Goal: Transaction & Acquisition: Purchase product/service

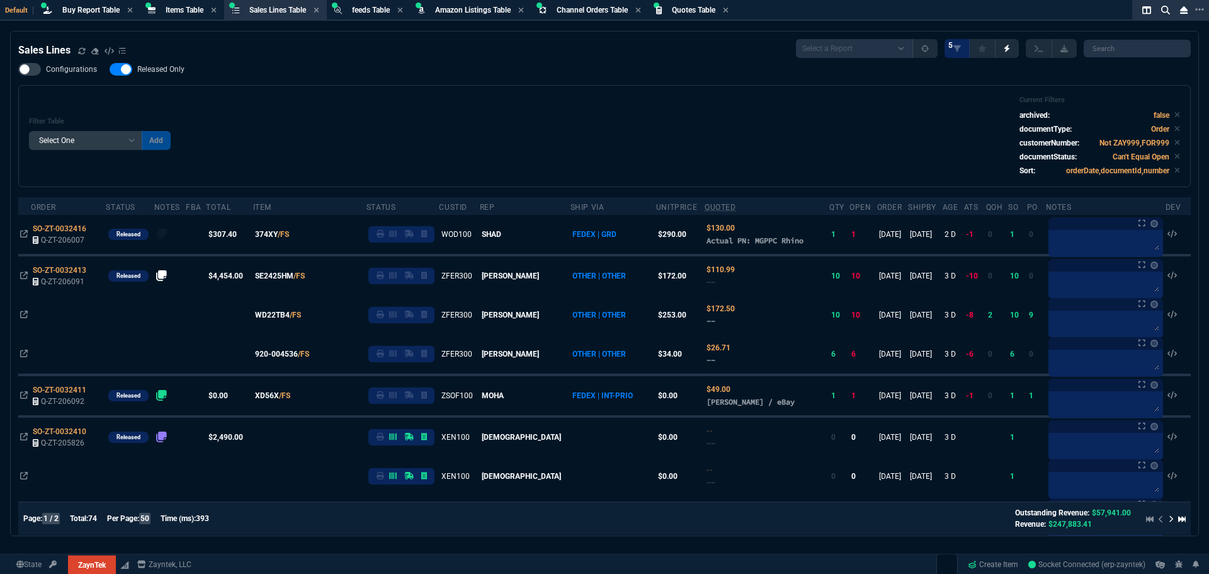
select select "8: NEPT"
click at [170, 7] on span "Items Table" at bounding box center [185, 10] width 38 height 9
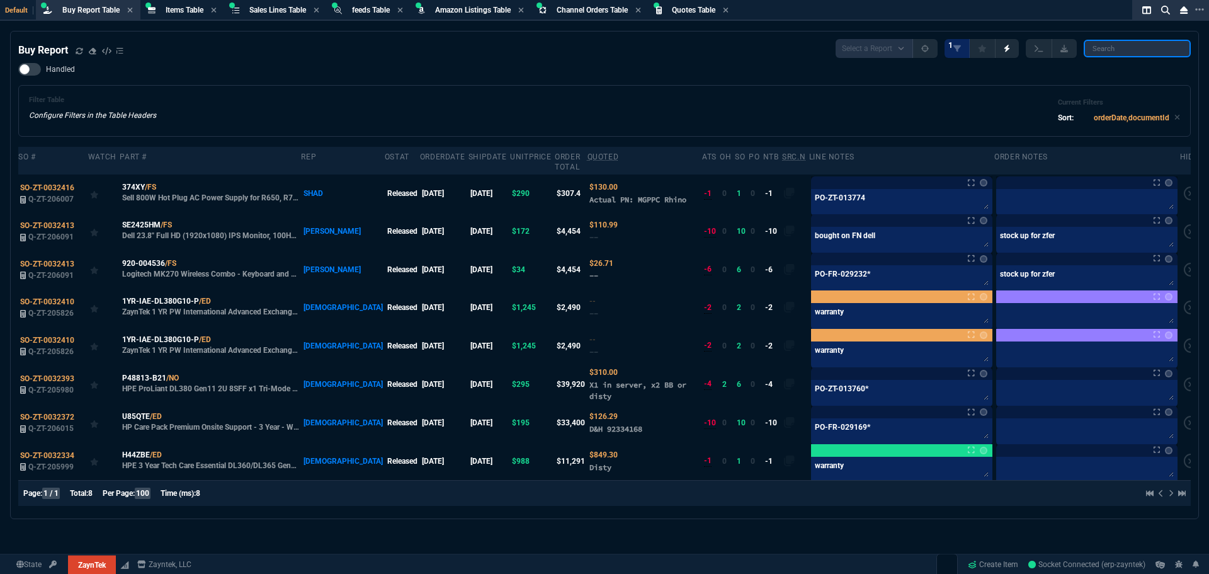
click at [1113, 50] on input "search" at bounding box center [1136, 49] width 107 height 18
paste input "FG-40F-BDL-950-36"
type input "FG-40F-BDL-950-36"
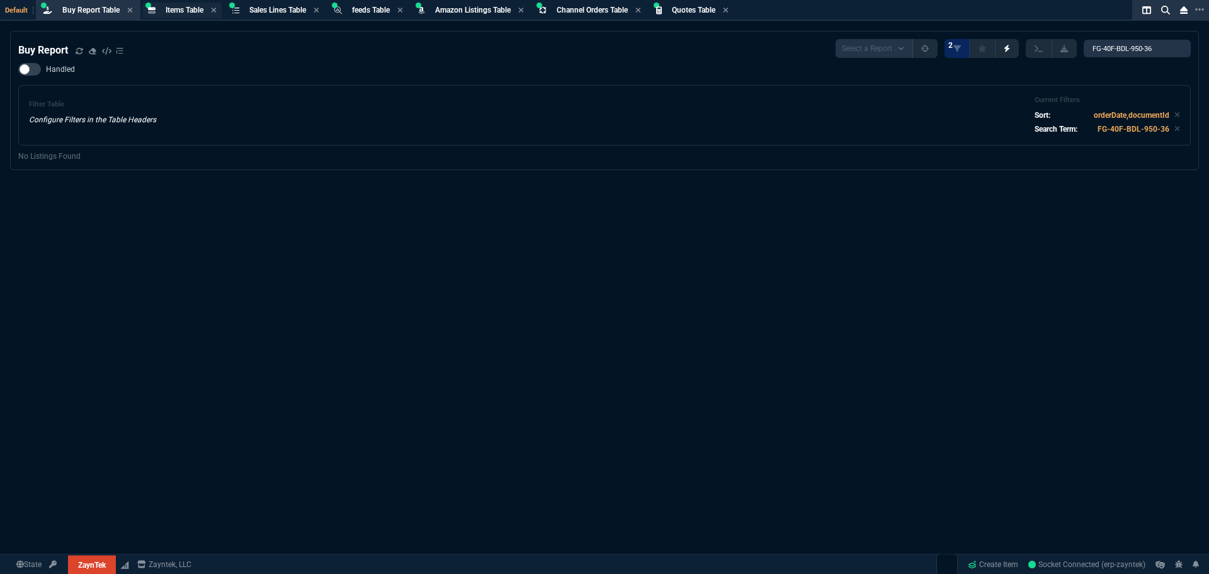
click at [162, 6] on div "Items Table Item" at bounding box center [182, 11] width 79 height 16
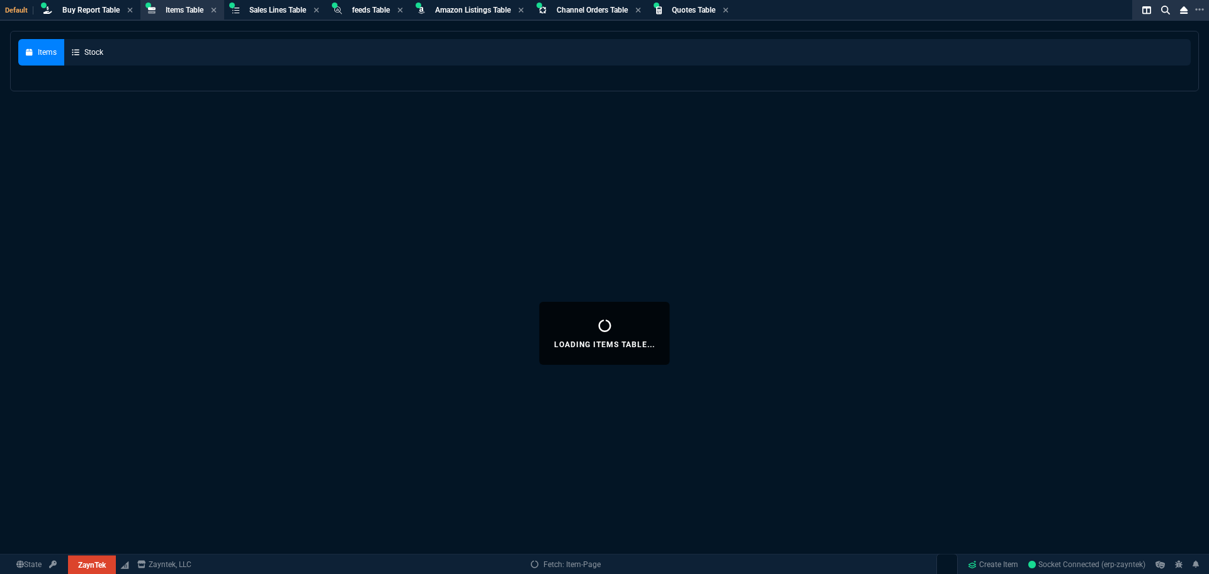
select select
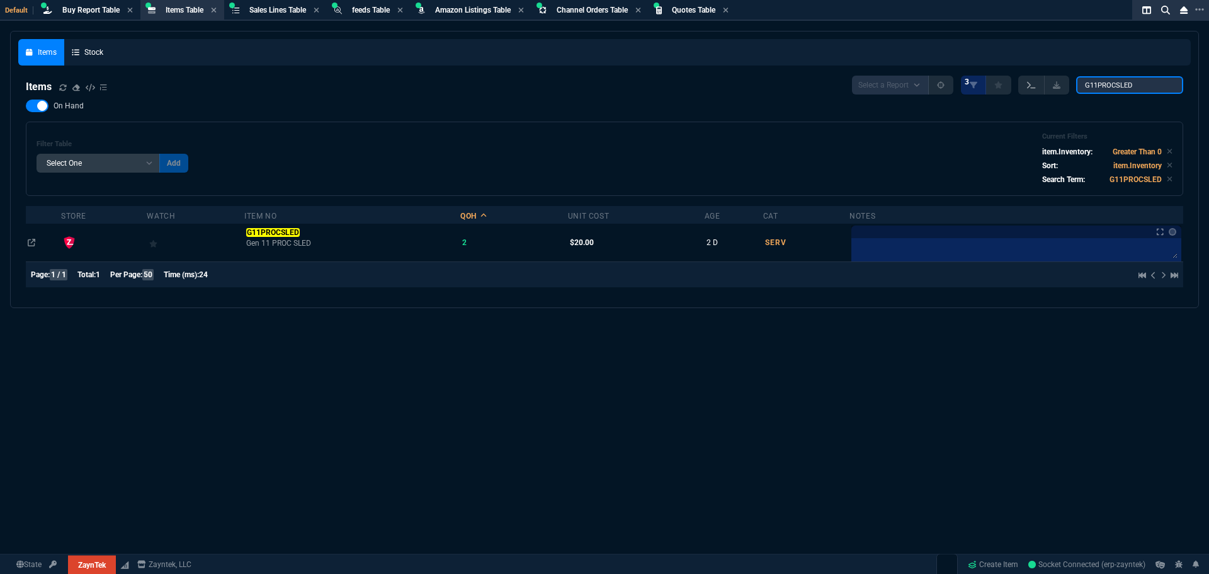
drag, startPoint x: 1149, startPoint y: 87, endPoint x: 1040, endPoint y: 88, distance: 108.9
click at [1045, 89] on div "Select a Report NEW QUERY 3 G11PROCSLED" at bounding box center [1017, 85] width 331 height 19
paste input "FG-40F-BDL-950-36"
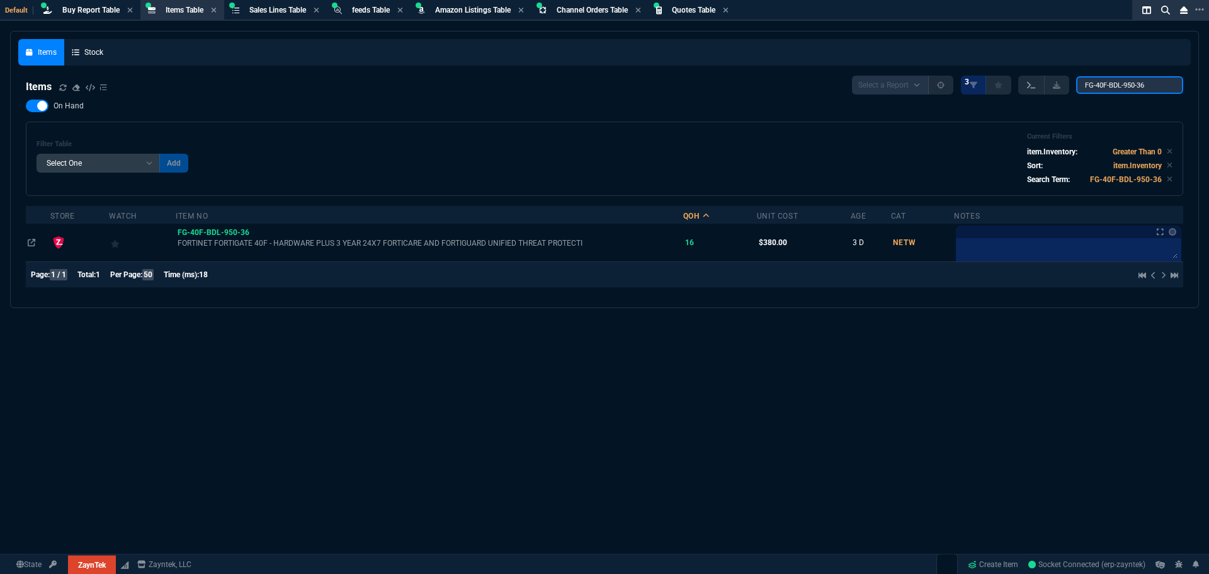
type input "FG-40F-BDL-950-36"
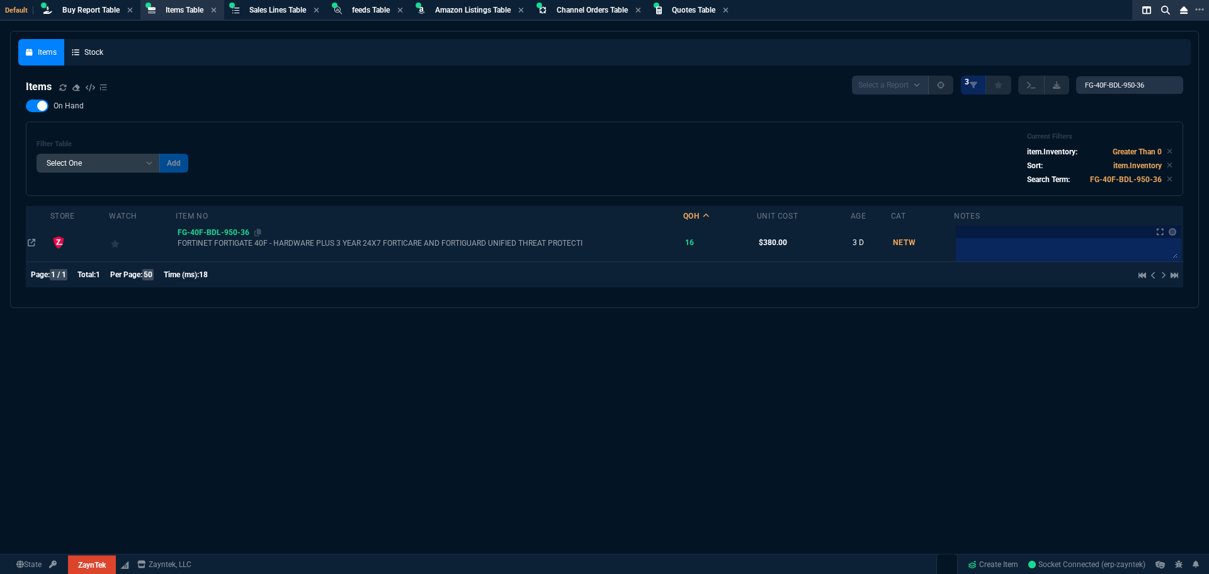
click at [226, 229] on span "FG-40F-BDL-950-36" at bounding box center [214, 232] width 72 height 9
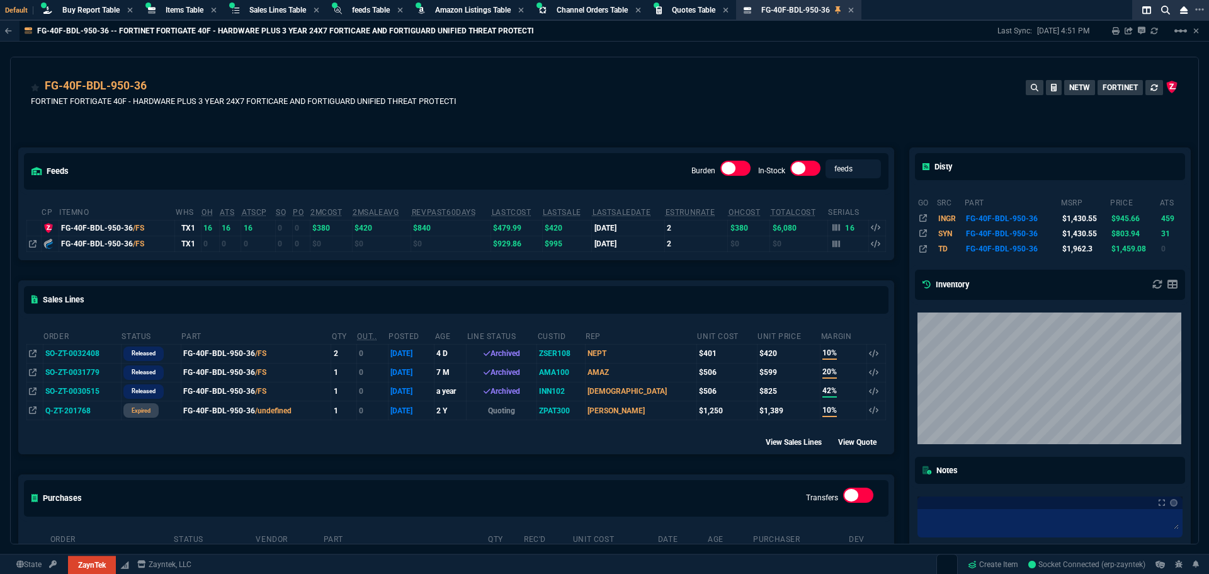
click at [68, 356] on td "SO-ZT-0032408" at bounding box center [82, 353] width 78 height 19
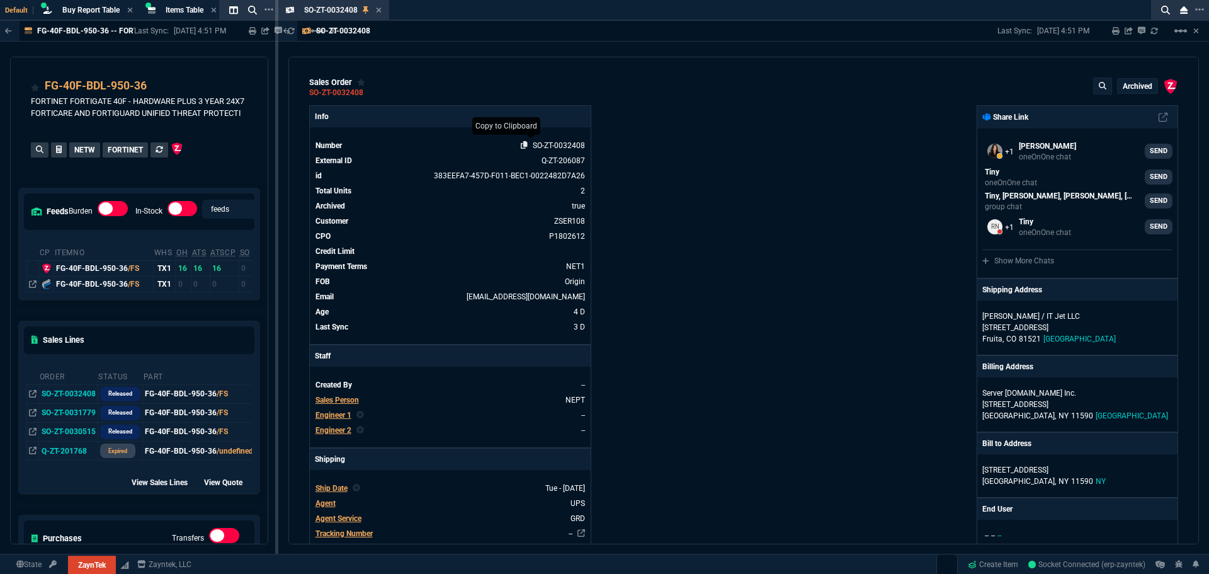
click at [523, 144] on icon at bounding box center [524, 145] width 7 height 8
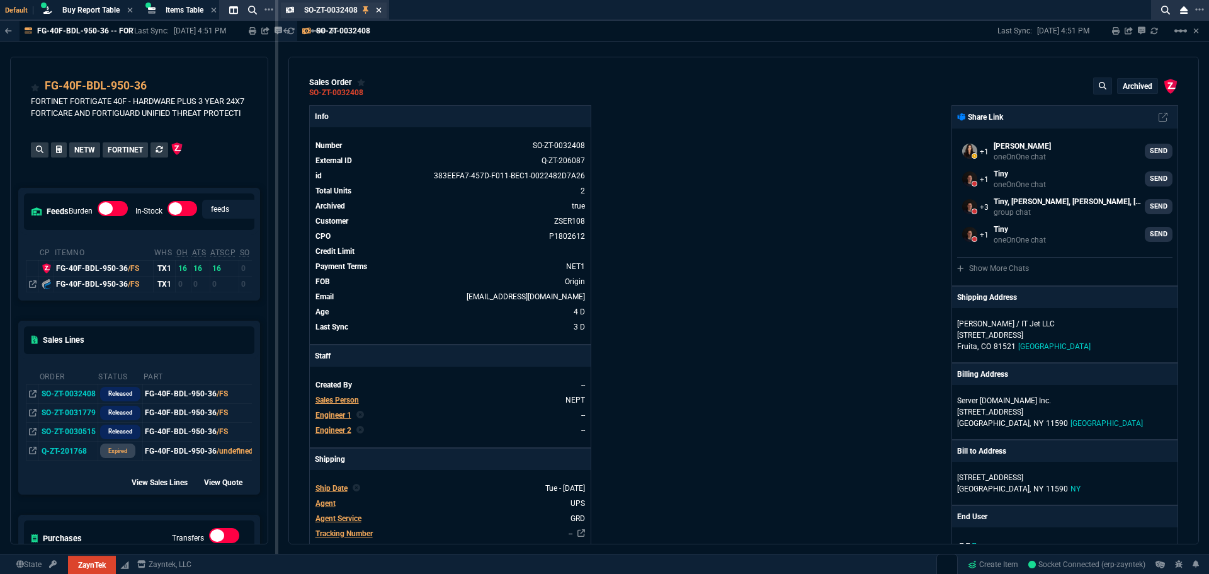
click at [380, 12] on icon at bounding box center [379, 10] width 6 height 8
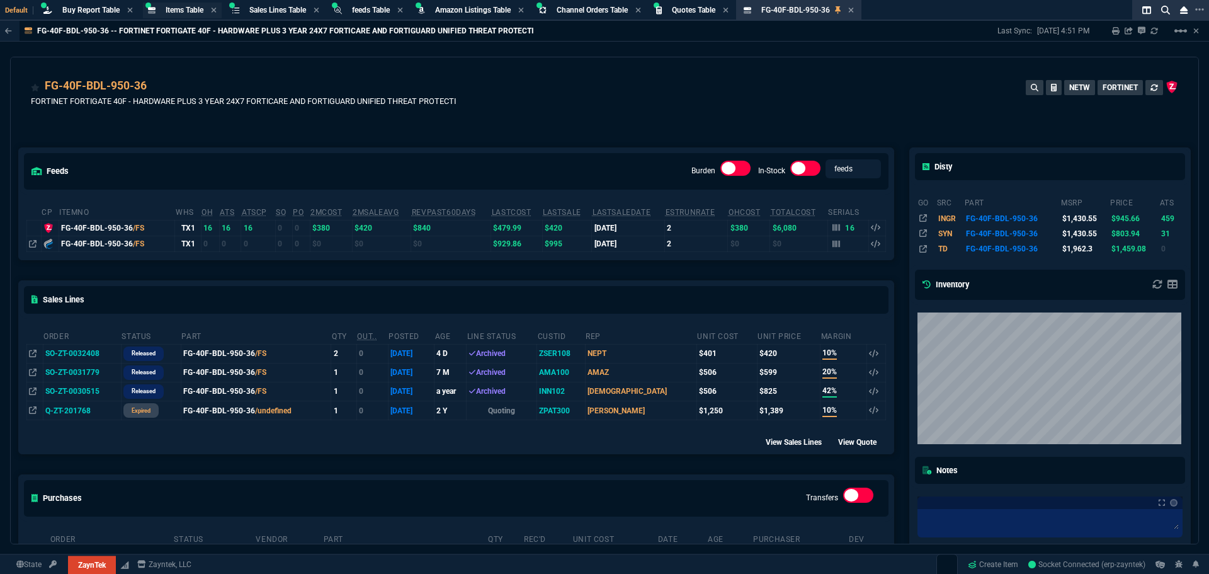
click at [159, 8] on div "Items Table Item" at bounding box center [182, 11] width 79 height 16
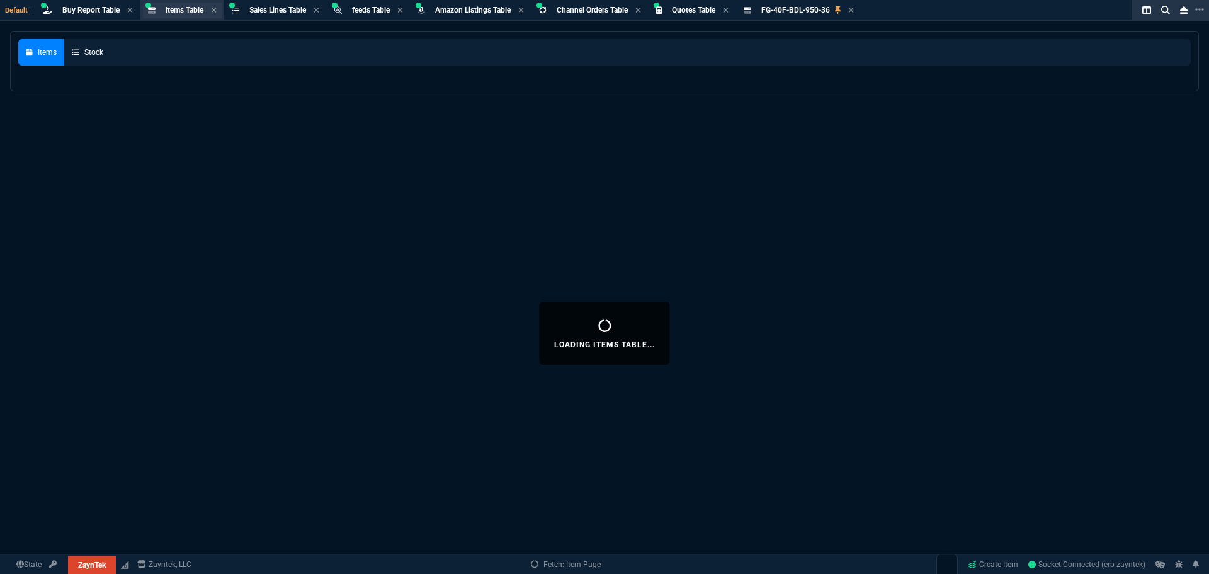
select select
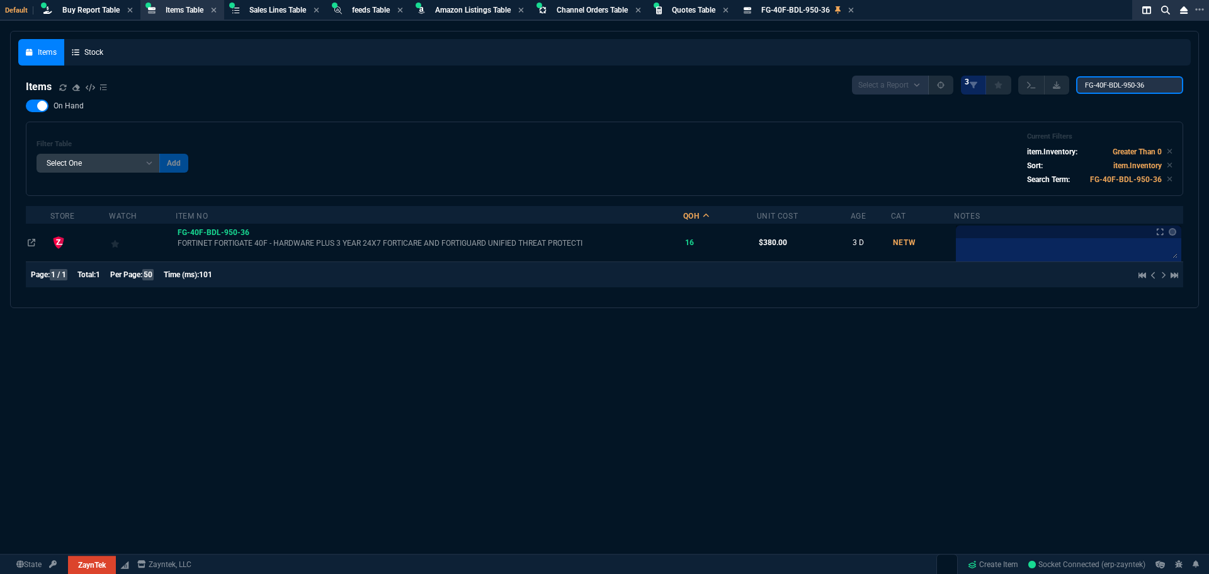
click at [1143, 88] on input "FG-40F-BDL-950-36" at bounding box center [1129, 85] width 107 height 18
paste input "07D04-60.F"
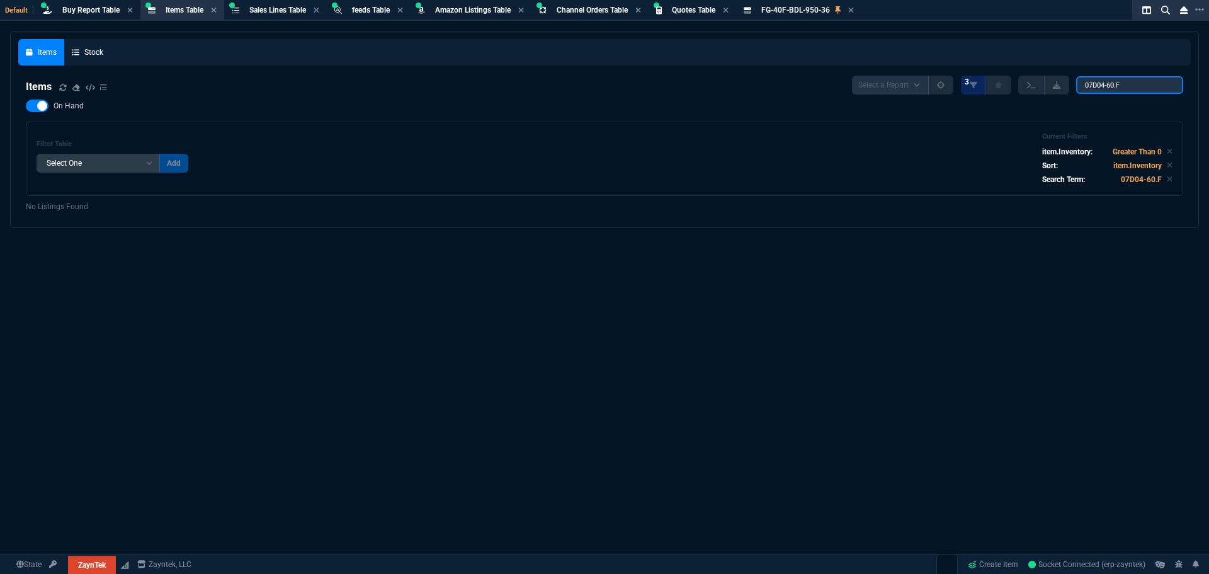
type input "07D04-60.F"
click at [30, 108] on div at bounding box center [37, 105] width 23 height 13
click at [26, 106] on input "On Hand" at bounding box center [25, 106] width 1 height 1
checkbox input "false"
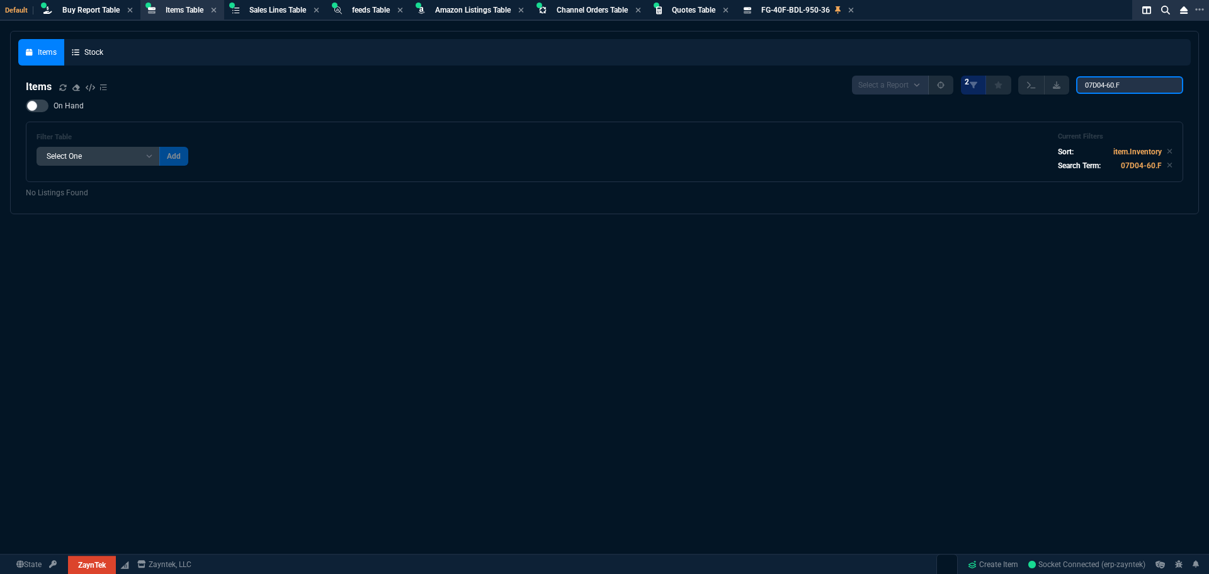
click at [1131, 83] on input "07D04-60.F" at bounding box center [1129, 85] width 107 height 18
click at [188, 9] on span "Items Table" at bounding box center [185, 10] width 38 height 9
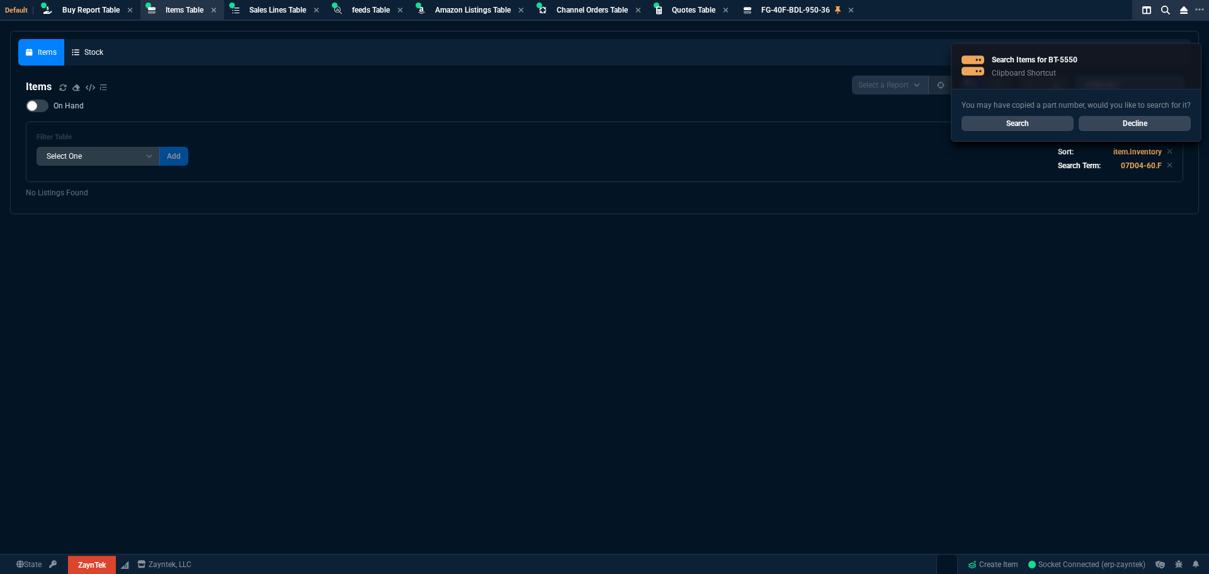
paste input "BT-5550"
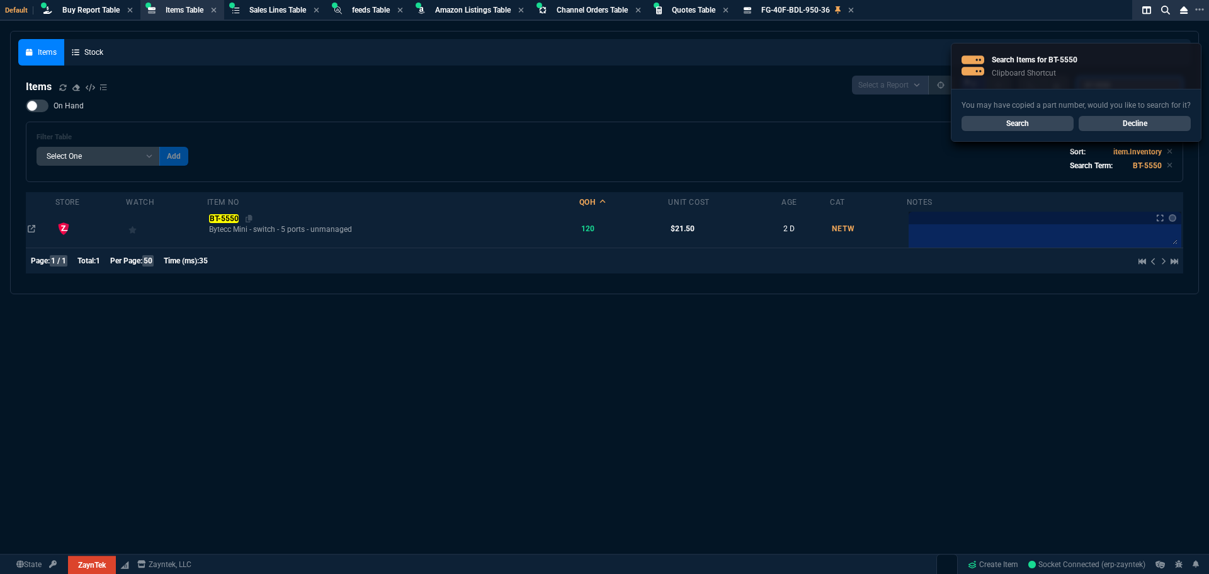
type input "BT-5550"
click at [220, 221] on mark "BT-5550" at bounding box center [224, 218] width 30 height 9
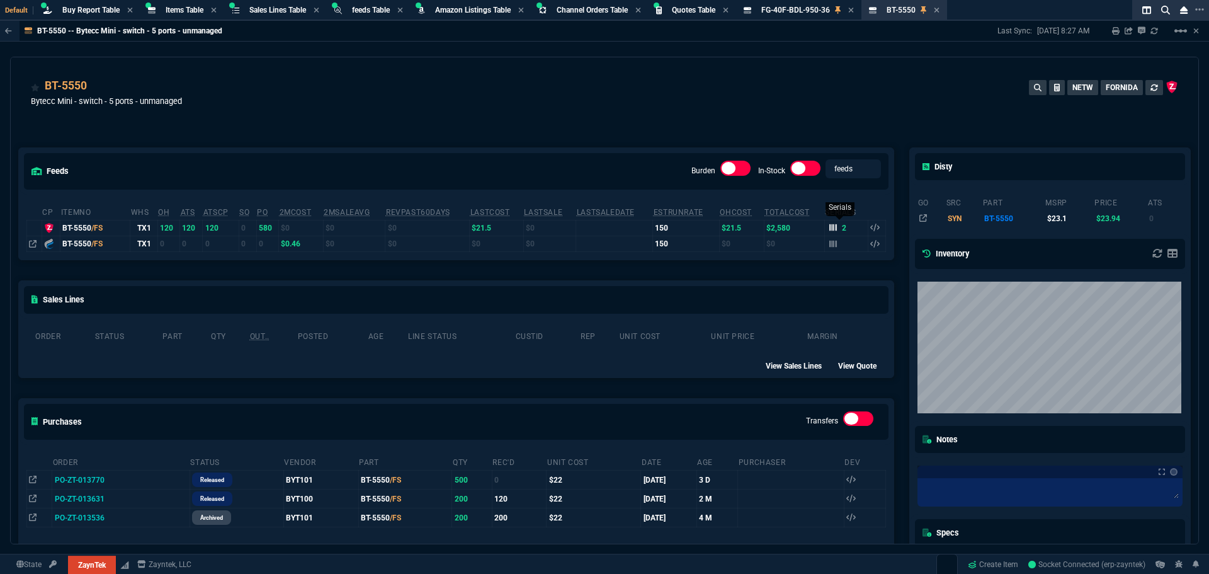
click at [829, 228] on icon at bounding box center [833, 227] width 8 height 7
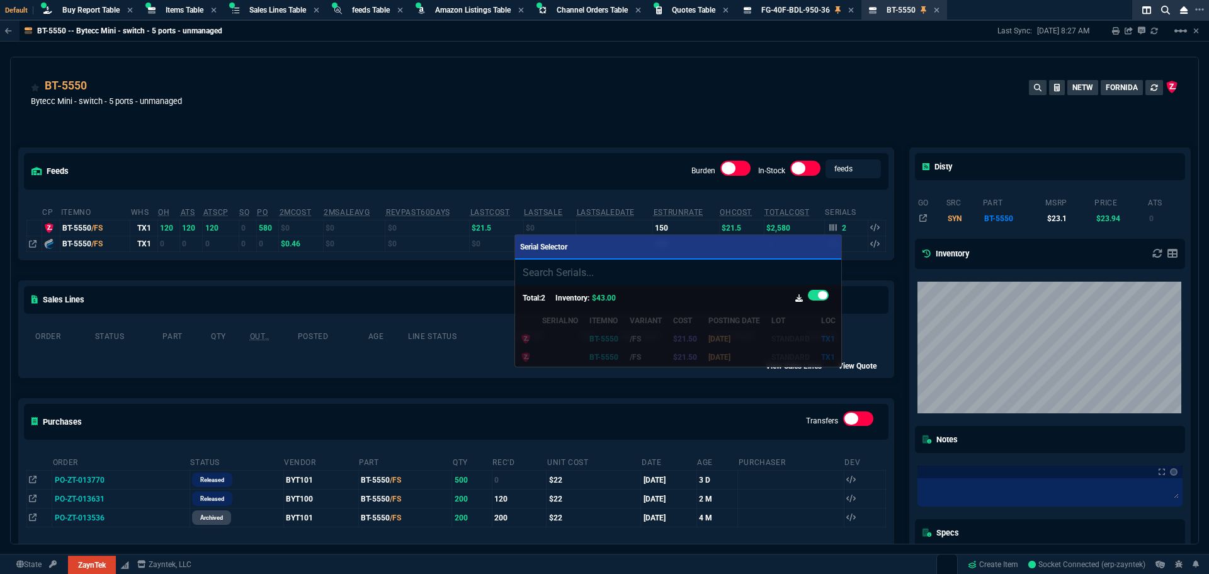
click at [589, 135] on div at bounding box center [604, 287] width 1209 height 574
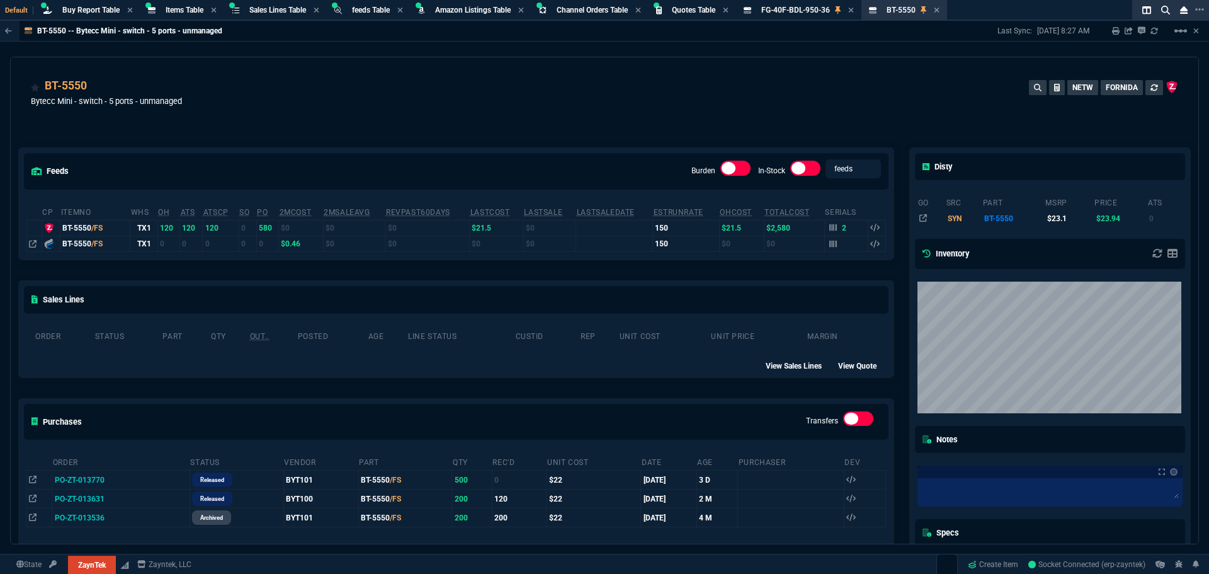
click at [262, 120] on div "BT-5550 Bytecc Mini - switch - 5 ports - unmanaged NETW FORNIDA" at bounding box center [604, 99] width 1147 height 45
click at [93, 87] on icon at bounding box center [95, 87] width 7 height 8
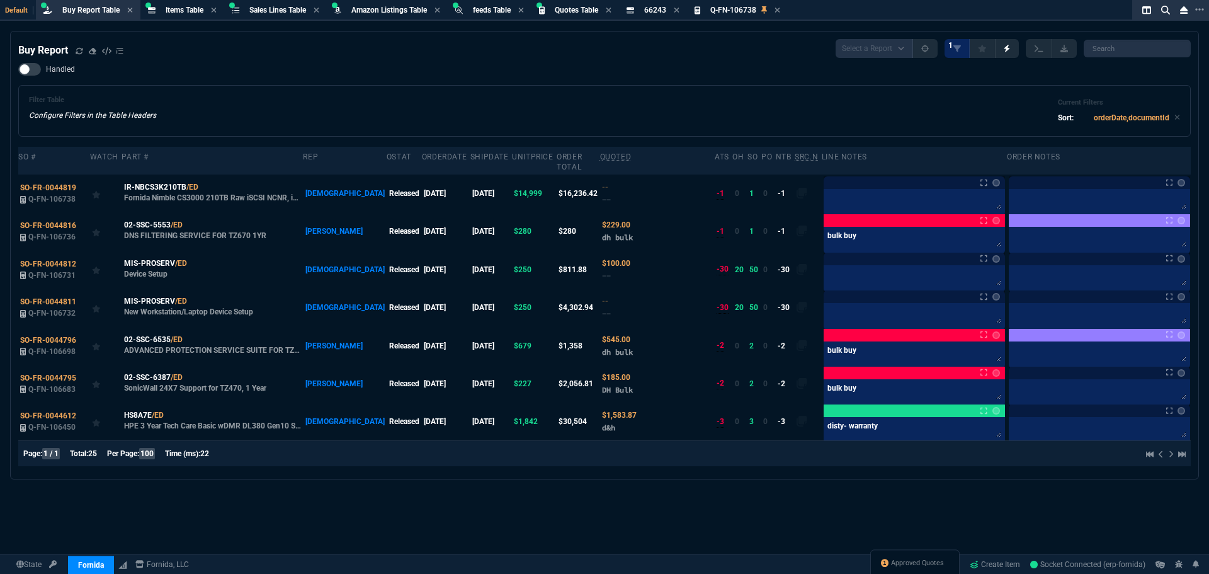
select select "8: NEPT"
click at [205, 183] on icon at bounding box center [206, 187] width 7 height 8
click at [929, 562] on span "Approved Quotes" at bounding box center [917, 563] width 53 height 10
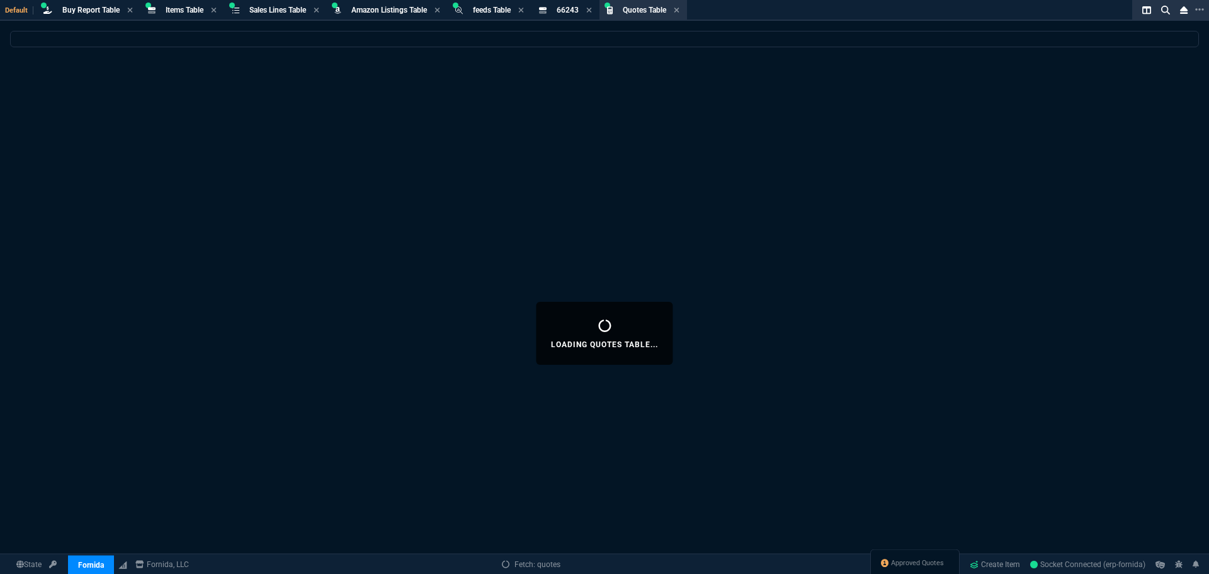
select select
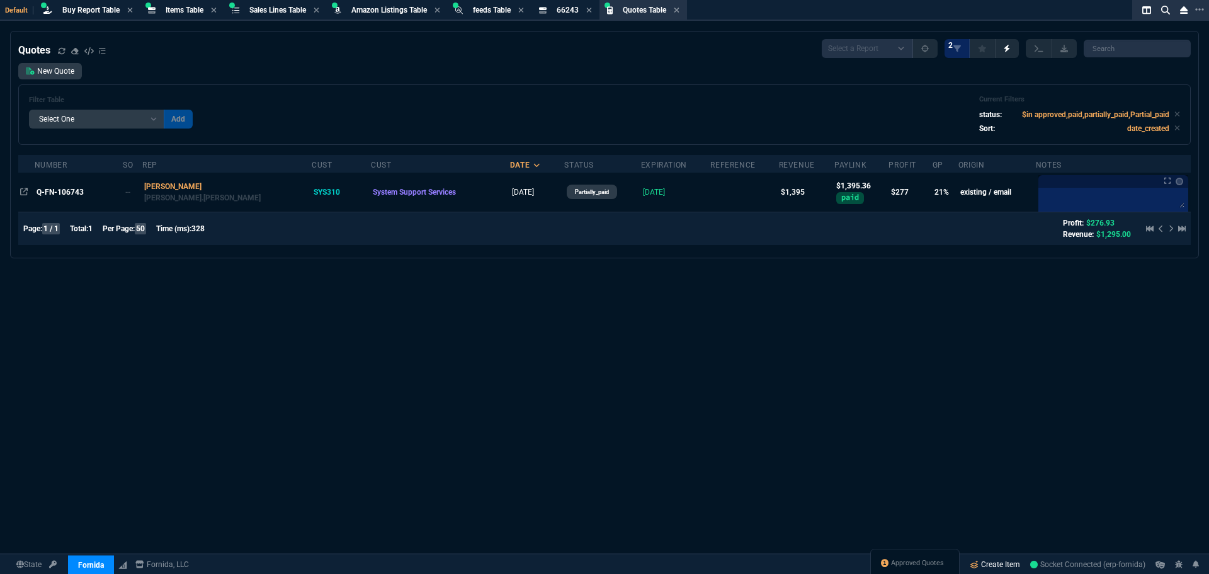
click at [993, 564] on link "Create Item" at bounding box center [994, 564] width 60 height 19
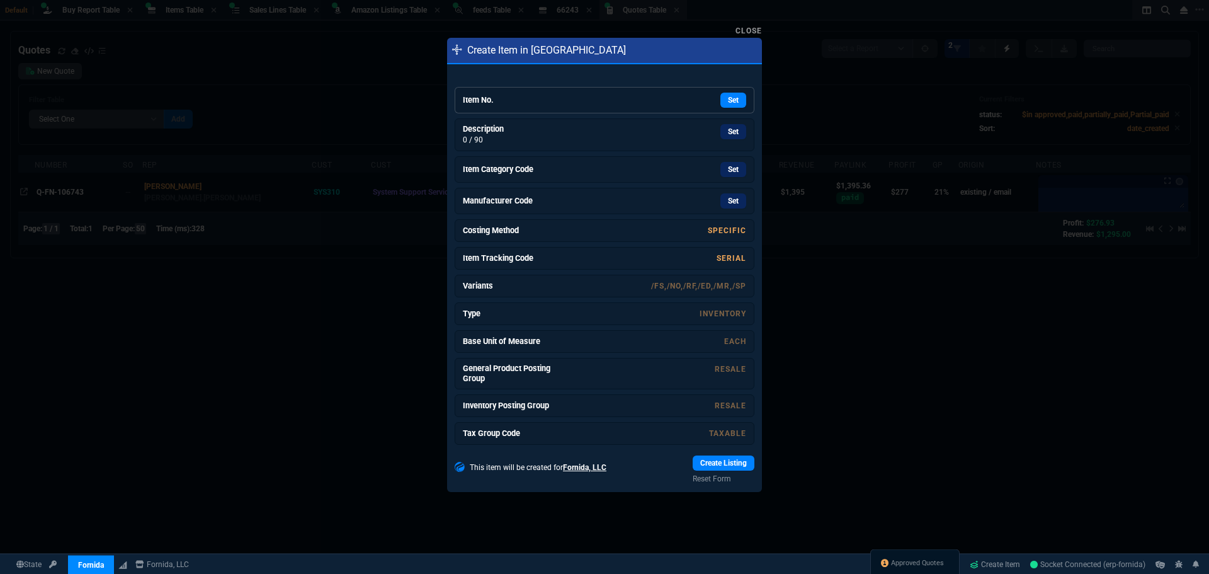
click at [531, 94] on link "Item No. Set" at bounding box center [605, 100] width 300 height 26
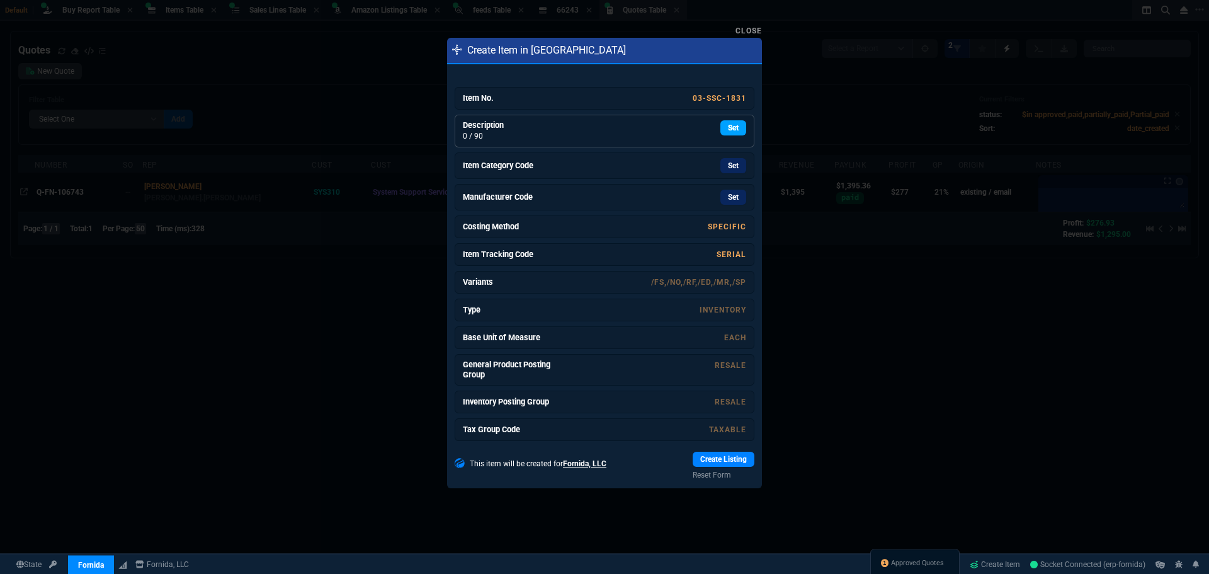
drag, startPoint x: 726, startPoint y: 133, endPoint x: 662, endPoint y: 77, distance: 85.7
click at [726, 133] on link "Set" at bounding box center [733, 127] width 26 height 15
click at [728, 163] on link "Set" at bounding box center [733, 165] width 26 height 15
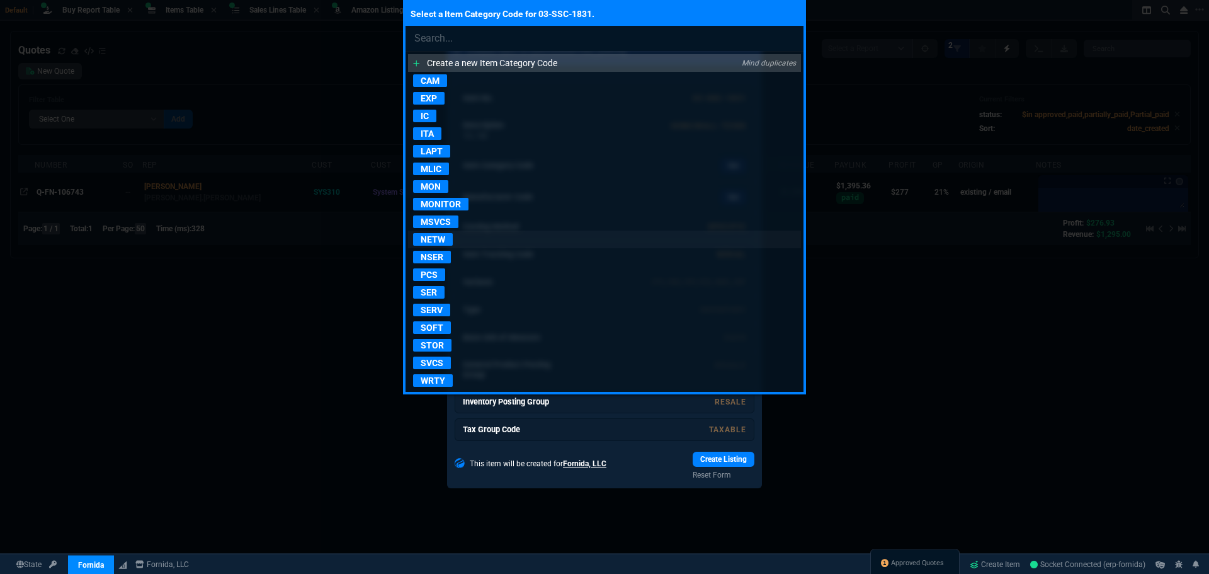
click at [432, 240] on p "NETW" at bounding box center [433, 239] width 40 height 13
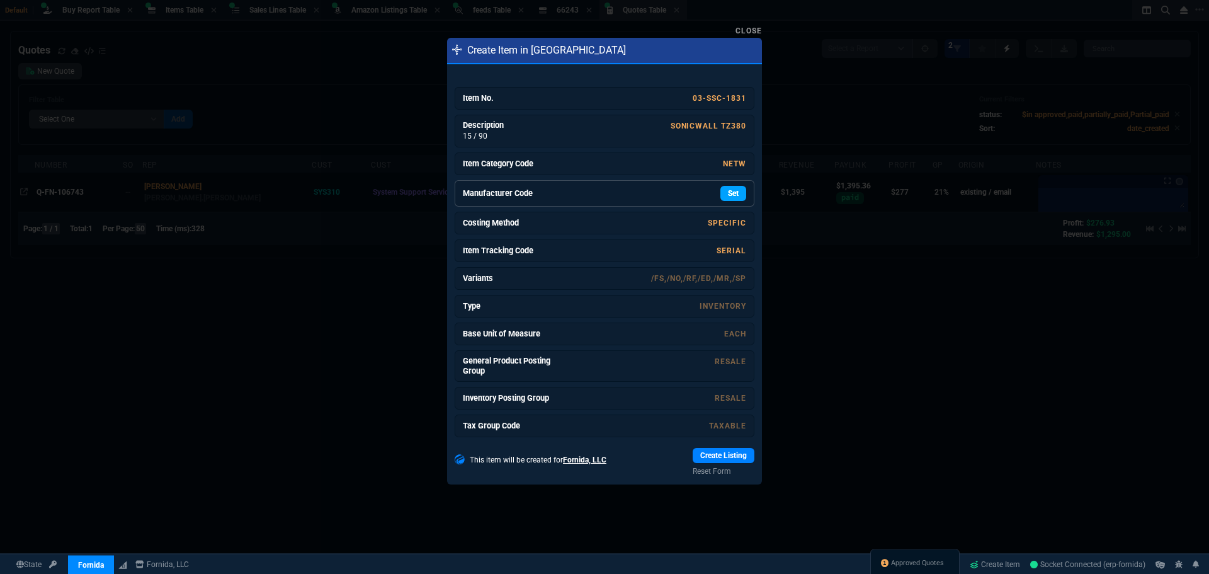
click at [723, 193] on link "Set" at bounding box center [733, 193] width 26 height 15
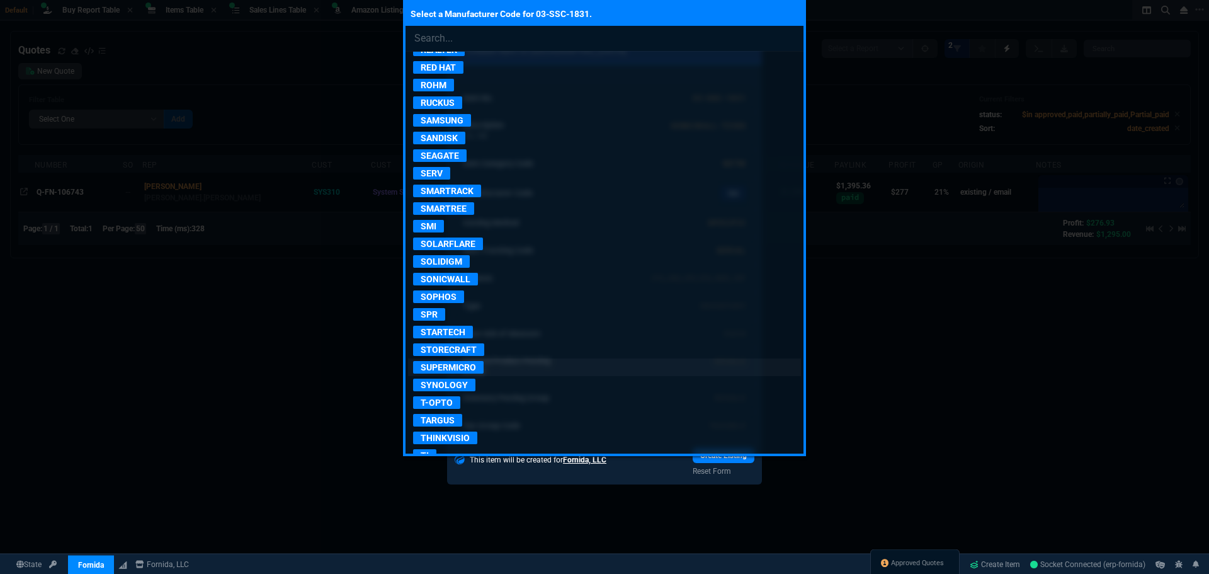
scroll to position [2203, 0]
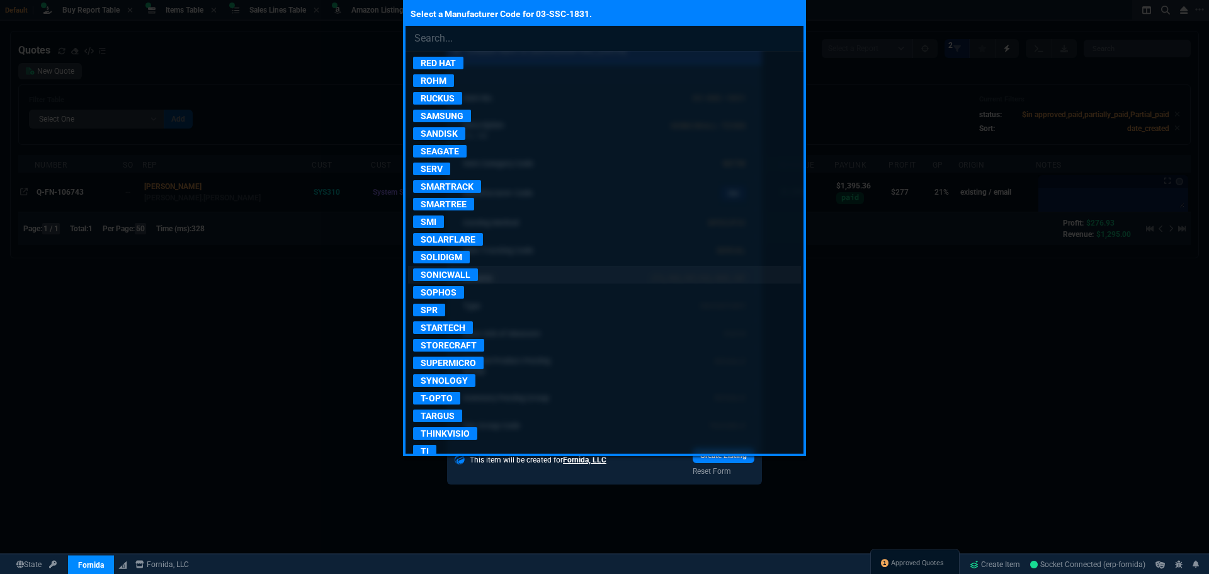
click at [449, 270] on p "SONICWALL" at bounding box center [445, 274] width 65 height 13
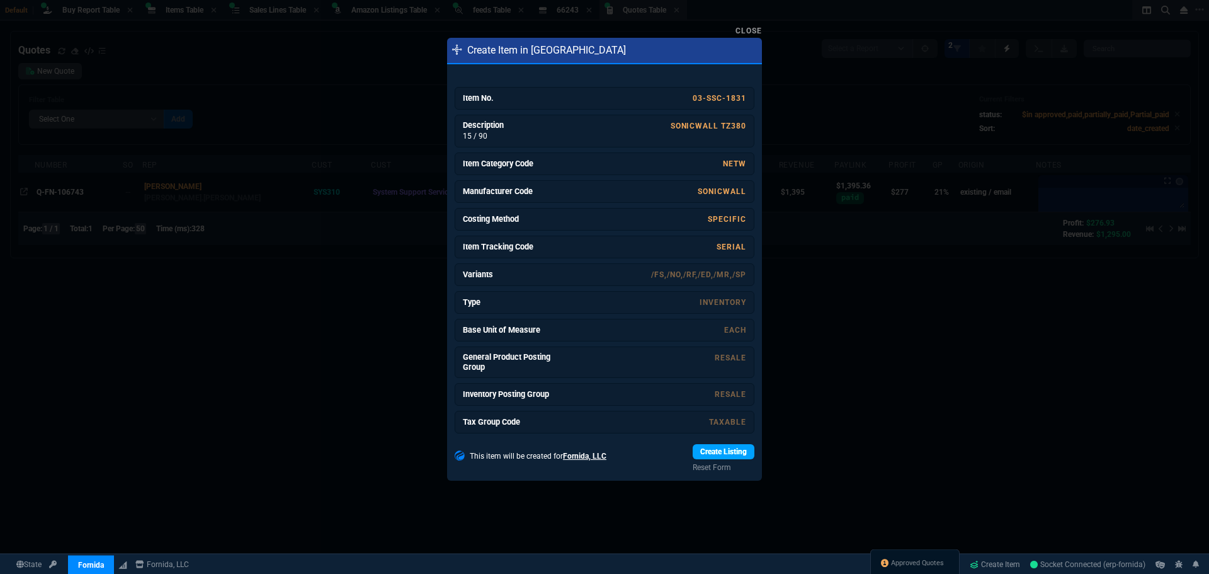
click at [719, 451] on link "Create Listing" at bounding box center [723, 451] width 62 height 15
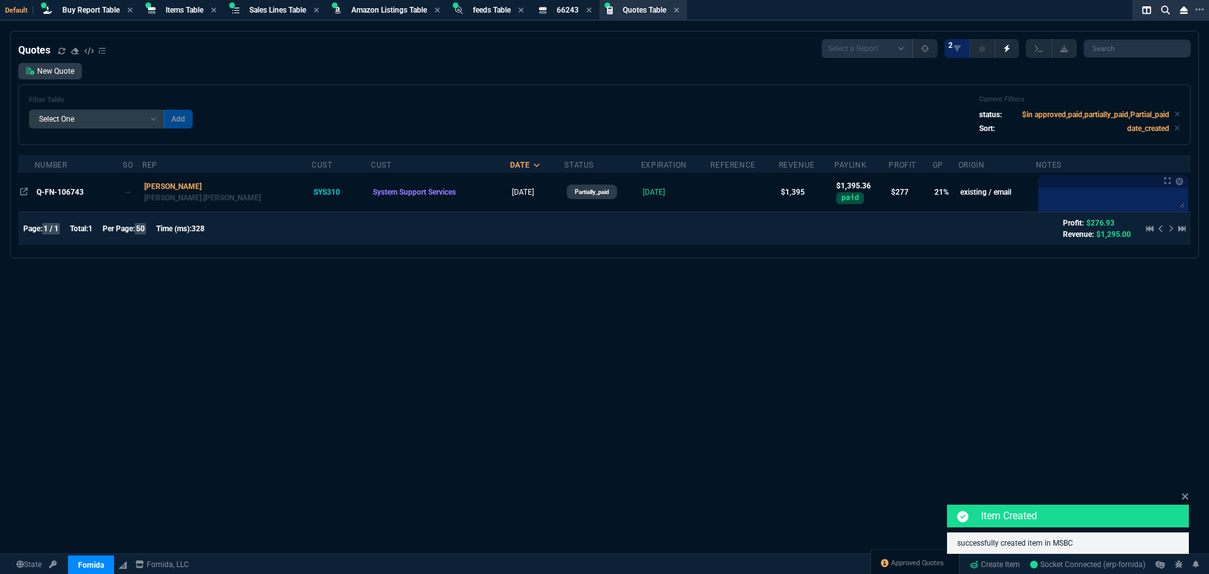
click at [638, 319] on div "Quotes Select a Report Fruit (MTD) APPROVED Quotes 2 New Quote Filter Table Sel…" at bounding box center [604, 333] width 1209 height 604
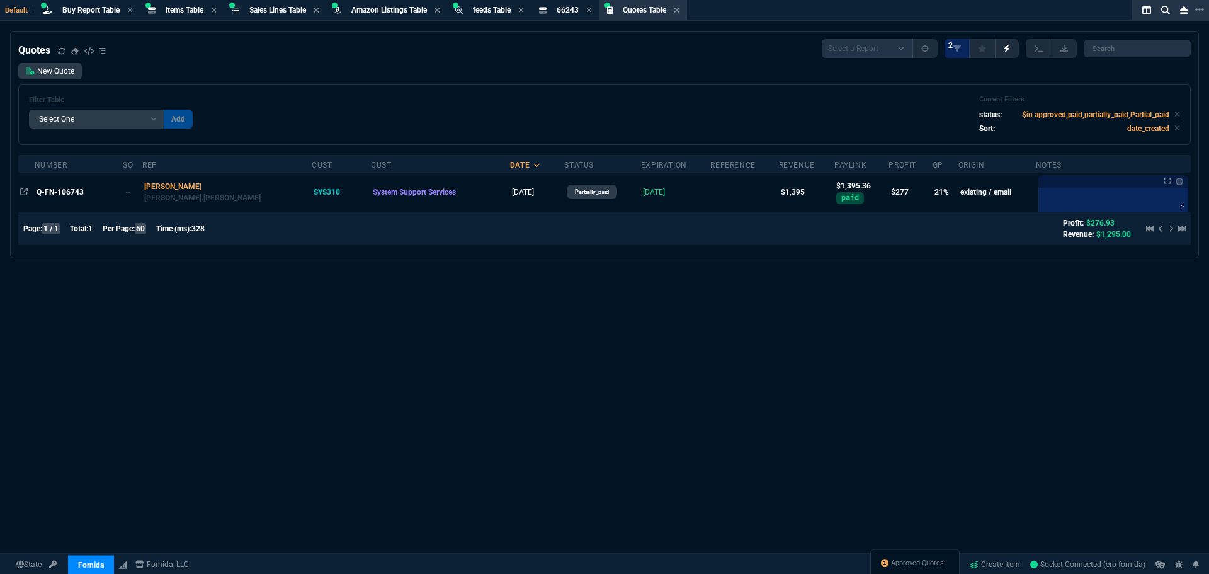
click at [532, 336] on div "Quotes Select a Report Fruit (MTD) APPROVED Quotes 2 New Quote Filter Table Sel…" at bounding box center [604, 333] width 1209 height 604
click at [986, 564] on link "Create Item" at bounding box center [994, 564] width 60 height 19
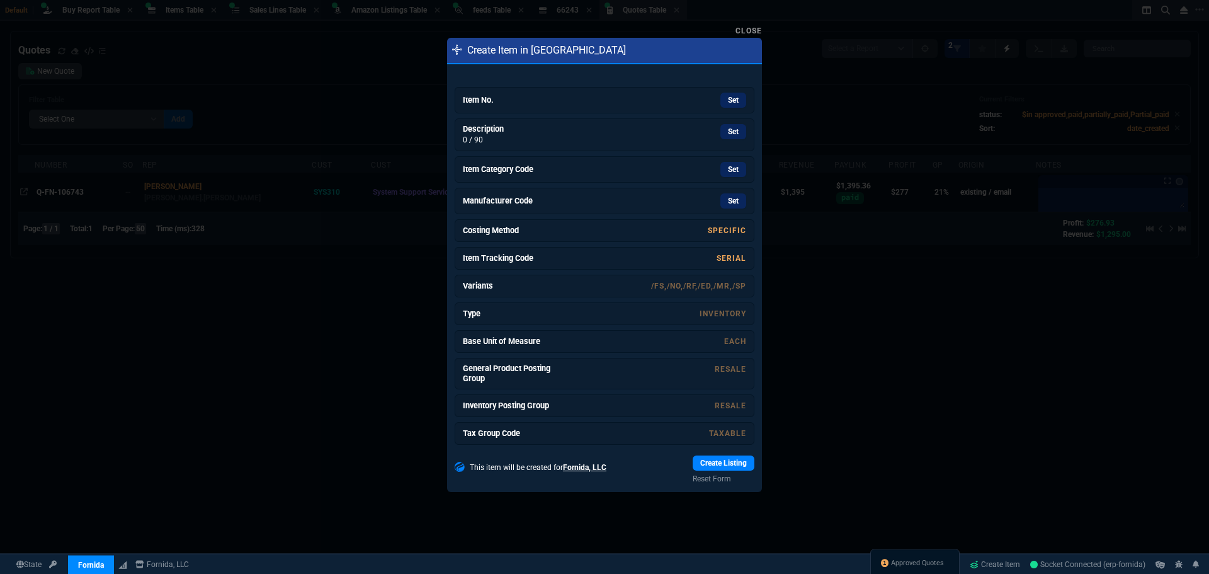
drag, startPoint x: 531, startPoint y: 102, endPoint x: 652, endPoint y: 77, distance: 124.0
click at [531, 102] on h6 "Item No." at bounding box center [510, 100] width 94 height 10
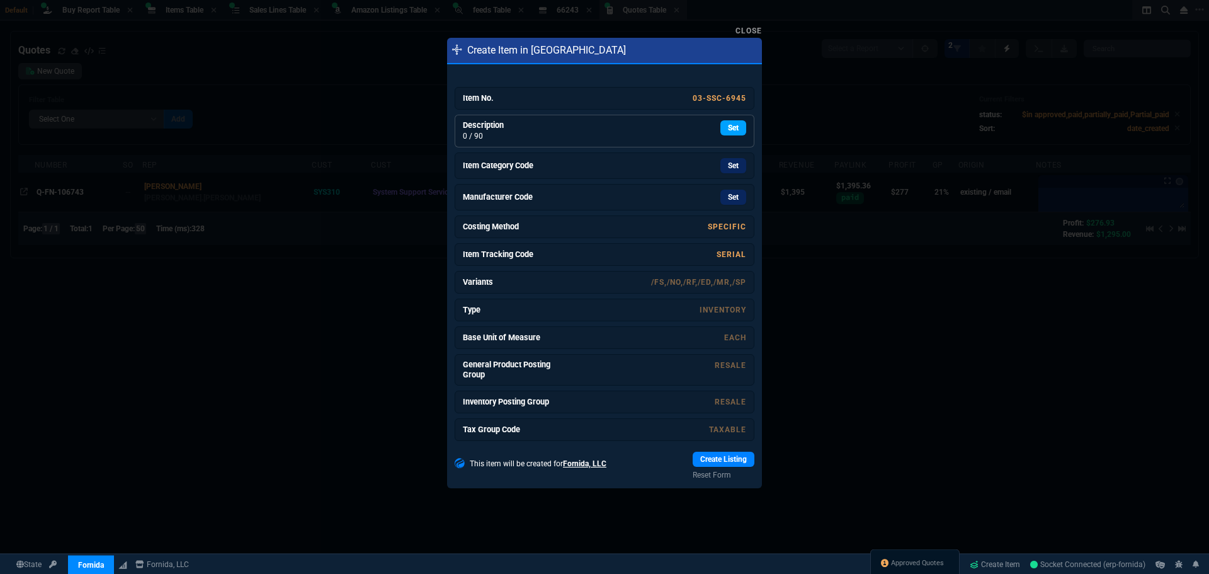
drag, startPoint x: 729, startPoint y: 128, endPoint x: 649, endPoint y: 73, distance: 97.3
click at [729, 128] on link "Set" at bounding box center [733, 127] width 26 height 15
click at [721, 166] on link "Set" at bounding box center [733, 166] width 26 height 15
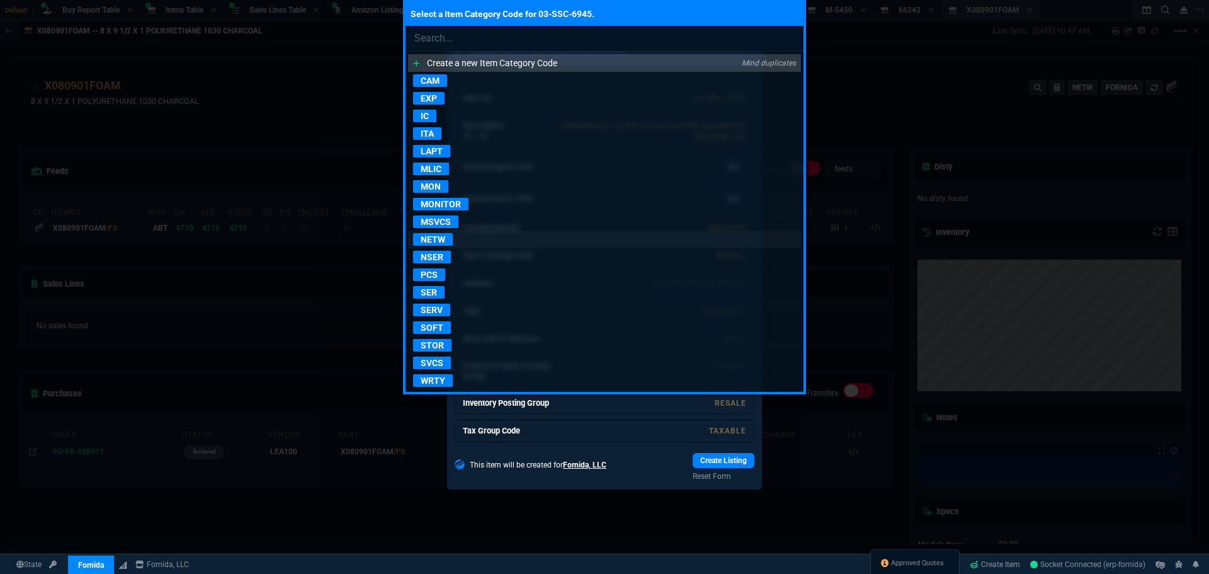
click at [436, 237] on p "NETW" at bounding box center [433, 239] width 40 height 13
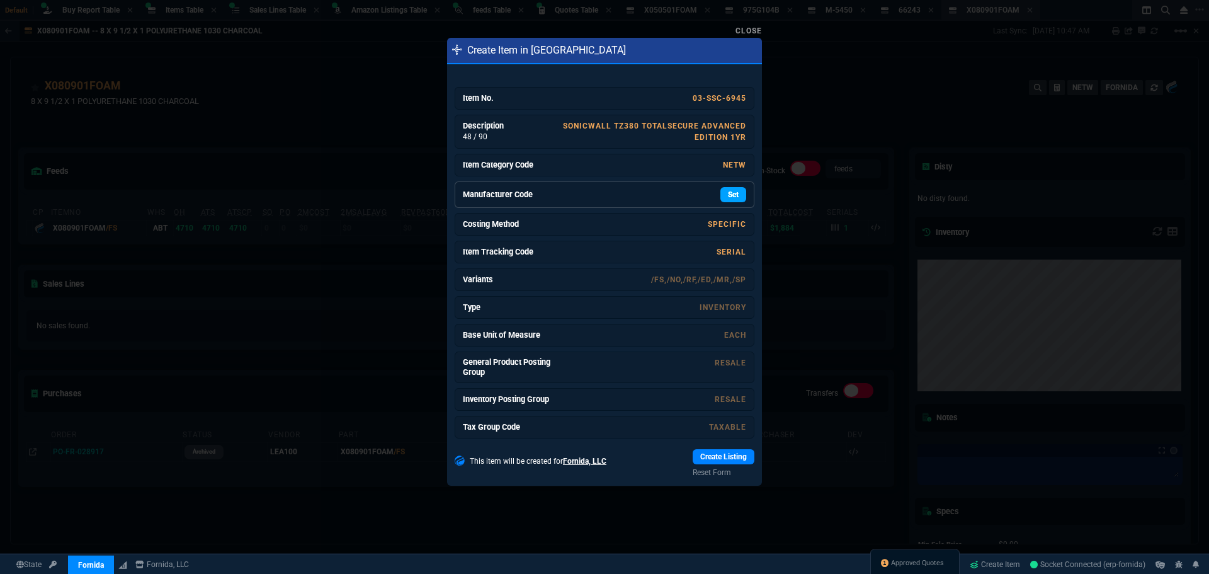
click at [720, 198] on link "Set" at bounding box center [733, 194] width 26 height 15
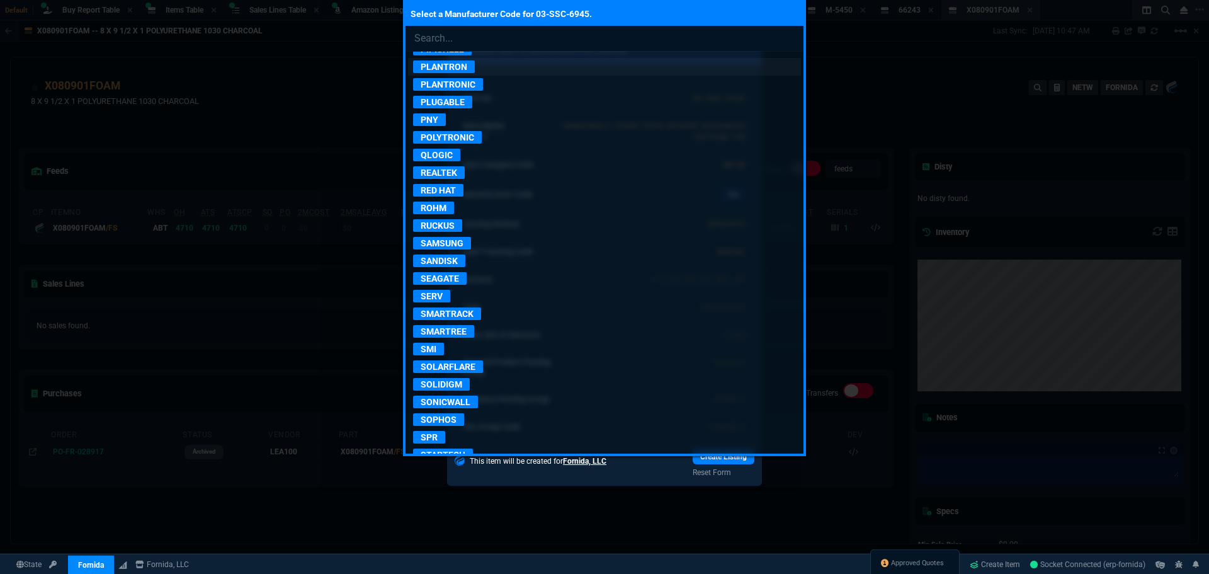
scroll to position [2077, 0]
click at [456, 404] on p "SONICWALL" at bounding box center [445, 400] width 65 height 13
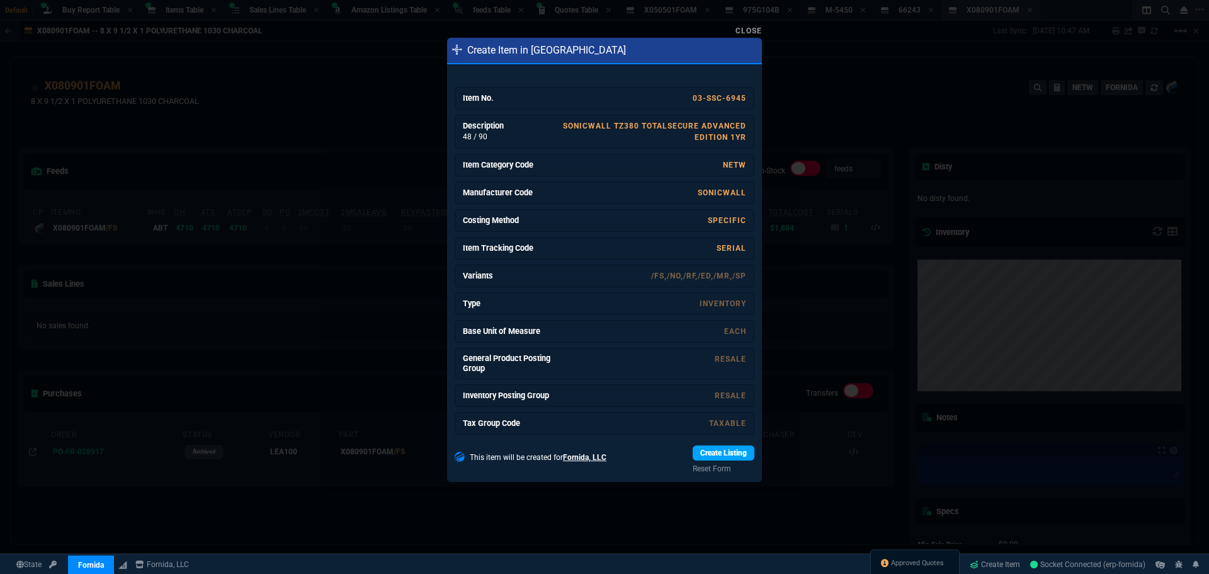
click at [726, 453] on link "Create Listing" at bounding box center [723, 452] width 62 height 15
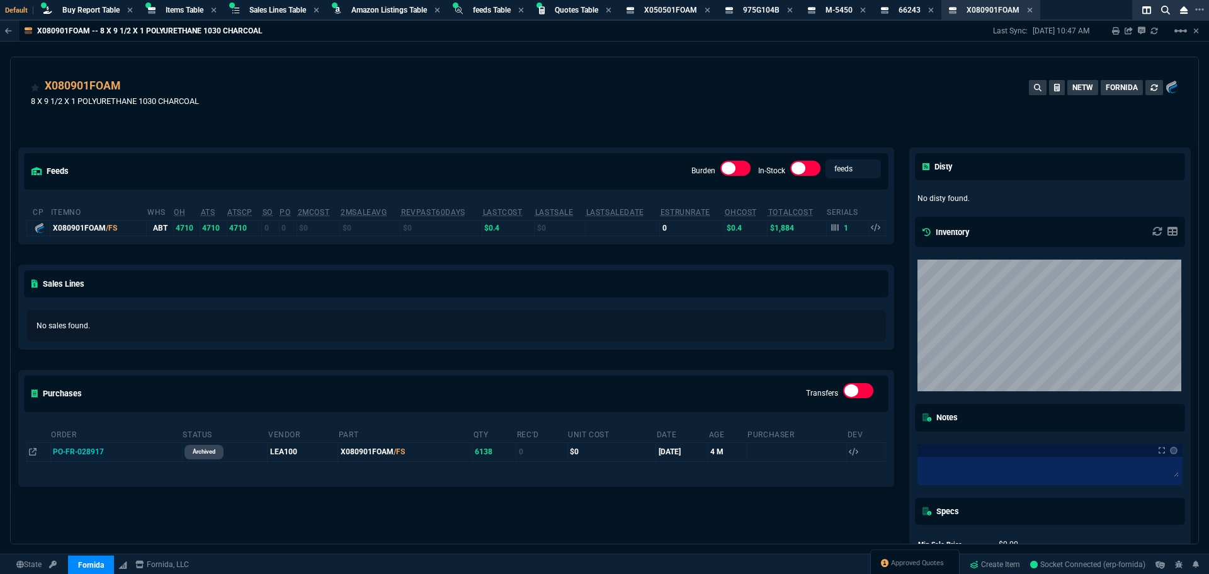
drag, startPoint x: 801, startPoint y: 86, endPoint x: 871, endPoint y: 222, distance: 152.3
click at [801, 86] on div "X080901FOAM 8 X 9 1/2 X 1 POLYURETHANE 1030 CHARCOAL NETW FORNIDA" at bounding box center [604, 99] width 1147 height 45
click at [988, 566] on link "Create Item" at bounding box center [994, 564] width 60 height 19
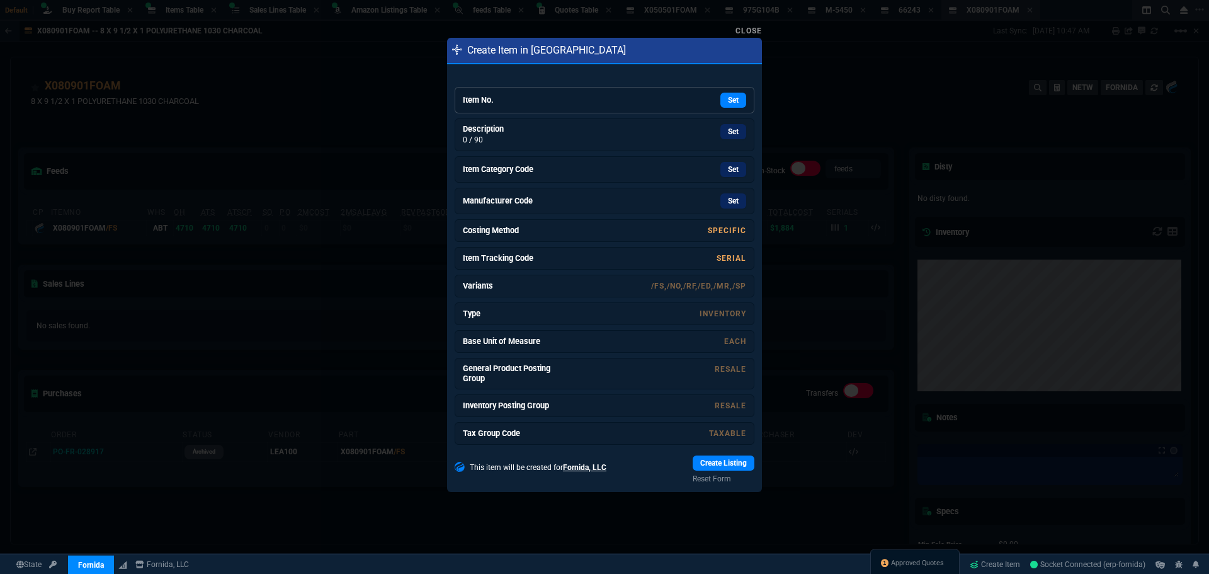
click at [613, 103] on div "Set" at bounding box center [651, 100] width 189 height 15
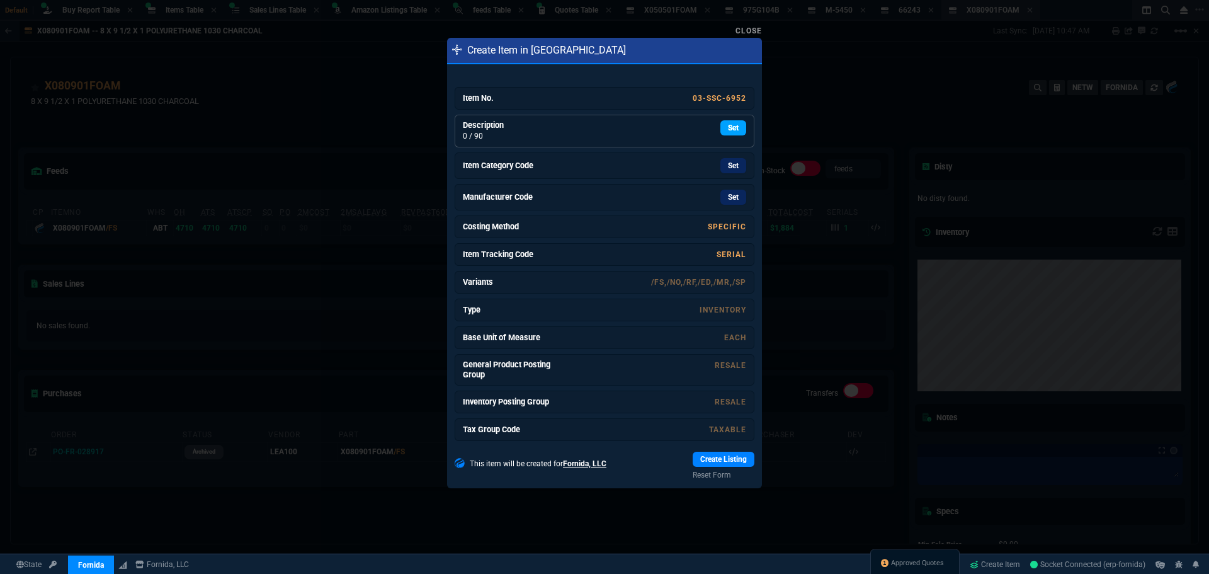
drag, startPoint x: 722, startPoint y: 127, endPoint x: 645, endPoint y: 77, distance: 91.8
click at [722, 127] on link "Set" at bounding box center [733, 127] width 26 height 15
click at [722, 167] on link "Set" at bounding box center [733, 166] width 26 height 15
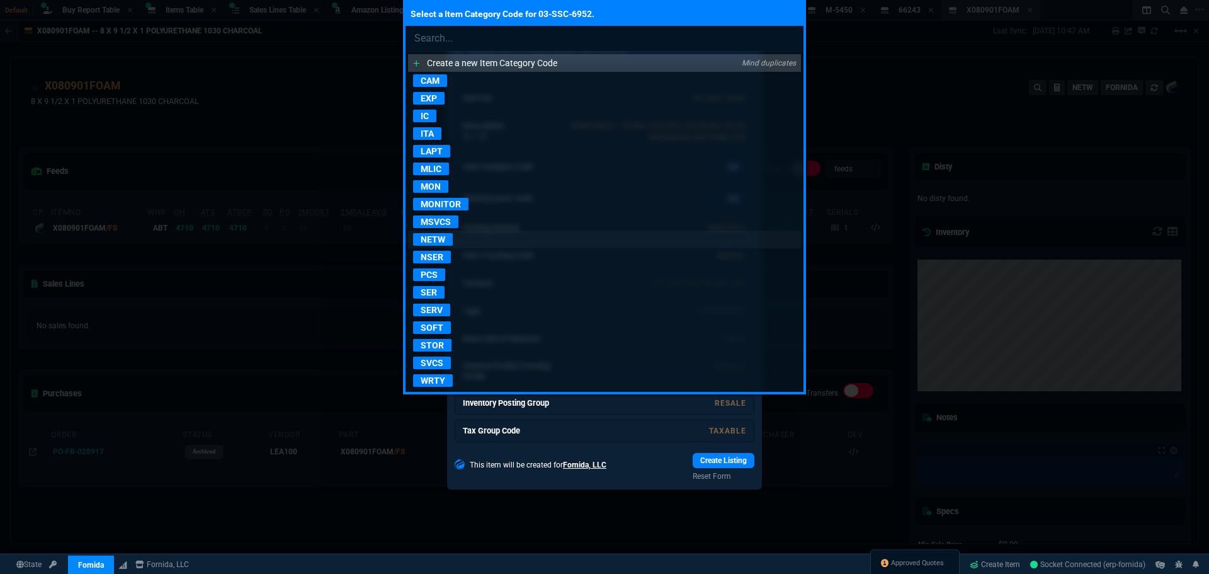
click at [436, 240] on p "NETW" at bounding box center [433, 239] width 40 height 13
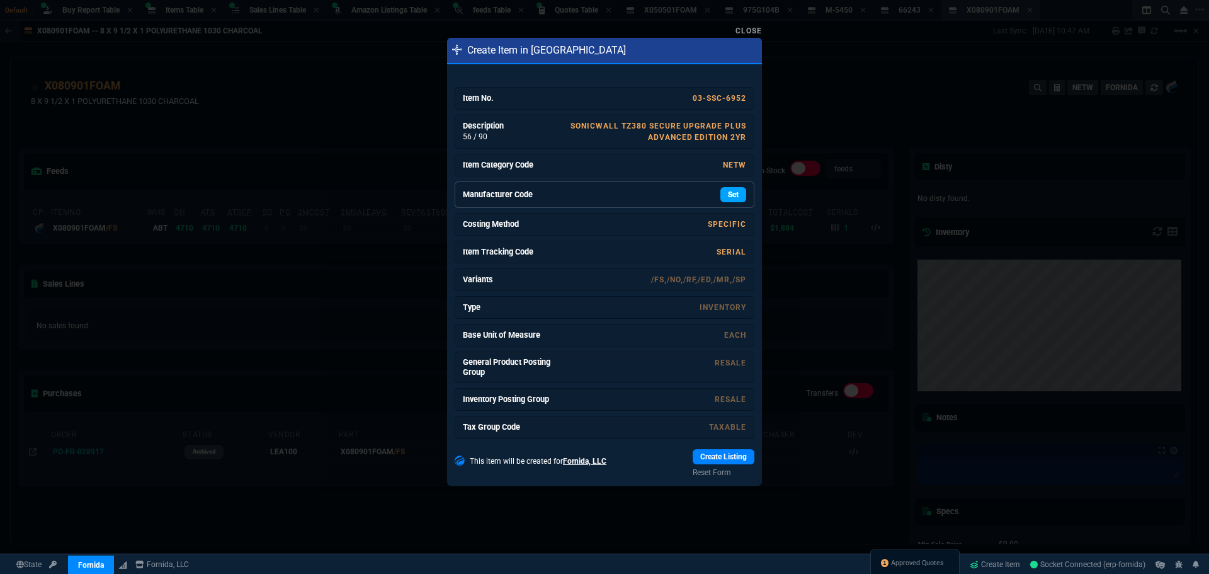
click at [723, 197] on link "Set" at bounding box center [733, 194] width 26 height 15
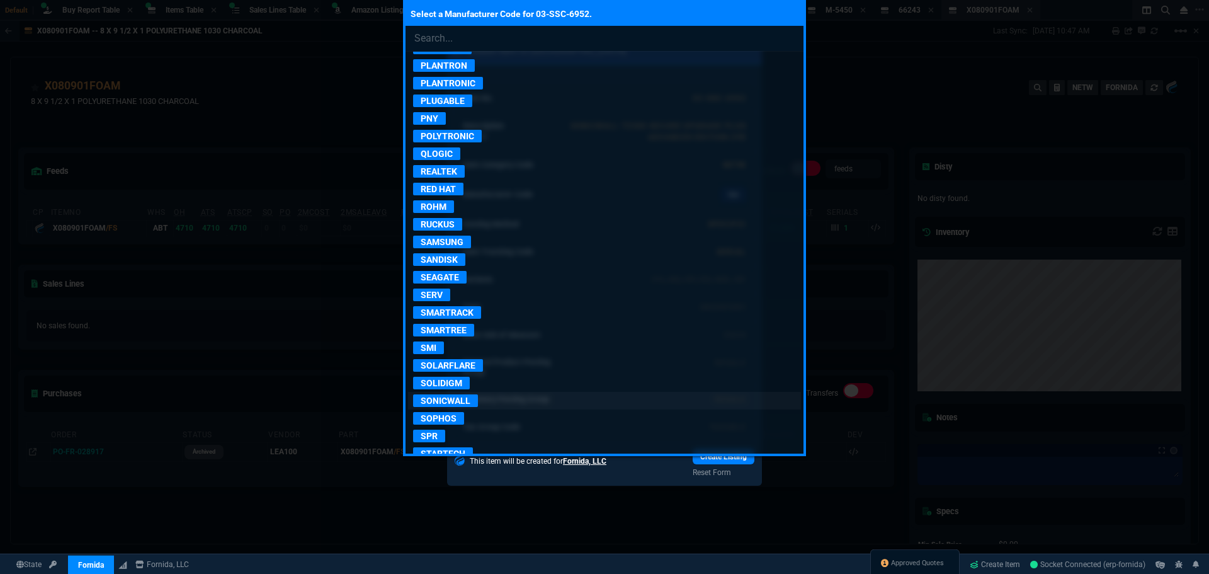
click at [454, 402] on p "SONICWALL" at bounding box center [445, 400] width 65 height 13
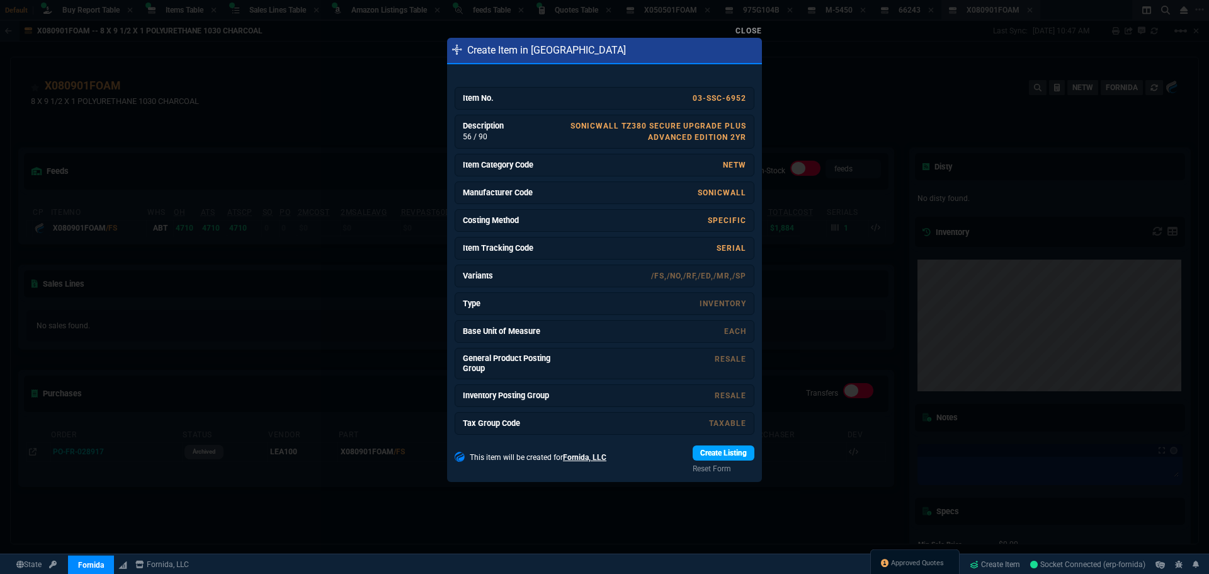
click at [697, 451] on link "Create Listing" at bounding box center [723, 452] width 62 height 15
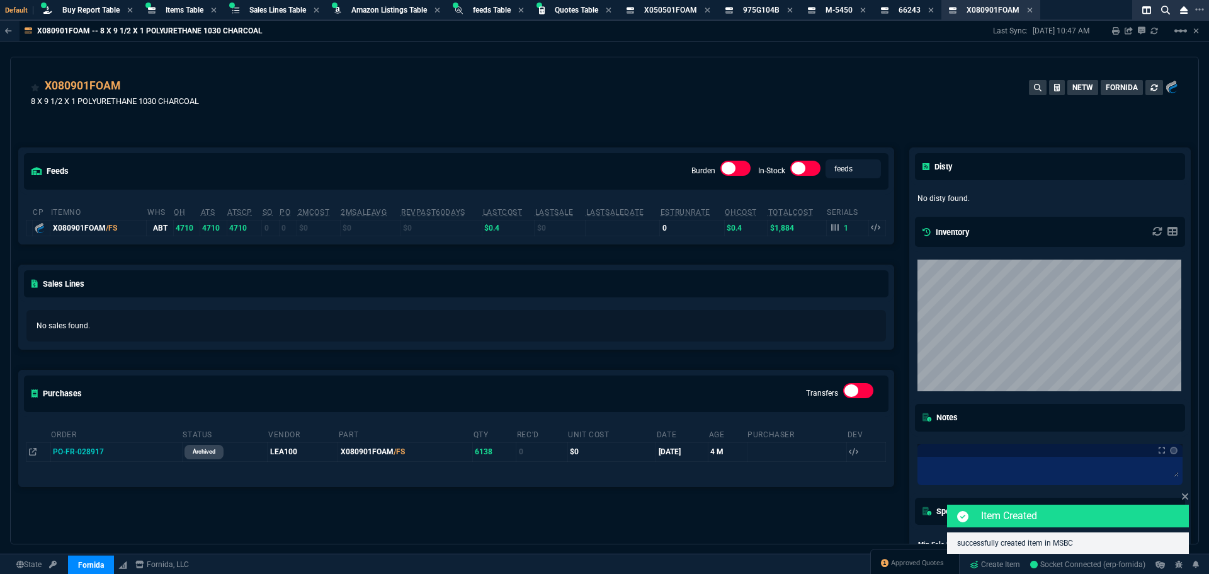
click at [701, 89] on div "X080901FOAM 8 X 9 1/2 X 1 POLYURETHANE 1030 CHARCOAL NETW FORNIDA" at bounding box center [604, 99] width 1147 height 45
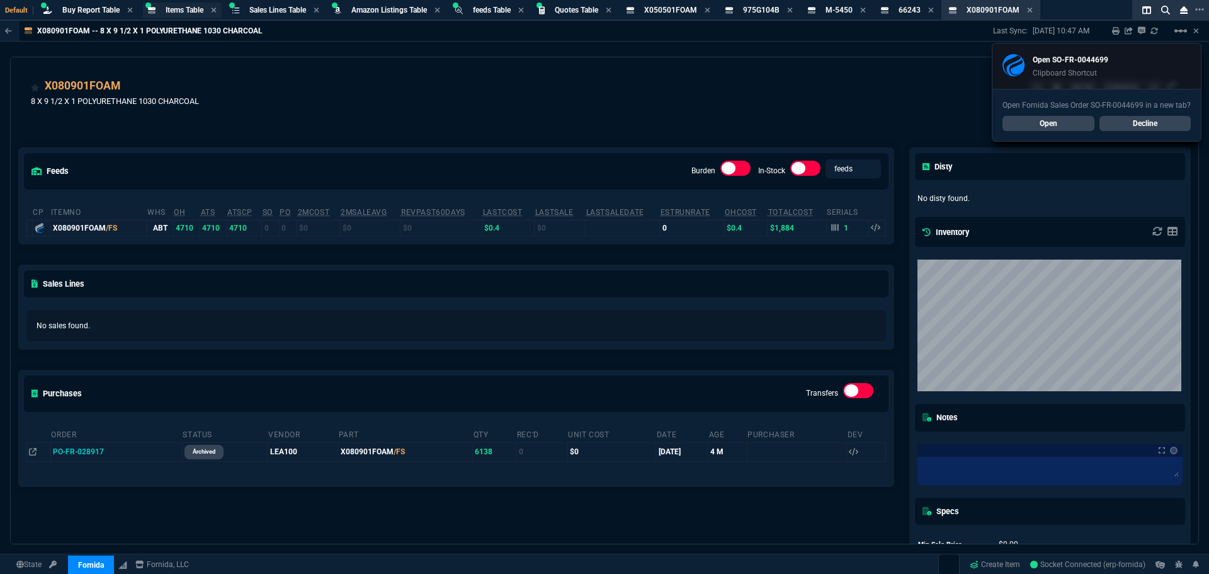
click at [189, 9] on span "Items Table" at bounding box center [185, 10] width 38 height 9
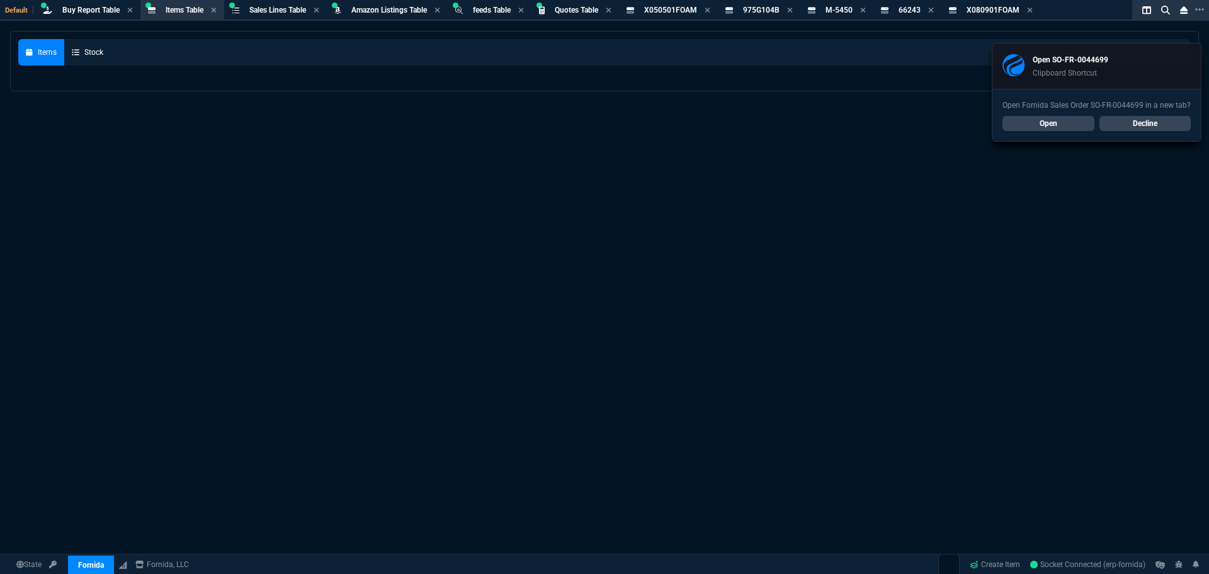
select select
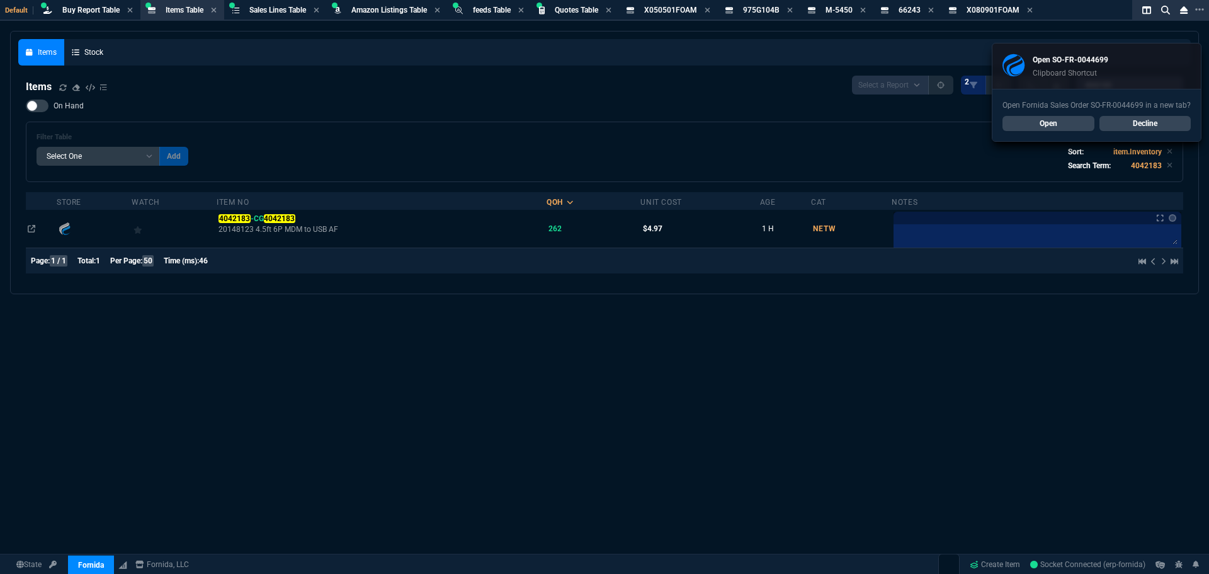
click at [1136, 122] on link "Decline" at bounding box center [1145, 123] width 92 height 15
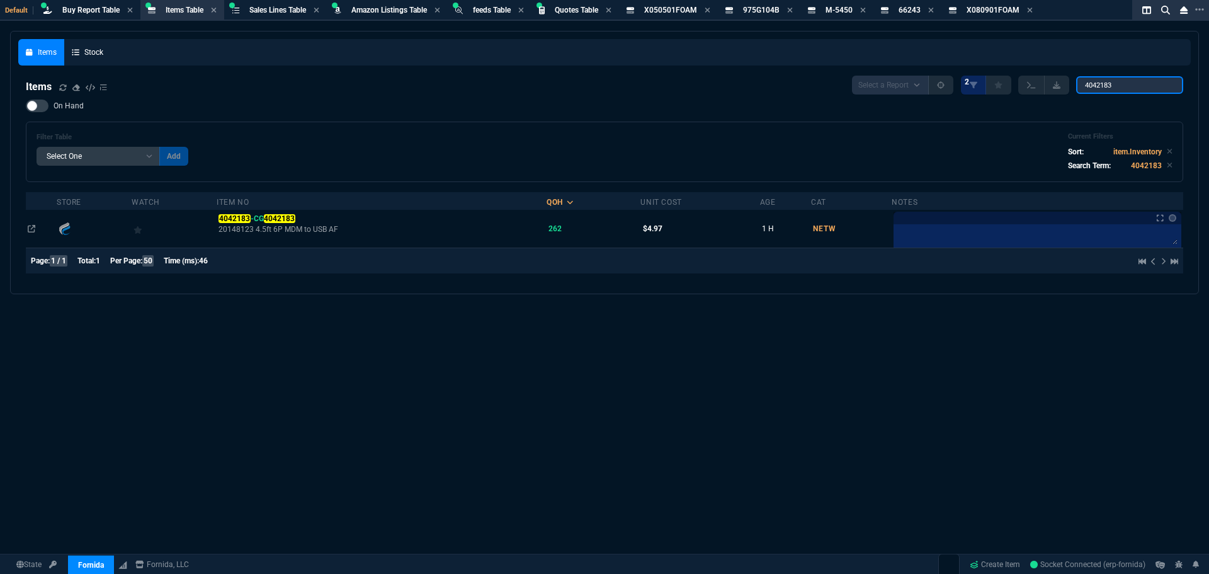
drag, startPoint x: 1126, startPoint y: 86, endPoint x: 1009, endPoint y: 88, distance: 117.7
click at [1009, 88] on div "Select a Report NEW QUERY 2 4042183" at bounding box center [1017, 85] width 331 height 19
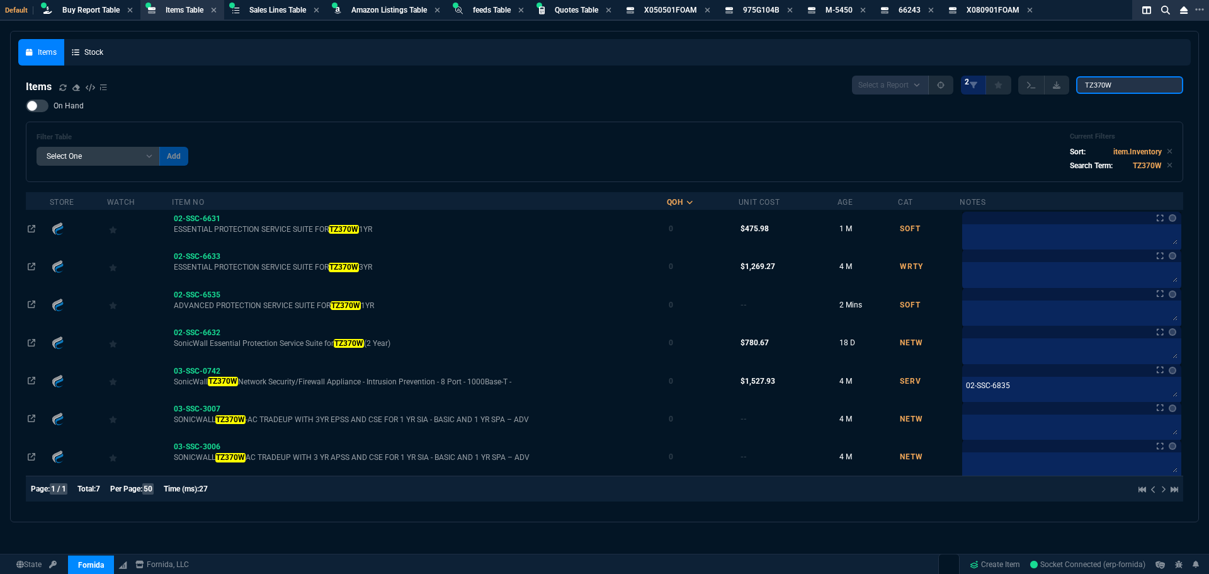
type input "TZ370W"
click at [43, 106] on div at bounding box center [37, 105] width 23 height 13
click at [26, 106] on input "On Hand" at bounding box center [25, 106] width 1 height 1
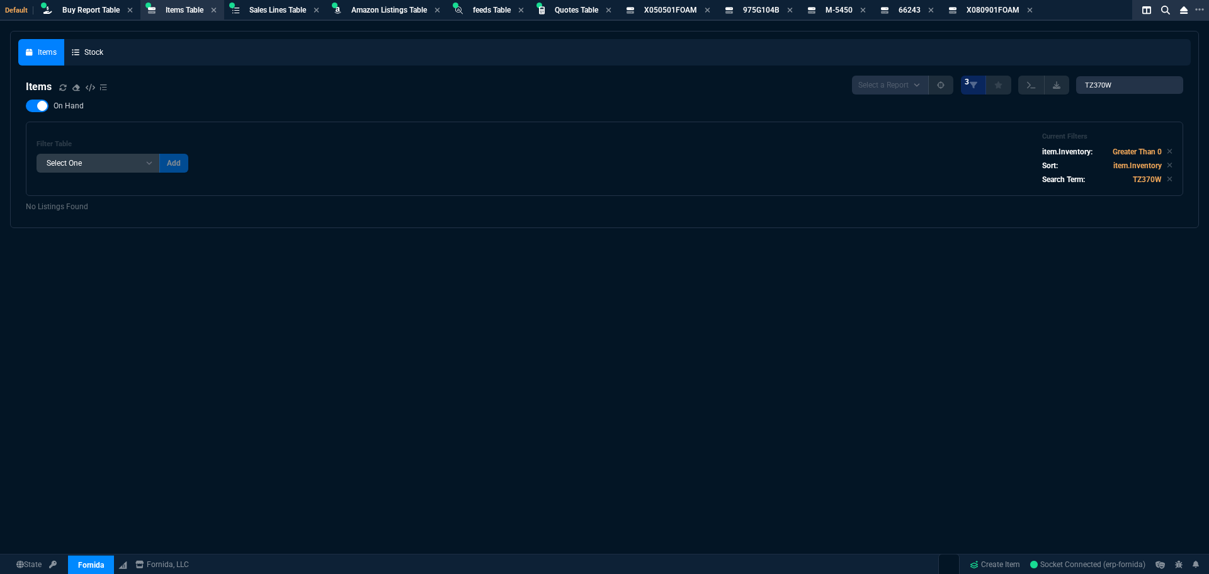
click at [35, 105] on div at bounding box center [37, 105] width 23 height 13
click at [26, 106] on input "On Hand" at bounding box center [25, 106] width 1 height 1
checkbox input "false"
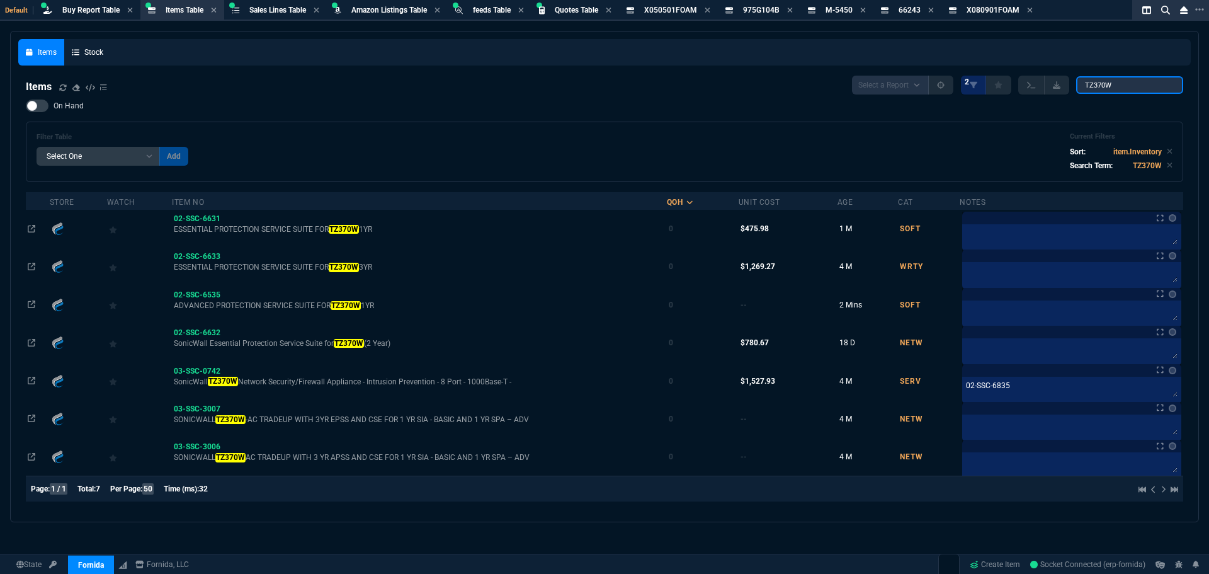
click at [1102, 85] on input "TZ370W" at bounding box center [1129, 85] width 107 height 18
click at [1115, 88] on input "TZ370W" at bounding box center [1129, 85] width 107 height 18
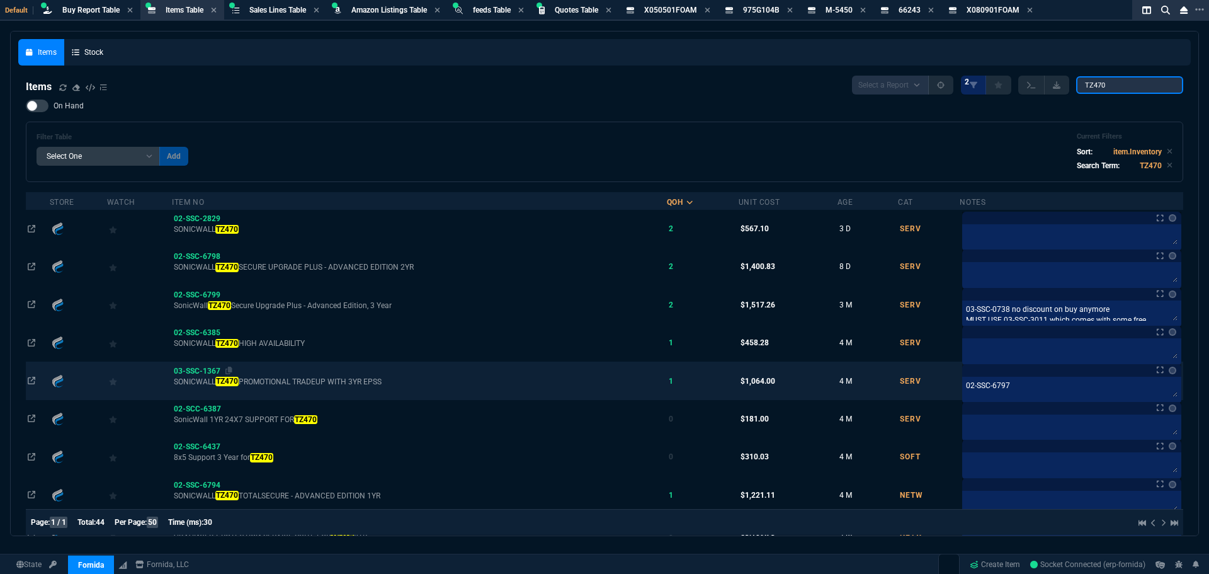
type input "TZ470"
click at [208, 368] on span "03-SSC-1367" at bounding box center [197, 370] width 47 height 9
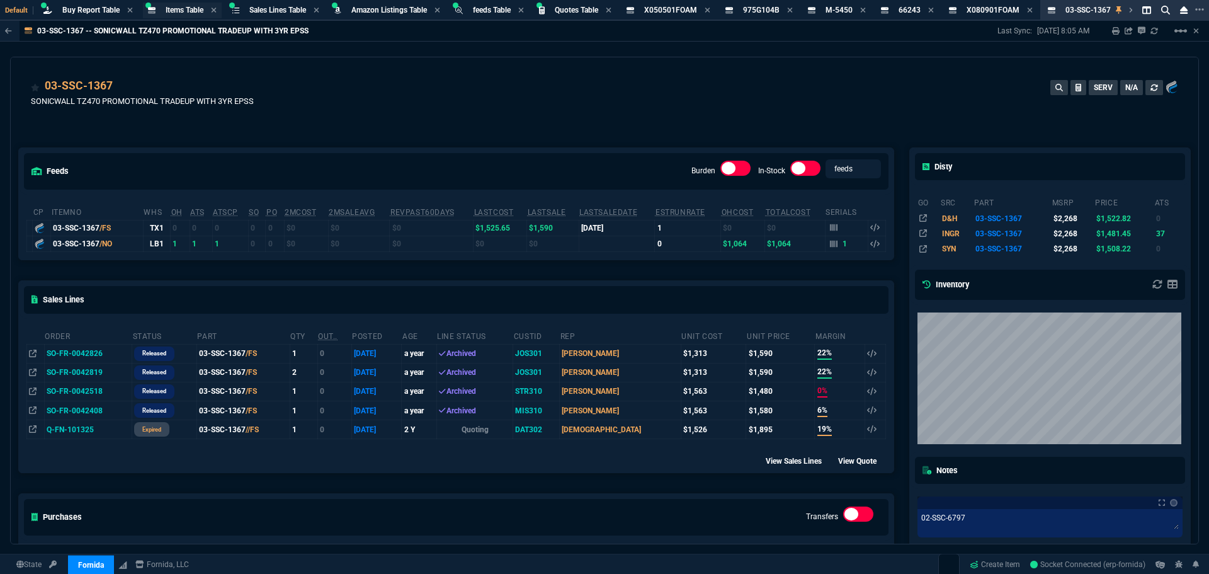
click at [171, 8] on span "Items Table" at bounding box center [185, 10] width 38 height 9
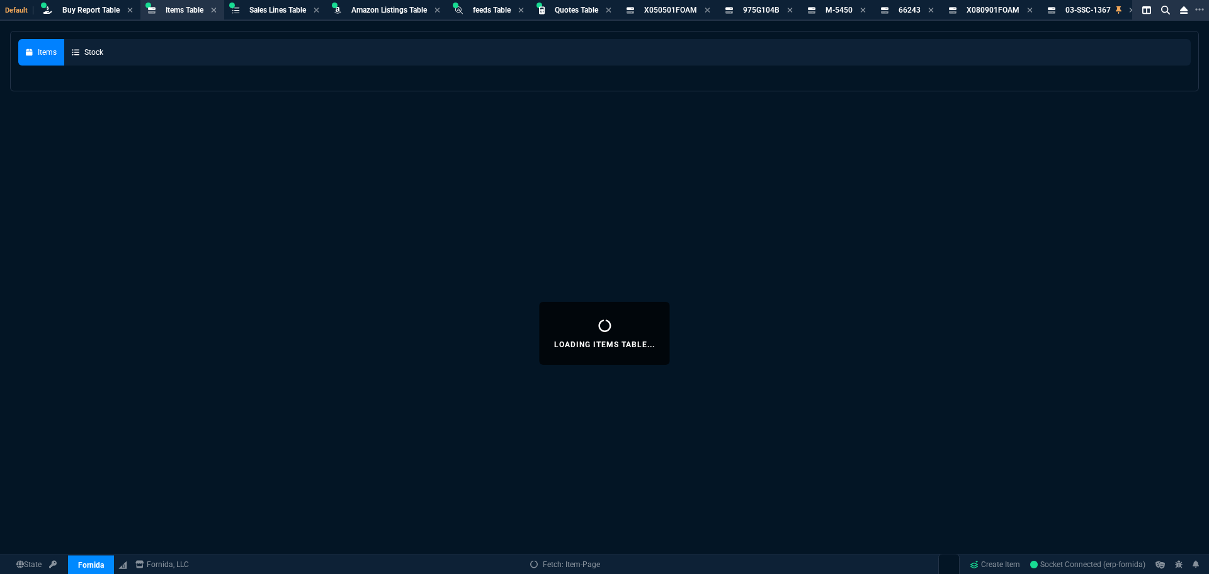
select select
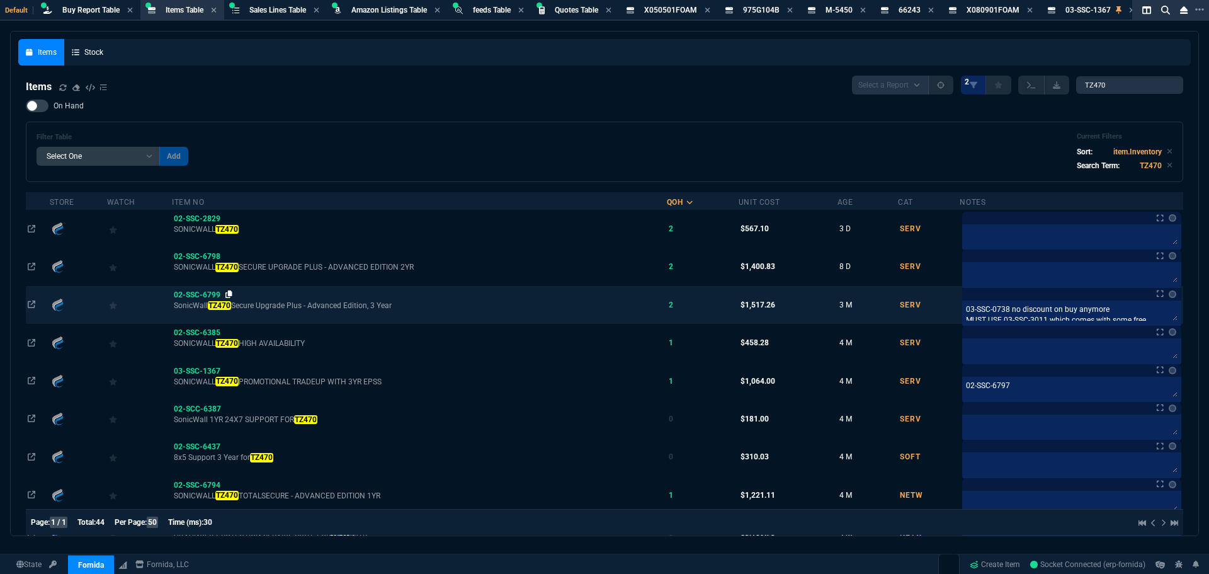
click at [232, 293] on icon at bounding box center [228, 294] width 7 height 8
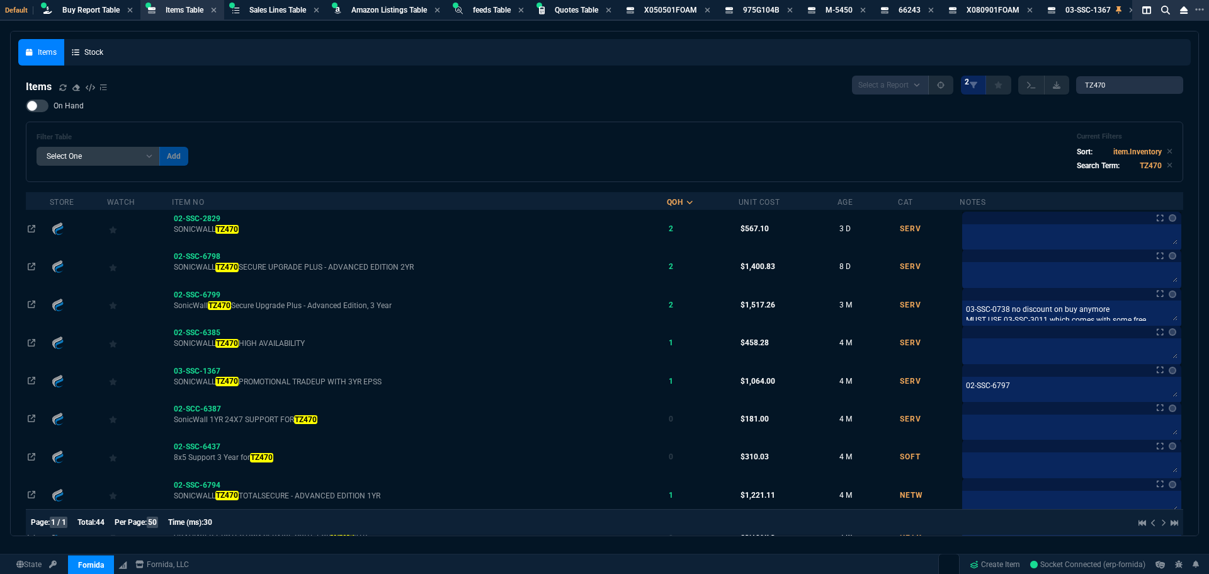
click at [451, 123] on div "Filter Table Select One Add Filter () Age () Cat (item.ItemCategoryCode) Item N…" at bounding box center [604, 152] width 1157 height 60
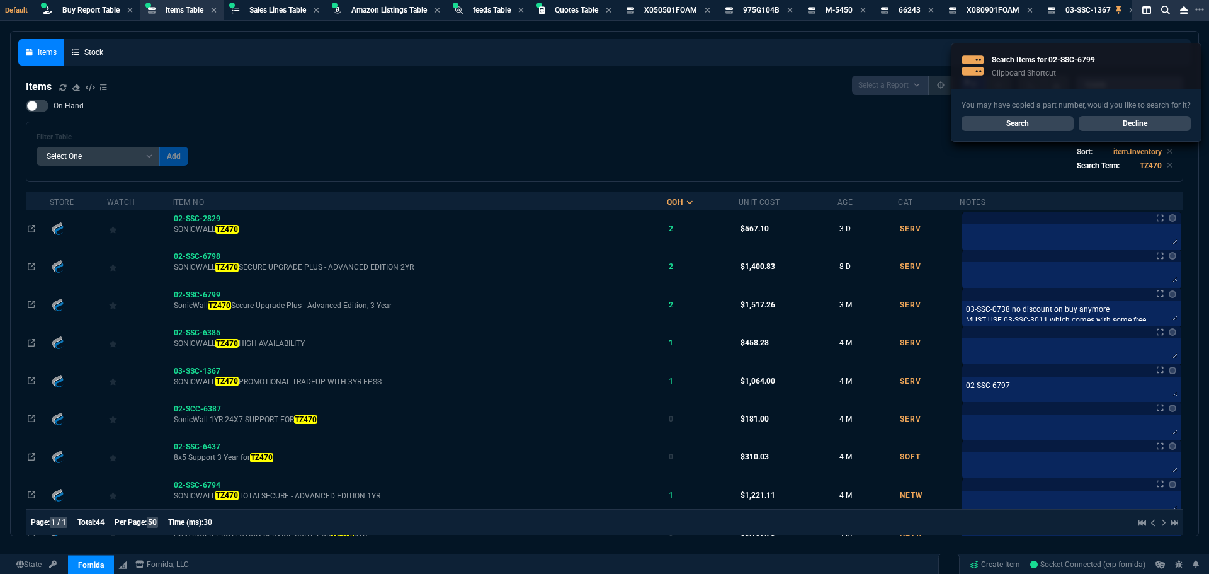
click at [455, 122] on div "On Hand Filter Table Select One Add Filter () Age () Cat (item.ItemCategoryCode…" at bounding box center [604, 140] width 1157 height 82
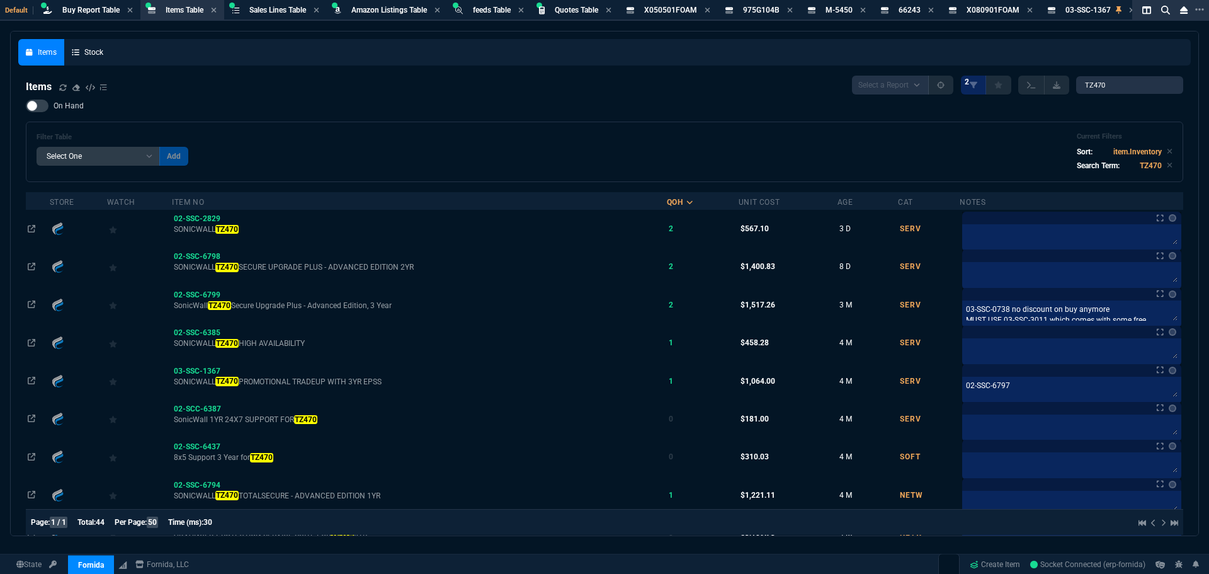
click at [191, 292] on span "02-SSC-6799" at bounding box center [197, 294] width 47 height 9
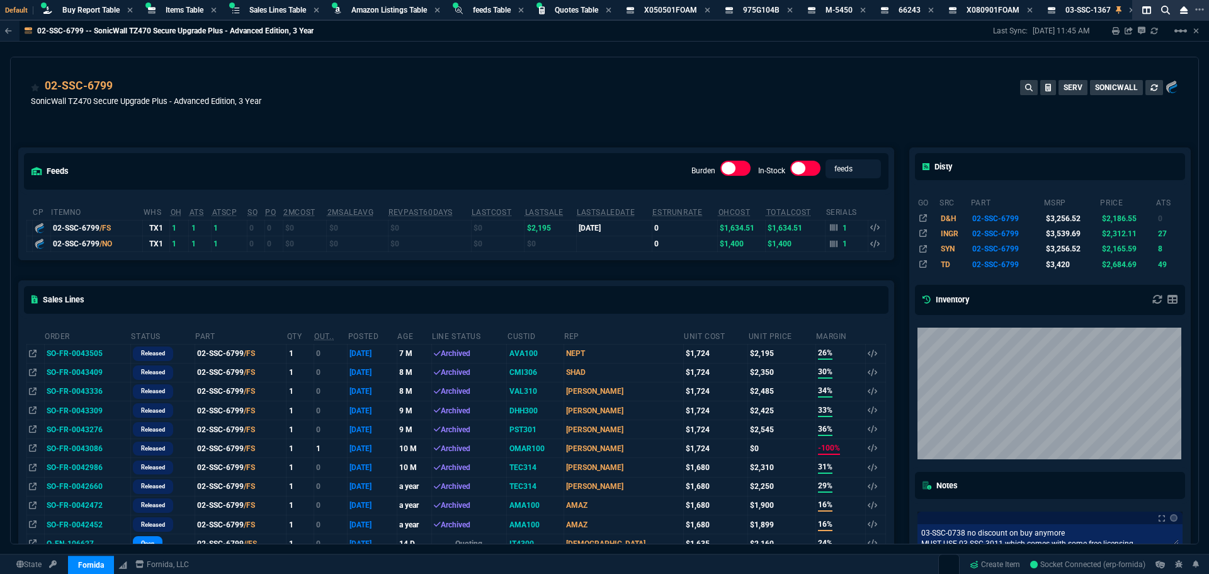
click at [242, 152] on div "feeds Burden In-Stock feeds prices" at bounding box center [456, 171] width 874 height 46
click at [246, 150] on div "feeds Burden In-Stock feeds prices" at bounding box center [456, 171] width 874 height 46
click at [250, 150] on div "feeds Burden In-Stock feeds prices" at bounding box center [456, 171] width 874 height 46
click at [254, 149] on div "feeds Burden In-Stock feeds prices" at bounding box center [456, 171] width 874 height 46
click at [120, 227] on icon at bounding box center [119, 227] width 7 height 8
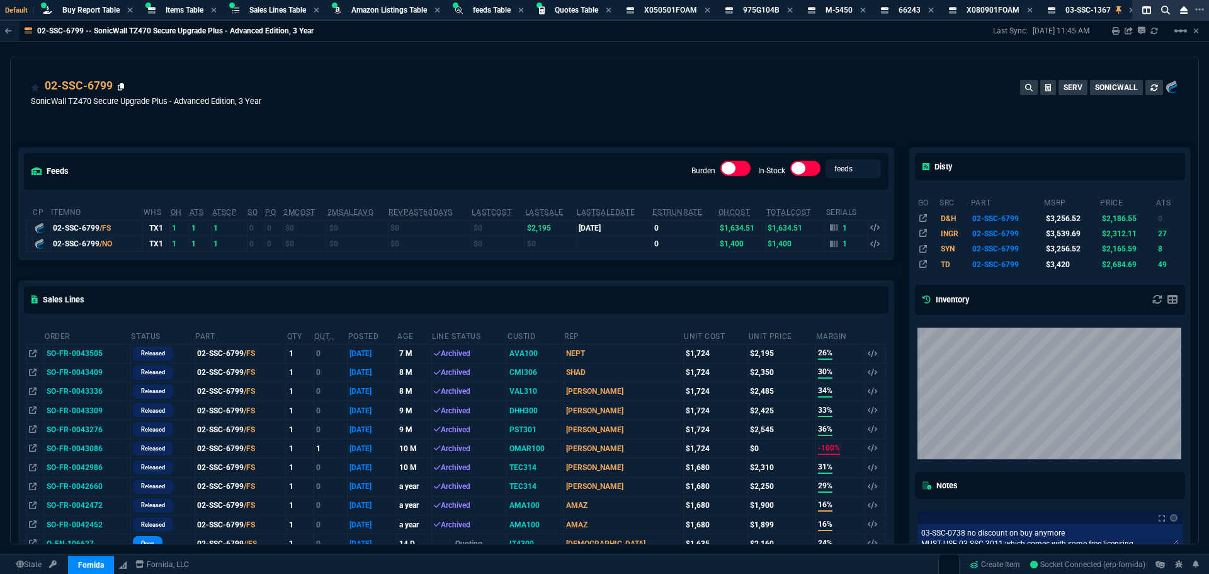
click at [120, 87] on icon at bounding box center [121, 87] width 7 height 8
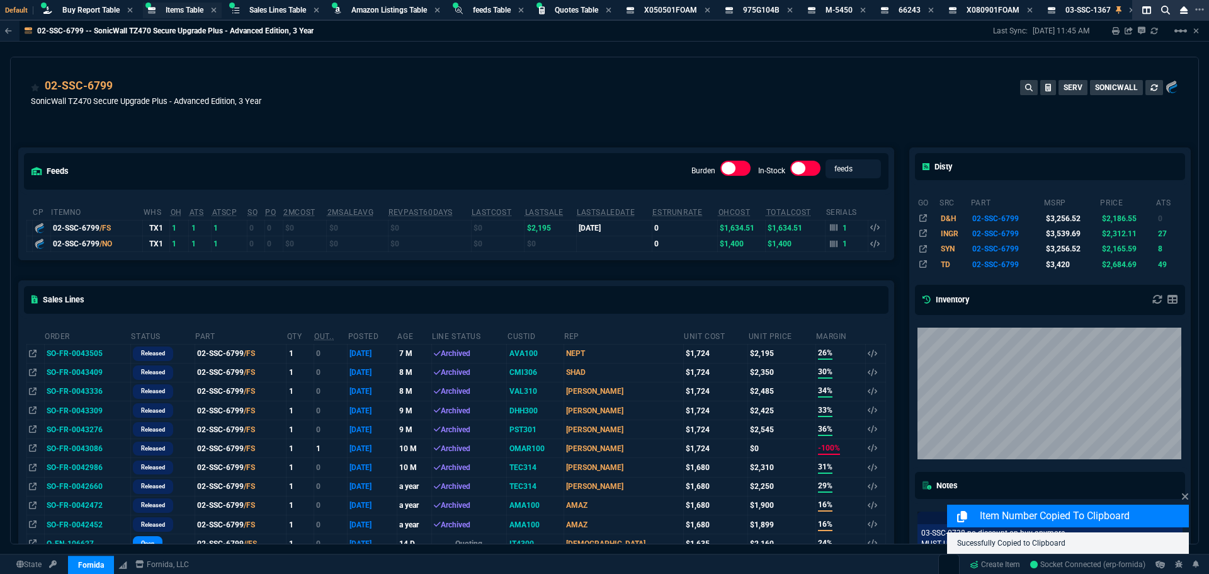
click at [170, 7] on span "Items Table" at bounding box center [185, 10] width 38 height 9
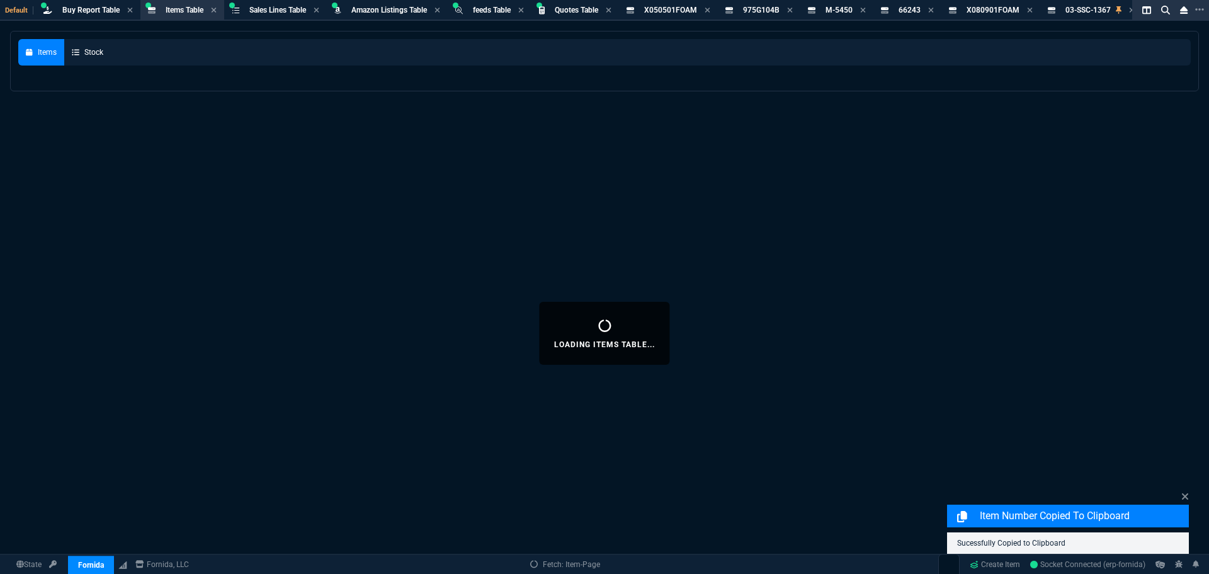
select select
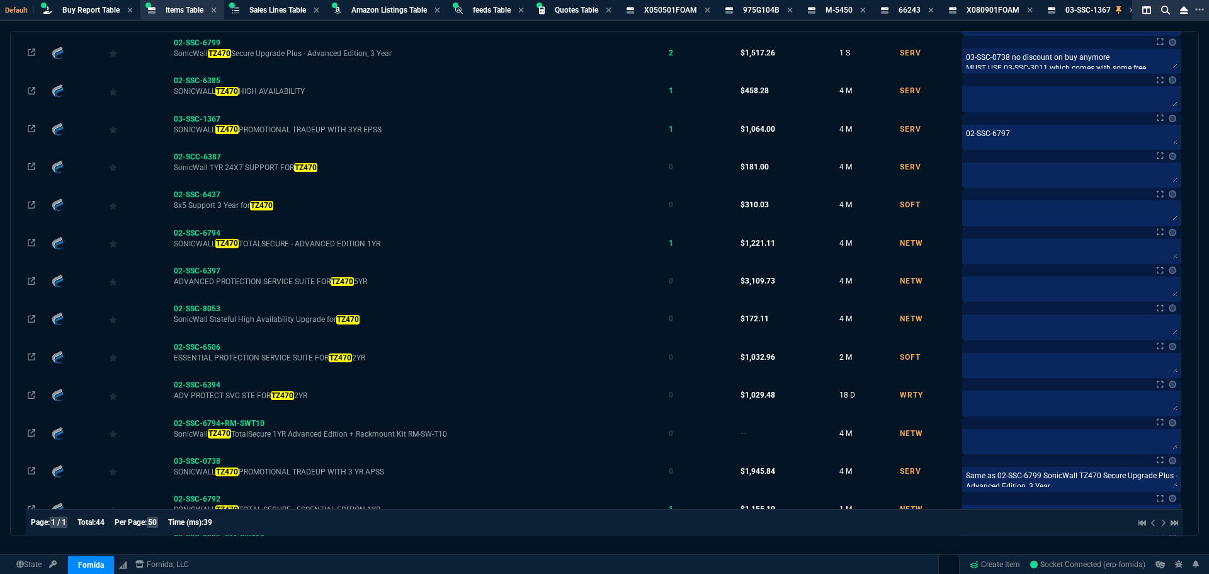
scroll to position [0, 0]
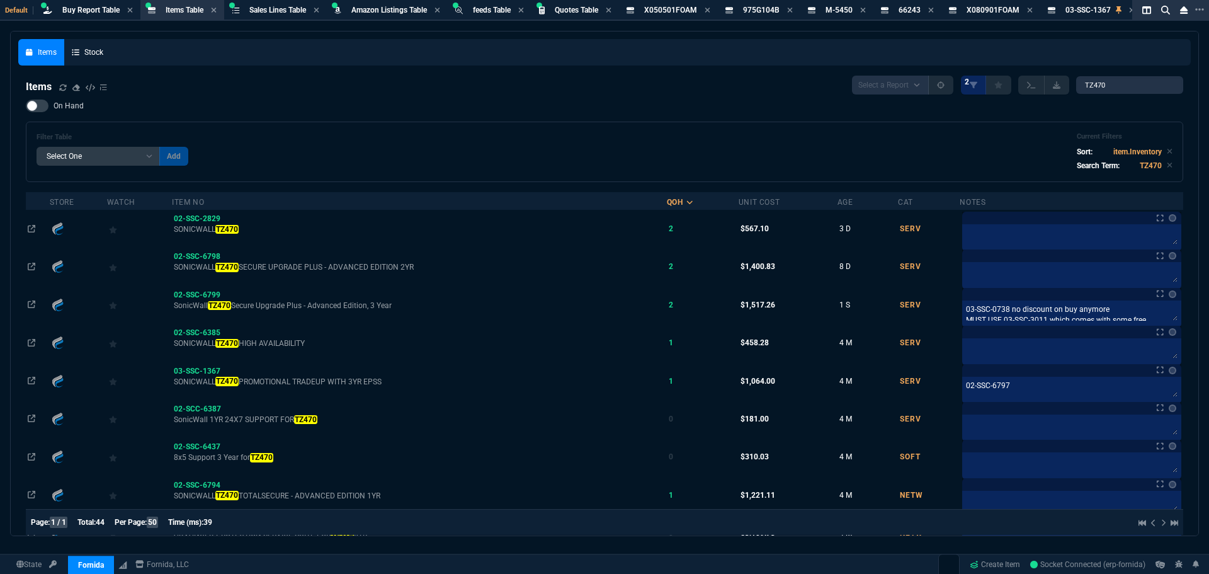
click at [45, 105] on div at bounding box center [37, 105] width 23 height 13
click at [26, 106] on input "On Hand" at bounding box center [25, 106] width 1 height 1
checkbox input "true"
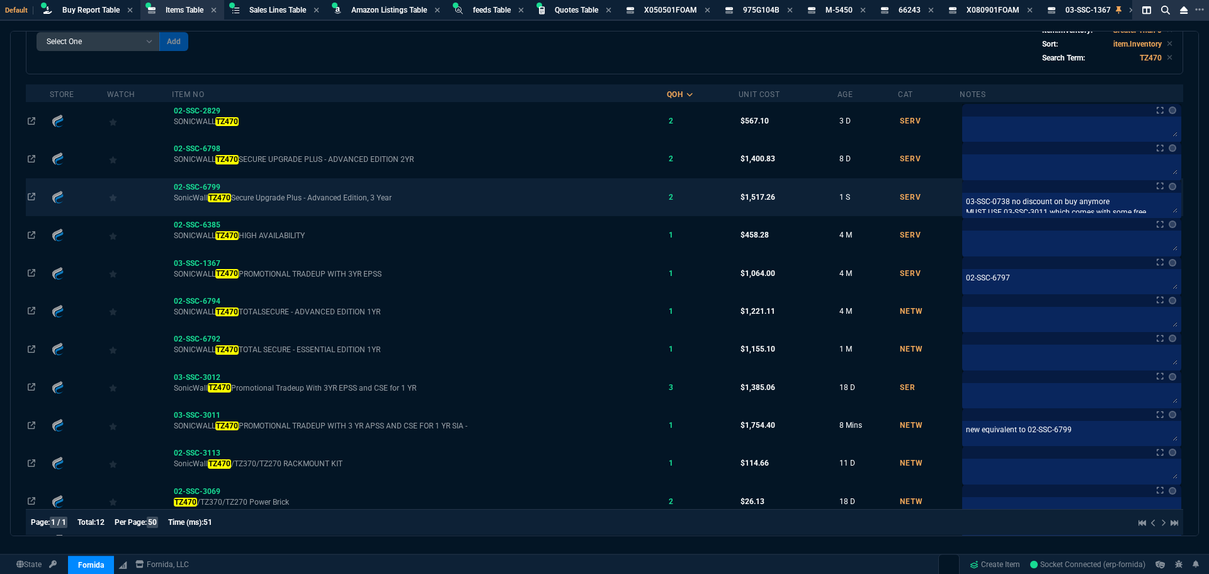
scroll to position [126, 0]
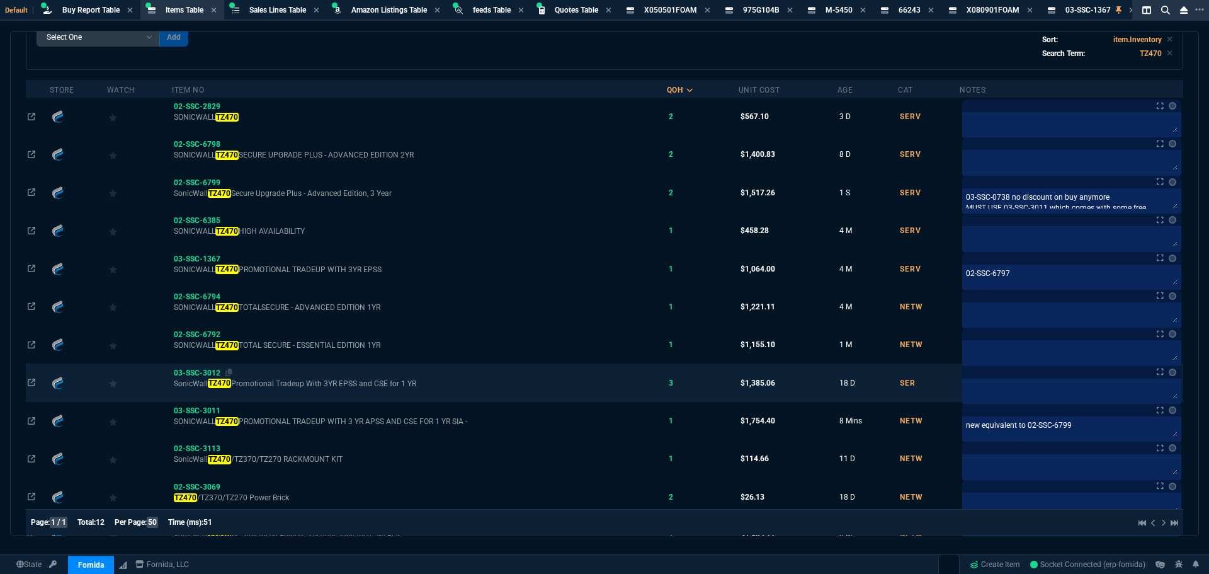
click at [207, 371] on span "03-SSC-3012" at bounding box center [197, 372] width 47 height 9
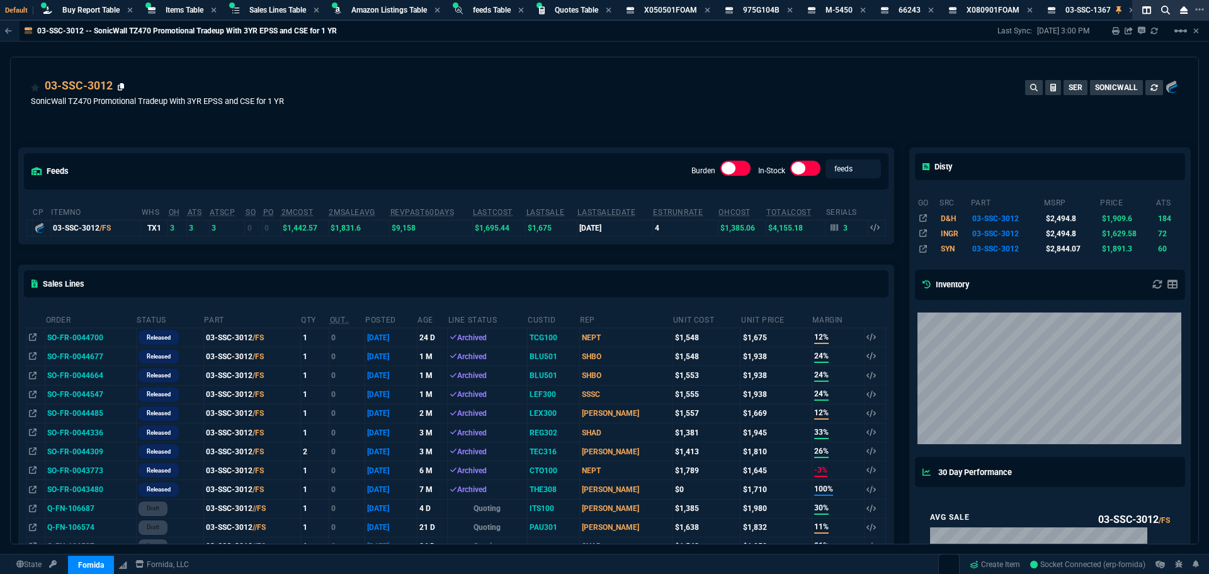
click at [120, 86] on icon at bounding box center [121, 87] width 7 height 8
drag, startPoint x: 88, startPoint y: 473, endPoint x: 186, endPoint y: 429, distance: 107.6
click at [88, 473] on td "SO-FR-0043773" at bounding box center [90, 470] width 91 height 19
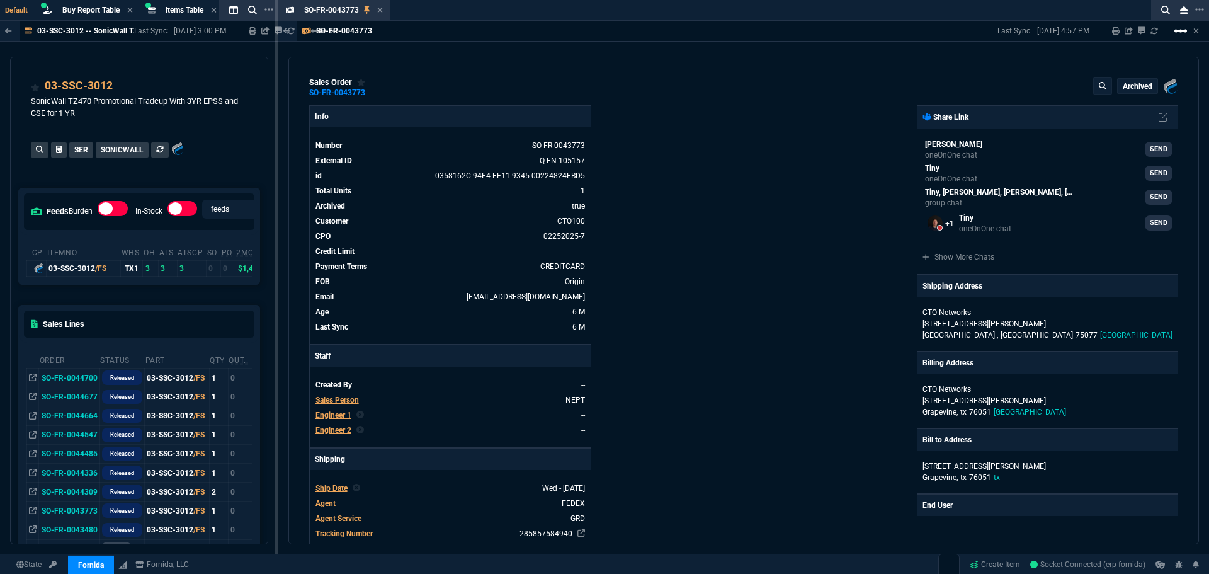
click at [1181, 32] on mat-icon "linear_scale" at bounding box center [1180, 30] width 15 height 15
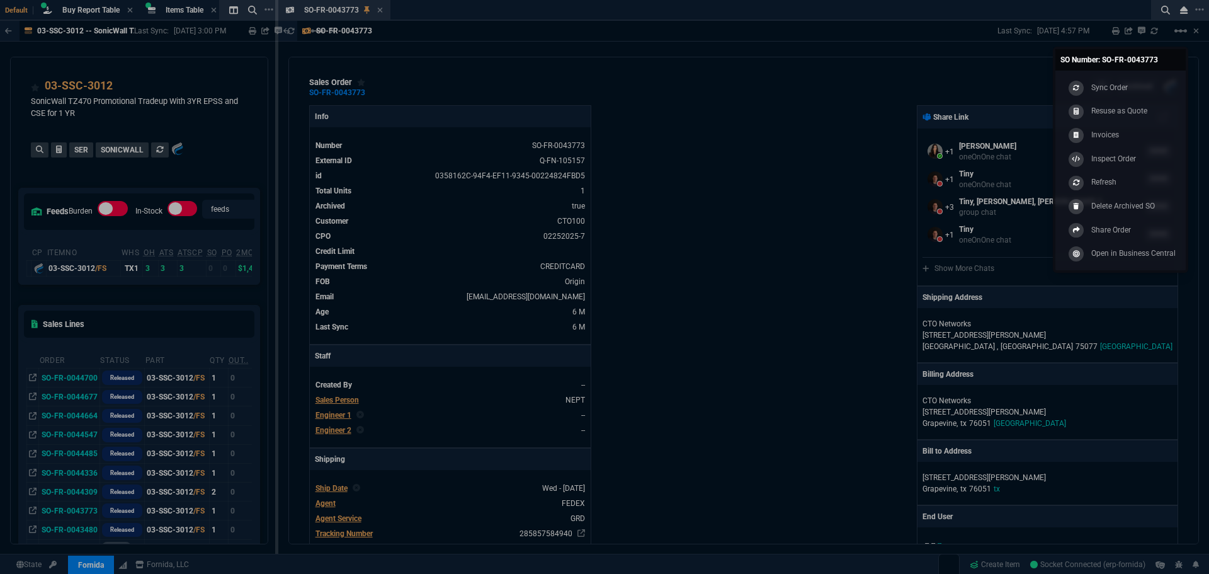
click at [838, 64] on div at bounding box center [604, 287] width 1209 height 574
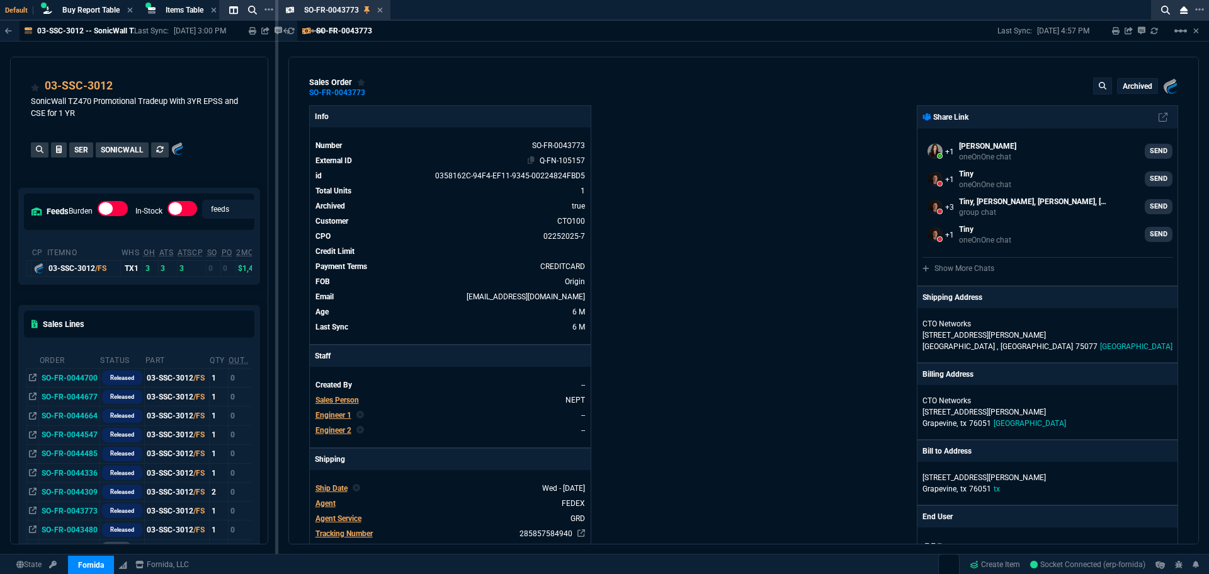
click at [546, 161] on link "Q-FN-105157" at bounding box center [562, 160] width 45 height 9
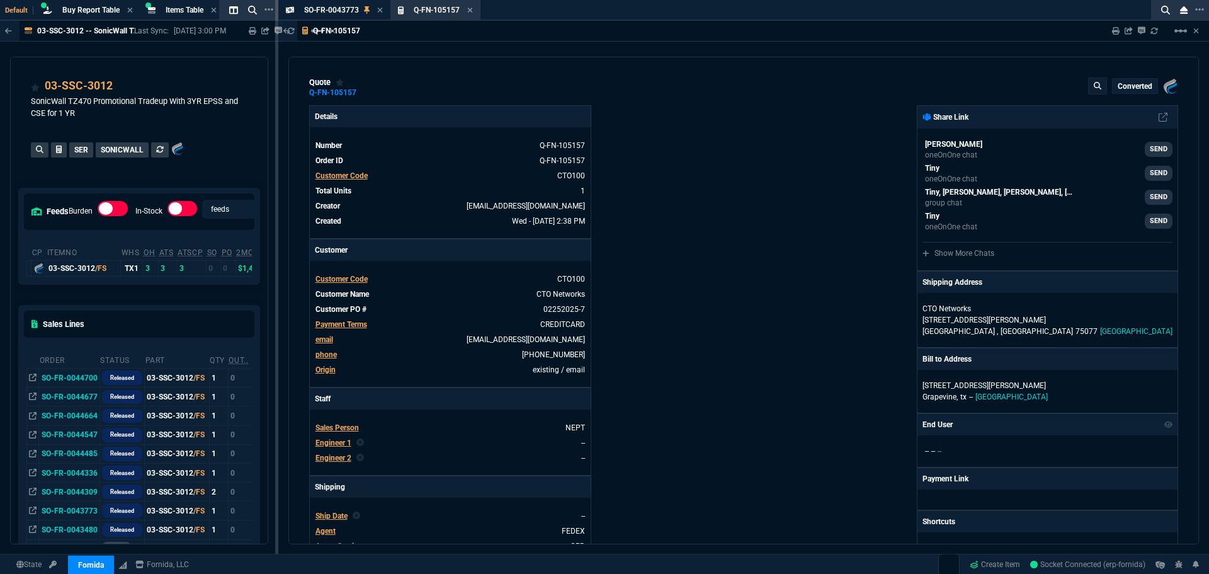
type input "17"
type input "277"
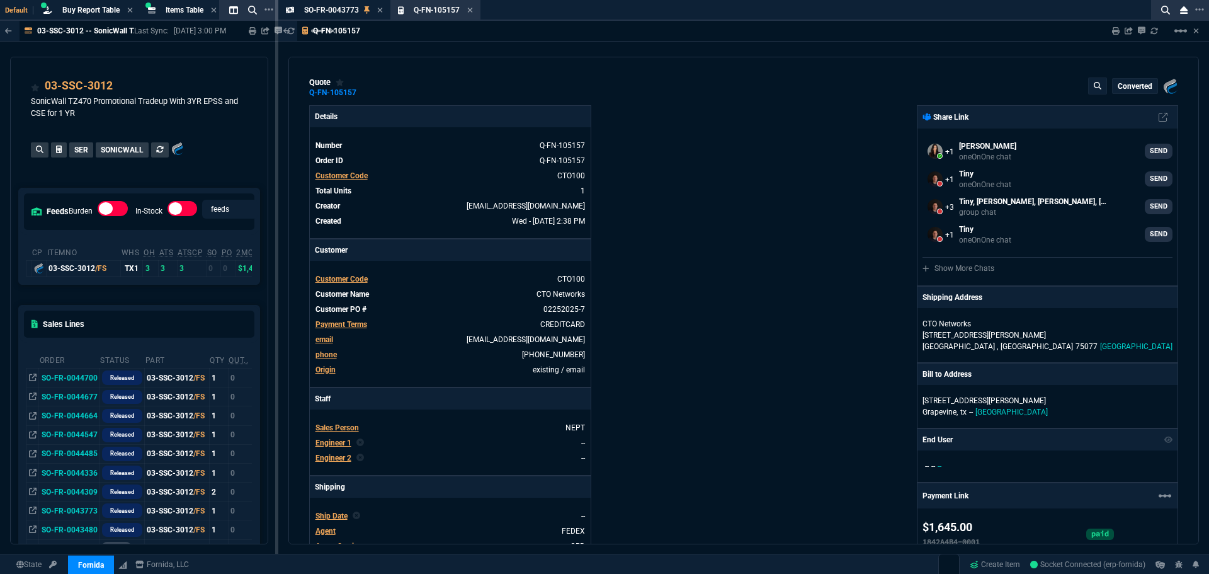
type input "2494.8"
type input "34"
click at [1176, 34] on mat-icon "linear_scale" at bounding box center [1180, 30] width 15 height 15
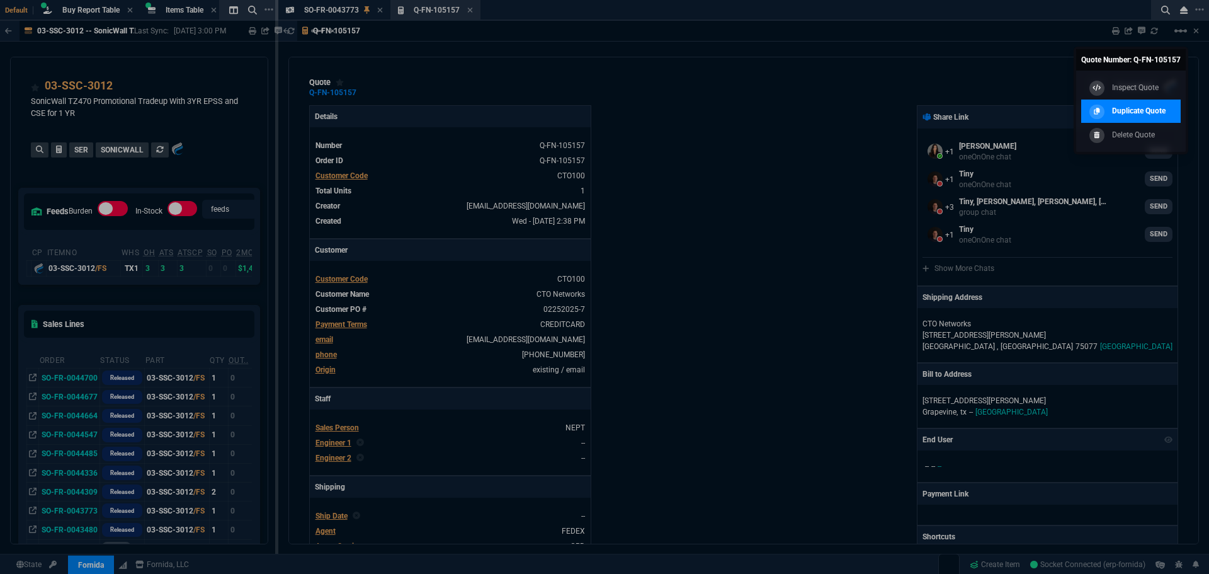
click at [1140, 103] on link "Duplicate Quote" at bounding box center [1130, 111] width 99 height 24
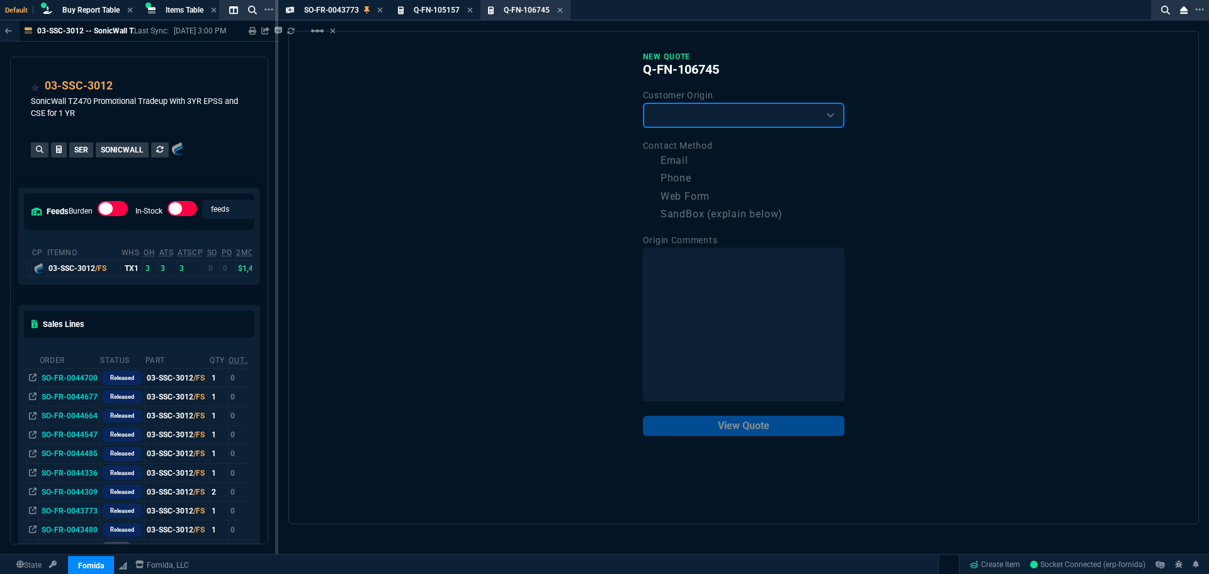
click at [687, 122] on select "Existing Customer Amazon Lead (first order) Website Lead (first order) Called (…" at bounding box center [743, 115] width 201 height 25
select select "existing"
click at [643, 103] on select "Existing Customer Amazon Lead (first order) Website Lead (first order) Called (…" at bounding box center [743, 115] width 201 height 25
click at [682, 162] on label "Email" at bounding box center [743, 161] width 201 height 16
click at [658, 162] on input "Email" at bounding box center [650, 161] width 15 height 15
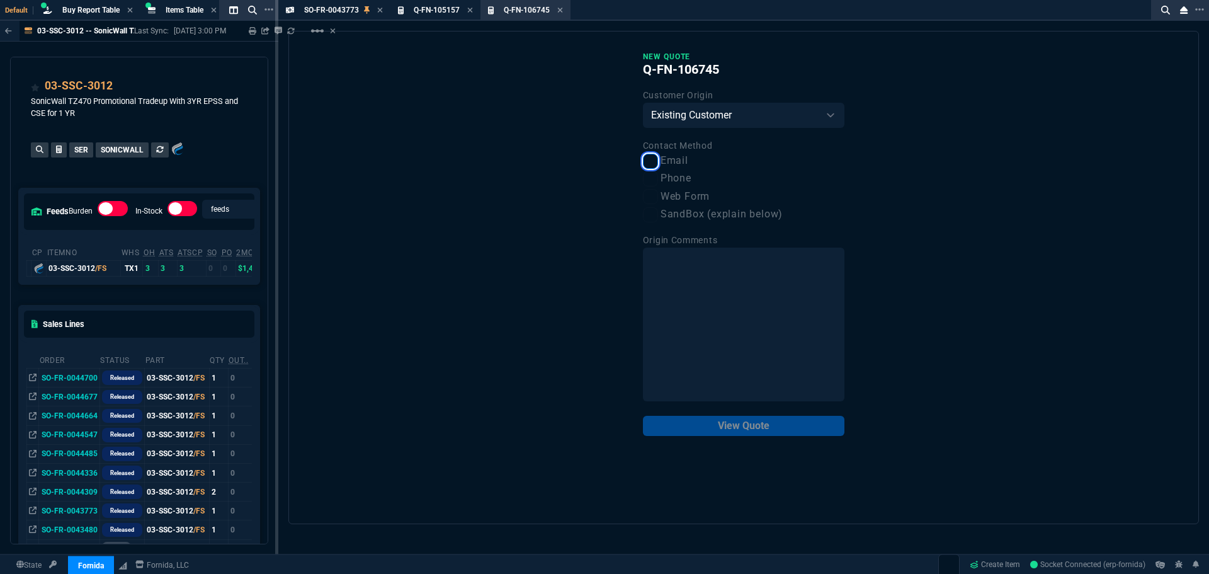
checkbox input "true"
click at [771, 429] on button "View Quote" at bounding box center [743, 425] width 201 height 20
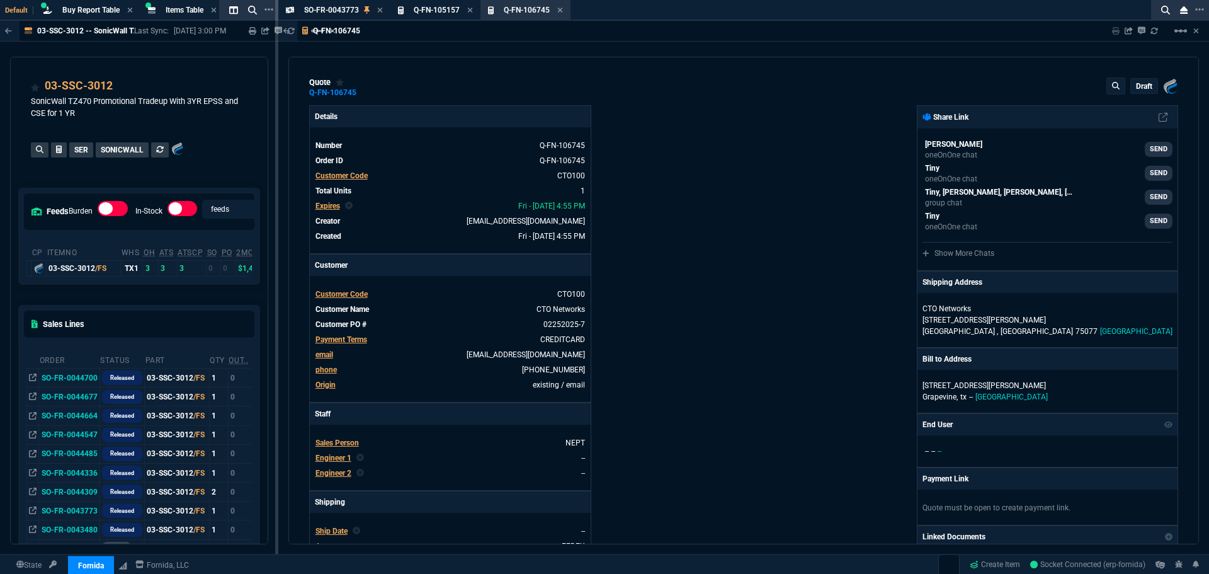
type input "17"
type input "277"
type input "34"
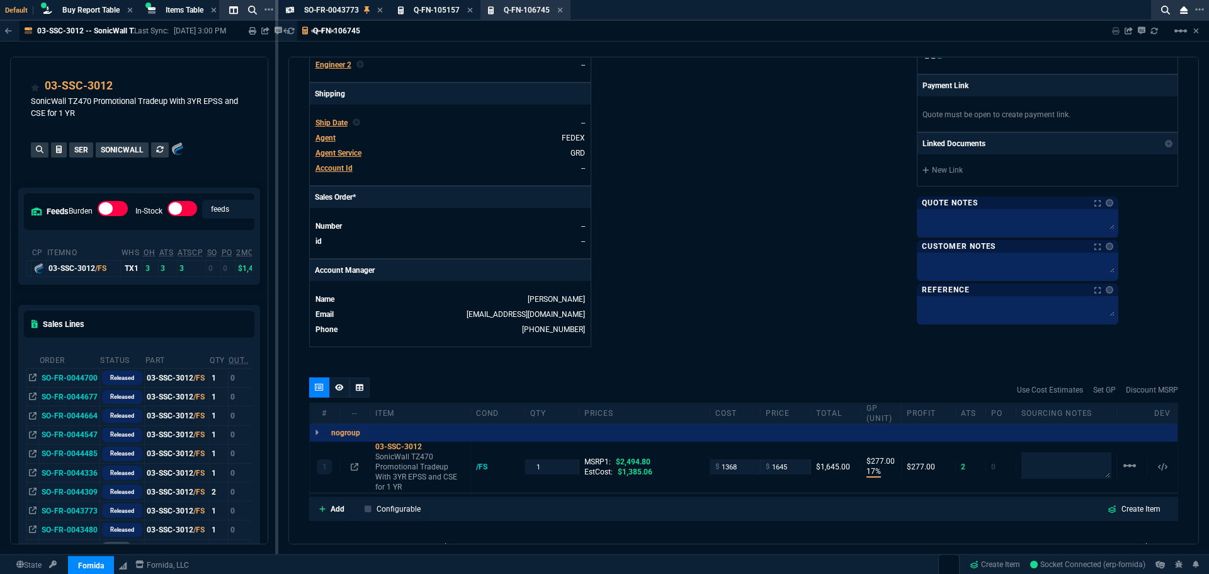
scroll to position [560, 0]
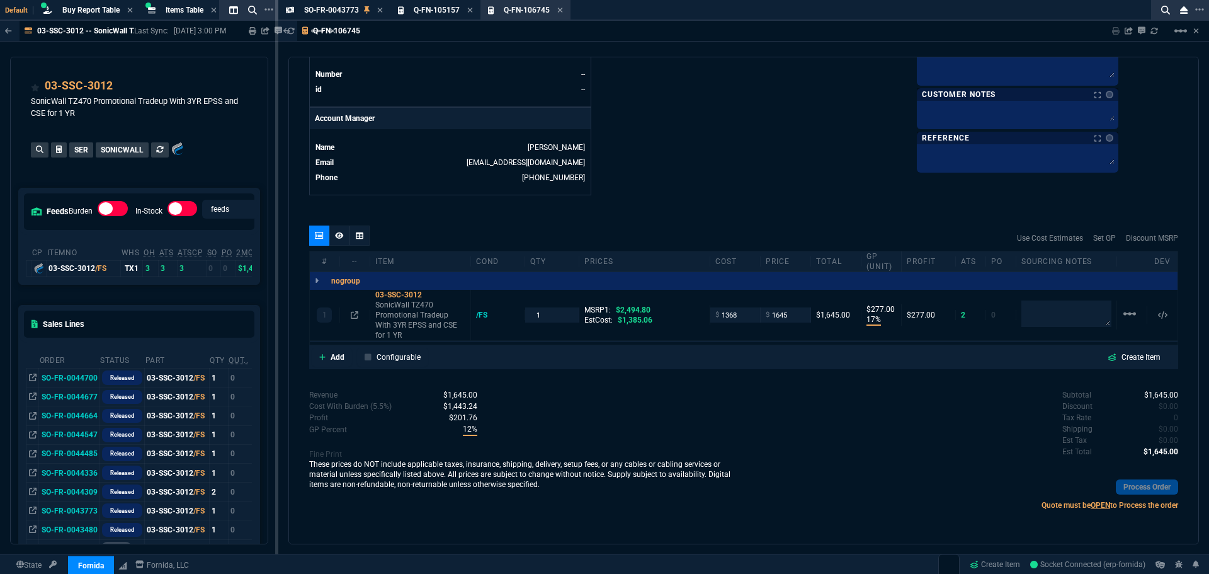
drag, startPoint x: 334, startPoint y: 237, endPoint x: 343, endPoint y: 255, distance: 20.3
click at [336, 237] on icon at bounding box center [339, 236] width 9 height 8
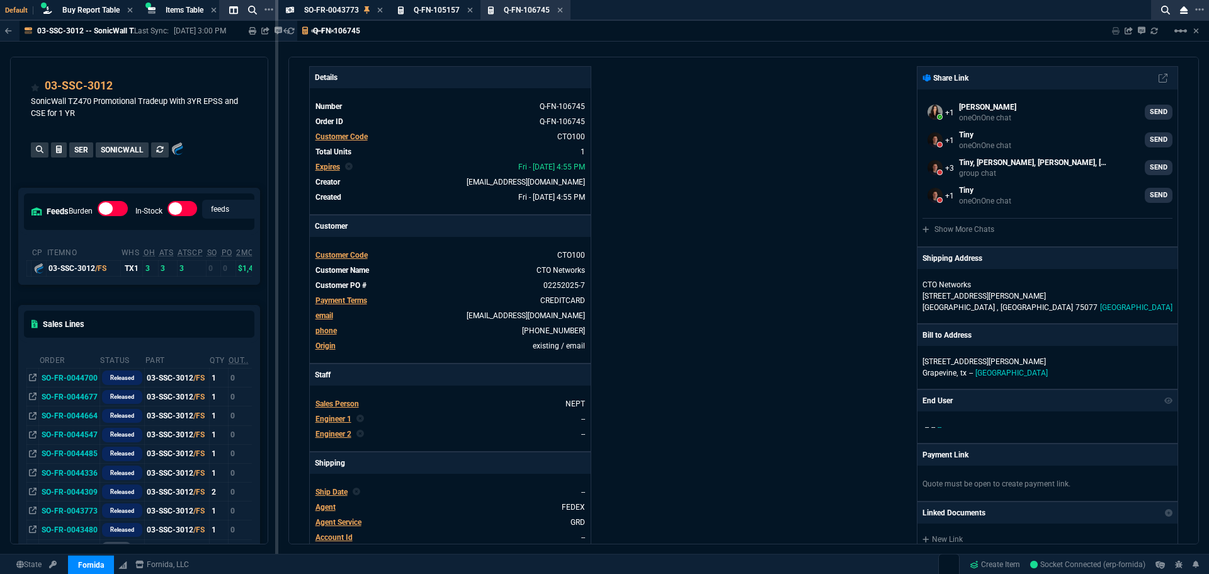
scroll to position [0, 0]
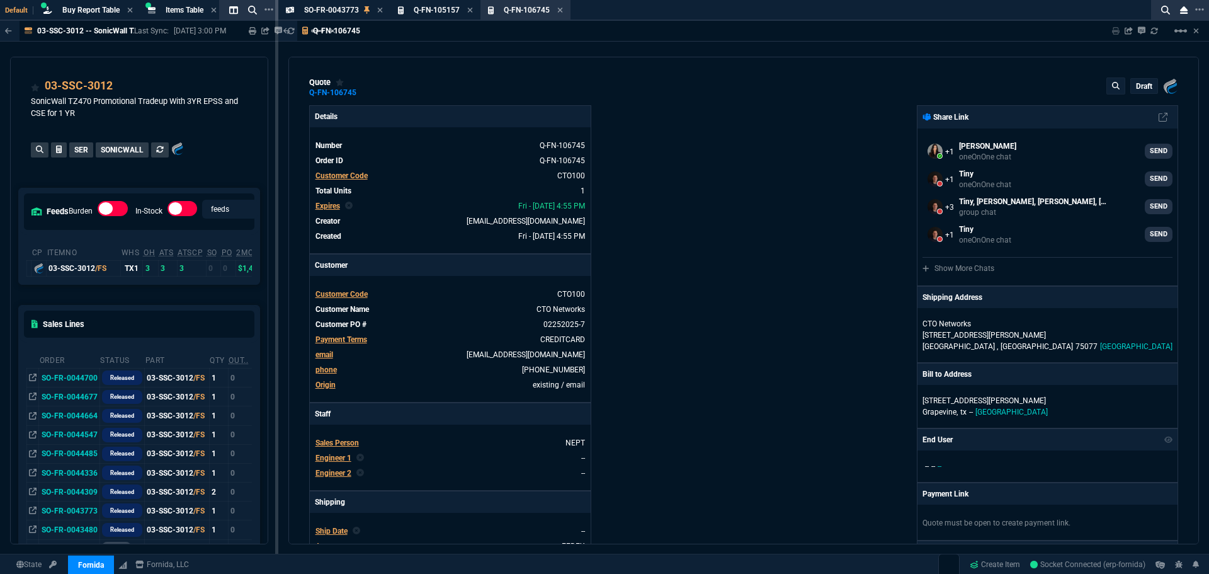
click at [1136, 86] on p "draft" at bounding box center [1144, 86] width 16 height 10
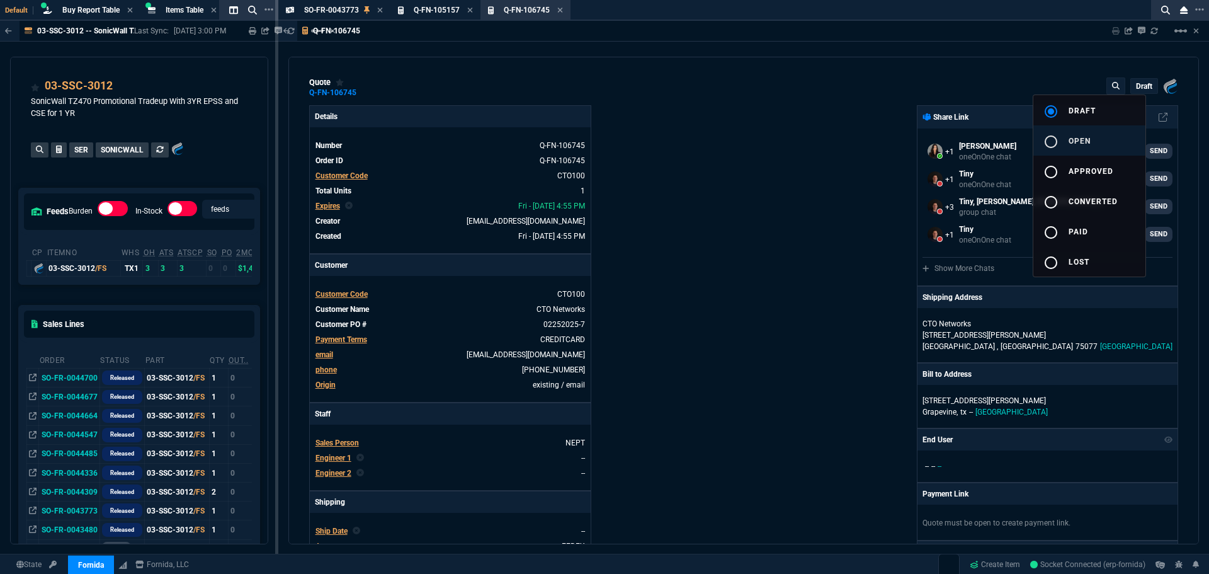
click at [1046, 137] on mat-icon "radio_button_unchecked" at bounding box center [1050, 141] width 15 height 15
type input "2494.8"
type input "17"
type input "277"
type input "34"
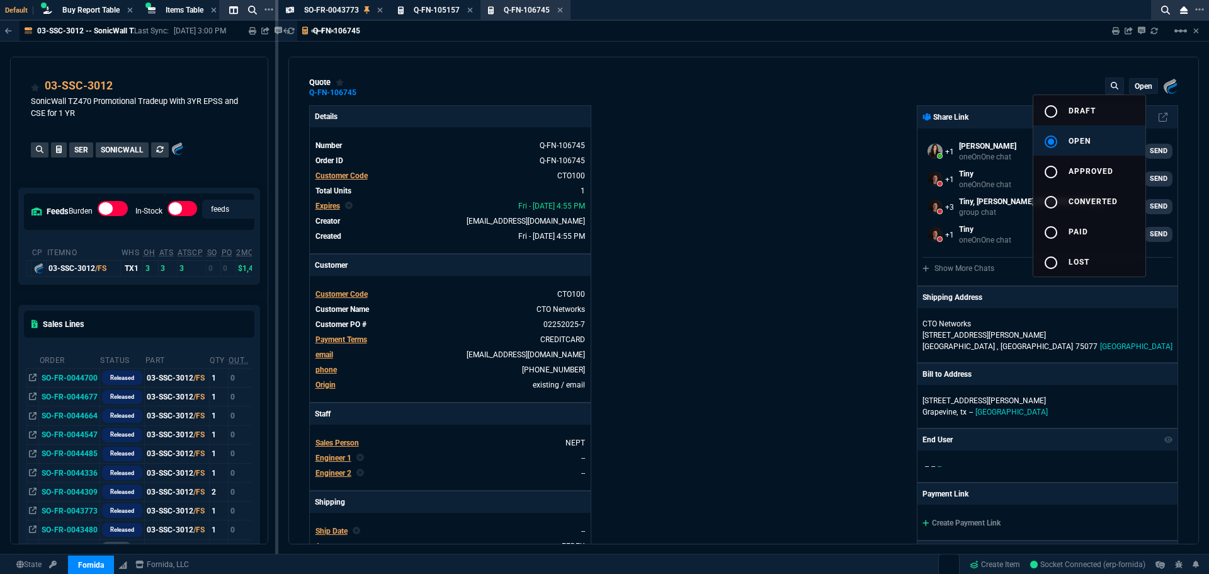
click at [1115, 31] on div at bounding box center [604, 287] width 1209 height 574
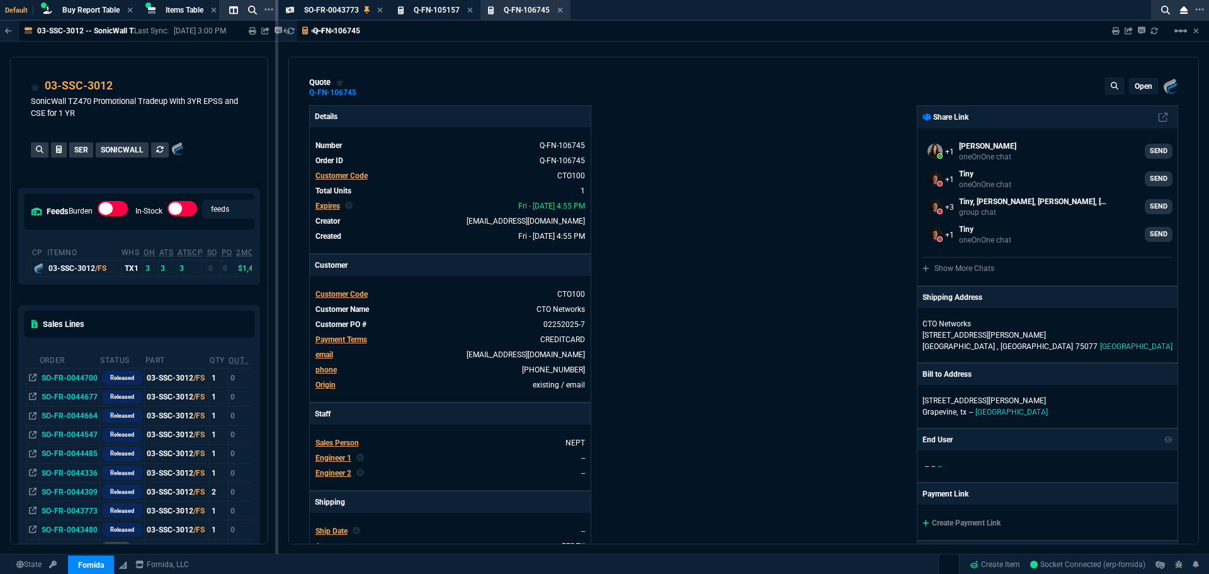
click at [1115, 31] on icon at bounding box center [1116, 31] width 8 height 8
type input "17"
type input "277"
type input "34"
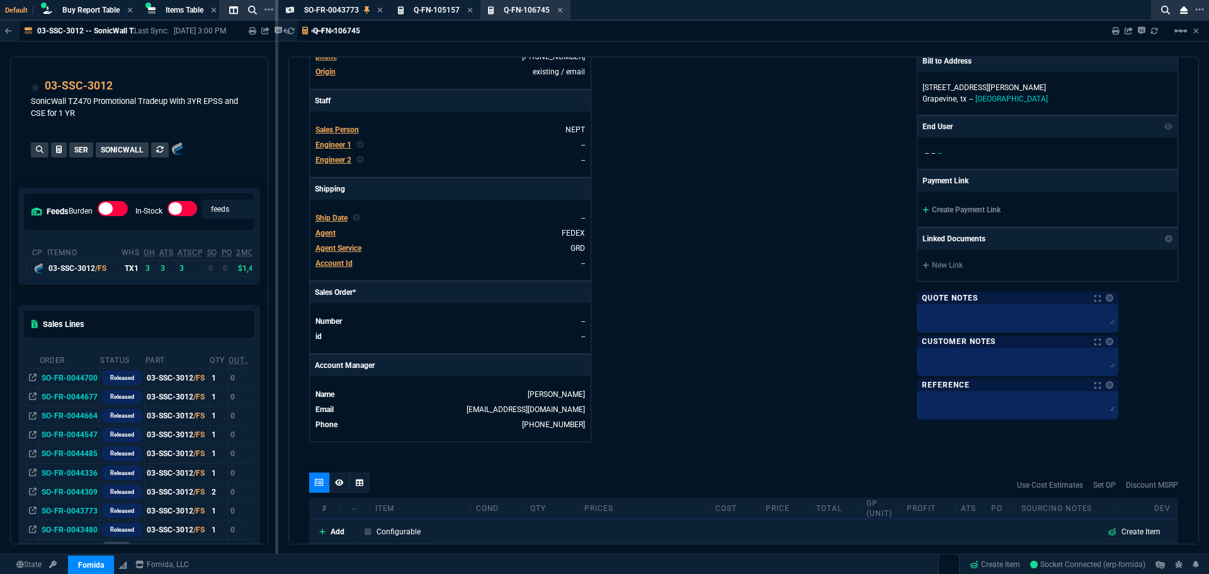
scroll to position [315, 0]
click at [1000, 209] on link "Create Payment Link" at bounding box center [961, 207] width 78 height 9
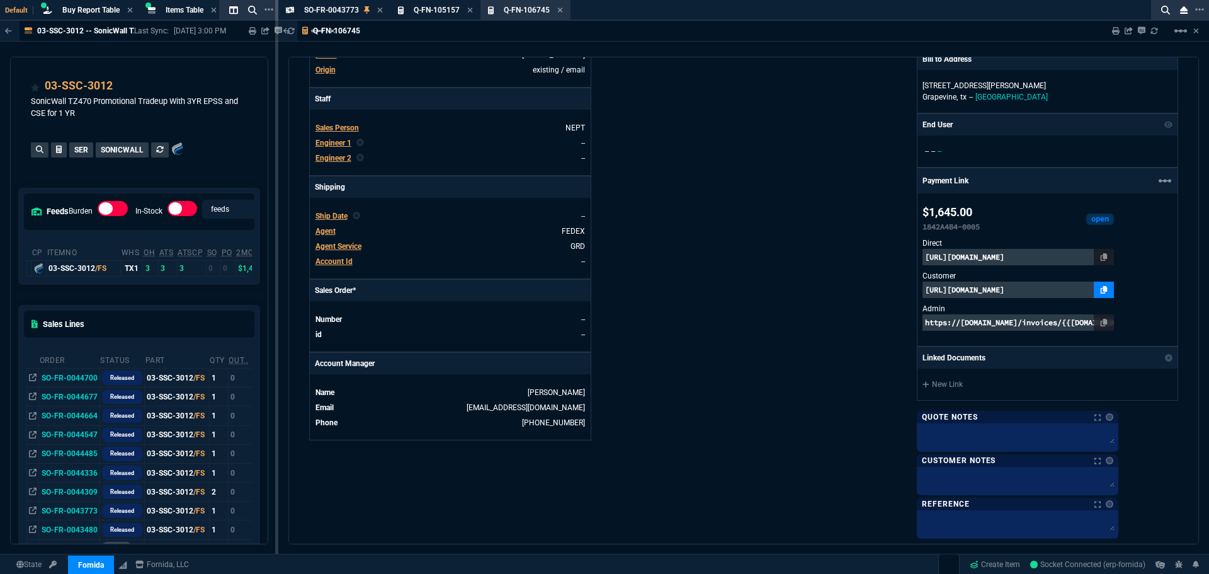
click at [1107, 294] on fa-icon at bounding box center [1103, 289] width 7 height 9
click at [783, 215] on div "Fornida, LLC 2609 Technology Dr Suite 300 Plano, TX 75074 Share Link Sarah Cost…" at bounding box center [960, 162] width 434 height 745
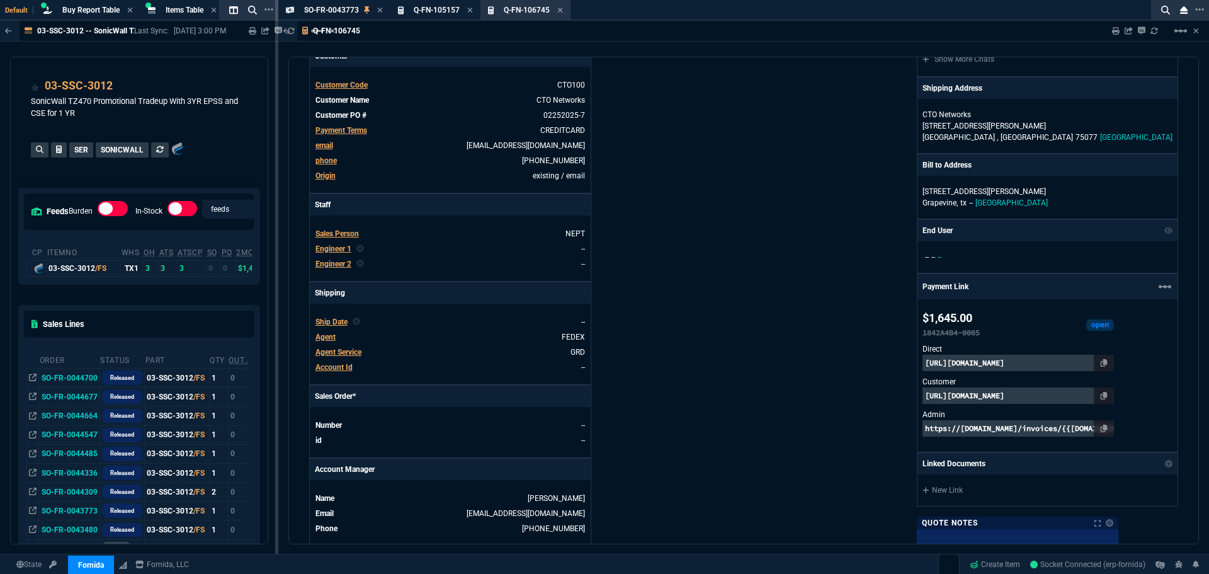
scroll to position [0, 0]
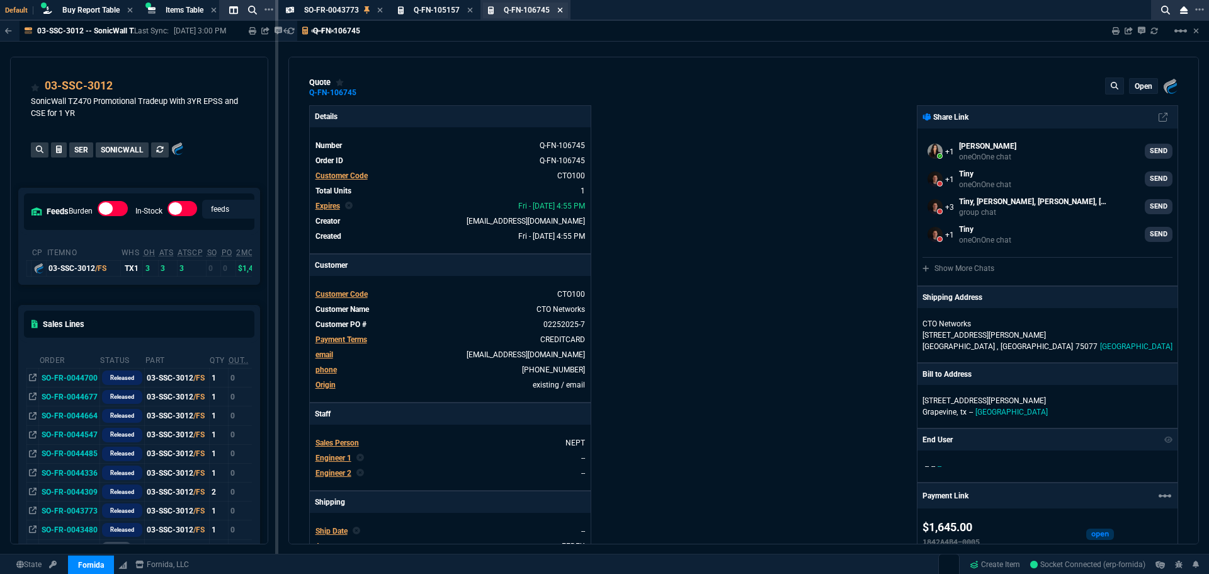
click at [562, 10] on icon at bounding box center [560, 10] width 6 height 8
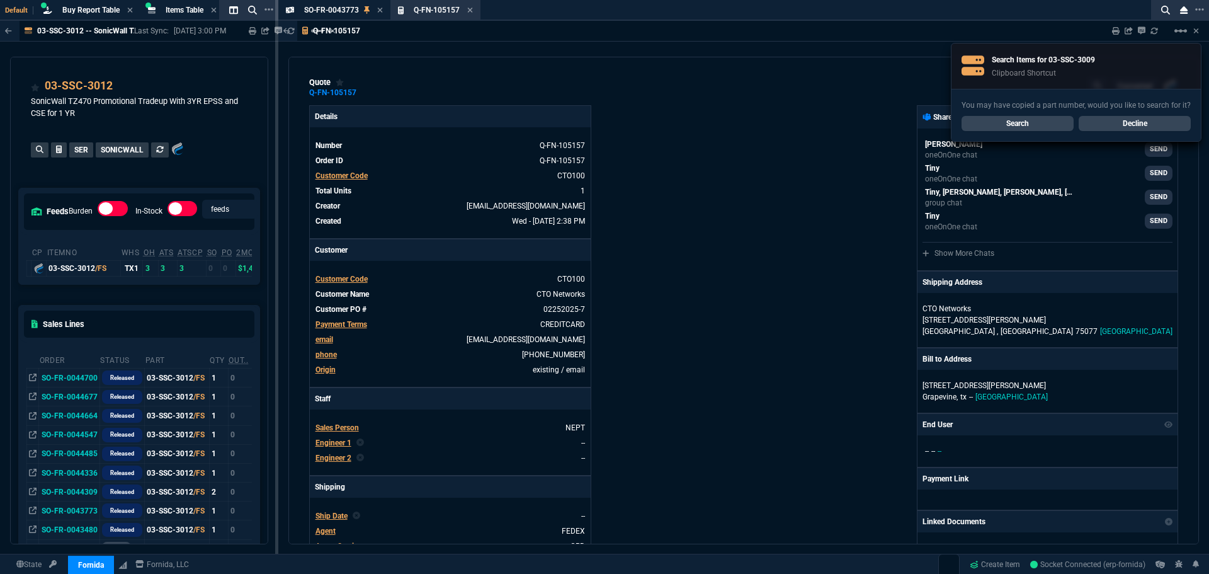
type input "2494.8"
type input "17"
type input "277"
type input "34"
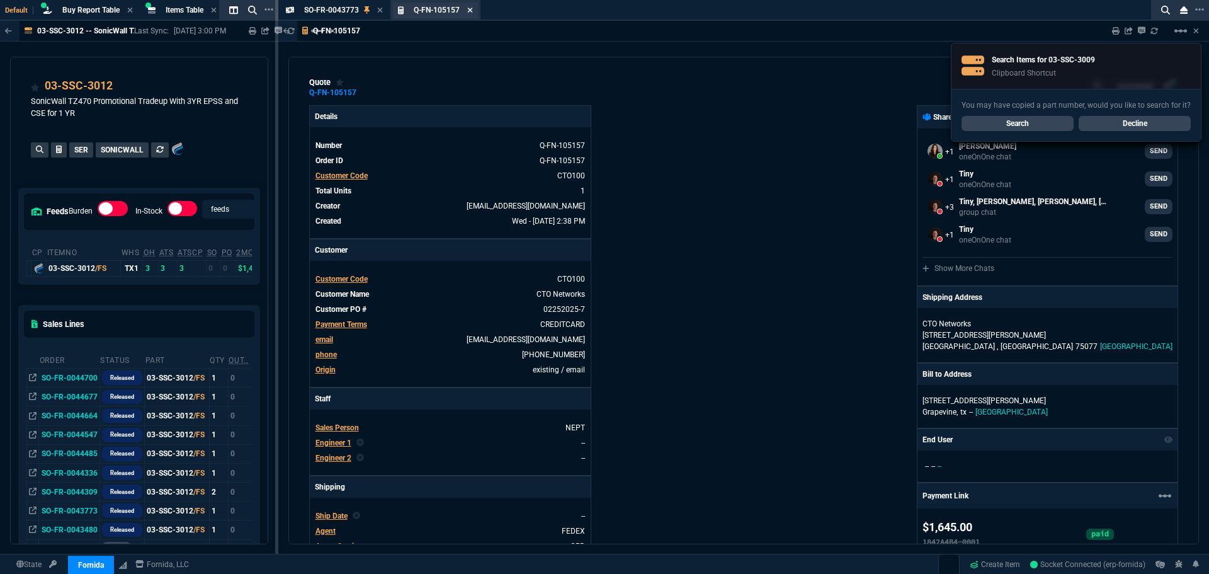
click at [467, 12] on icon at bounding box center [470, 10] width 6 height 8
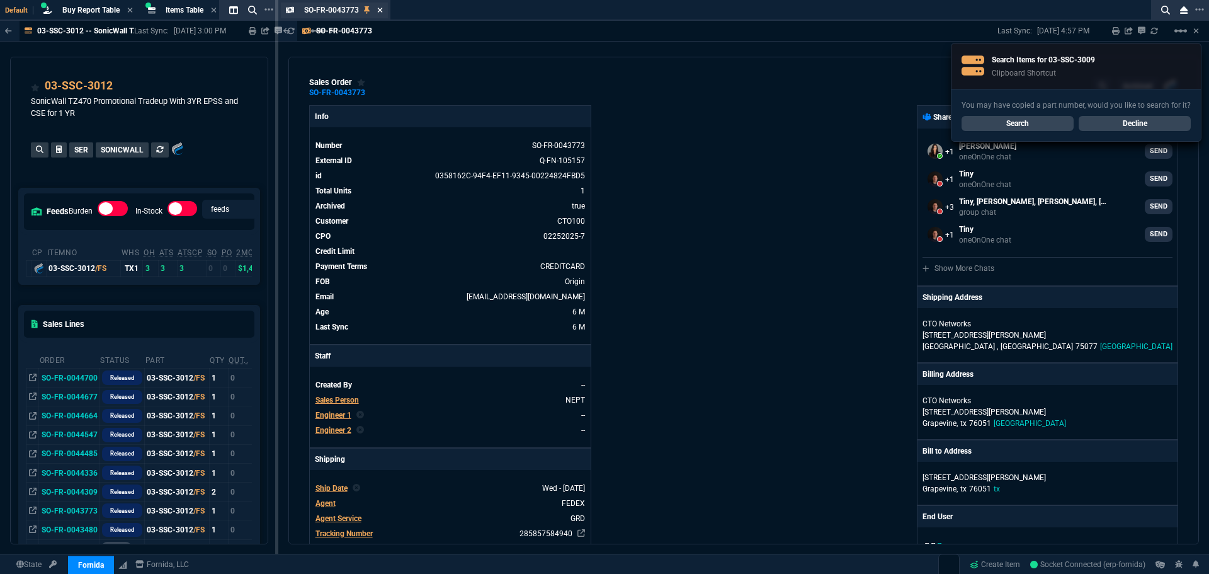
click at [380, 11] on icon at bounding box center [380, 10] width 6 height 8
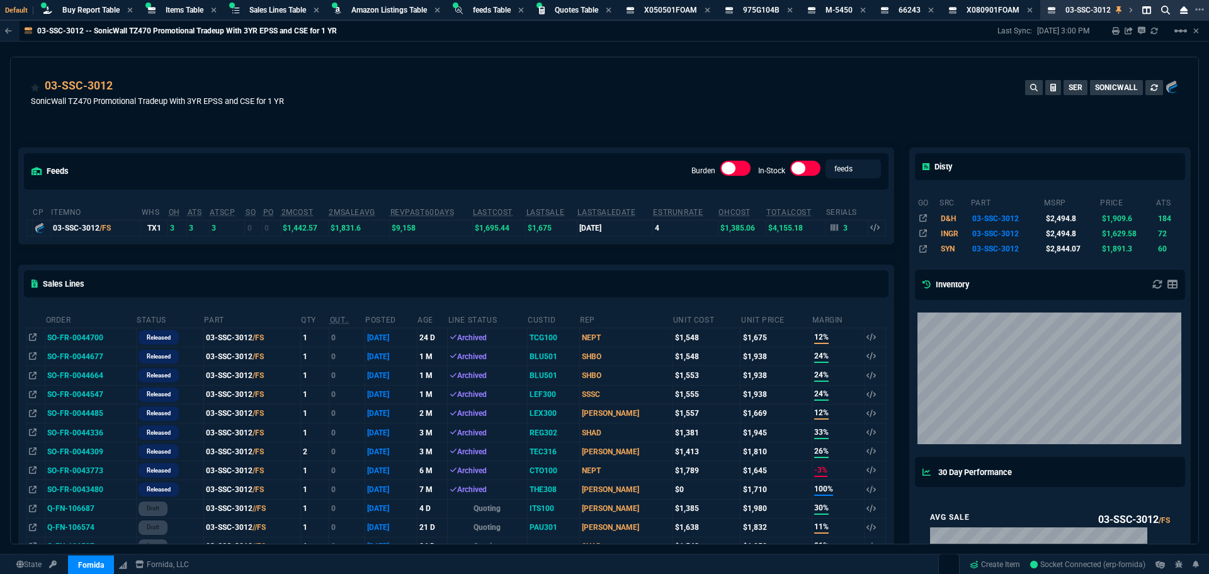
click at [491, 82] on div "03-SSC-3012 SonicWall TZ470 Promotional Tradeup With 3YR EPSS and CSE for 1 YR …" at bounding box center [604, 99] width 1147 height 45
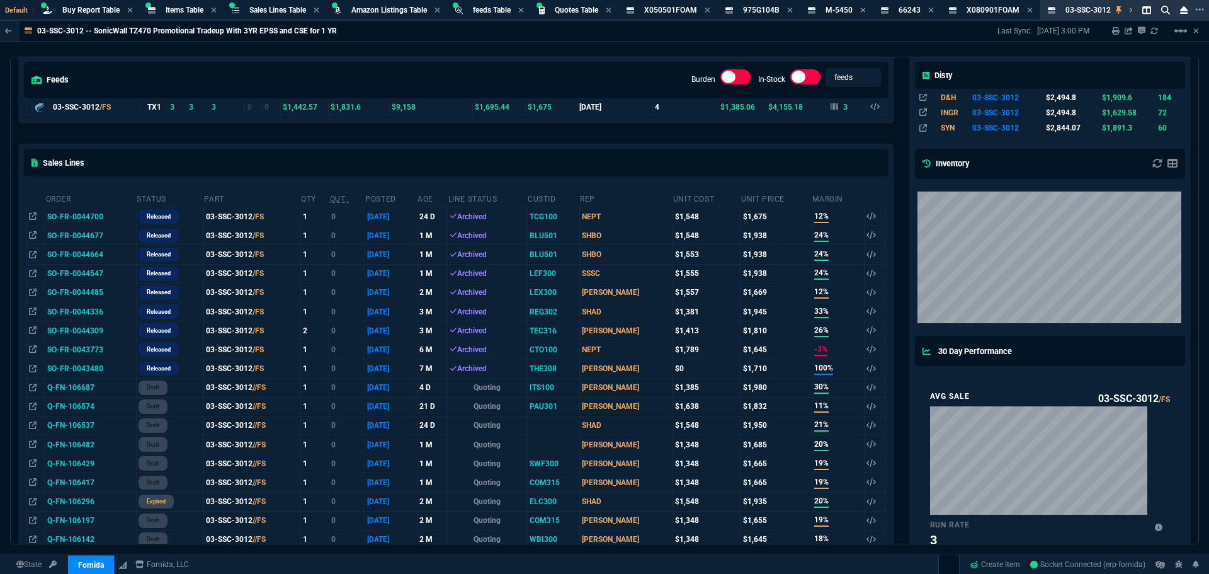
scroll to position [126, 0]
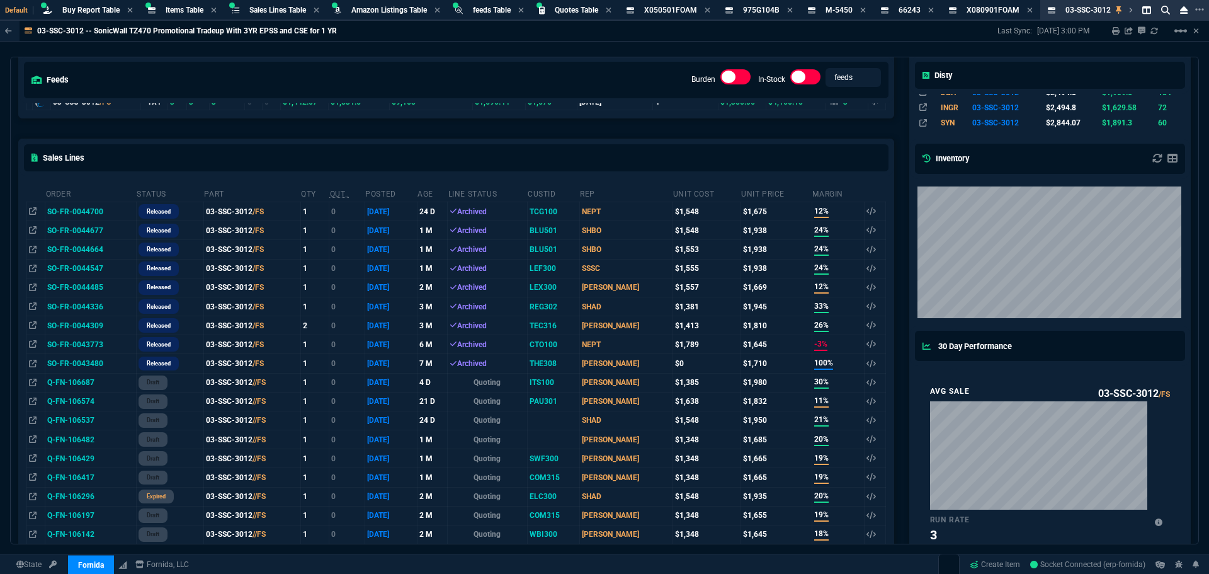
click at [67, 344] on td "SO-FR-0043773" at bounding box center [90, 344] width 91 height 19
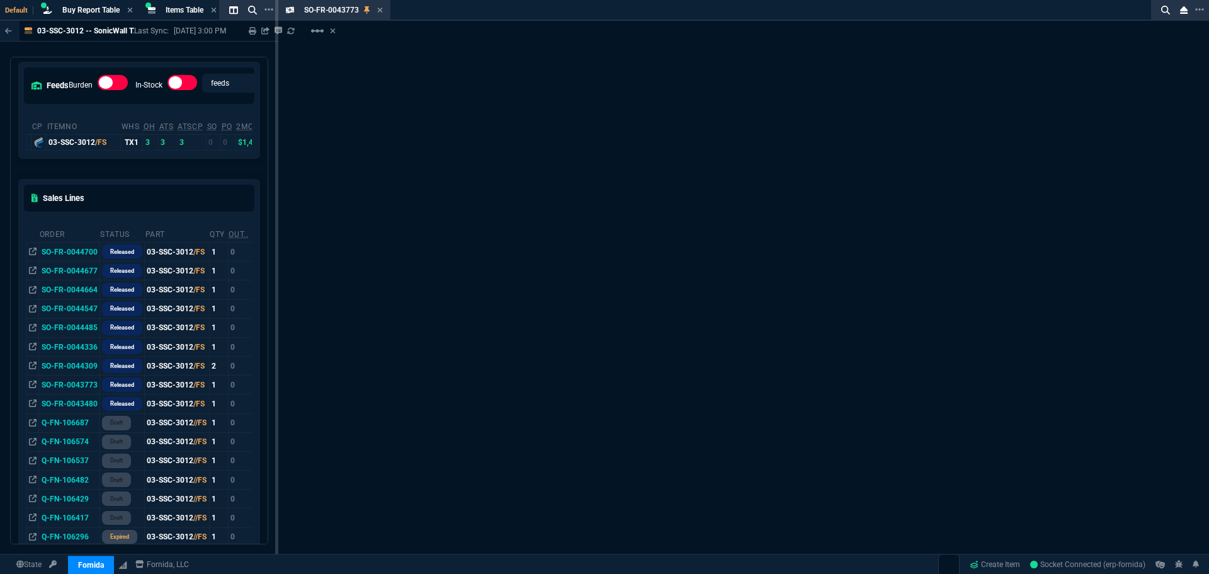
scroll to position [131, 0]
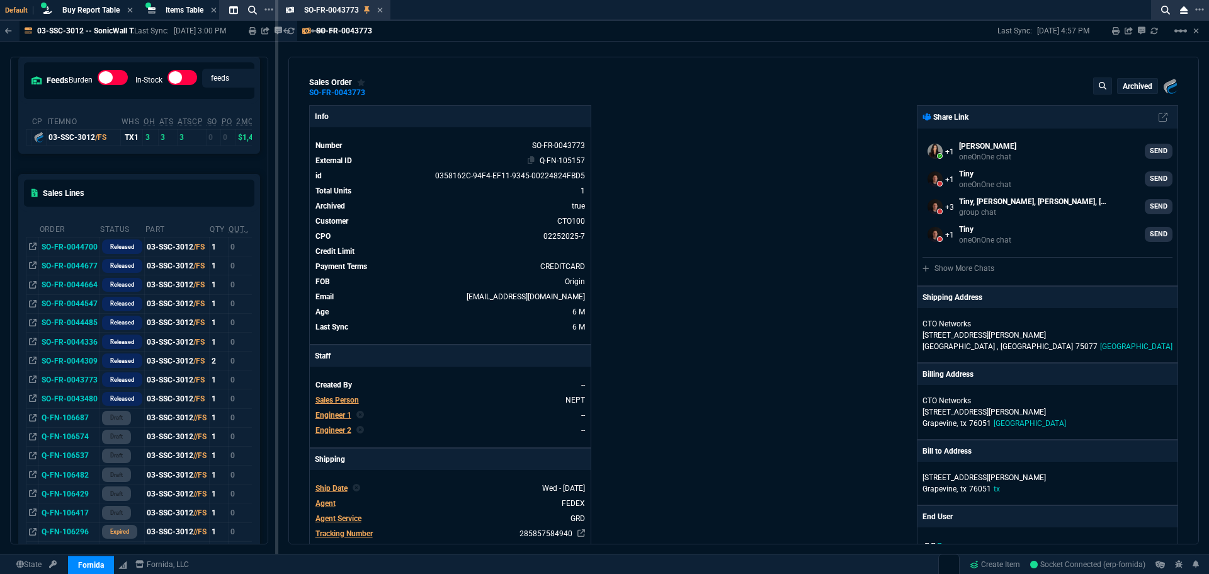
click at [552, 164] on link "Q-FN-105157" at bounding box center [562, 160] width 45 height 9
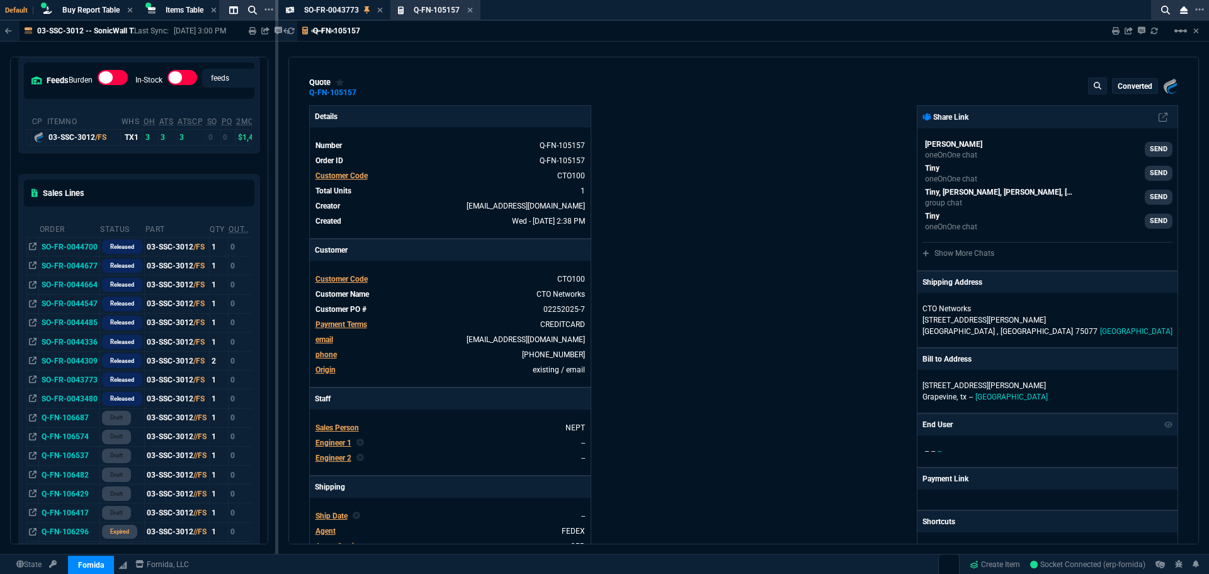
type input "17"
type input "277"
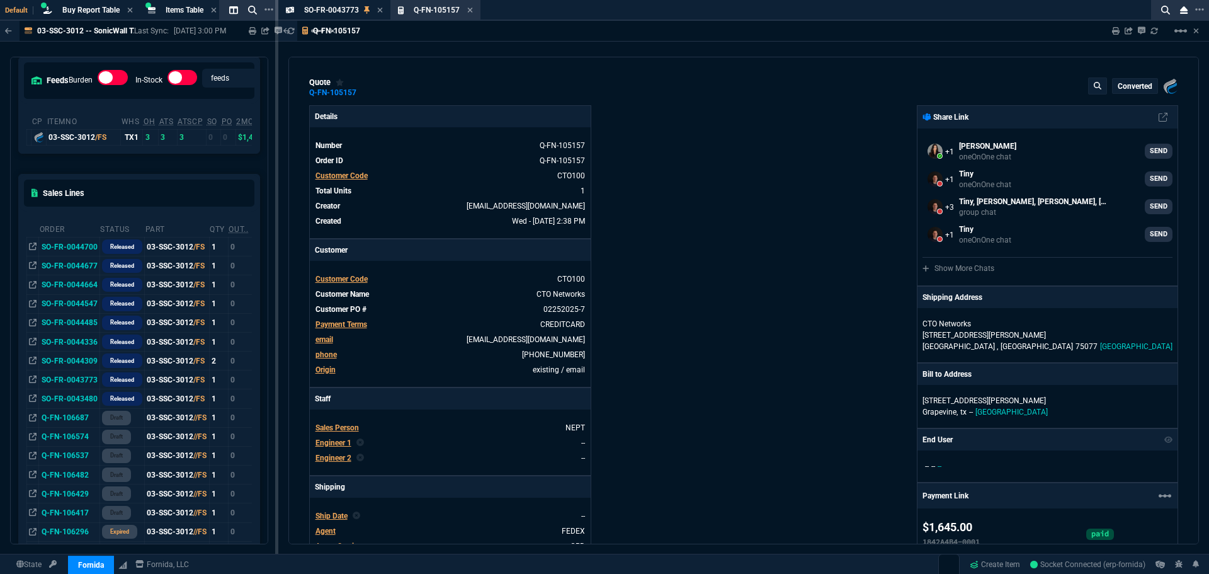
type input "2494.8"
type input "34"
click at [1184, 32] on mat-icon "linear_scale" at bounding box center [1180, 30] width 15 height 15
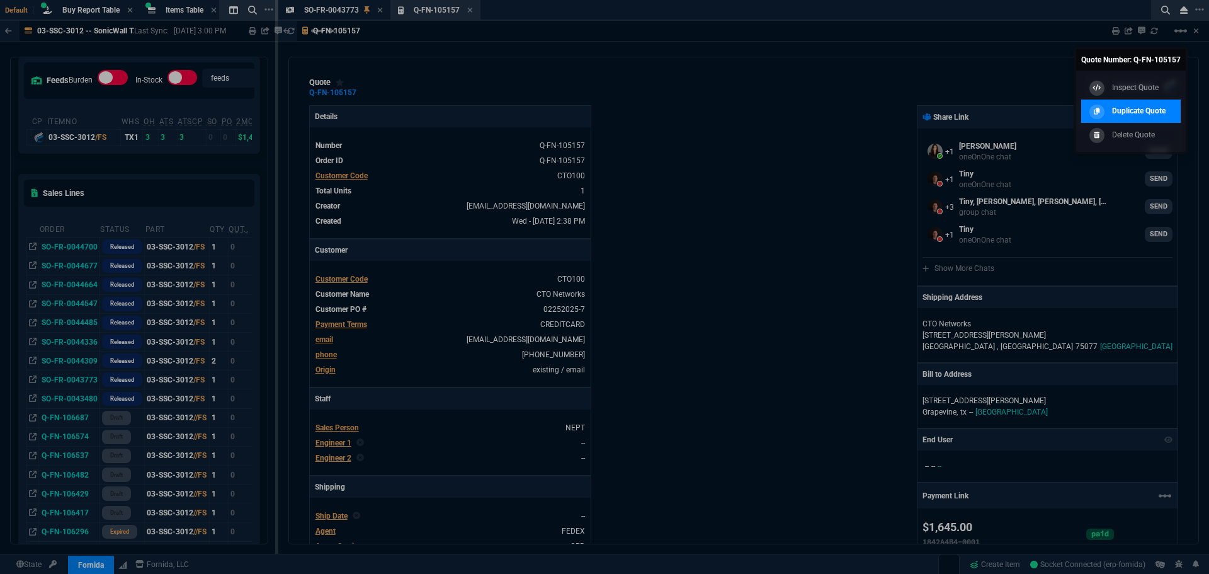
click at [1139, 105] on div "Duplicate Quote" at bounding box center [1125, 112] width 79 height 14
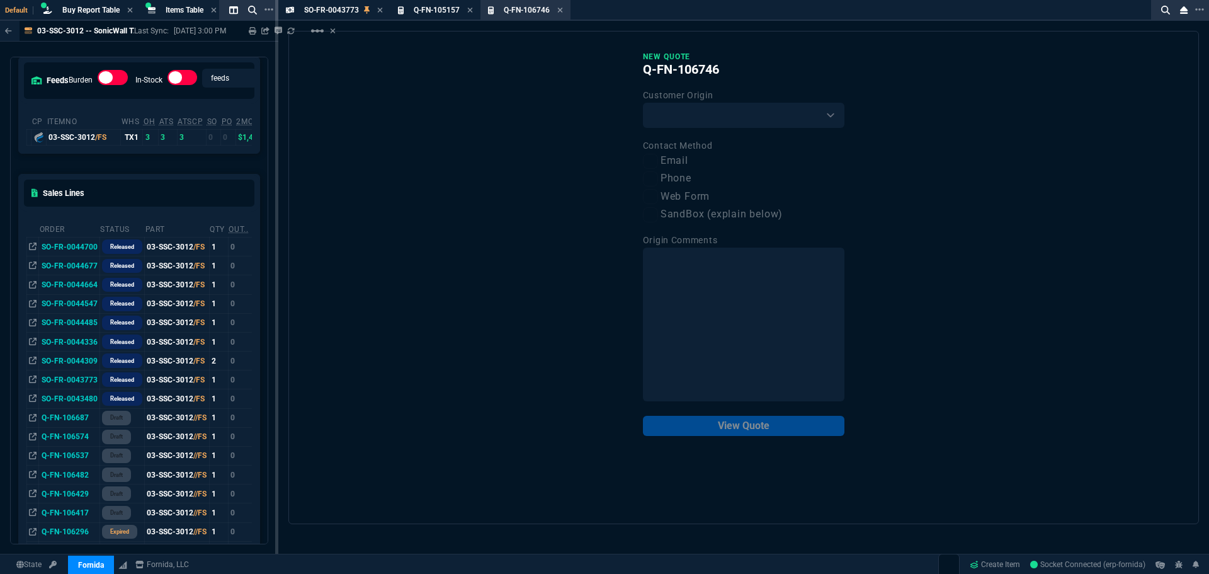
click at [686, 130] on div "New Quote Q-FN-106746 Customer Origin Existing Customer Amazon Lead (first orde…" at bounding box center [743, 244] width 201 height 384
click at [691, 122] on select "Existing Customer Amazon Lead (first order) Website Lead (first order) Called (…" at bounding box center [743, 115] width 201 height 25
select select "existing"
click at [643, 103] on select "Existing Customer Amazon Lead (first order) Website Lead (first order) Called (…" at bounding box center [743, 115] width 201 height 25
click at [664, 165] on label "Email" at bounding box center [743, 161] width 201 height 16
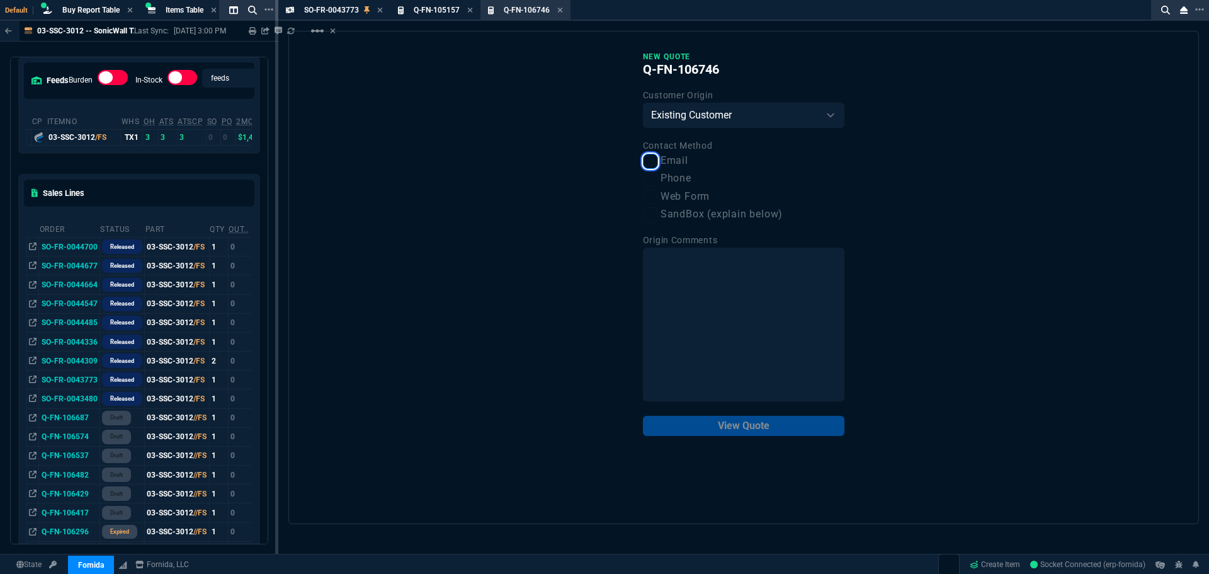
click at [658, 165] on input "Email" at bounding box center [650, 161] width 15 height 15
checkbox input "true"
click at [745, 429] on button "View Quote" at bounding box center [743, 425] width 201 height 20
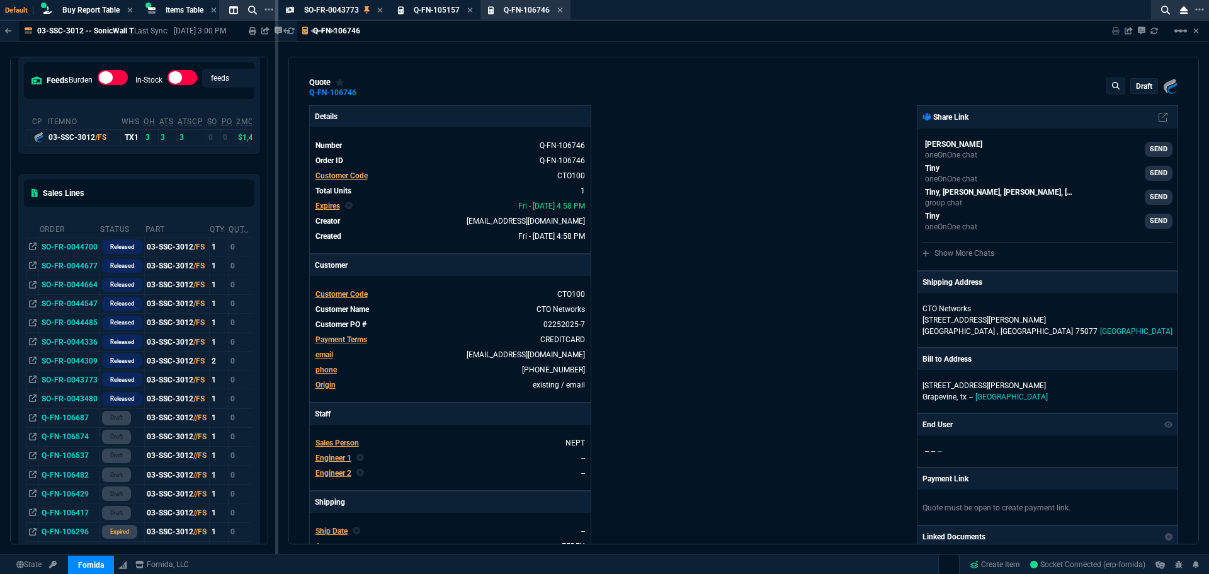
type input "17"
type input "277"
type input "34"
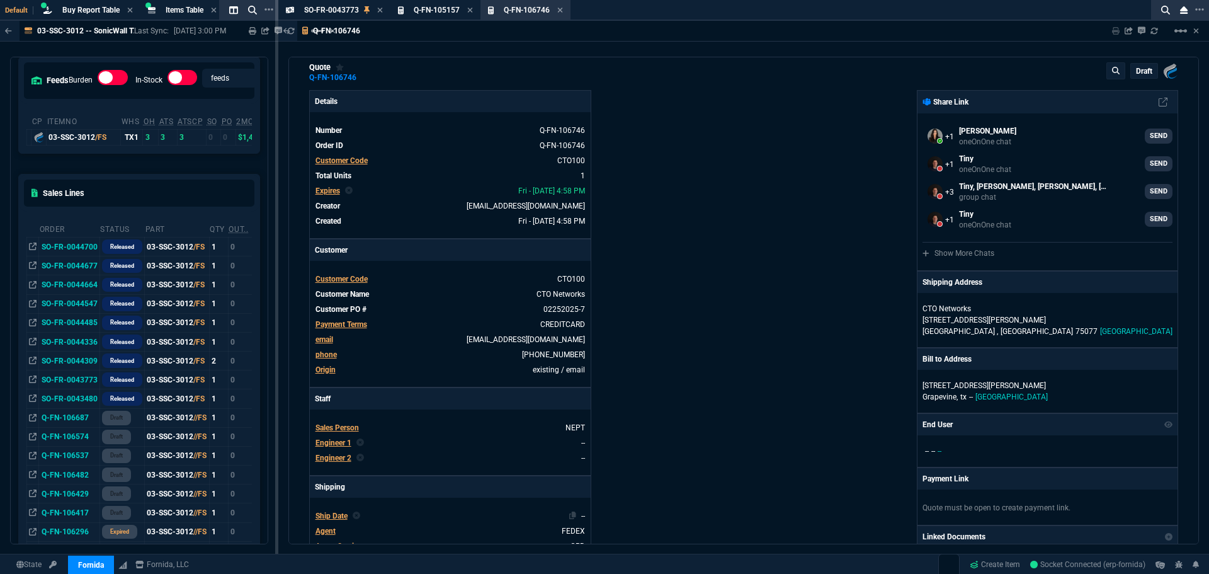
scroll to position [0, 0]
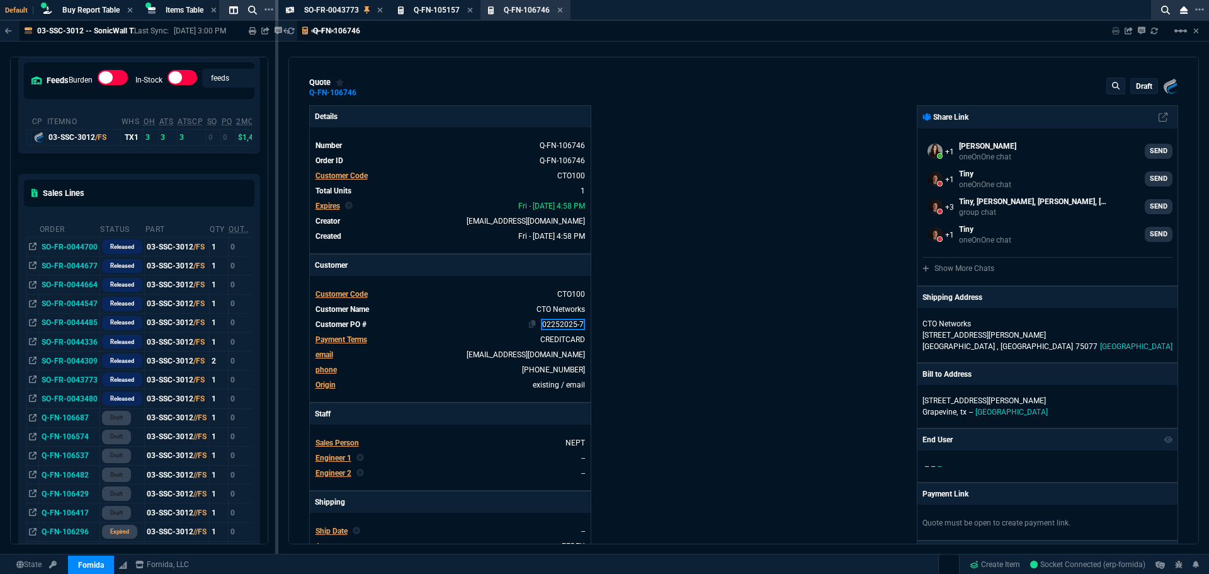
click at [552, 322] on link "02252025-7" at bounding box center [563, 324] width 44 height 11
click at [555, 320] on link "02252025-7" at bounding box center [563, 324] width 44 height 11
click at [649, 337] on div "Details Number Q-FN-106746 Order ID Q-FN-106746 Customer Code CTO100 Total Unit…" at bounding box center [526, 430] width 434 height 650
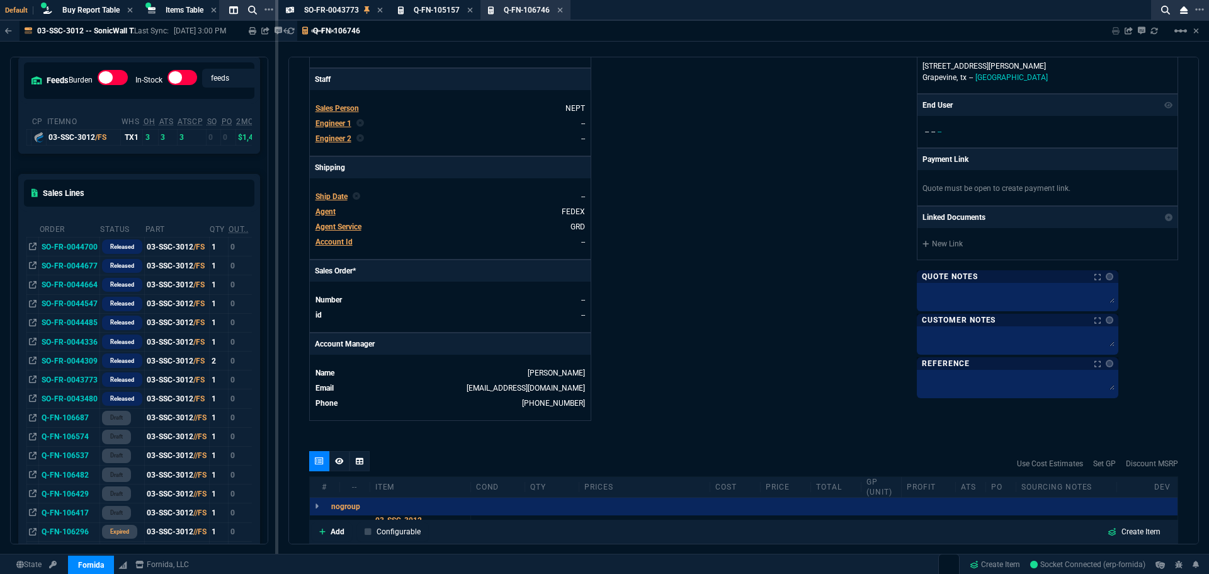
scroll to position [560, 0]
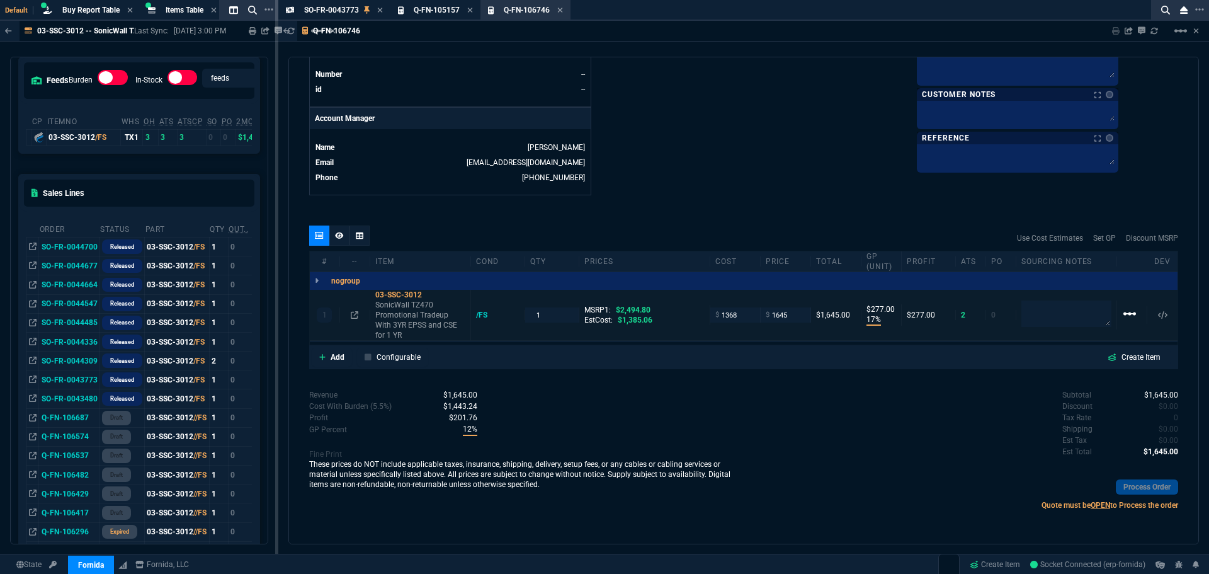
click at [1127, 315] on mat-icon "linear_scale" at bounding box center [1129, 313] width 15 height 15
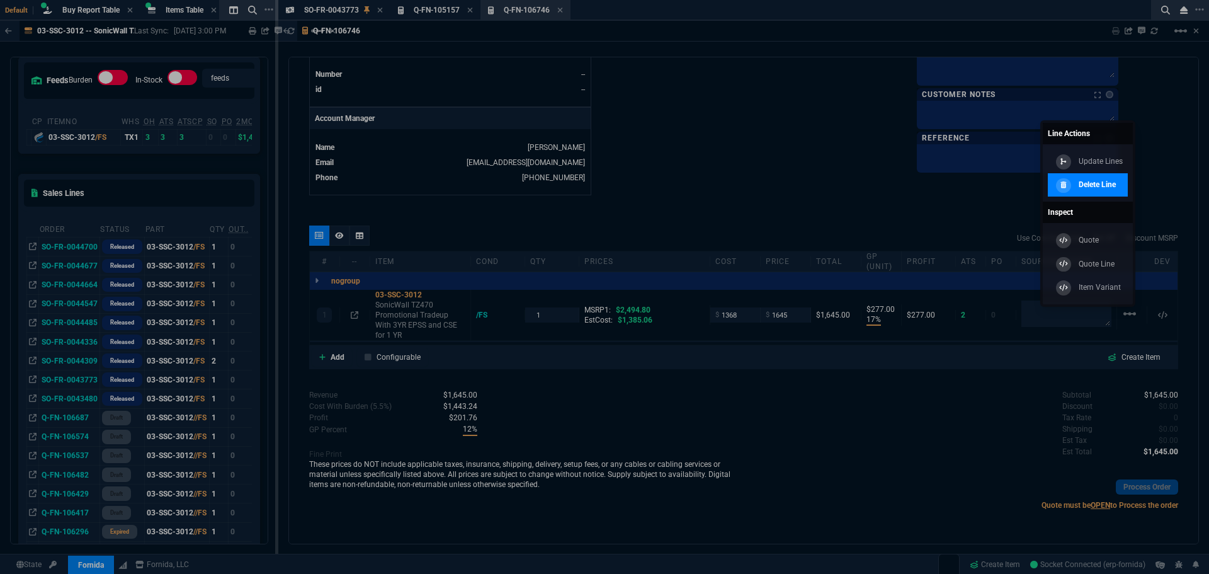
click at [1109, 188] on p "Delete Line" at bounding box center [1096, 184] width 37 height 11
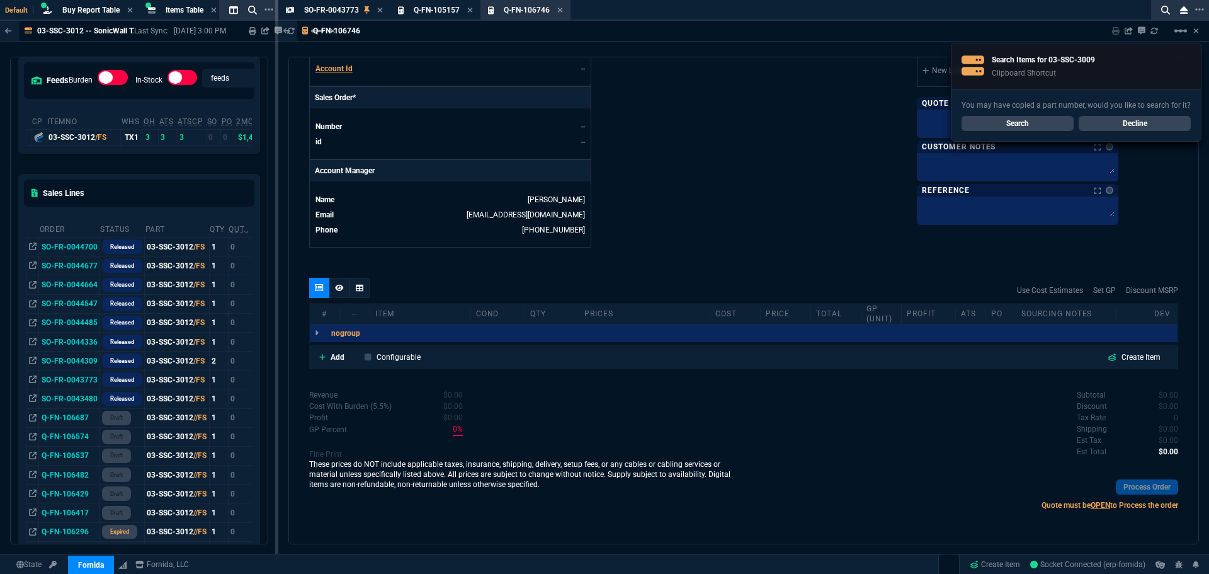
scroll to position [507, 0]
click at [331, 355] on p "Add" at bounding box center [338, 356] width 14 height 11
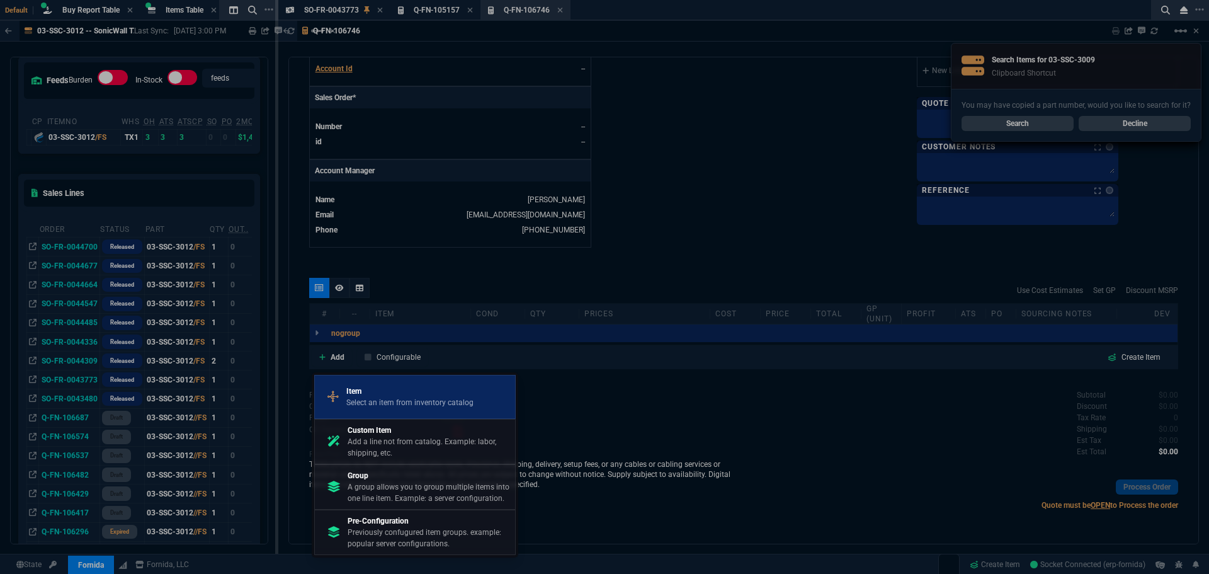
click at [360, 395] on p "Item" at bounding box center [409, 390] width 127 height 11
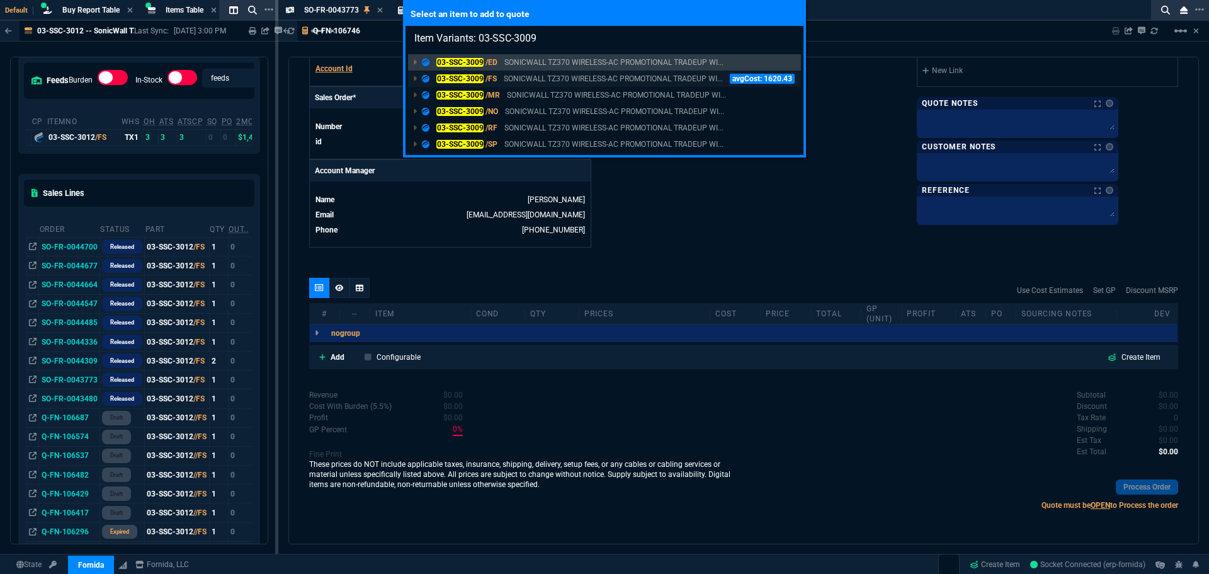
type input "Item Variants: 03-SSC-3009"
click at [483, 76] on p "03-SSC-3009 /FS" at bounding box center [459, 78] width 75 height 11
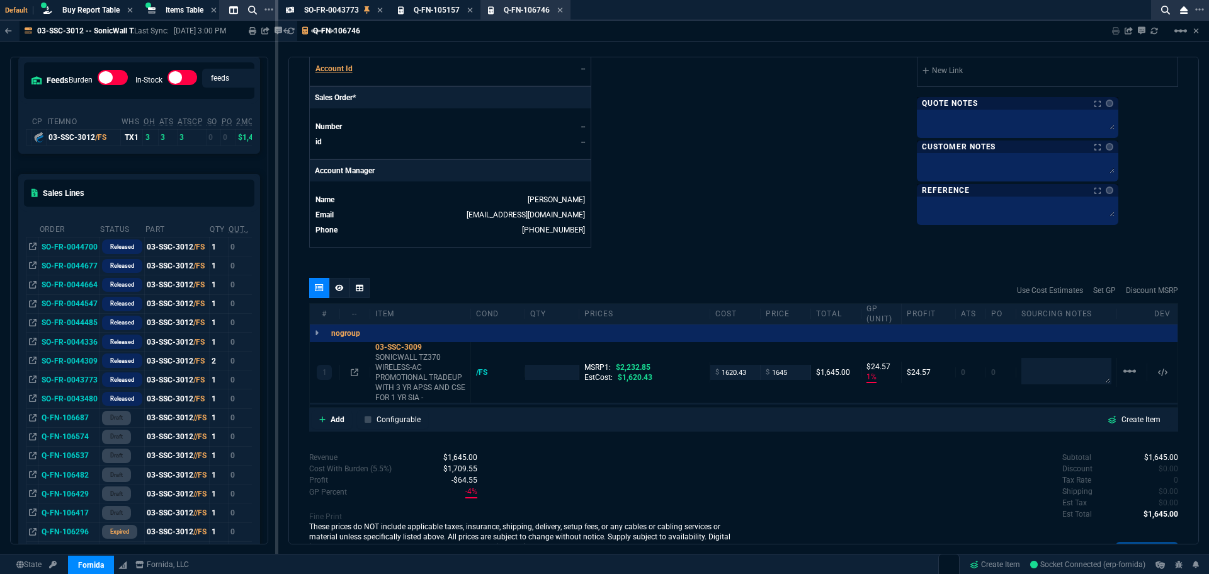
scroll to position [560, 0]
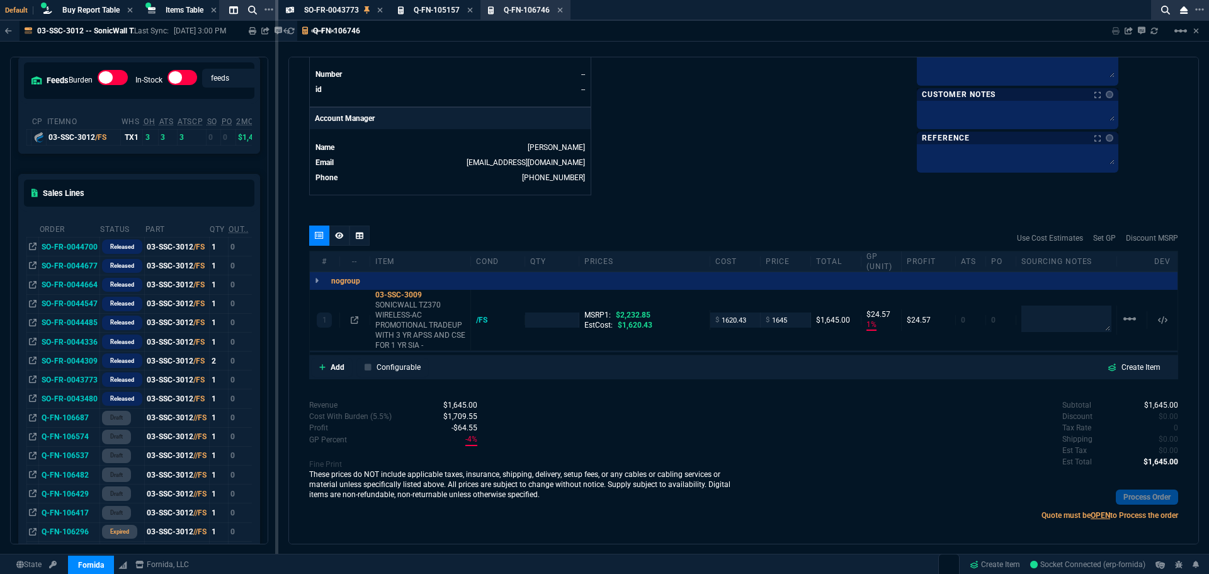
type input "25"
type input "26"
click at [550, 322] on input "number" at bounding box center [551, 319] width 43 height 14
type input "1"
type input "1385"
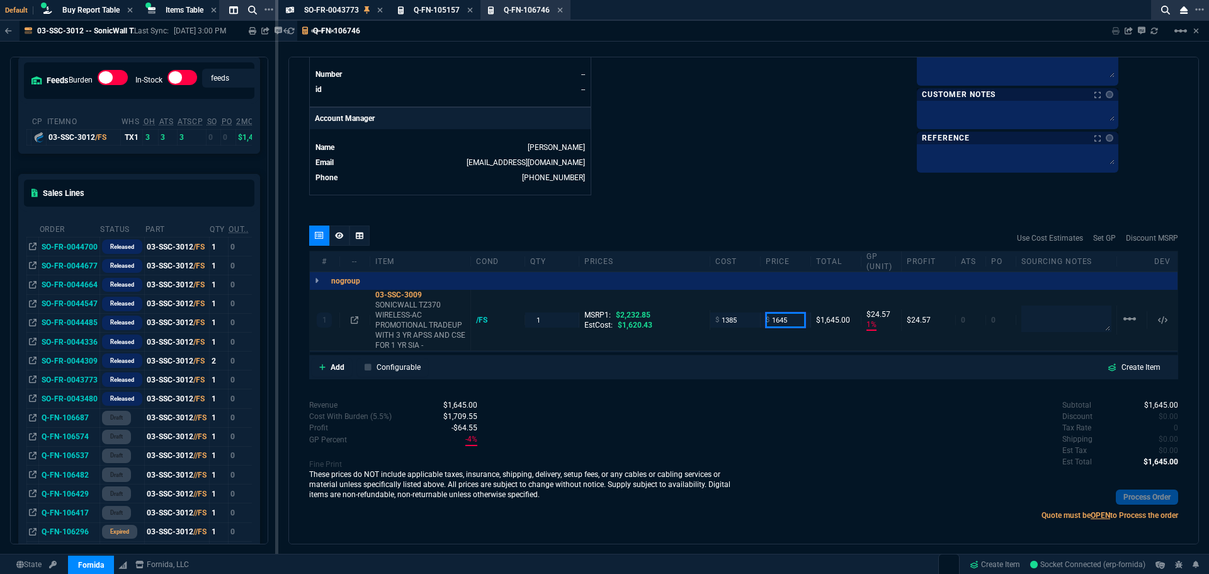
type input "1385"
type input "16"
type input "260"
drag, startPoint x: 786, startPoint y: 317, endPoint x: 755, endPoint y: 327, distance: 32.3
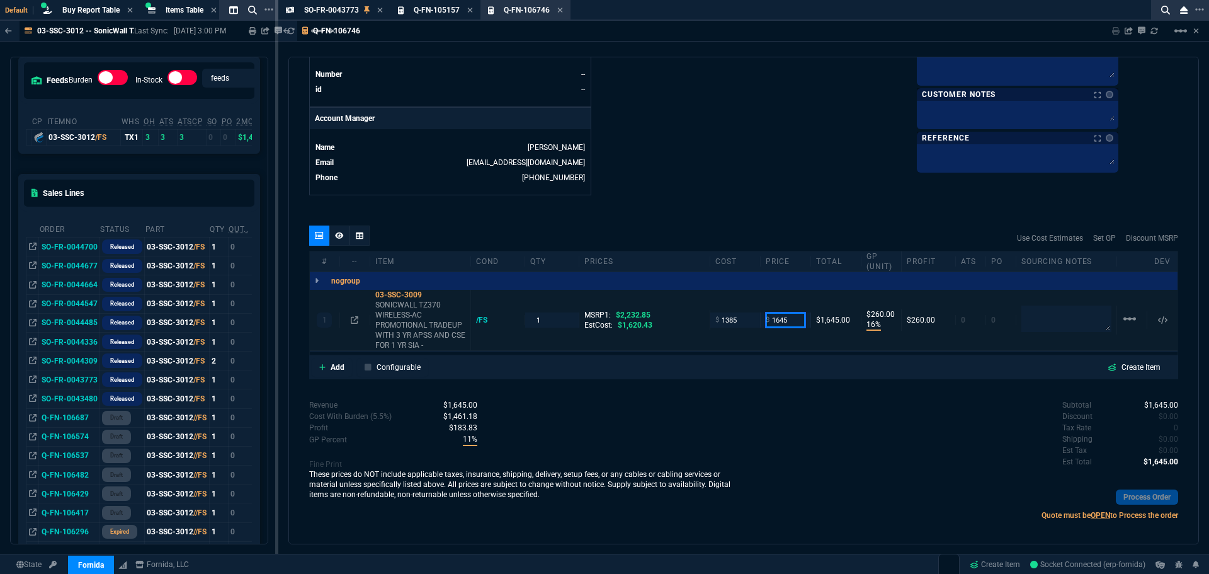
click at [755, 327] on div "1 03-SSC-3009 SONICWALL TZ370 WIRELESS-AC PROMOTIONAL TRADEUP WITH 3 YR APSS AN…" at bounding box center [744, 320] width 868 height 61
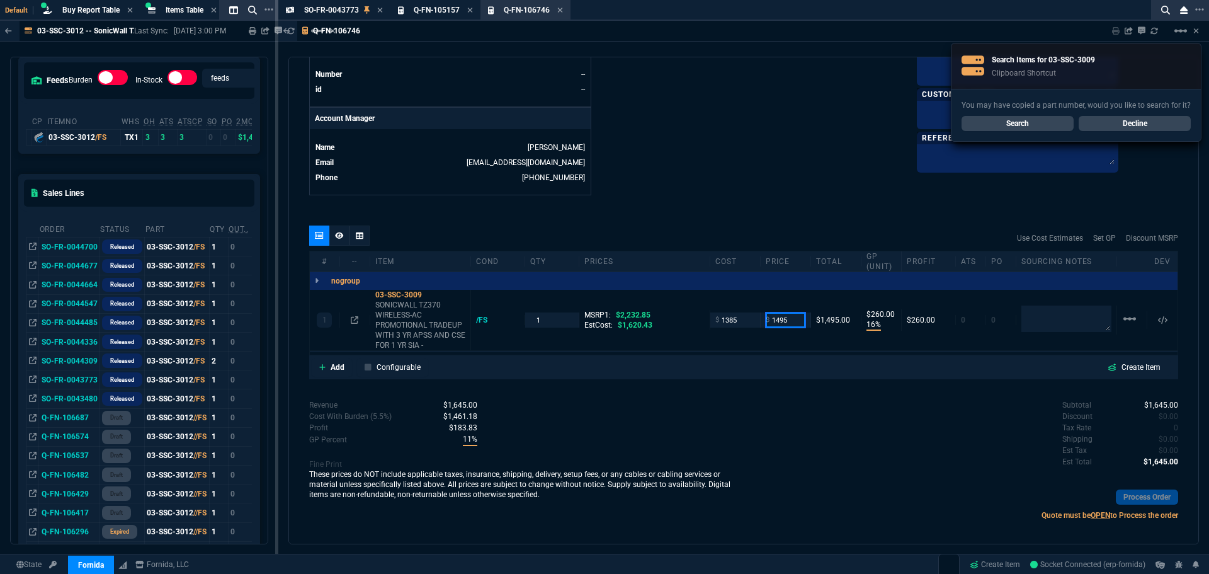
type input "1495"
type input "7"
type input "110"
type input "33"
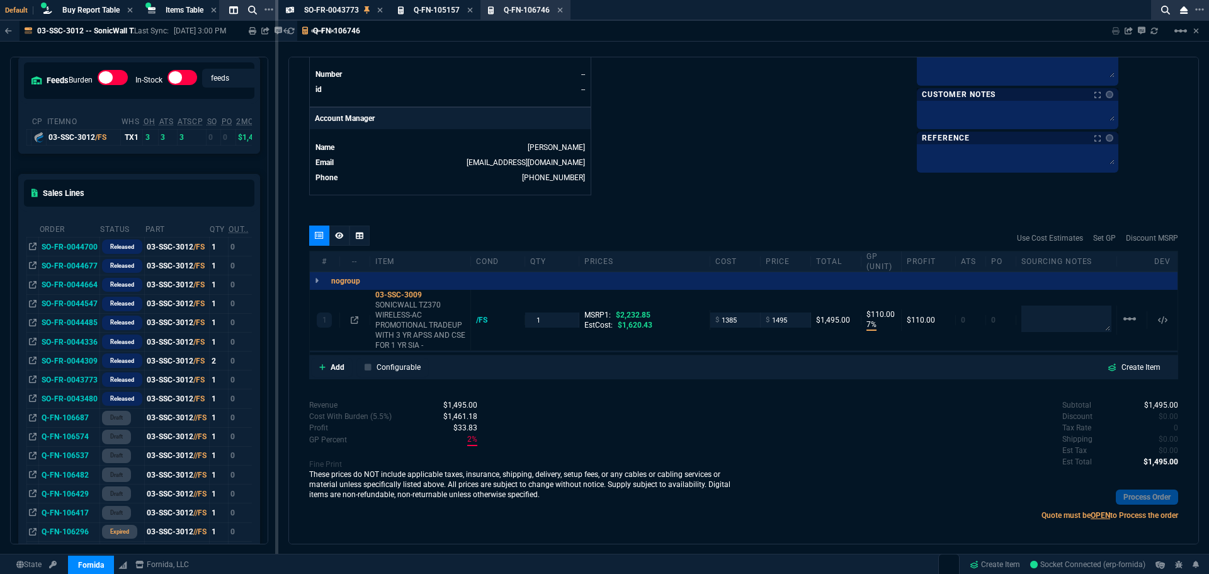
click at [756, 210] on div "quote Q-FN-106746 draft Fornida, LLC 2609 Technology Dr Suite 300 Plano, TX 750…" at bounding box center [743, 300] width 910 height 487
click at [342, 241] on div at bounding box center [339, 235] width 20 height 20
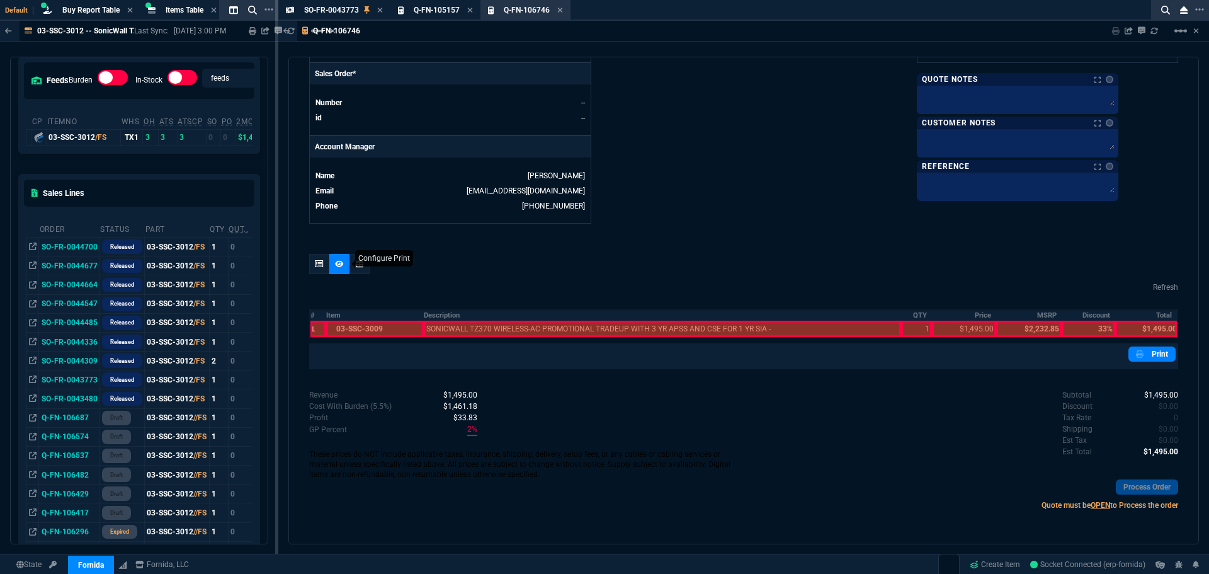
scroll to position [531, 0]
click at [317, 332] on div at bounding box center [318, 328] width 16 height 16
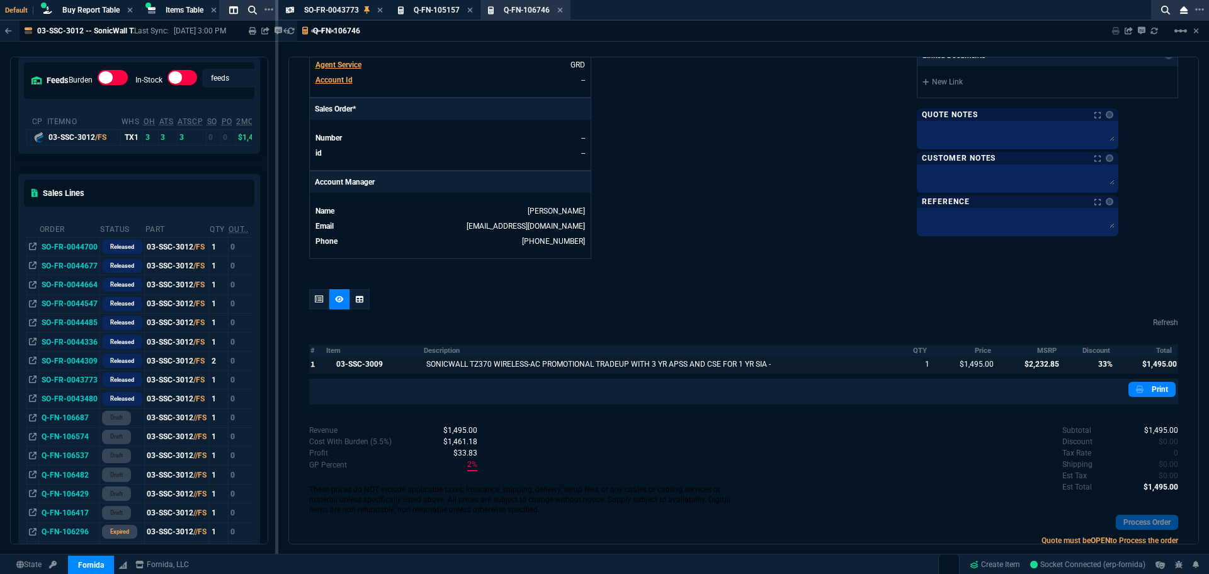
scroll to position [504, 0]
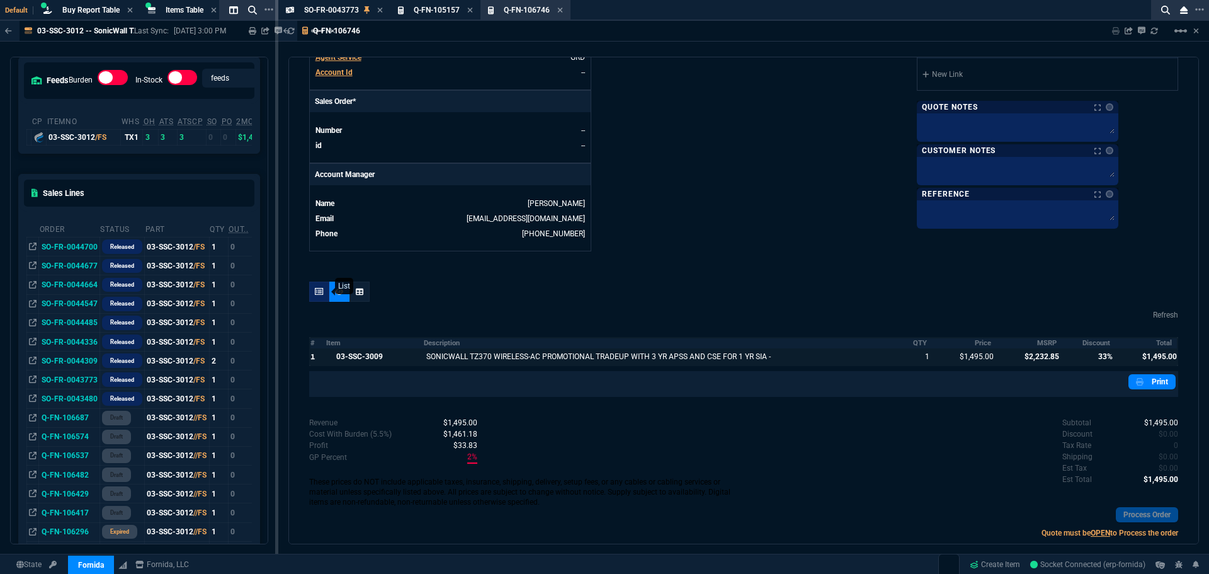
click at [315, 294] on icon at bounding box center [319, 292] width 9 height 8
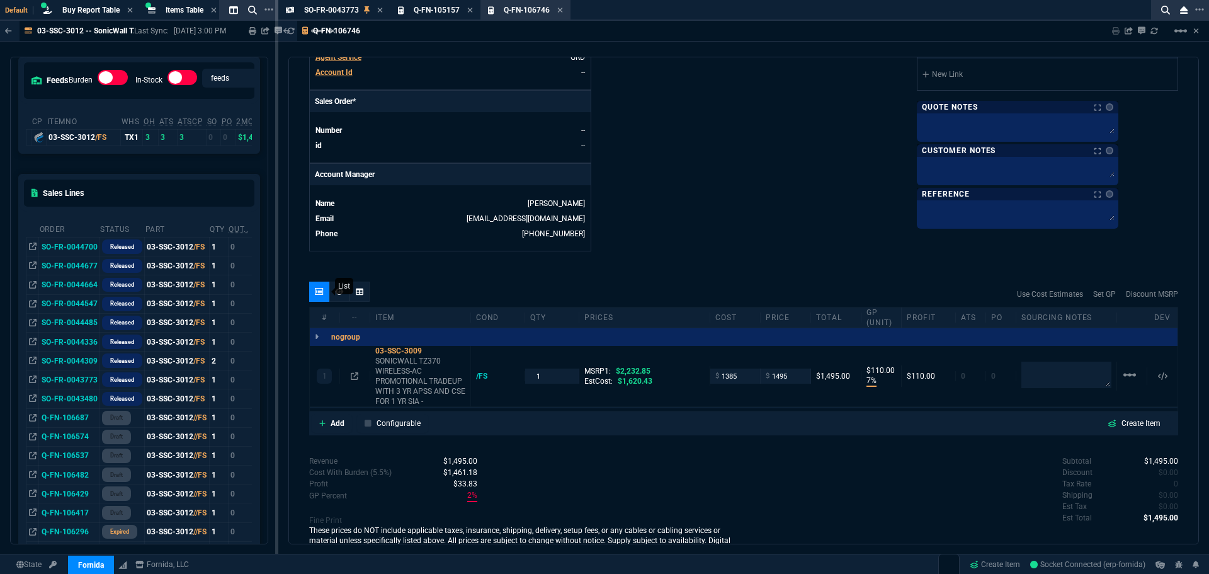
type input "33"
click at [334, 424] on p "Add" at bounding box center [338, 422] width 14 height 11
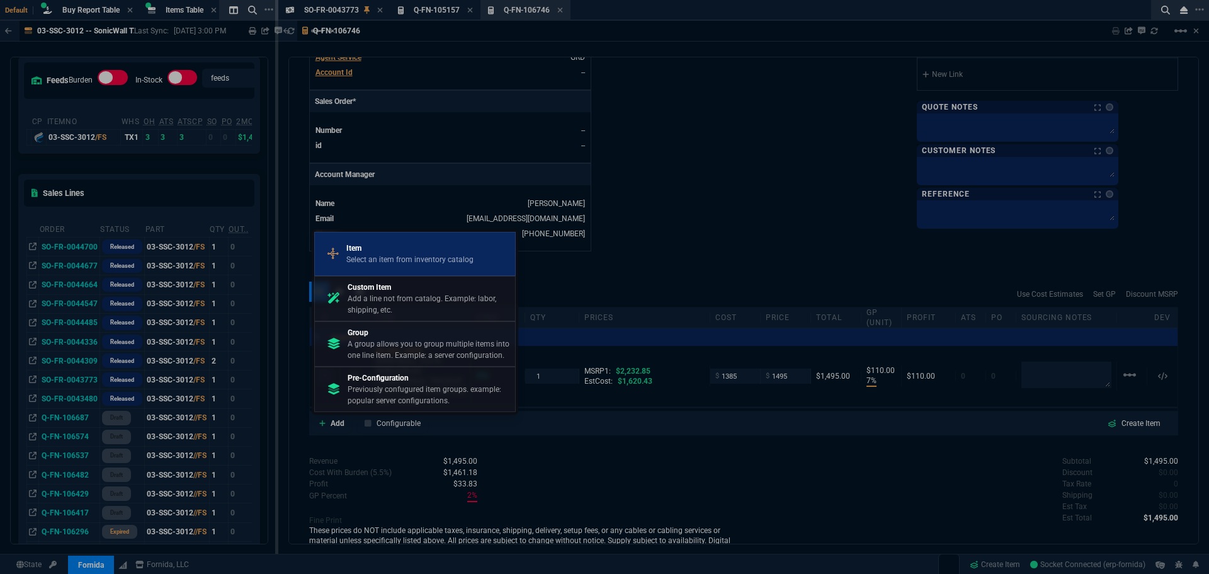
click at [374, 253] on p "Item" at bounding box center [409, 247] width 127 height 11
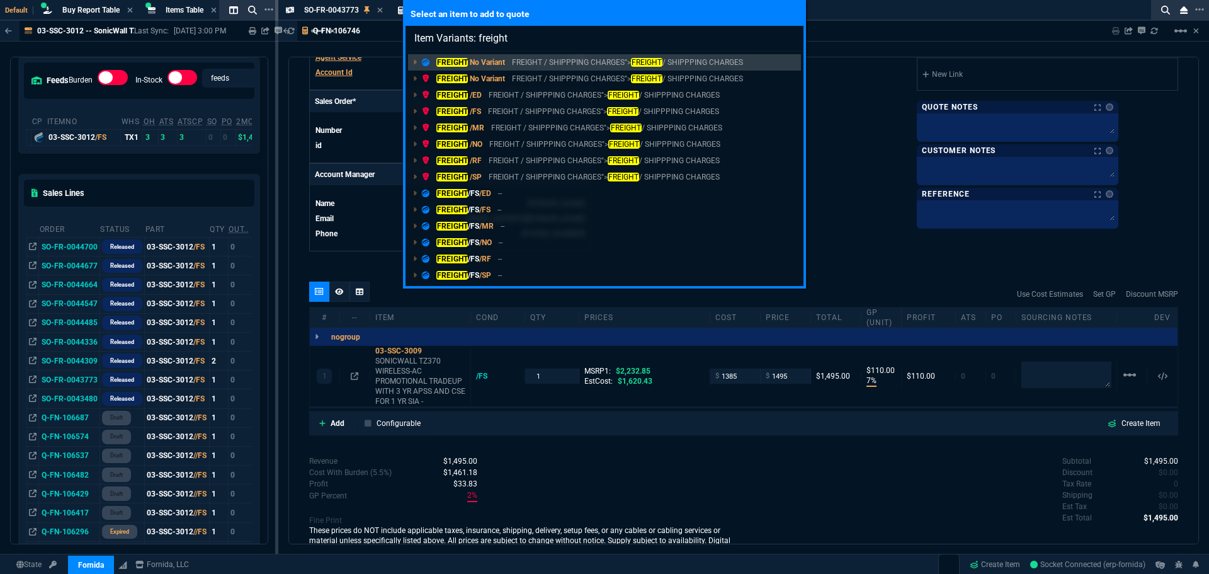
type input "Item Variants: freight"
click at [837, 112] on div "Select an item to add to quote Item Variants: freight FREIGHT No Variant FREIGH…" at bounding box center [604, 287] width 1209 height 574
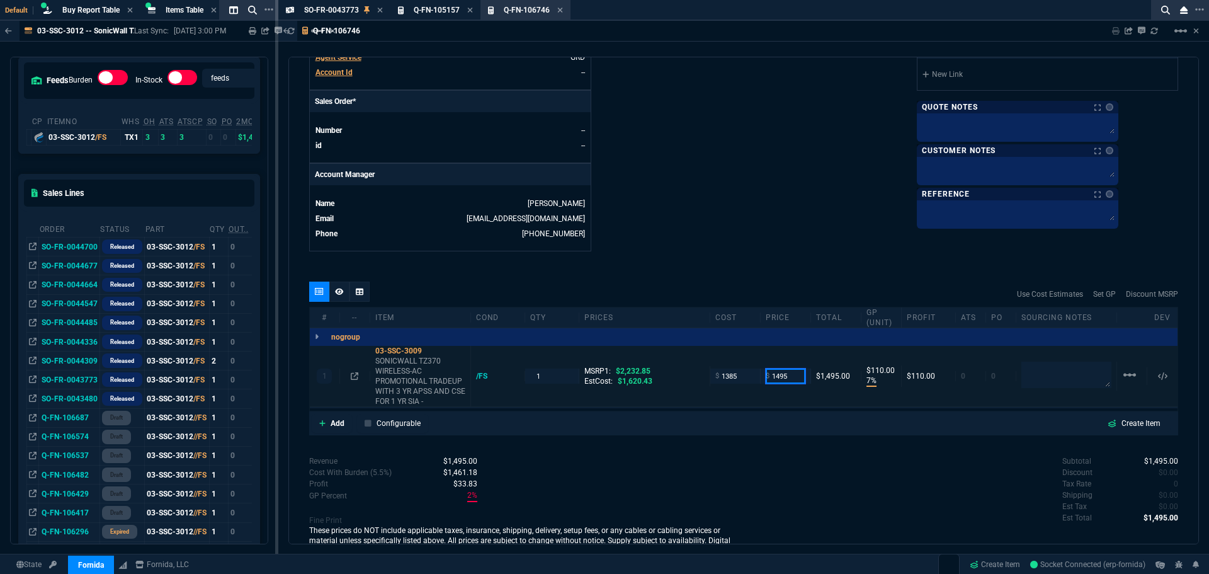
drag, startPoint x: 783, startPoint y: 376, endPoint x: 757, endPoint y: 394, distance: 31.6
click at [749, 383] on div "1 03-SSC-3009 SONICWALL TZ370 WIRELESS-AC PROMOTIONAL TRADEUP WITH 3 YR APSS AN…" at bounding box center [744, 376] width 868 height 61
type input "1535"
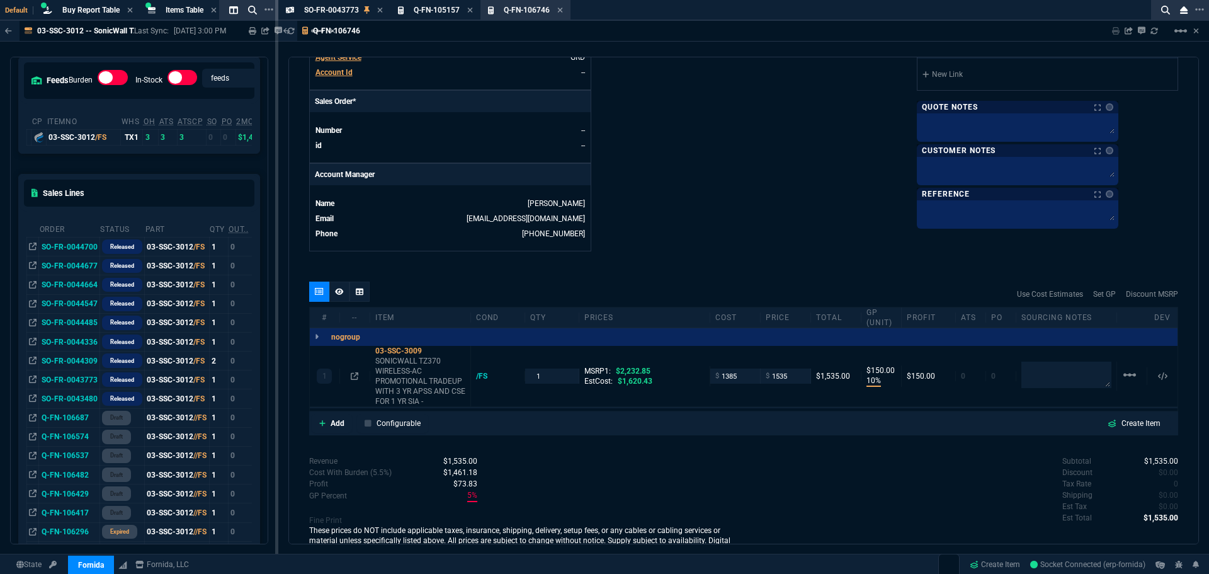
scroll to position [443, 0]
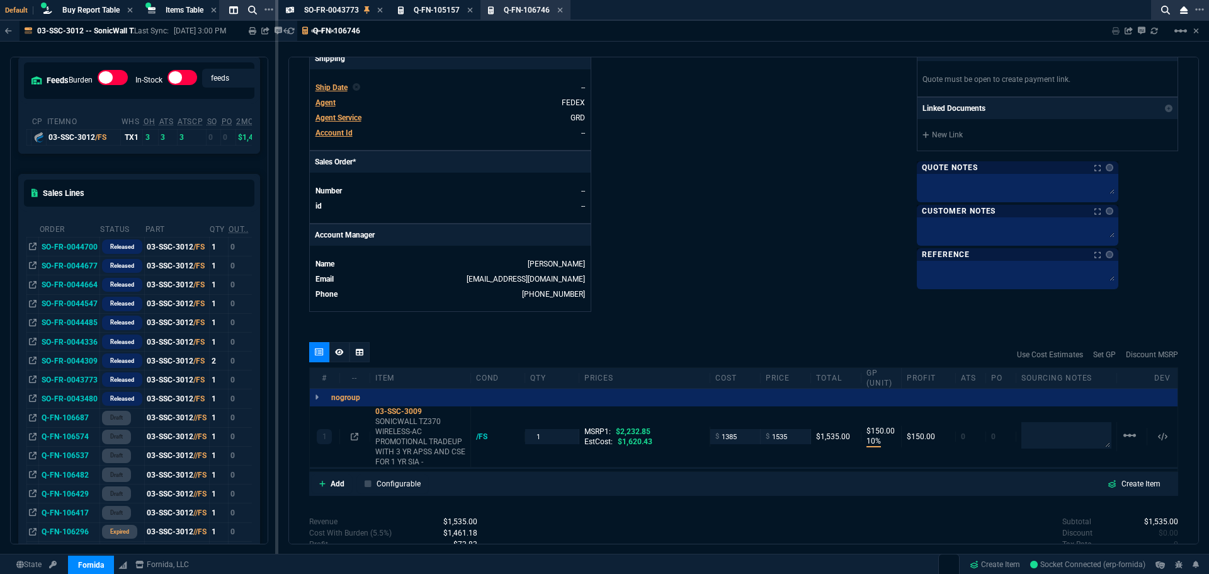
type input "10"
type input "150"
type input "31"
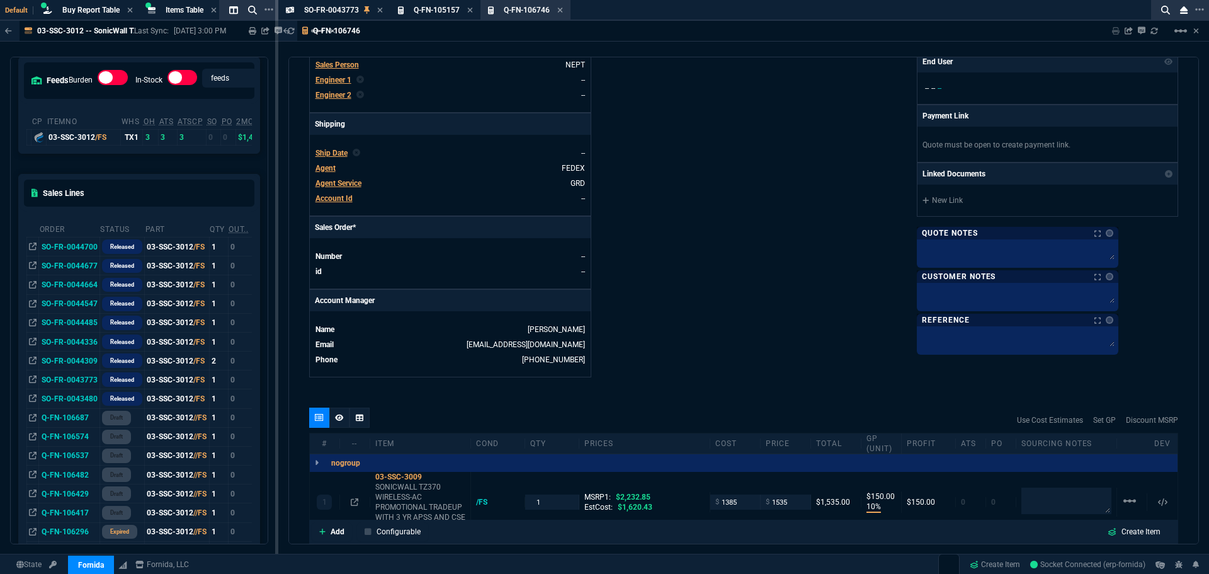
scroll to position [570, 0]
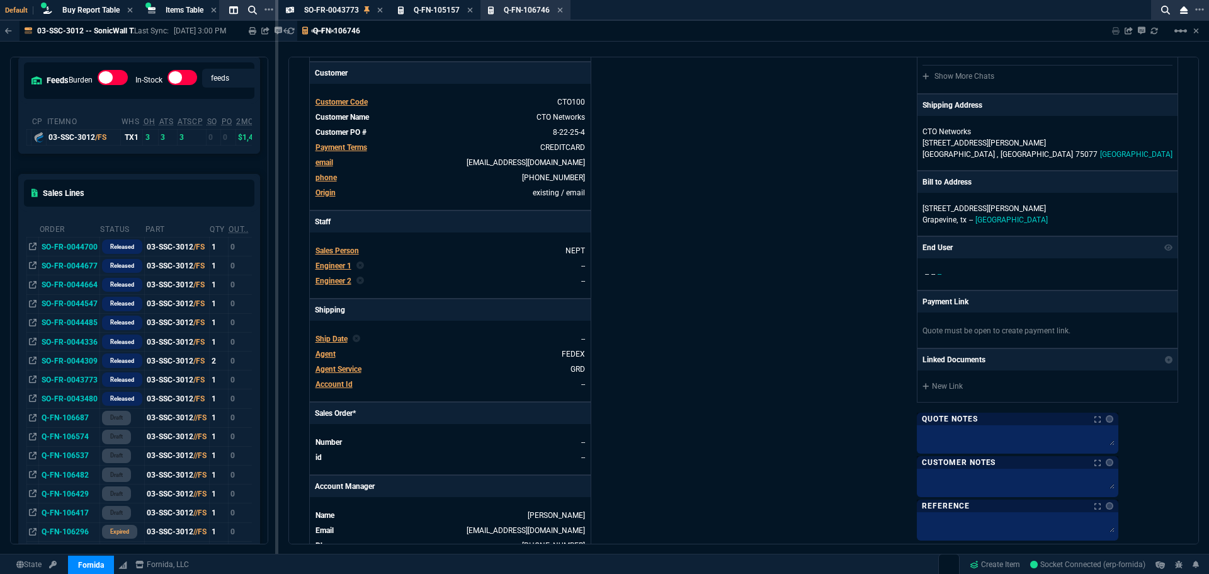
scroll to position [0, 0]
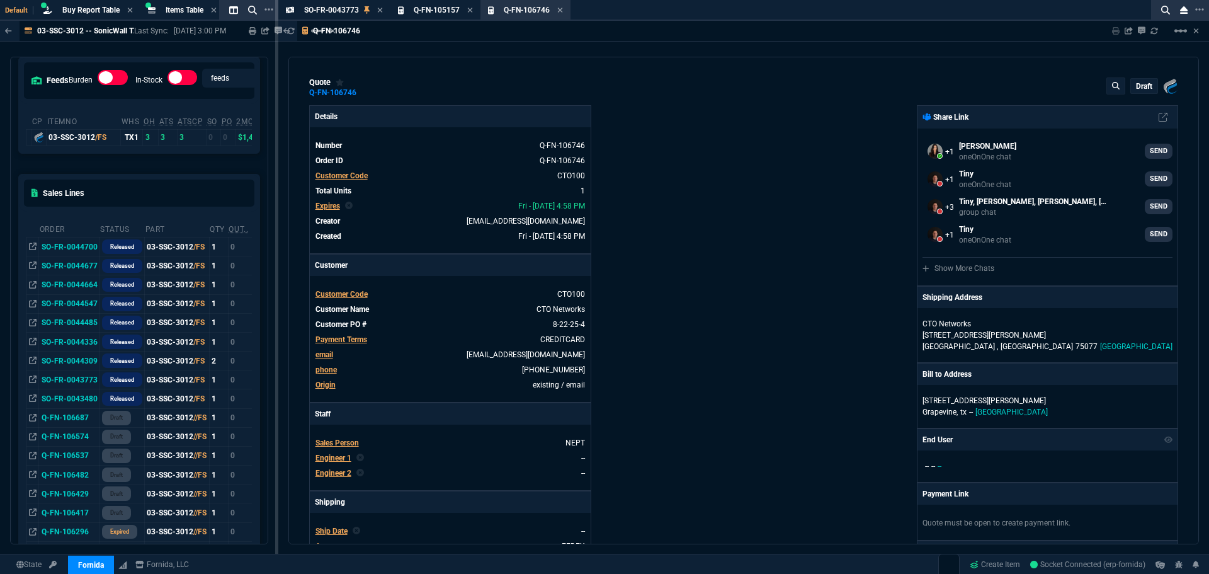
click at [1145, 89] on p "draft" at bounding box center [1144, 86] width 16 height 10
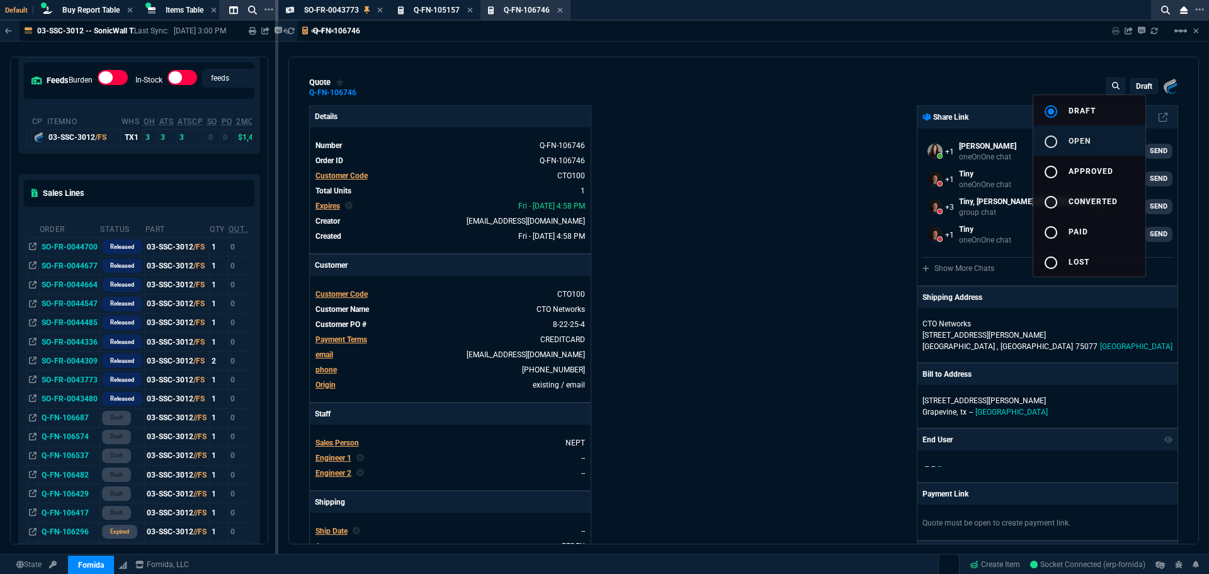
click at [1058, 140] on div "radio_button_unchecked" at bounding box center [1055, 141] width 25 height 15
type input "2232.85"
type input "10"
type input "150"
type input "31"
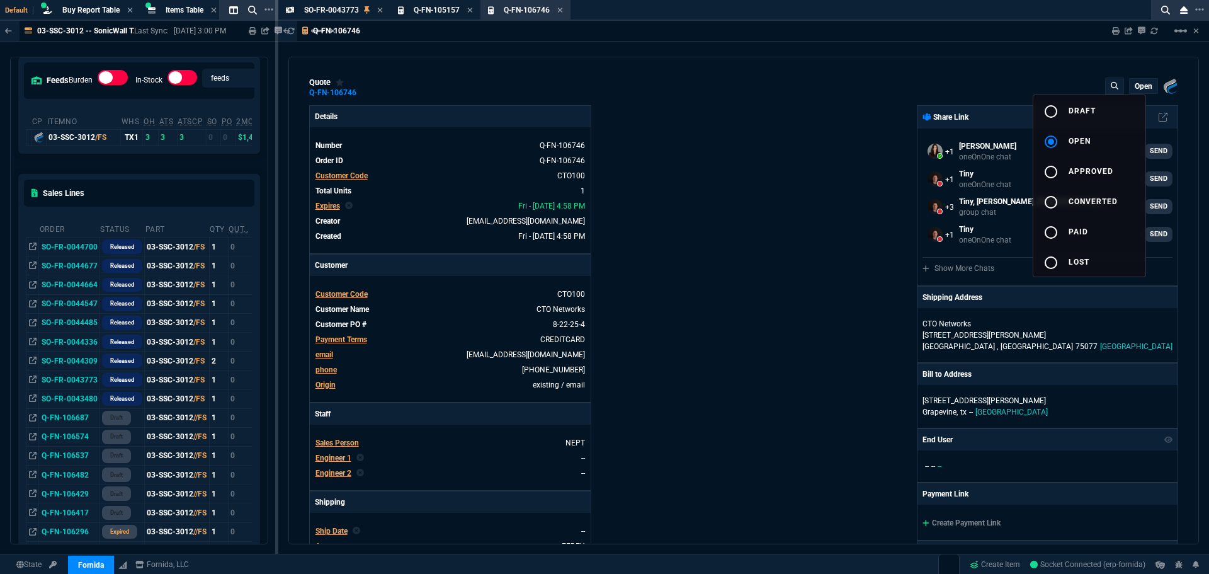
click at [835, 146] on div at bounding box center [604, 287] width 1209 height 574
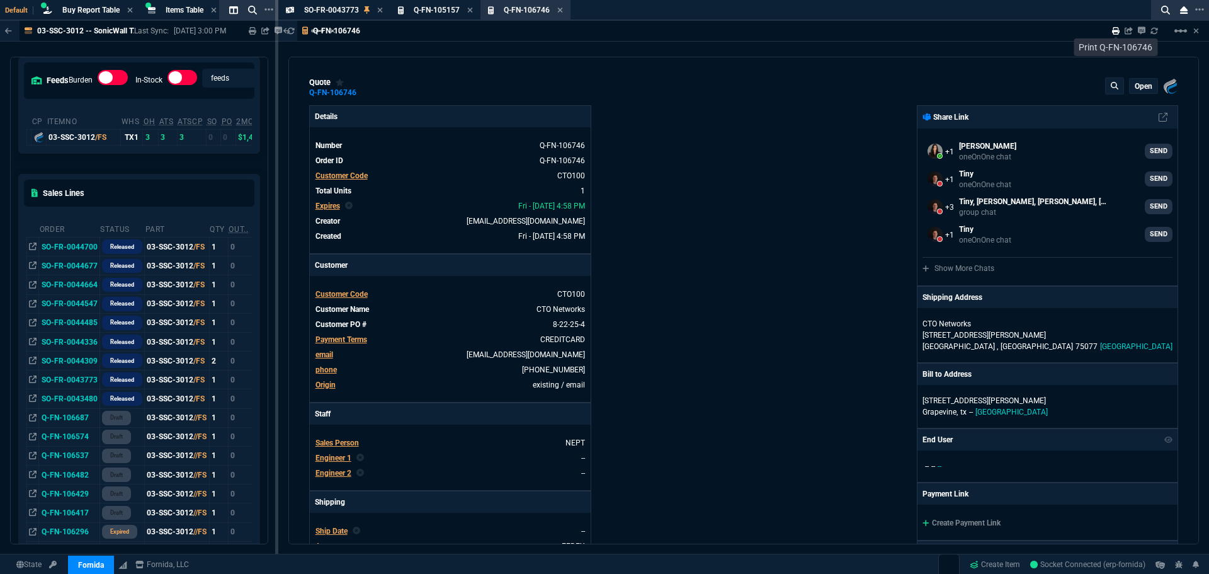
click at [1115, 31] on icon at bounding box center [1116, 31] width 8 height 8
type input "10"
type input "150"
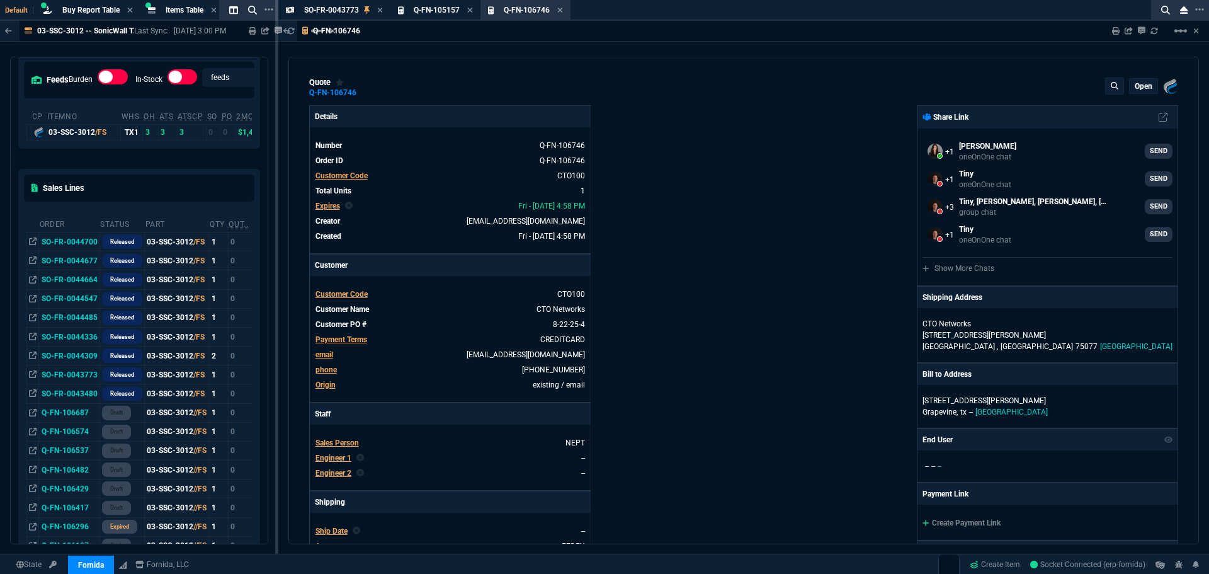
type input "31"
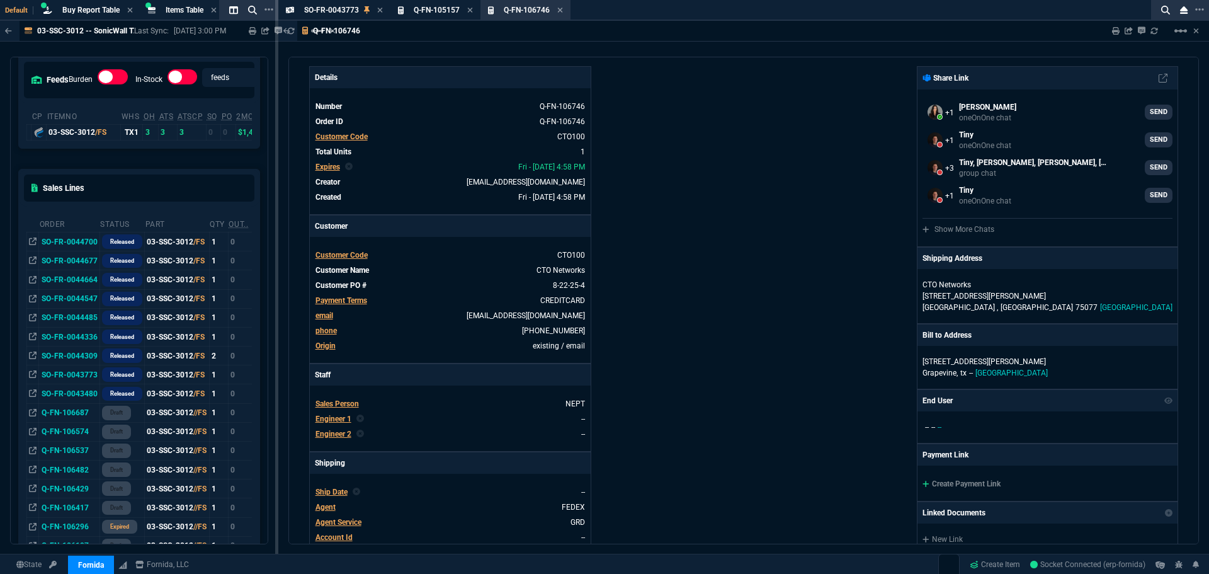
scroll to position [189, 0]
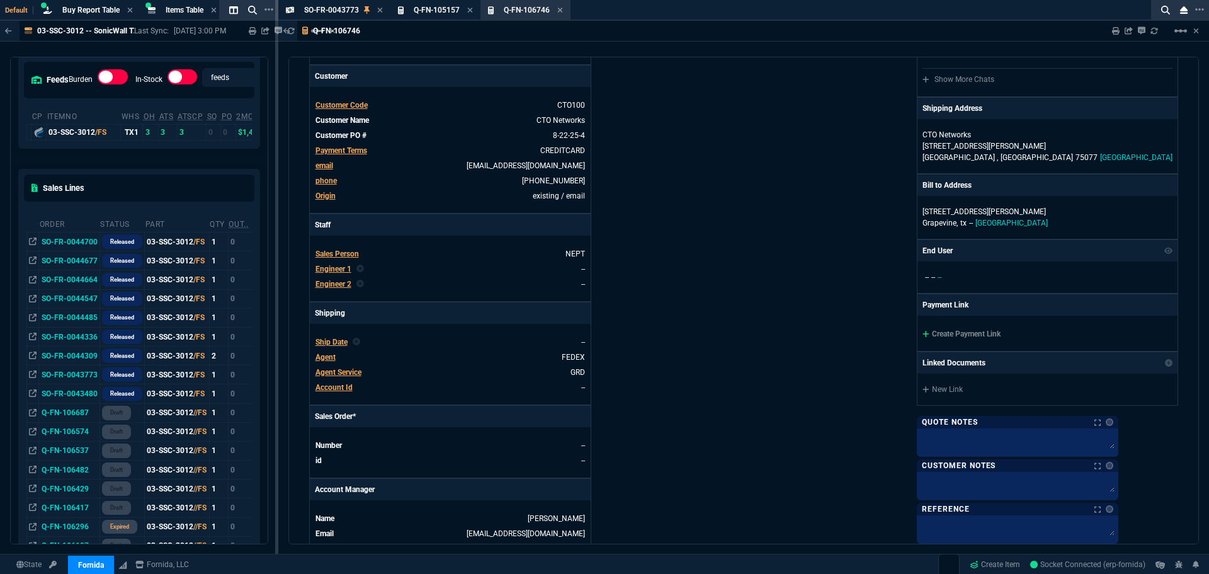
click at [331, 372] on span "Agent Service" at bounding box center [338, 372] width 46 height 9
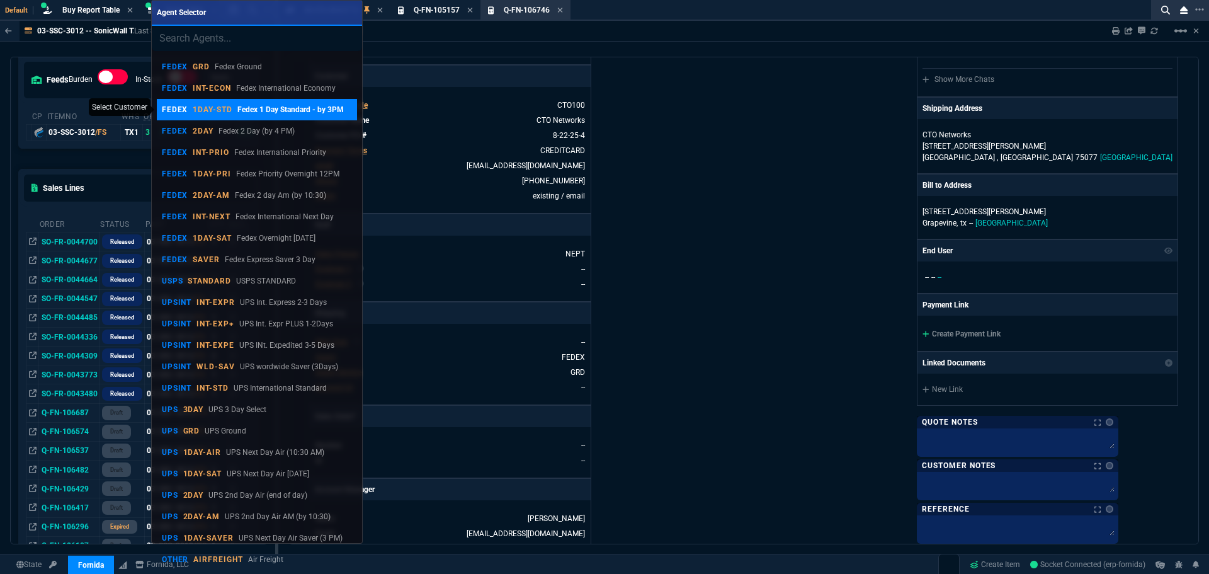
click at [254, 110] on p "Fedex 1 Day Standard - by 3PM" at bounding box center [290, 109] width 106 height 11
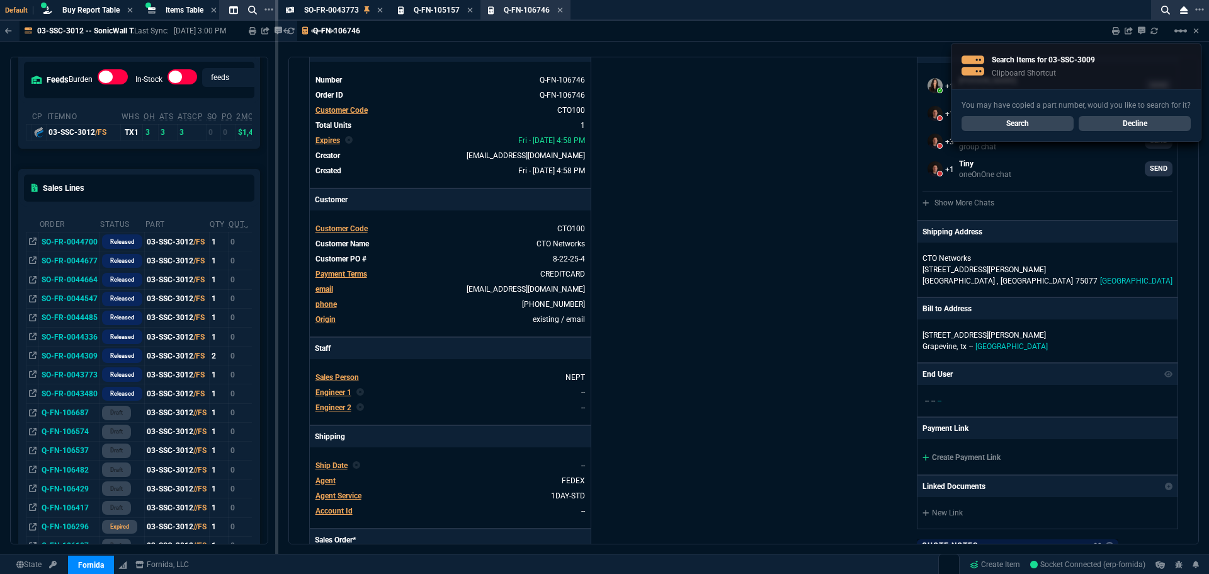
scroll to position [0, 0]
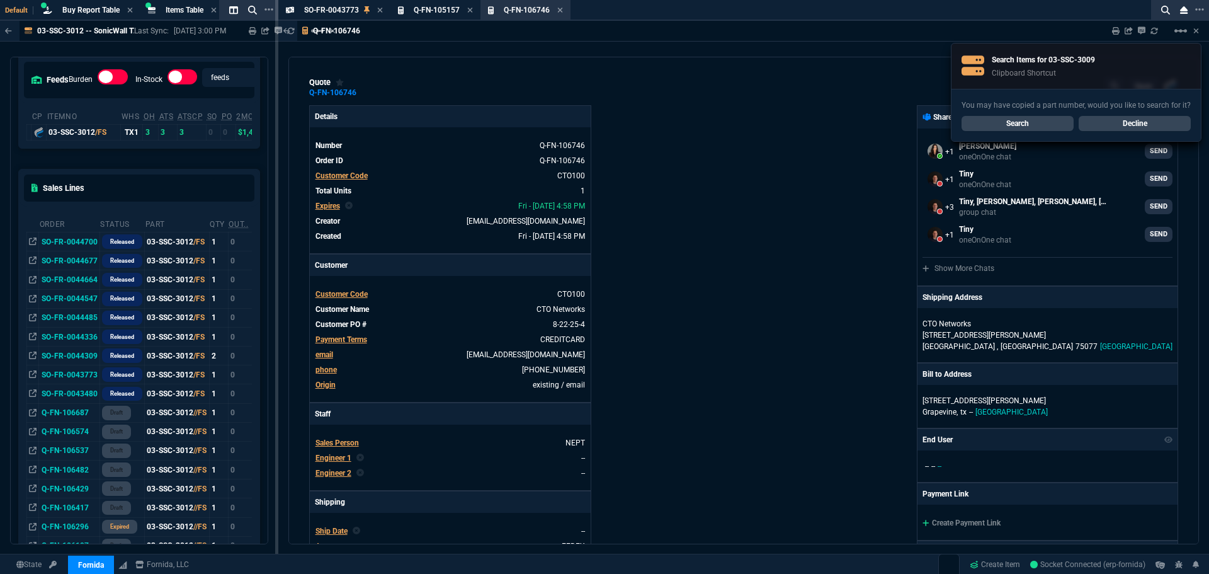
click at [1119, 126] on link "Decline" at bounding box center [1134, 123] width 112 height 15
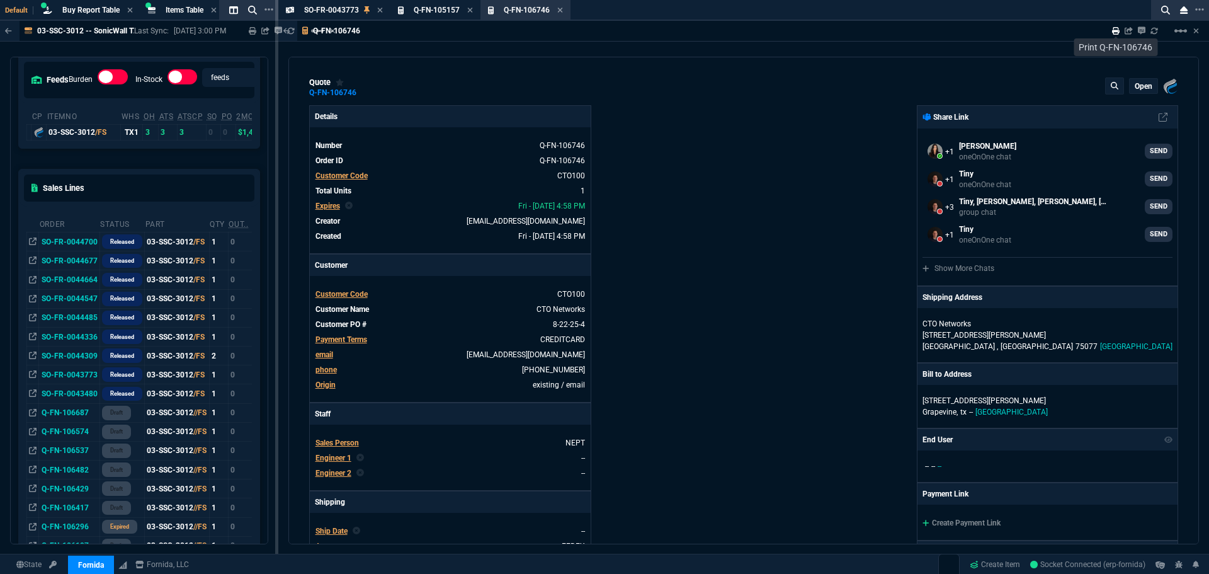
click at [1113, 33] on icon at bounding box center [1116, 31] width 8 height 8
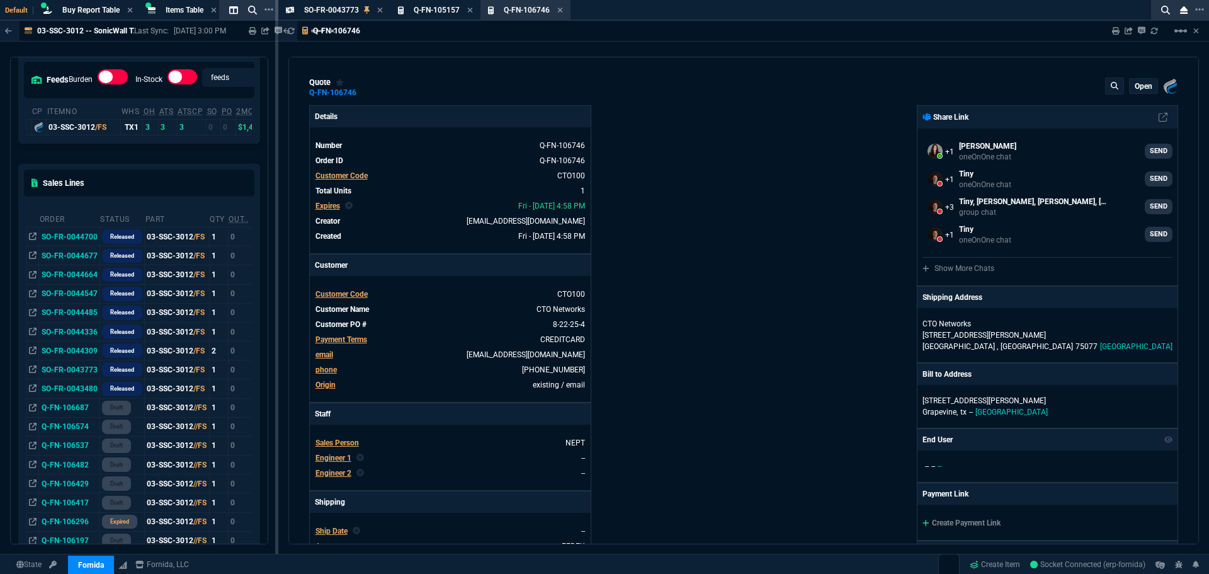
type input "31"
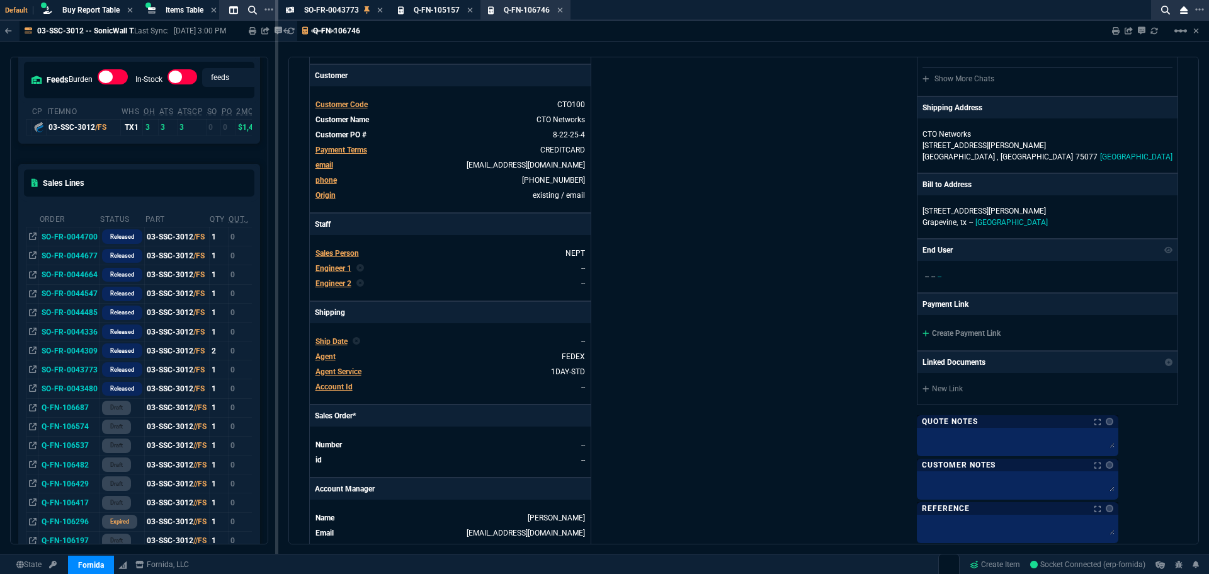
scroll to position [0, 0]
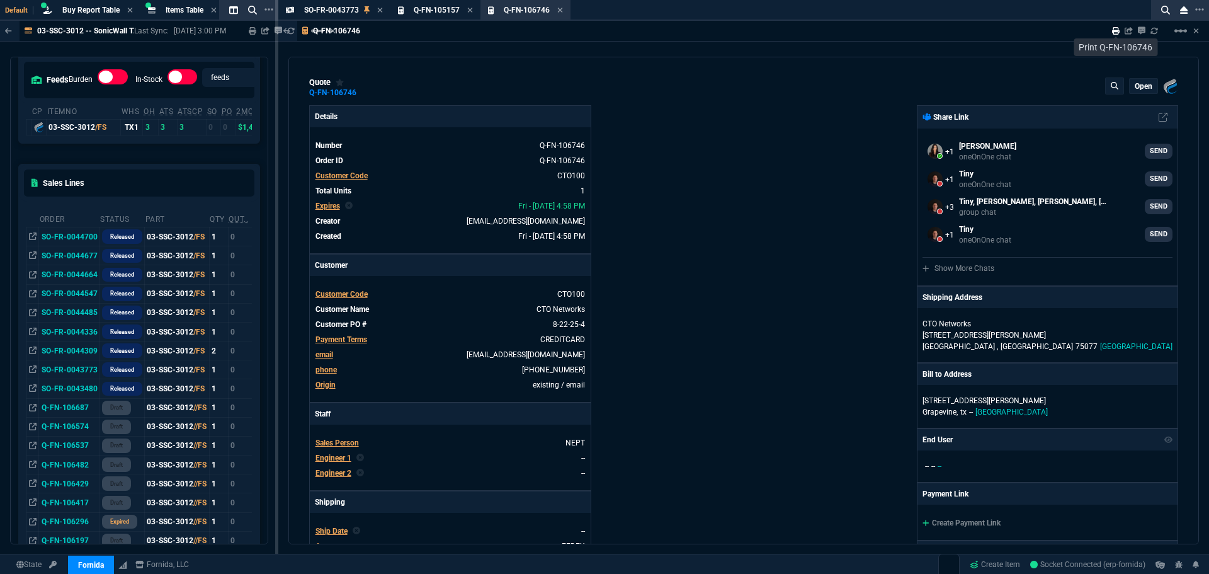
click at [1116, 34] on icon at bounding box center [1116, 31] width 8 height 8
type input "10"
type input "150"
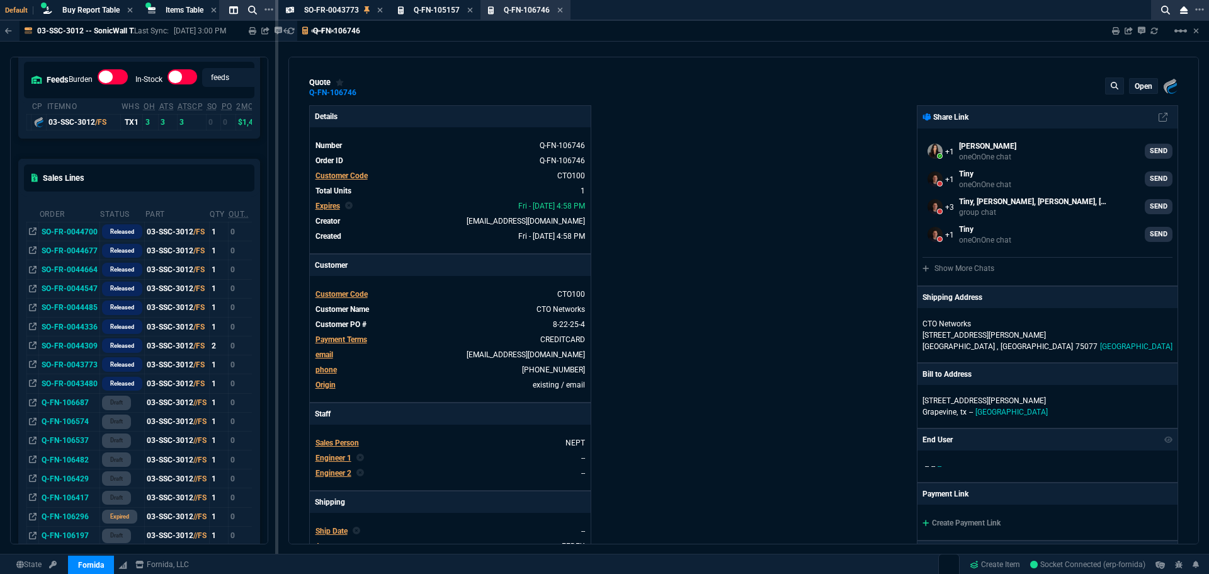
type input "31"
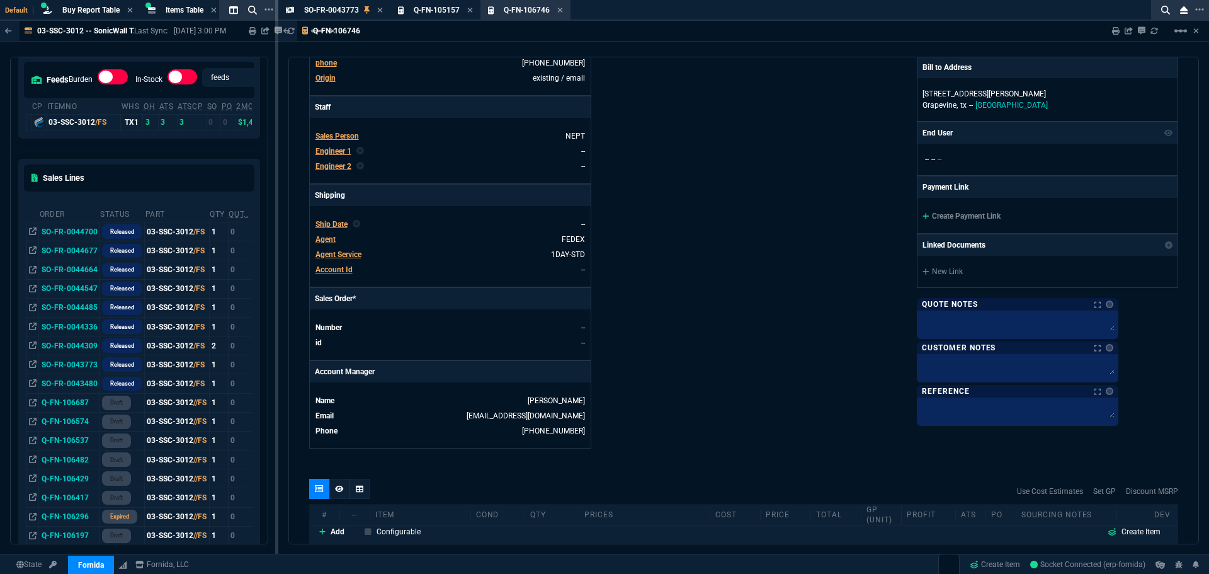
scroll to position [181, 0]
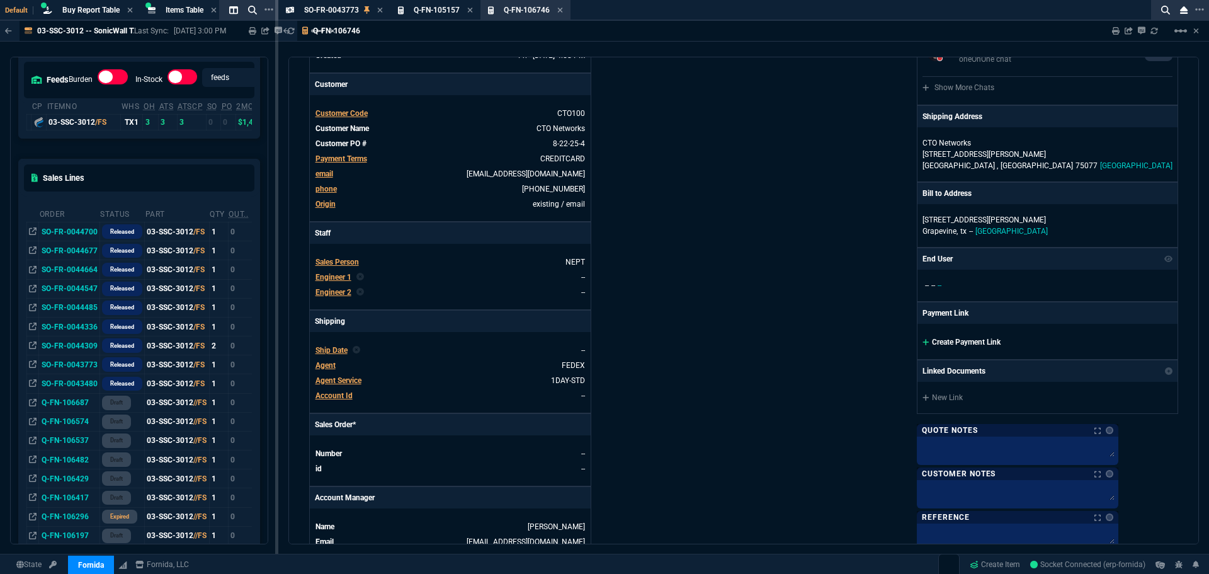
click at [990, 342] on link "Create Payment Link" at bounding box center [961, 341] width 78 height 9
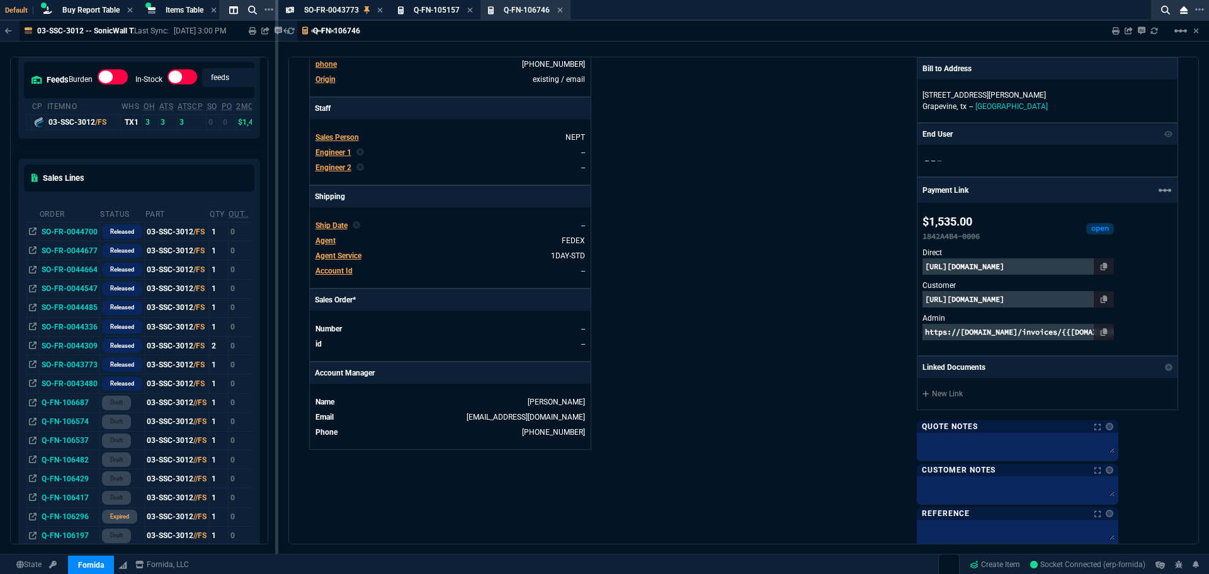
scroll to position [307, 0]
click at [1107, 297] on icon at bounding box center [1103, 298] width 7 height 8
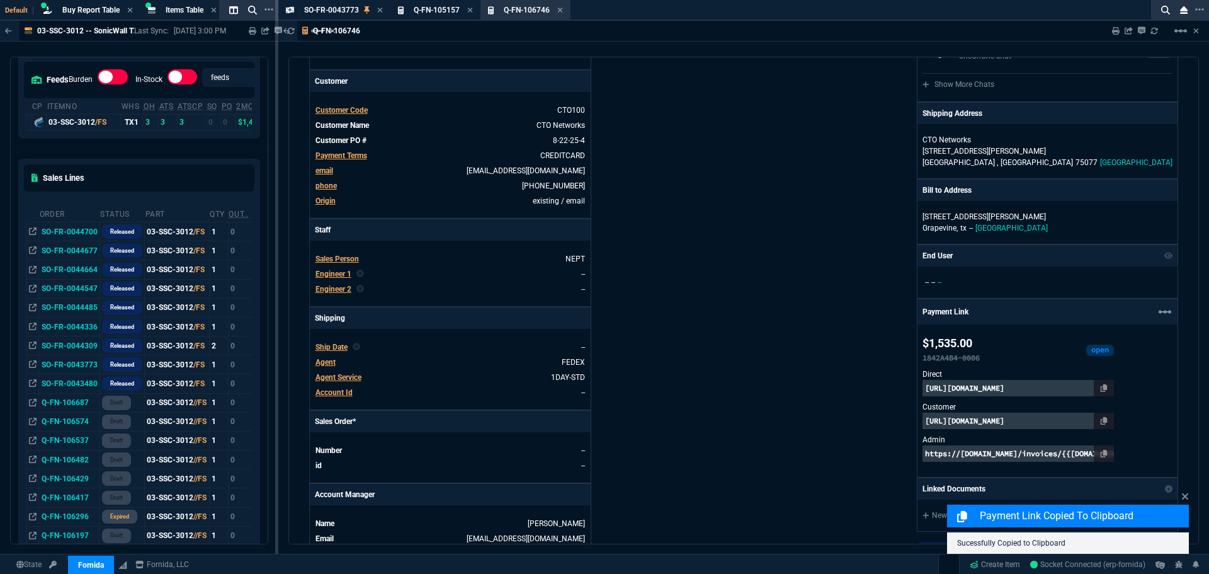
scroll to position [0, 0]
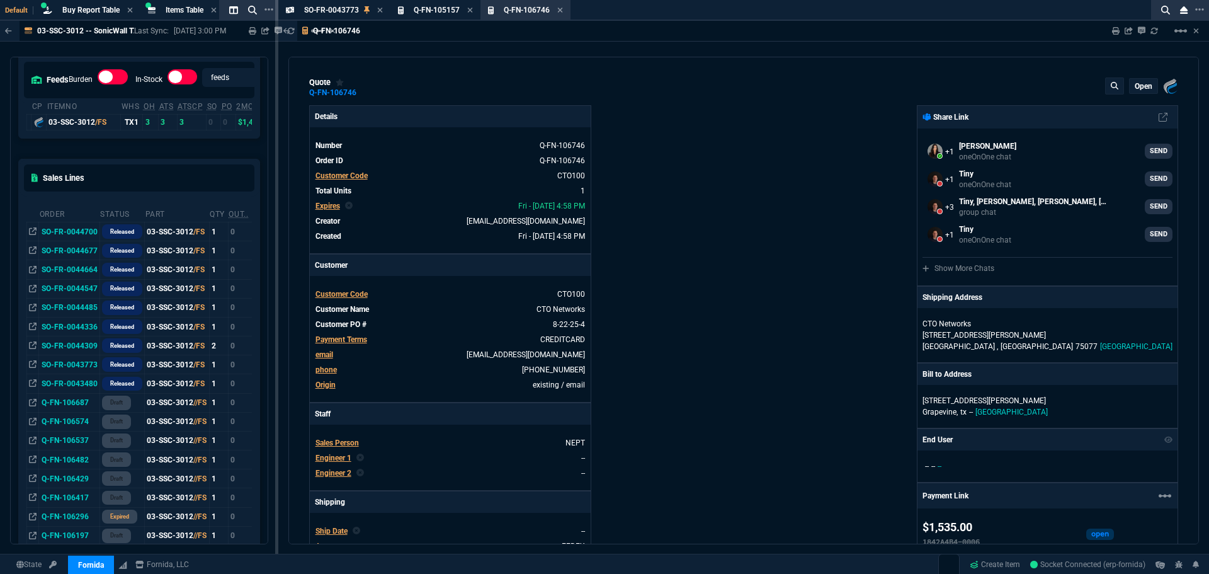
click at [754, 182] on div "Fornida, LLC 2609 Technology Dr Suite 300 Plano, TX 75074 Share Link Sarah Cost…" at bounding box center [960, 477] width 434 height 745
click at [562, 10] on icon at bounding box center [560, 10] width 6 height 8
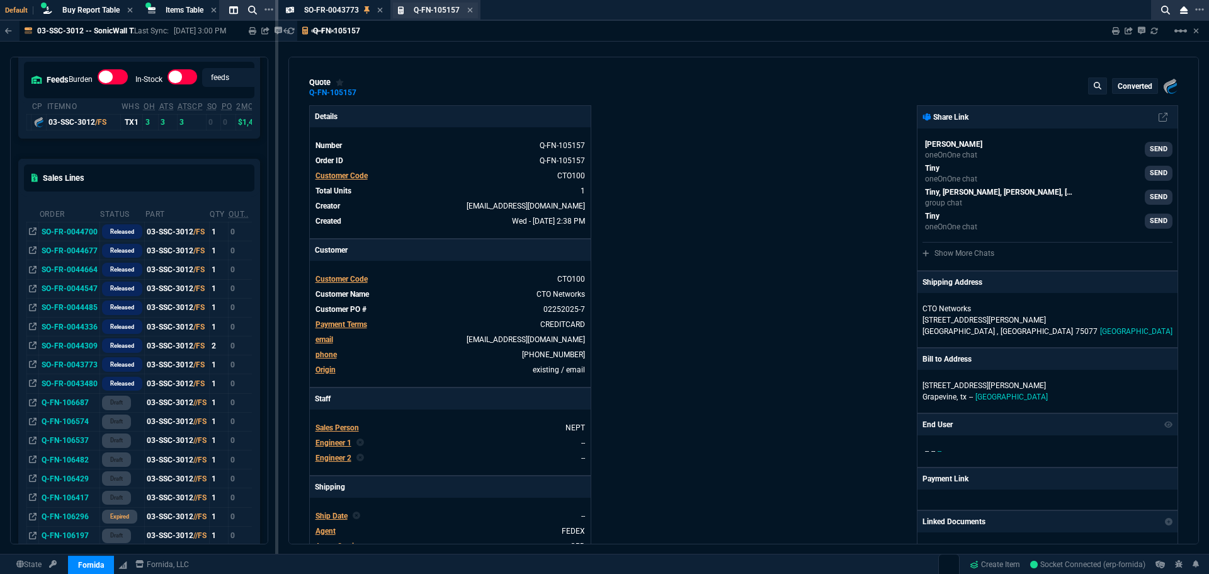
type input "2494.8"
type input "17"
type input "277"
type input "34"
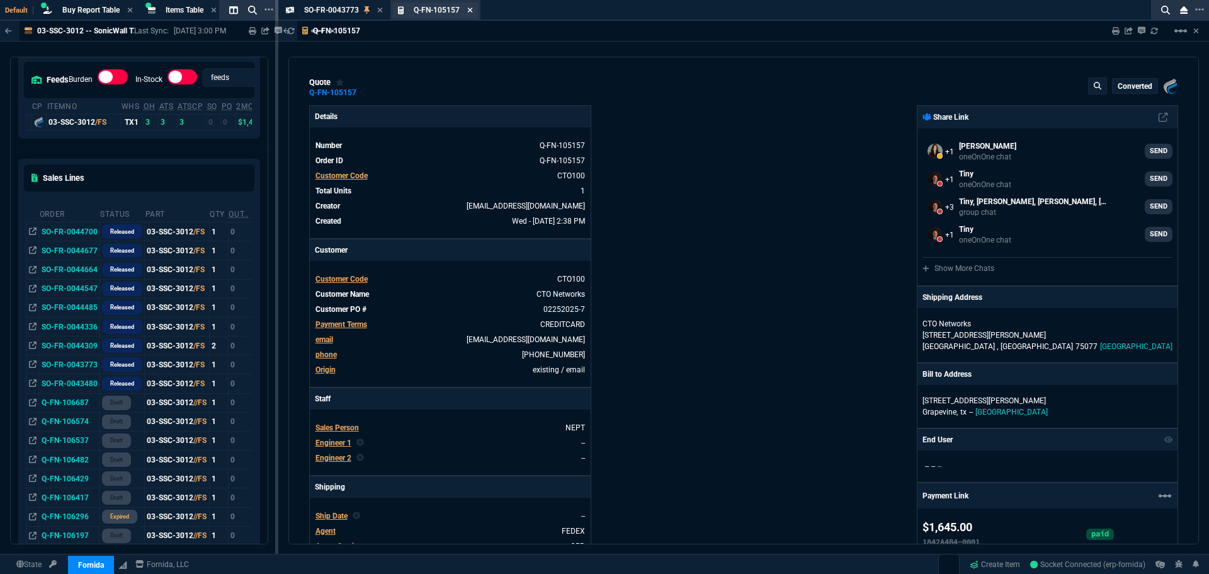
click at [470, 9] on icon at bounding box center [470, 10] width 6 height 8
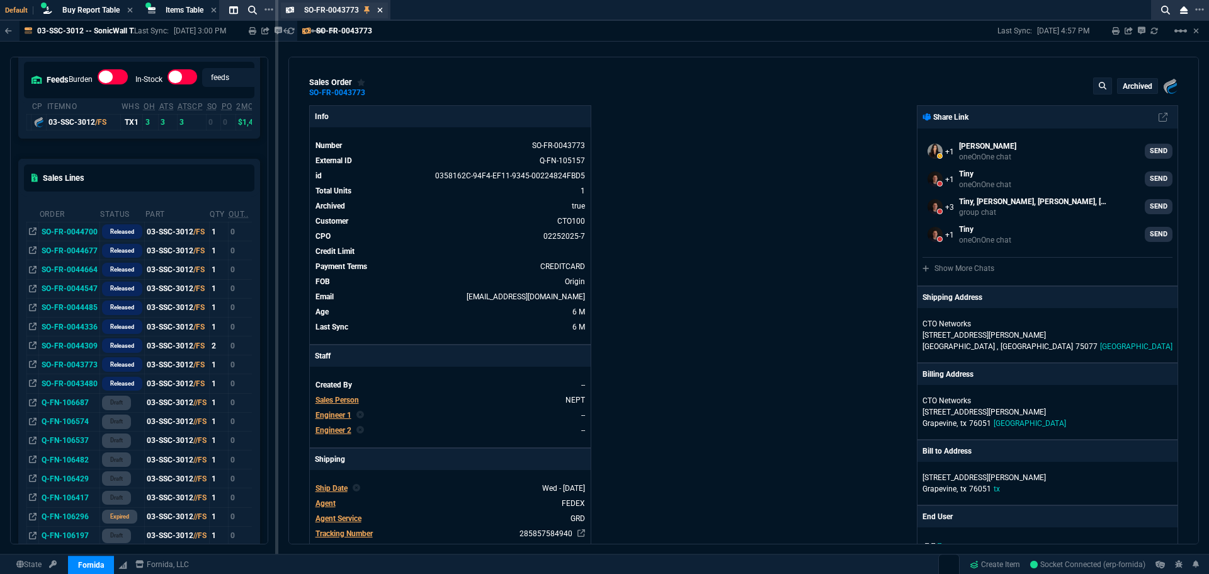
click at [382, 8] on icon at bounding box center [380, 10] width 6 height 8
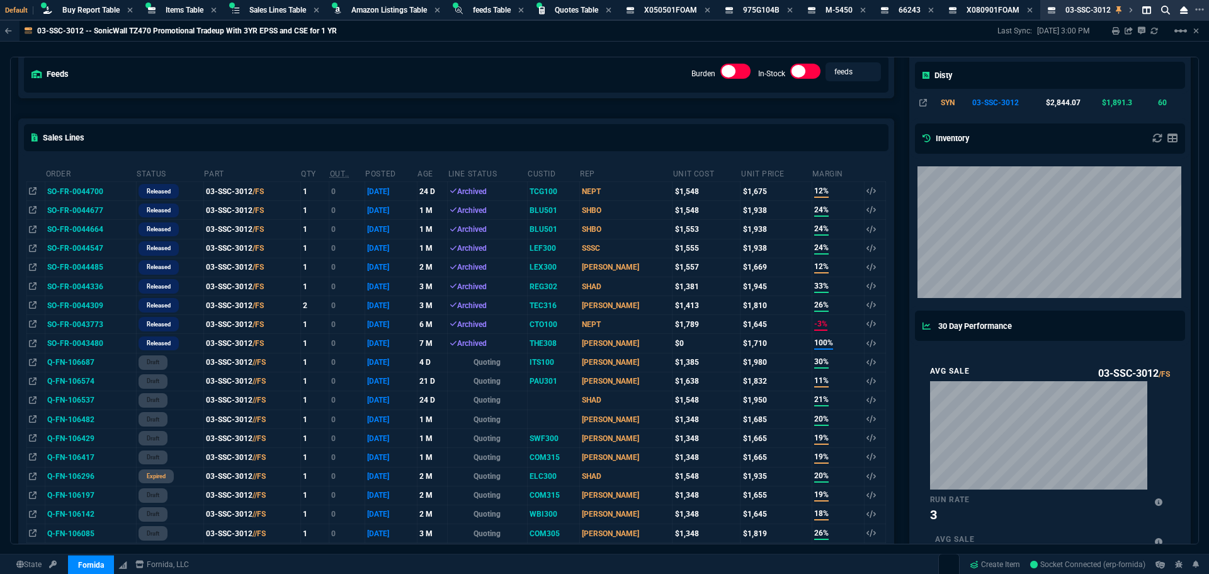
click at [570, 76] on div "feeds Burden In-Stock feeds prices" at bounding box center [456, 75] width 874 height 46
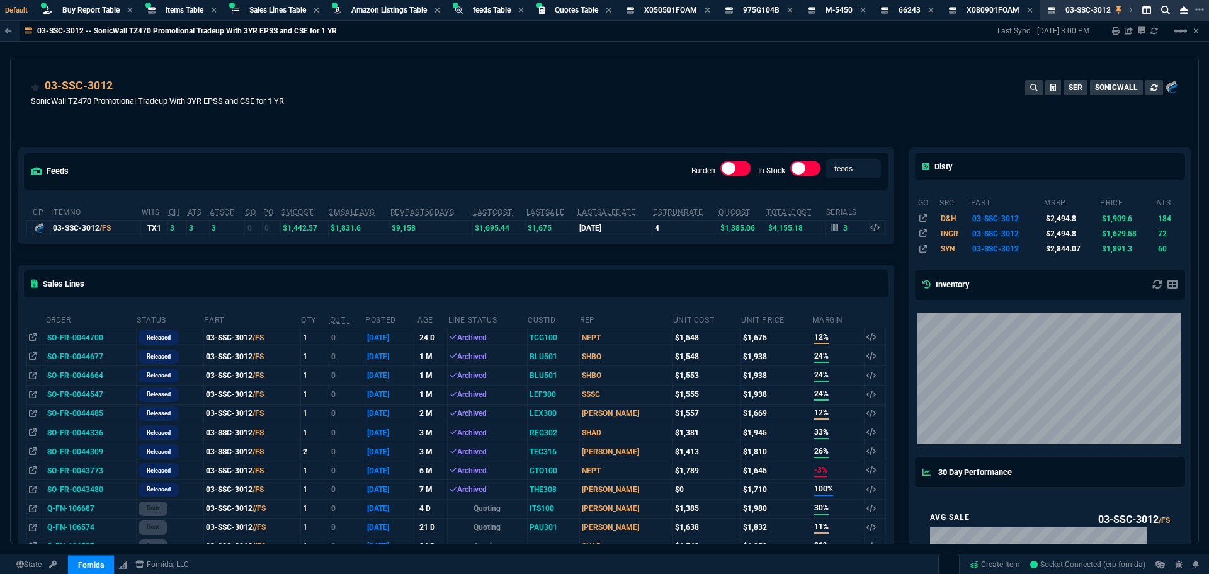
click at [655, 88] on div "03-SSC-3012 SonicWall TZ470 Promotional Tradeup With 3YR EPSS and CSE for 1 YR …" at bounding box center [604, 99] width 1147 height 45
click at [710, 12] on icon at bounding box center [707, 10] width 6 height 8
click at [694, 11] on icon at bounding box center [691, 10] width 6 height 8
click at [684, 9] on icon at bounding box center [681, 10] width 5 height 5
click at [679, 9] on icon at bounding box center [676, 10] width 5 height 5
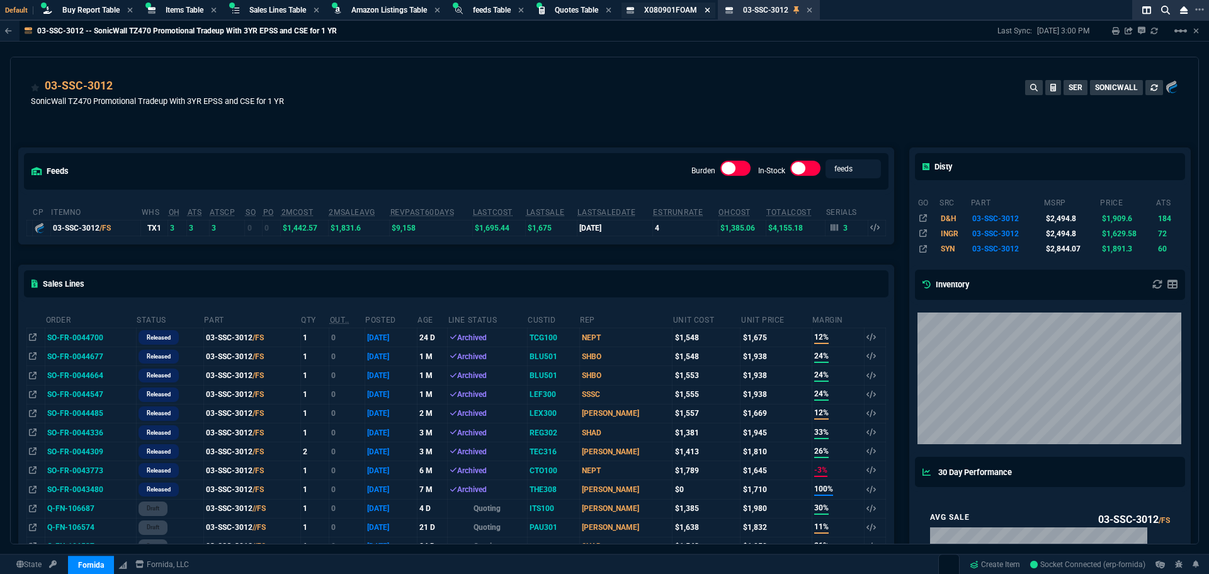
click at [709, 8] on icon at bounding box center [706, 10] width 5 height 5
click at [713, 8] on icon at bounding box center [711, 10] width 6 height 8
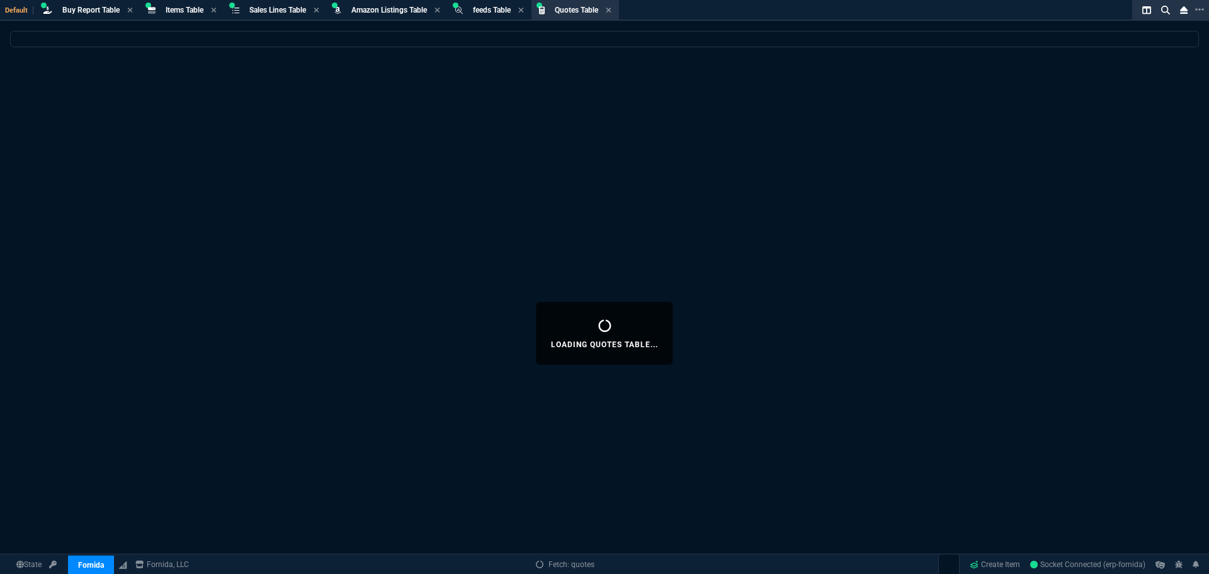
select select
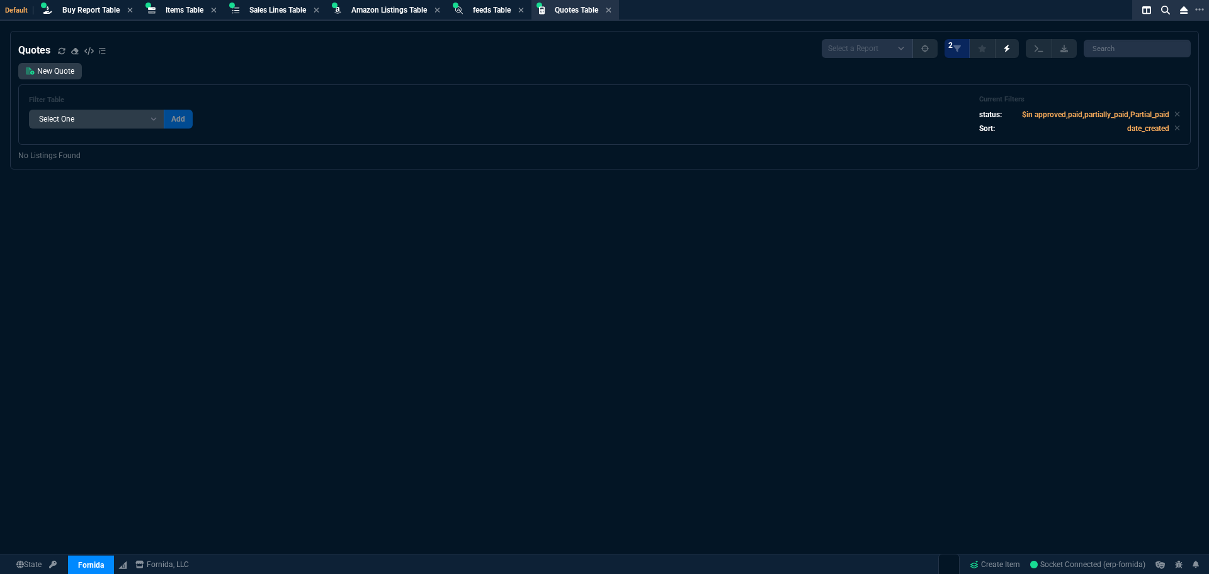
click at [402, 72] on div "New Quote Filter Table Select One Add Filter () creator (creator) Cust (headers…" at bounding box center [604, 104] width 1172 height 82
click at [399, 86] on div "Filter Table Select One Add Filter () creator (creator) Cust (headers.customerN…" at bounding box center [604, 114] width 1172 height 60
click at [662, 210] on div "Quotes Select a Report Fruit (MTD) APPROVED Quotes 2 New Quote Filter Table Sel…" at bounding box center [604, 333] width 1209 height 604
click at [575, 7] on span "Quotes Table" at bounding box center [576, 10] width 43 height 9
click at [1174, 113] on icon at bounding box center [1177, 114] width 6 height 8
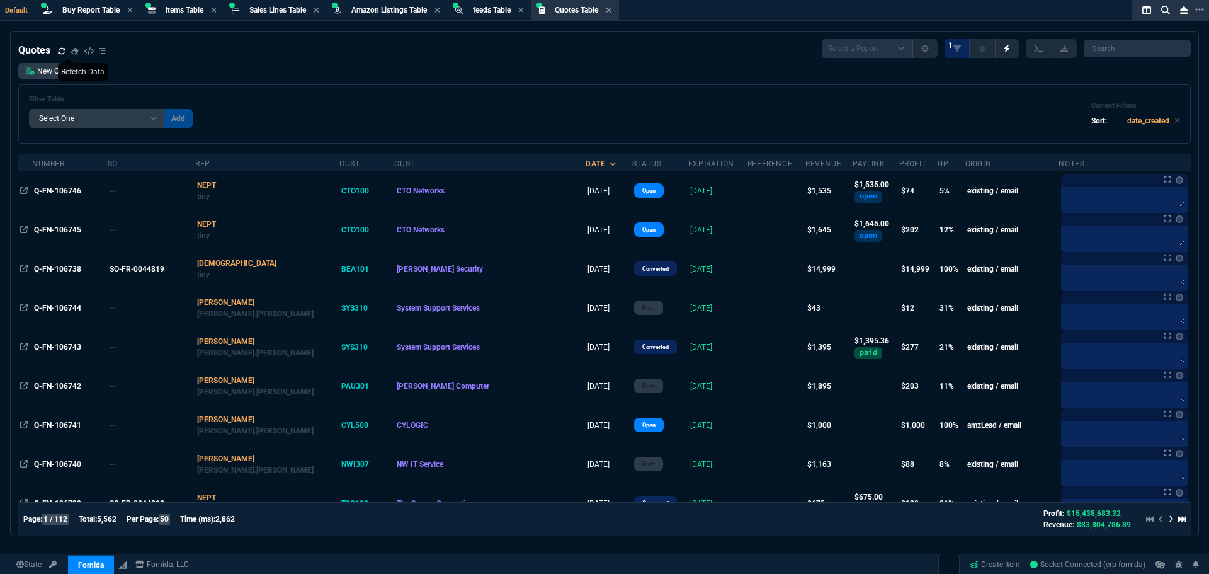
click at [59, 53] on icon at bounding box center [61, 50] width 7 height 6
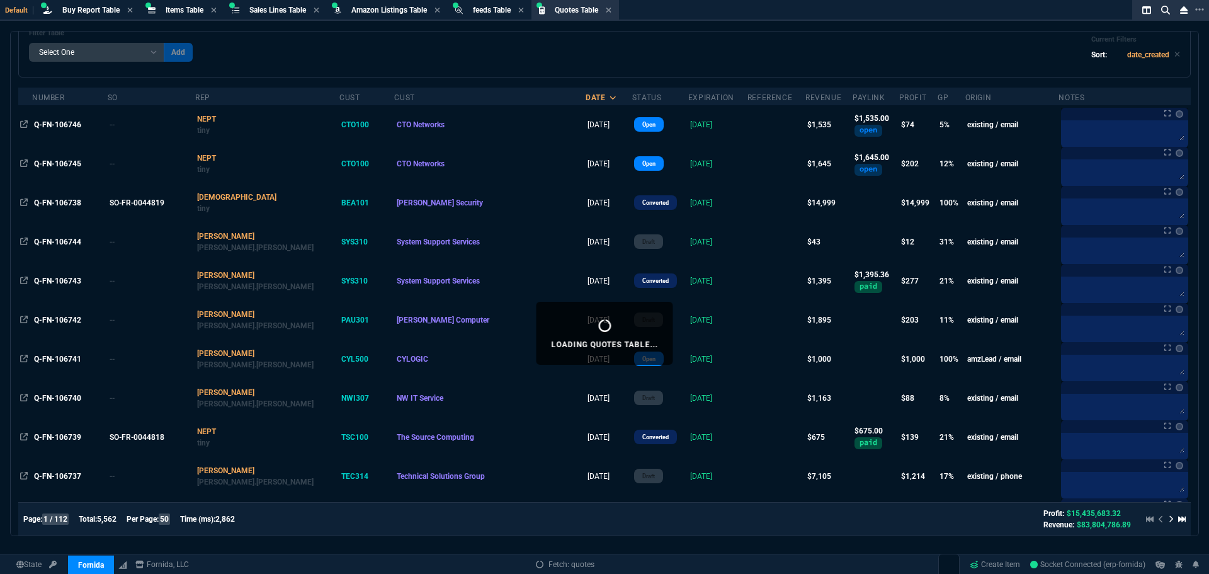
scroll to position [189, 0]
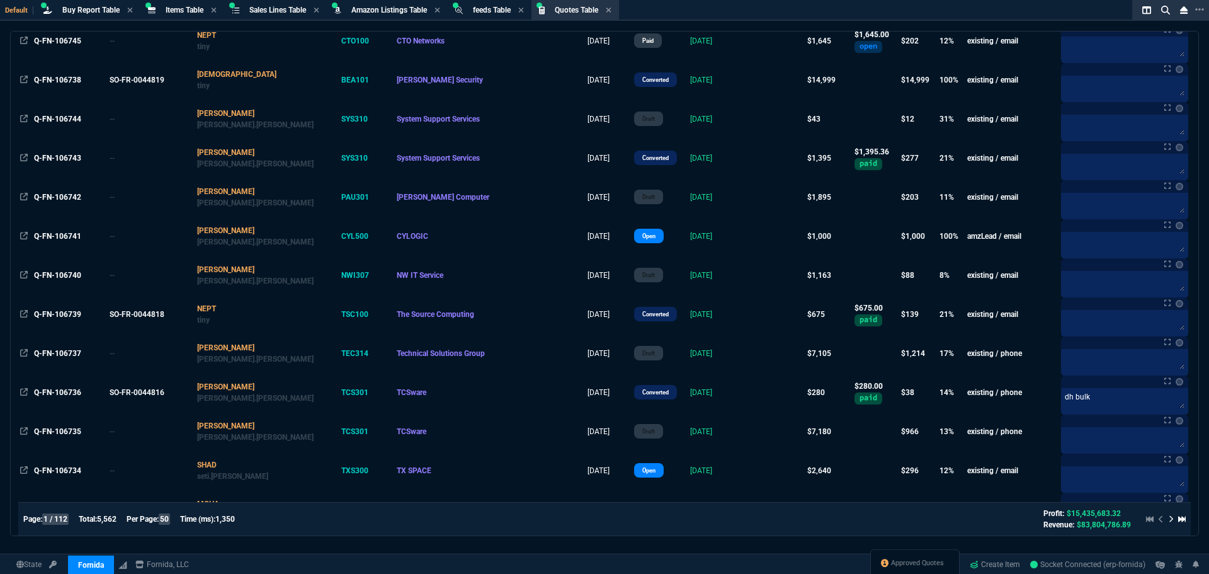
click at [739, 13] on div "Default Buy Report Table Buy Report Items Table Item Sales Lines Table Sales Li…" at bounding box center [579, 10] width 1158 height 21
click at [910, 560] on span "Approved Quotes" at bounding box center [917, 563] width 53 height 10
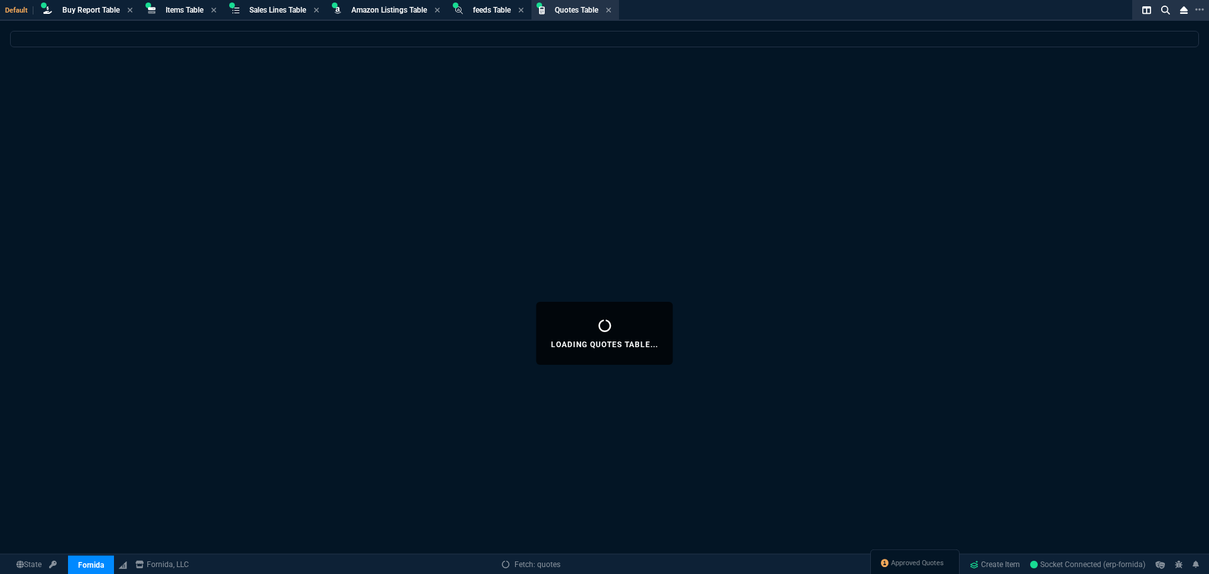
select select
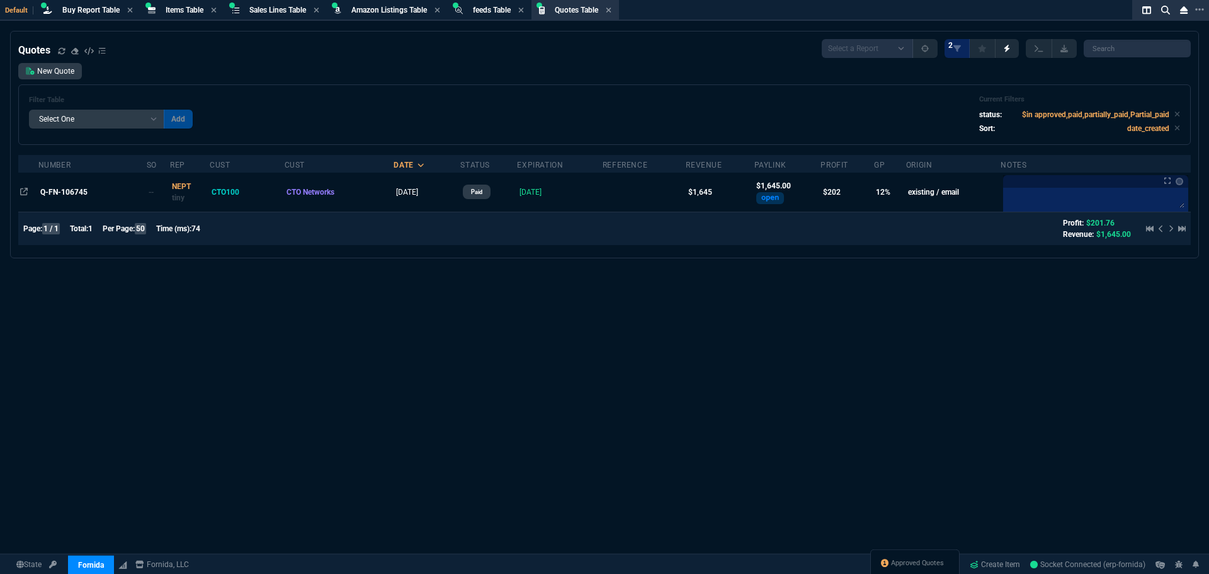
click at [167, 327] on div "Quotes Select a Report Fruit (MTD) APPROVED Quotes 2 New Quote Filter Table Sel…" at bounding box center [604, 333] width 1209 height 604
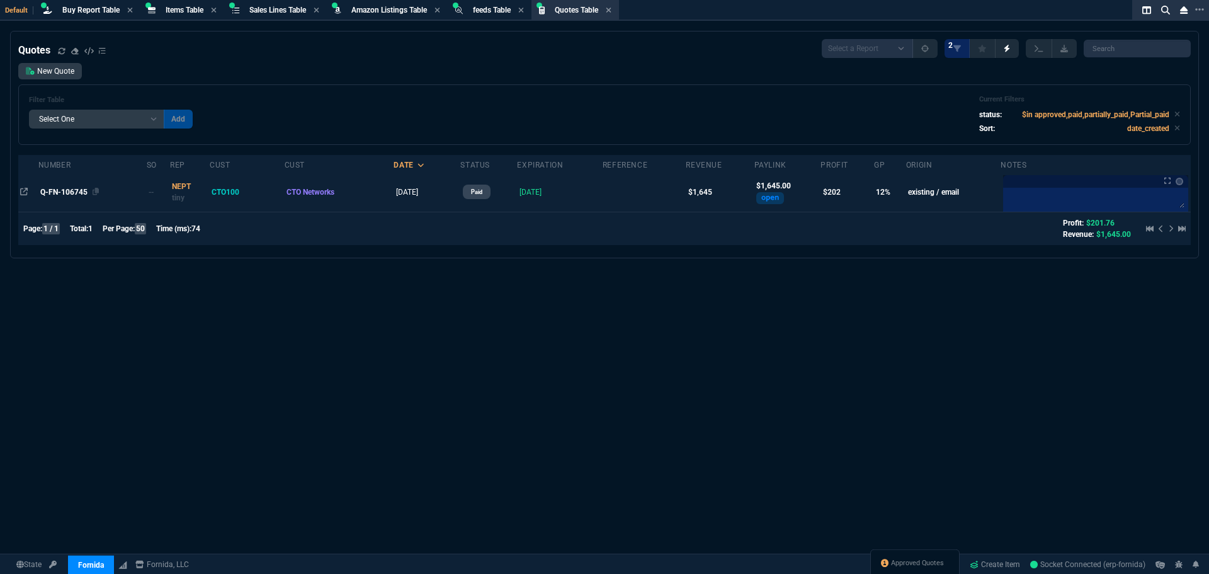
click at [50, 189] on span "Q-FN-106745" at bounding box center [63, 192] width 47 height 9
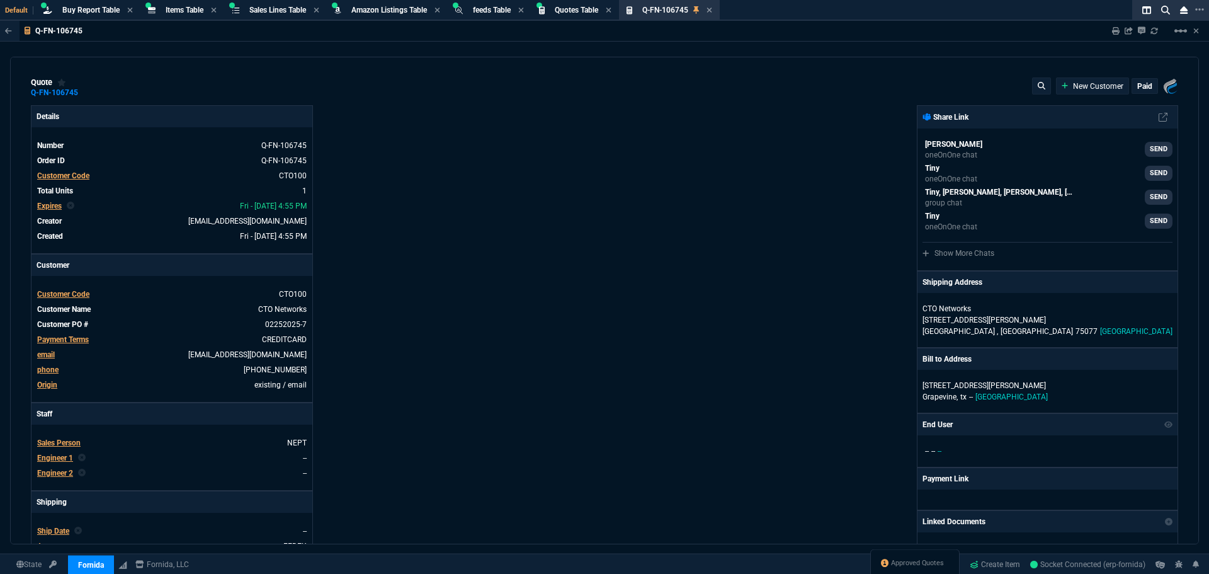
type input "2494.8"
type input "17"
type input "277"
type input "34"
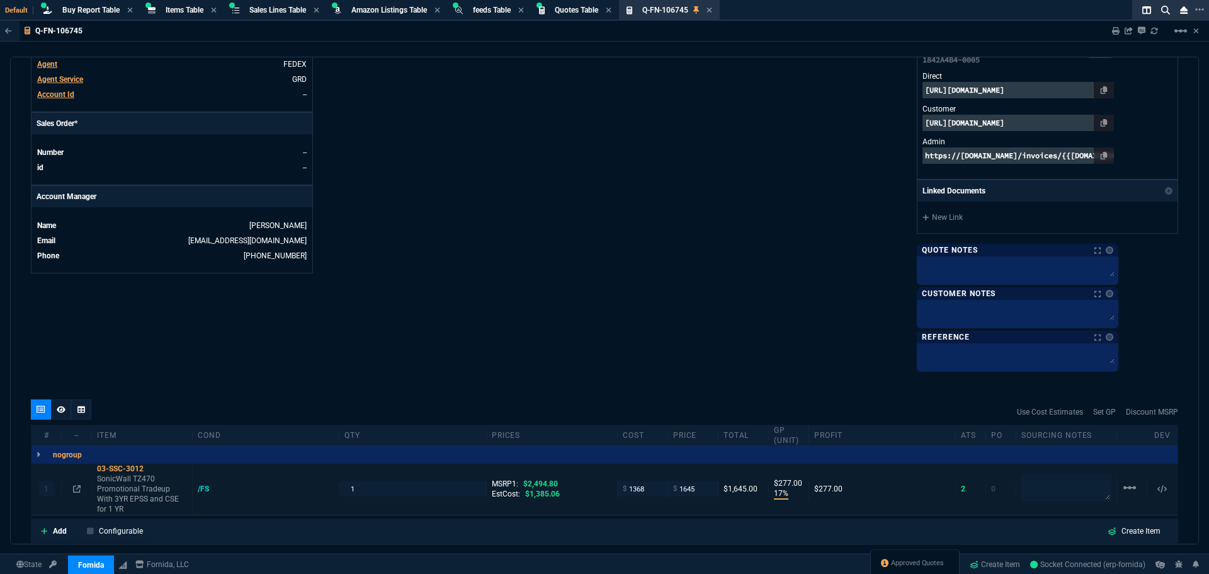
scroll to position [644, 0]
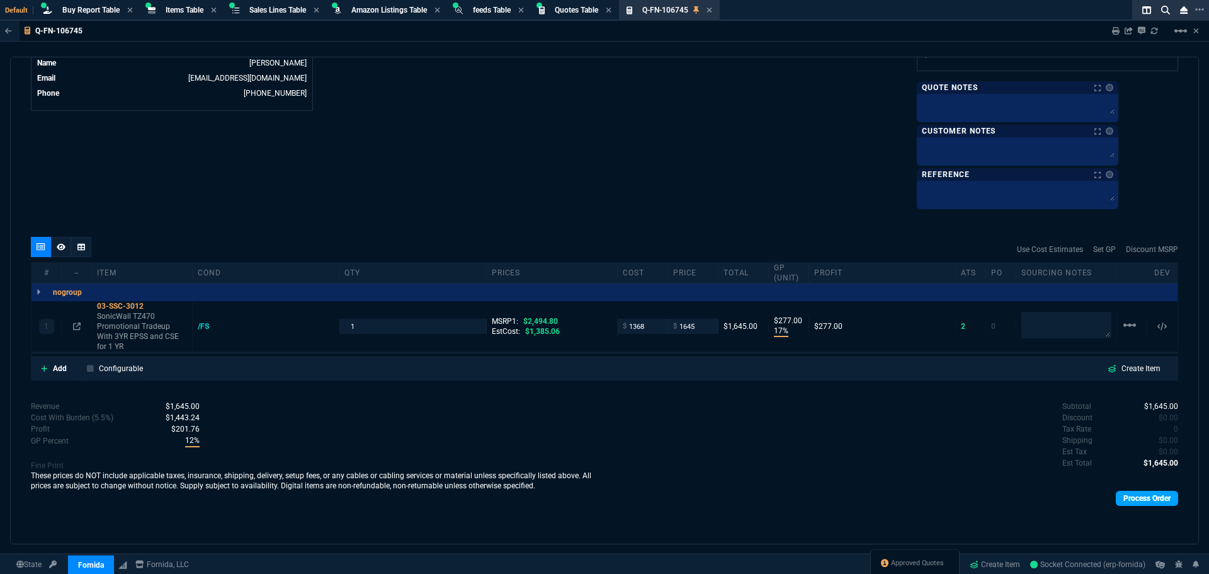
click at [1147, 505] on link "Process Order" at bounding box center [1147, 497] width 62 height 15
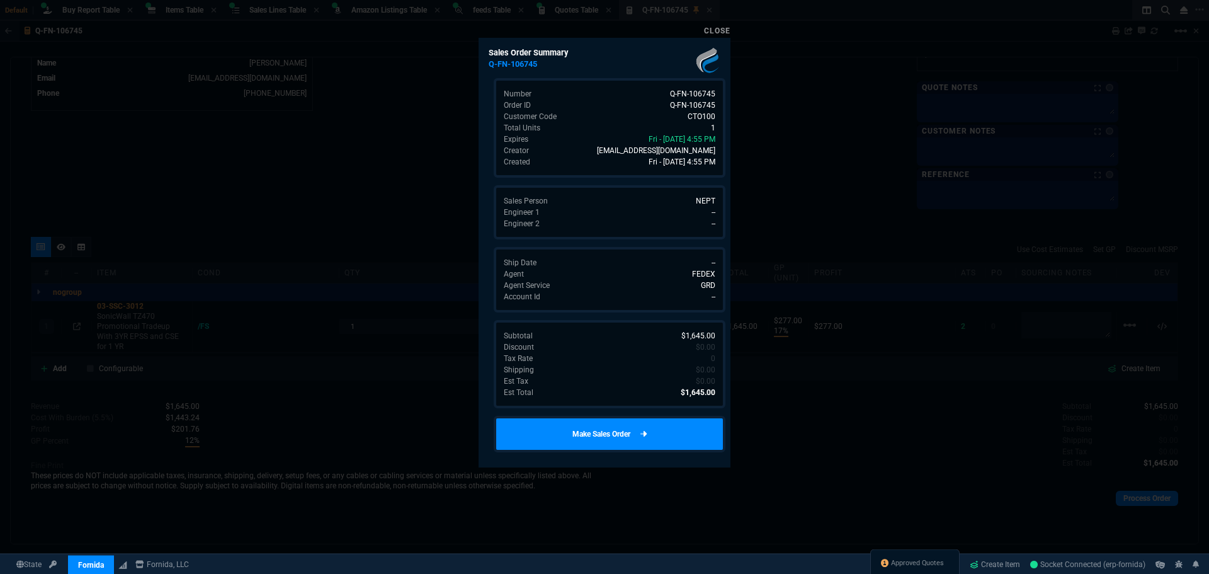
click at [648, 433] on link "Make Sales Order" at bounding box center [610, 433] width 232 height 37
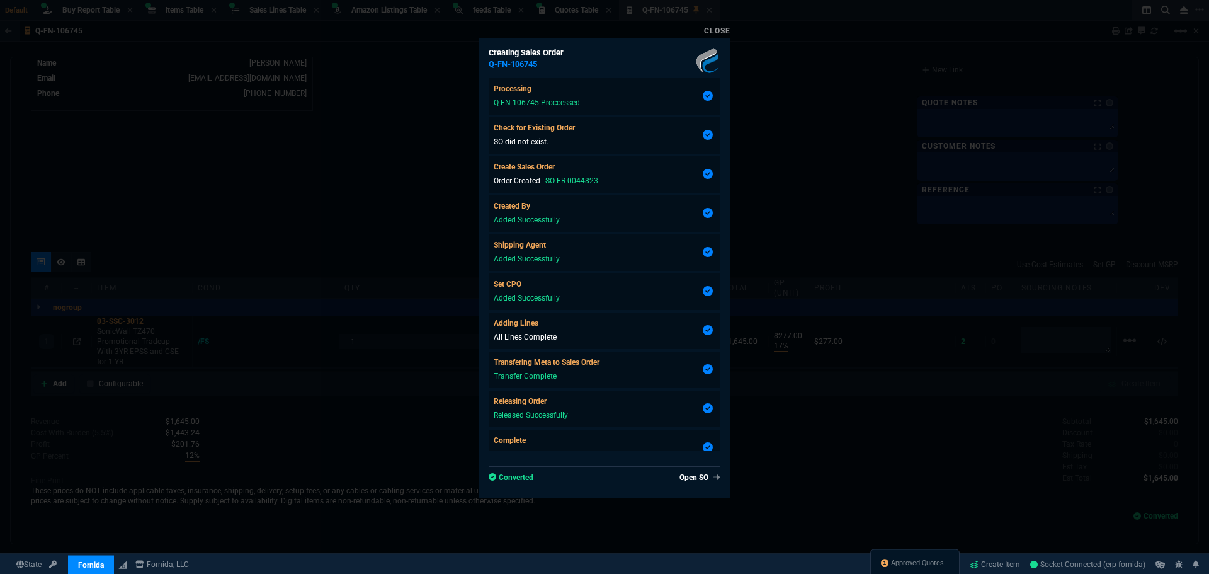
scroll to position [57, 0]
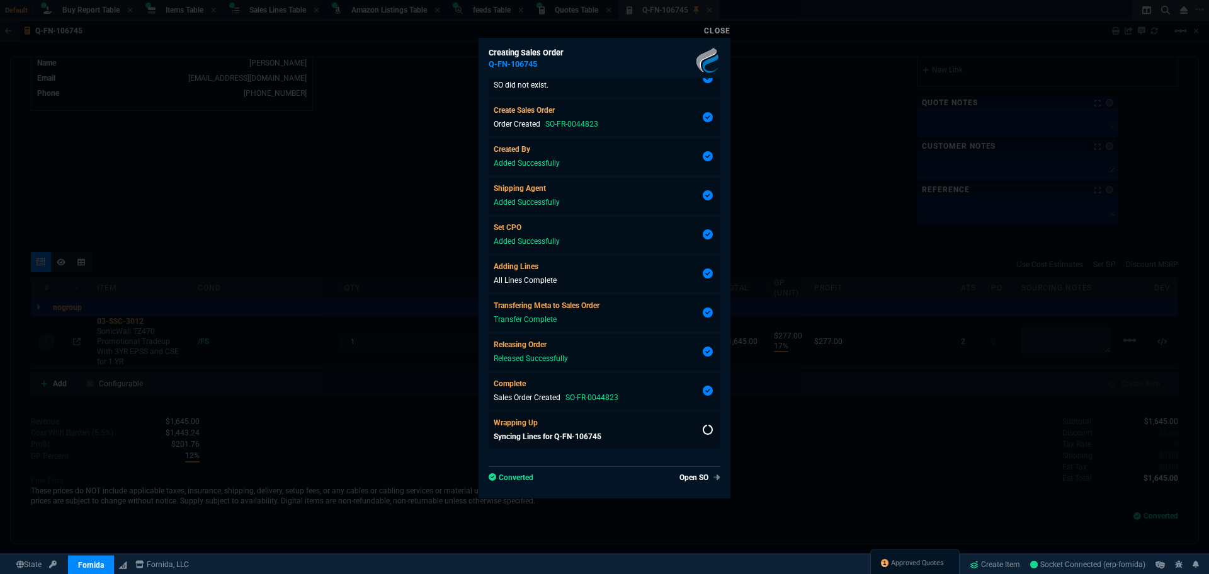
type input "17"
type input "277"
type input "34"
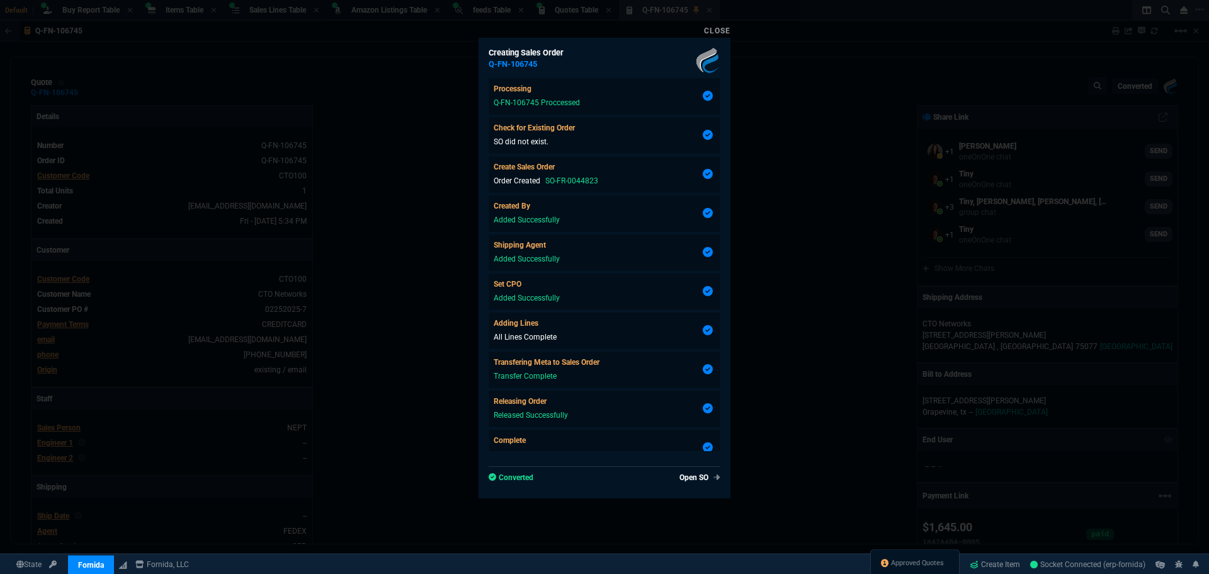
select select "8: NEPT"
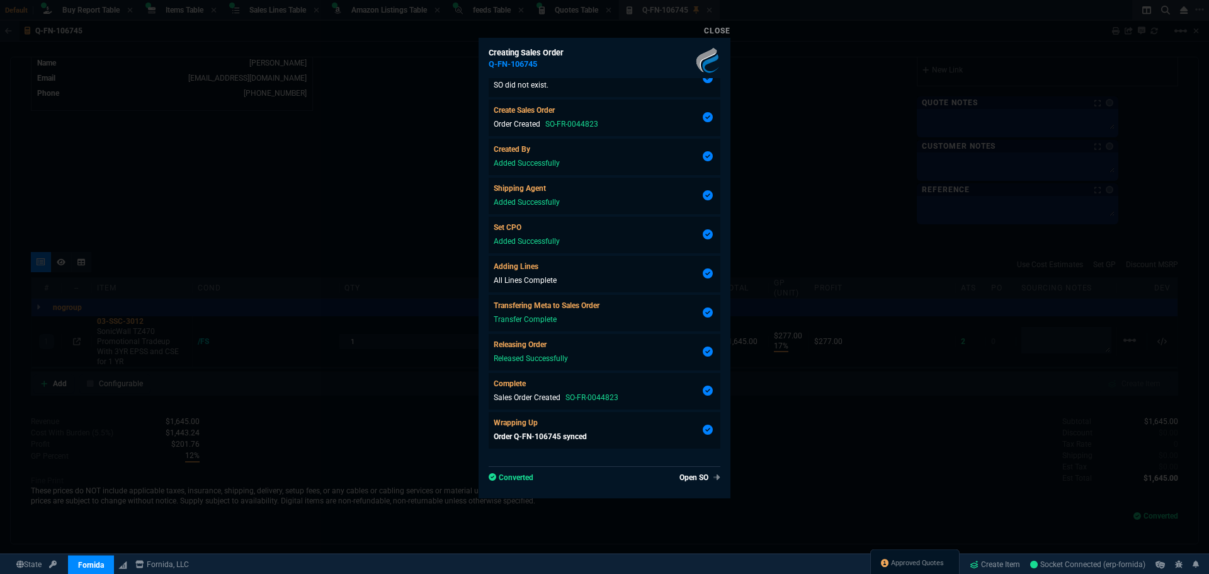
drag, startPoint x: 0, startPoint y: 0, endPoint x: 720, endPoint y: 31, distance: 720.3
click at [720, 31] on link "Close" at bounding box center [717, 30] width 26 height 9
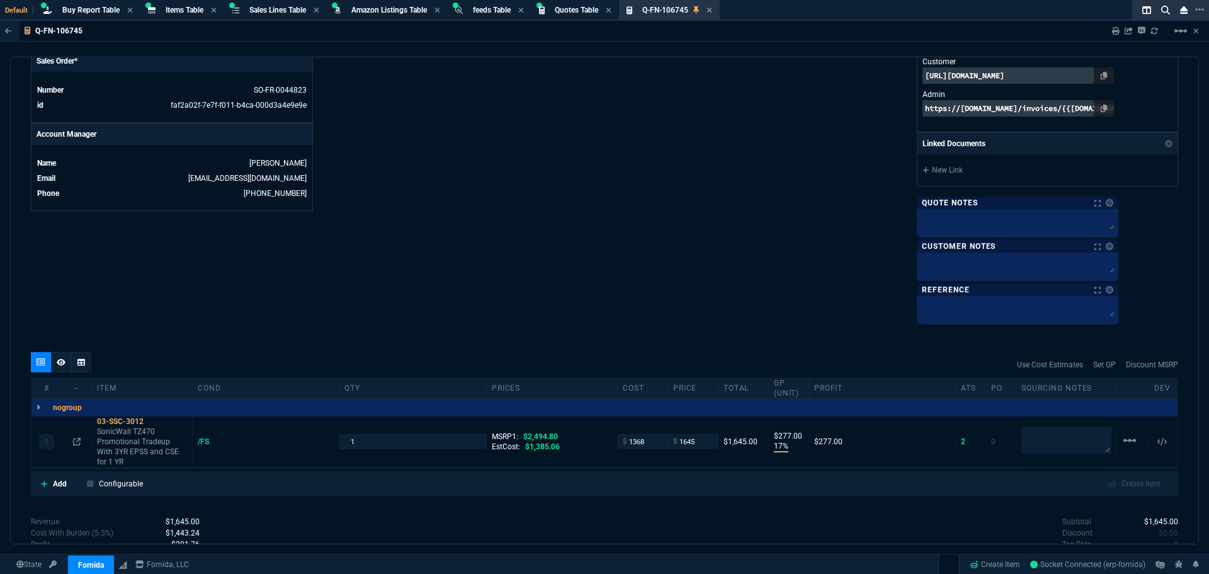
scroll to position [629, 0]
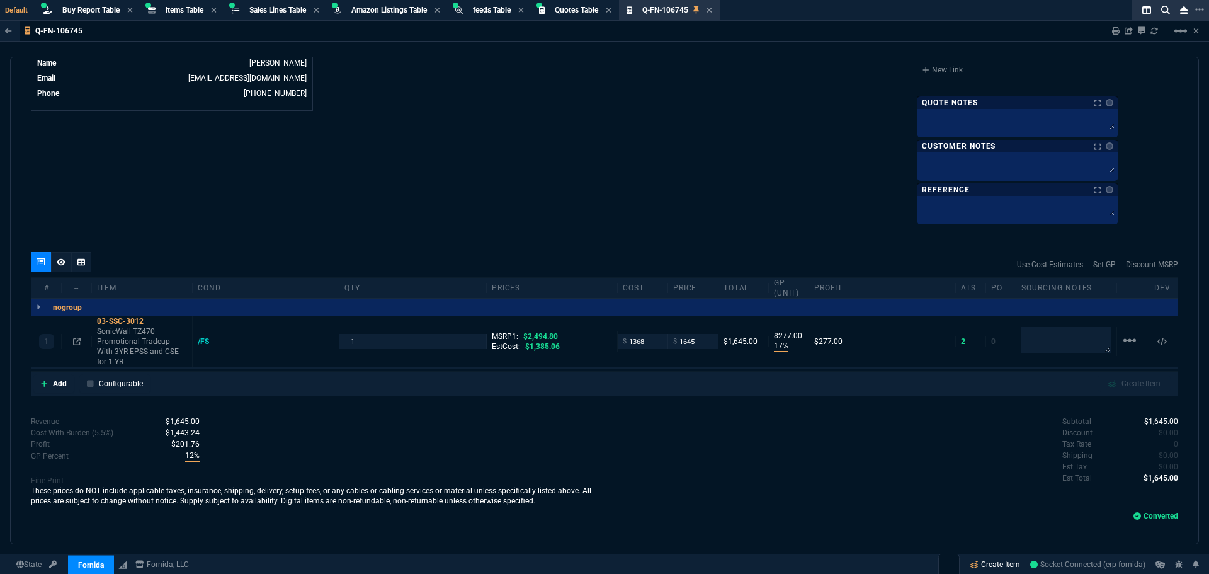
click at [1003, 560] on link "Create Item" at bounding box center [994, 564] width 60 height 19
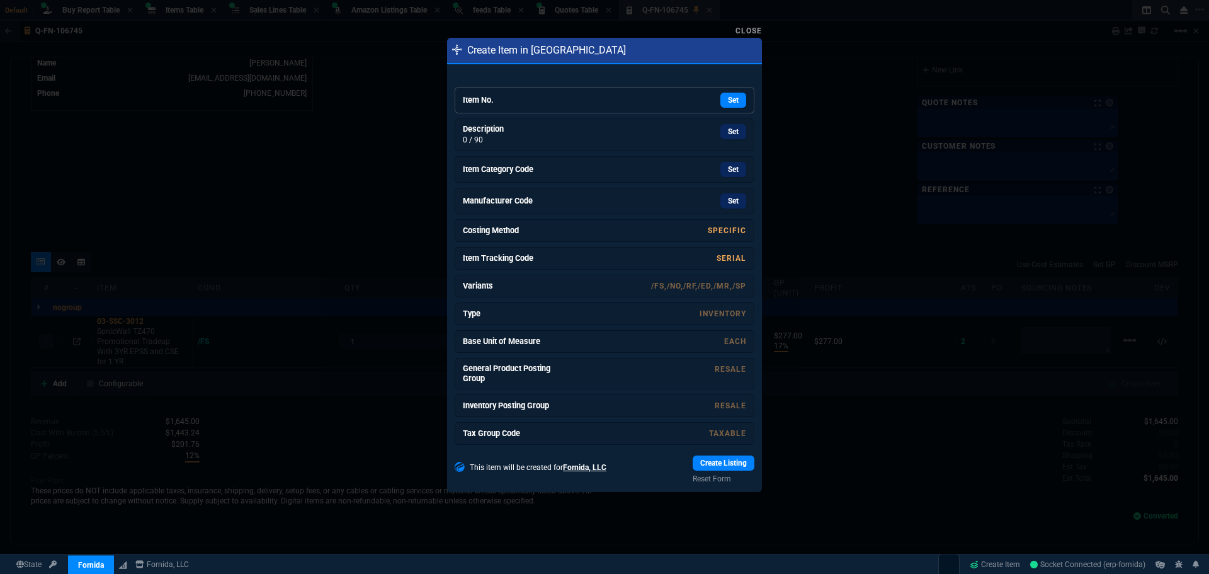
click at [643, 103] on div "Set" at bounding box center [651, 100] width 189 height 15
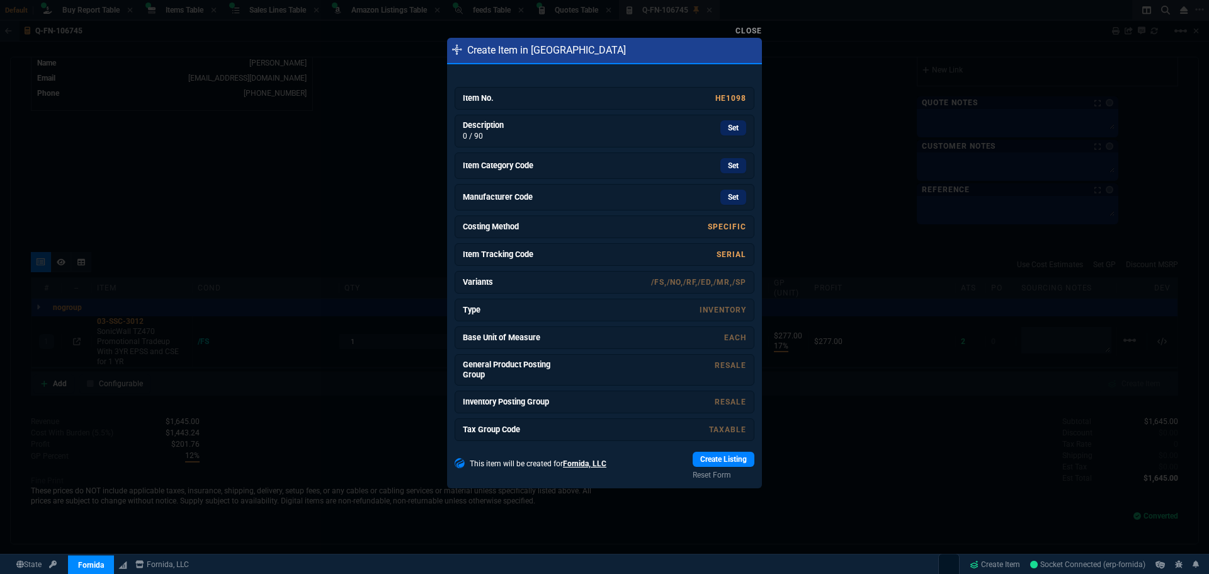
drag, startPoint x: 725, startPoint y: 129, endPoint x: 649, endPoint y: 74, distance: 93.7
click at [725, 129] on link "Set" at bounding box center [733, 127] width 26 height 15
click at [720, 167] on link "Set" at bounding box center [733, 166] width 26 height 15
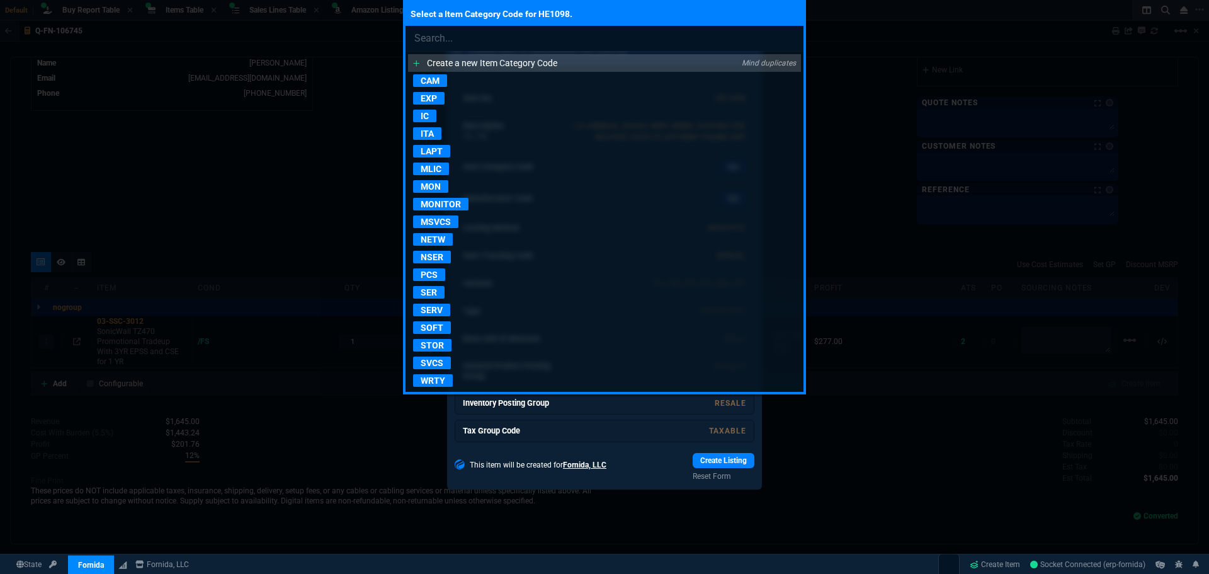
click at [434, 380] on p "WRTY" at bounding box center [433, 380] width 40 height 13
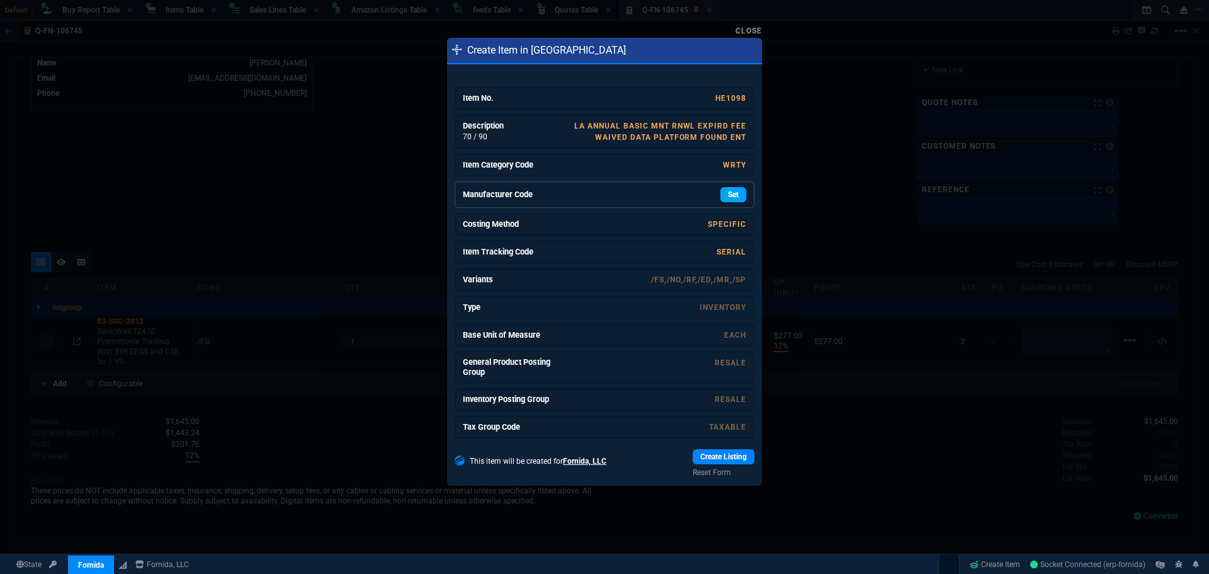
click at [735, 197] on link "Set" at bounding box center [733, 194] width 26 height 15
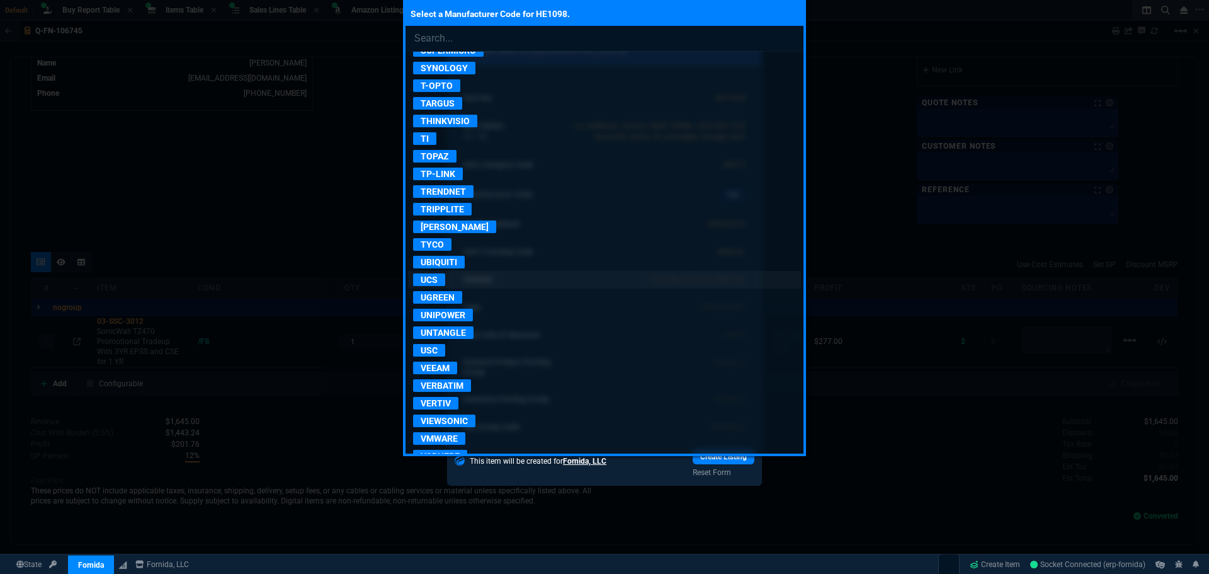
scroll to position [2518, 0]
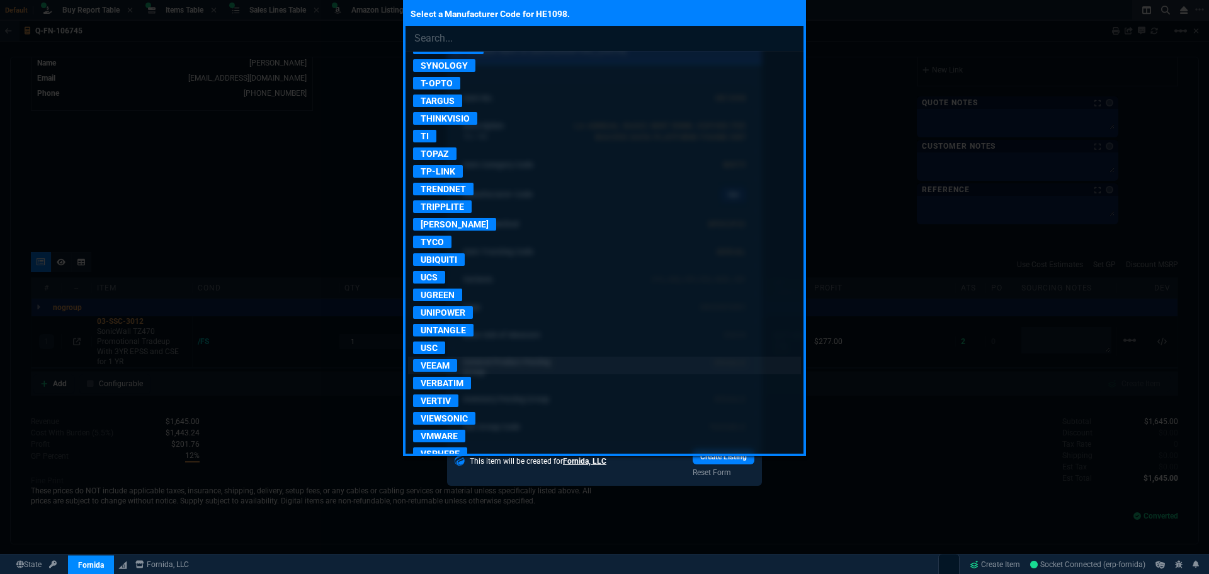
click at [444, 364] on p "VEEAM" at bounding box center [435, 365] width 44 height 13
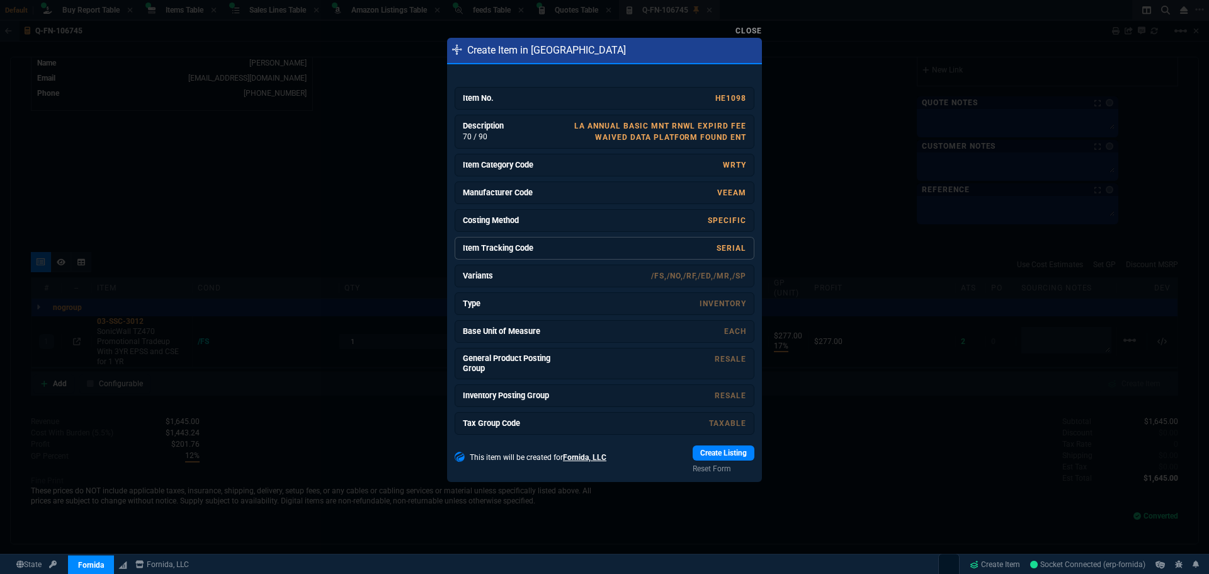
click at [735, 249] on link "SERIAL" at bounding box center [731, 248] width 30 height 9
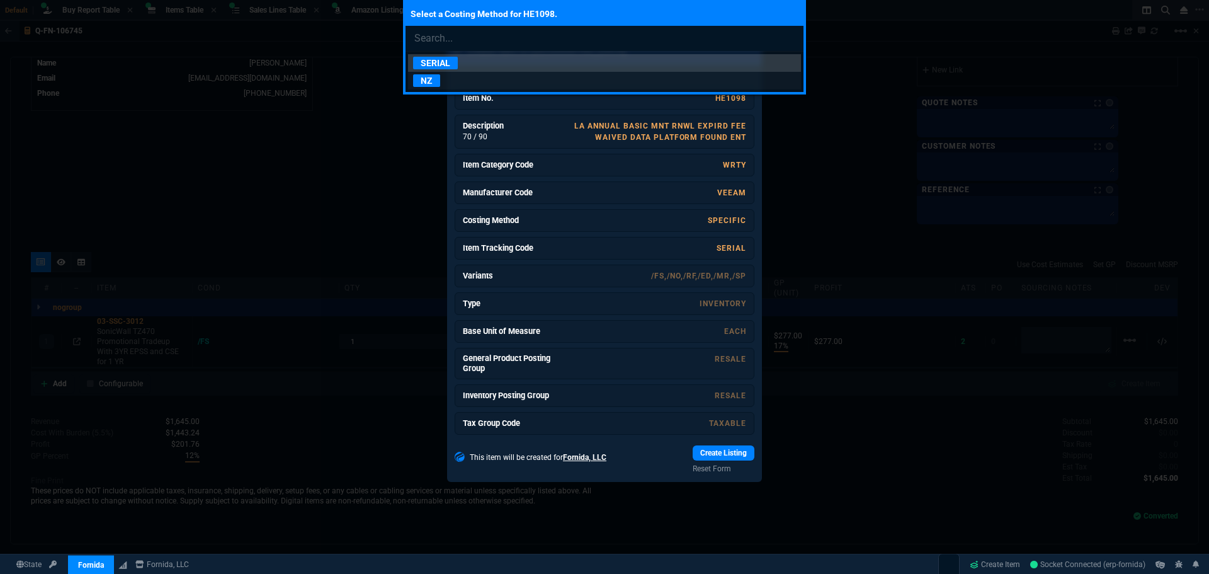
click at [426, 81] on p "NZ" at bounding box center [426, 80] width 27 height 13
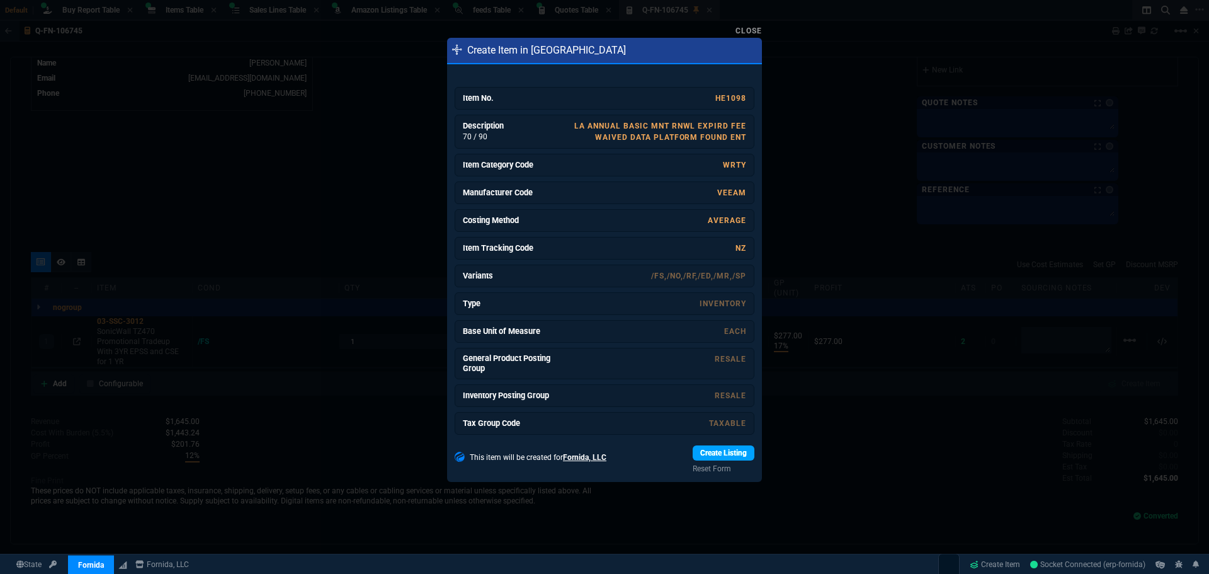
click at [714, 455] on link "Create Listing" at bounding box center [723, 452] width 62 height 15
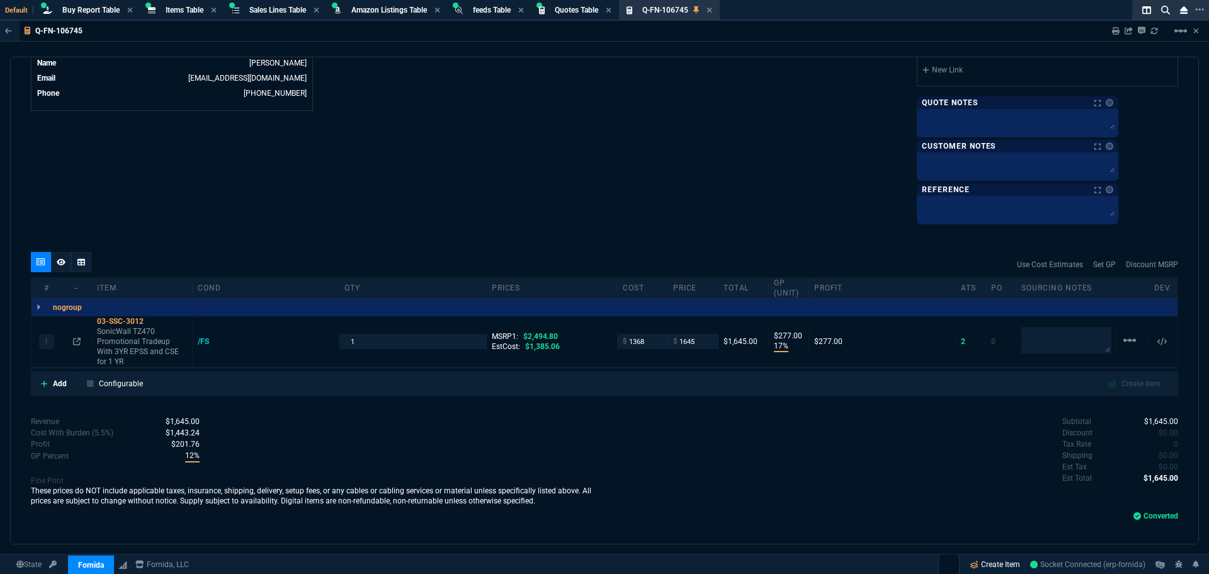
click at [1009, 563] on link "Create Item" at bounding box center [994, 564] width 60 height 19
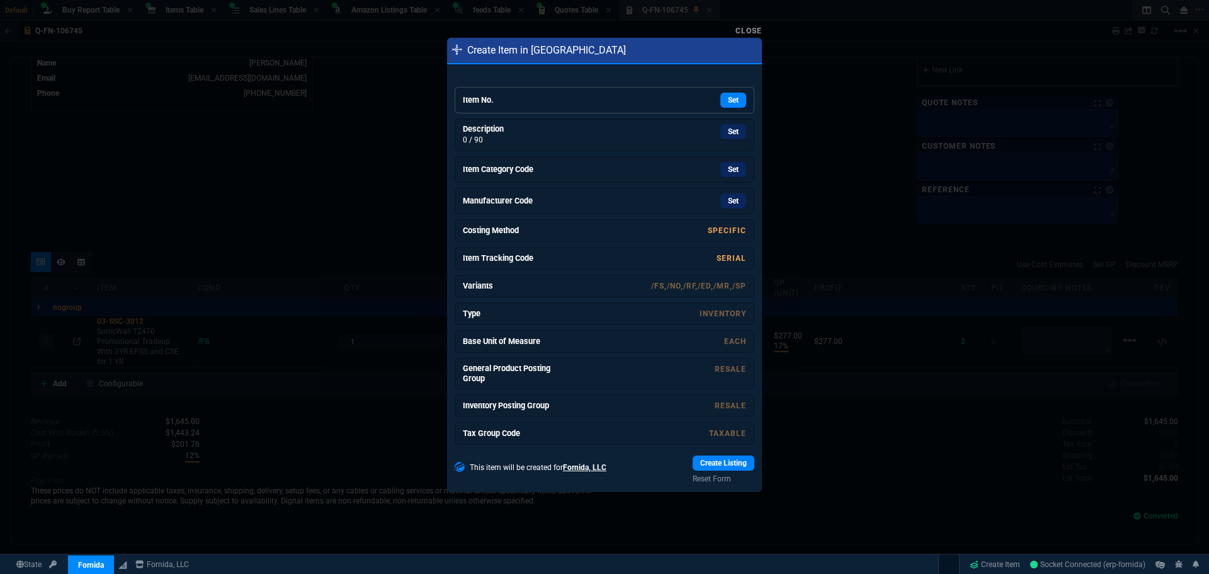
click at [598, 95] on div "Set" at bounding box center [651, 100] width 189 height 15
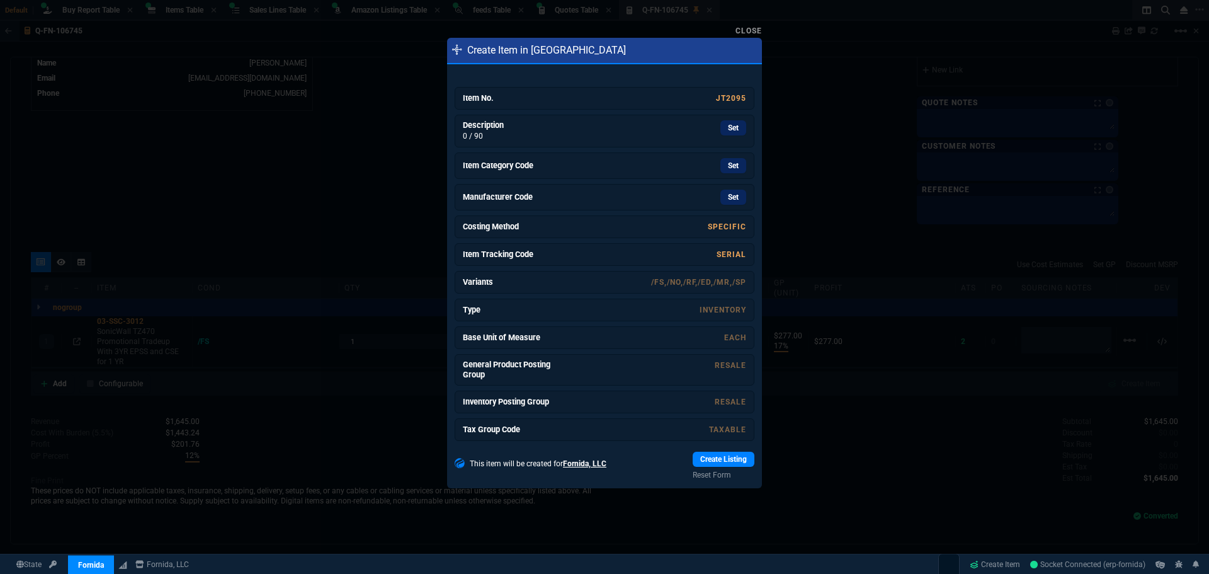
drag, startPoint x: 721, startPoint y: 129, endPoint x: 650, endPoint y: 73, distance: 90.6
click at [721, 129] on link "Set" at bounding box center [733, 127] width 26 height 15
click at [721, 167] on link "Set" at bounding box center [733, 166] width 26 height 15
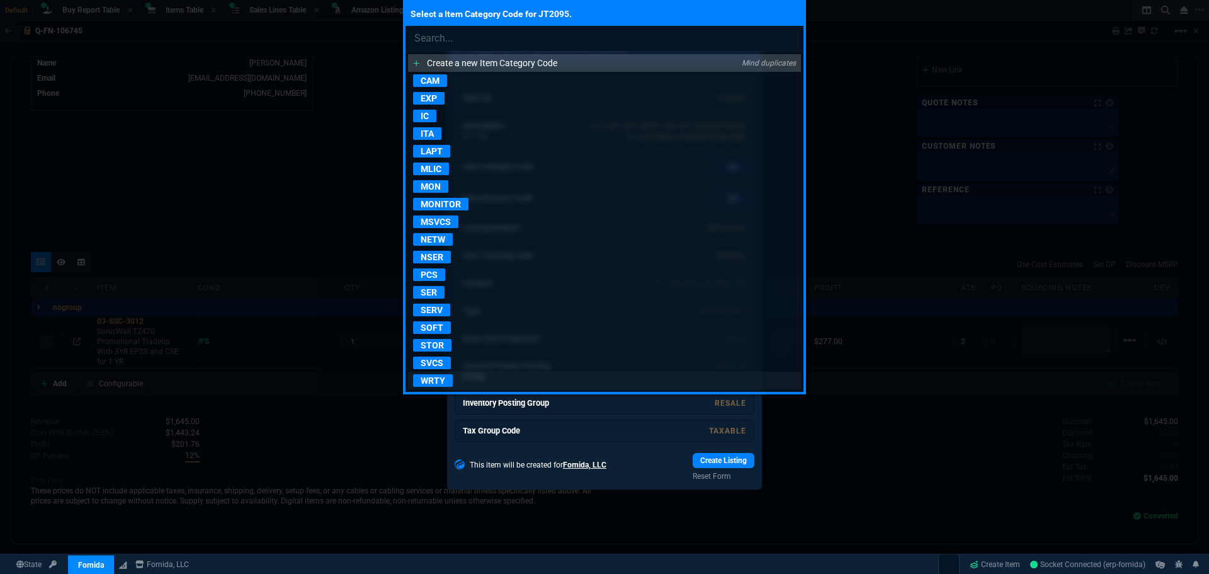
click at [434, 378] on p "WRTY" at bounding box center [433, 380] width 40 height 13
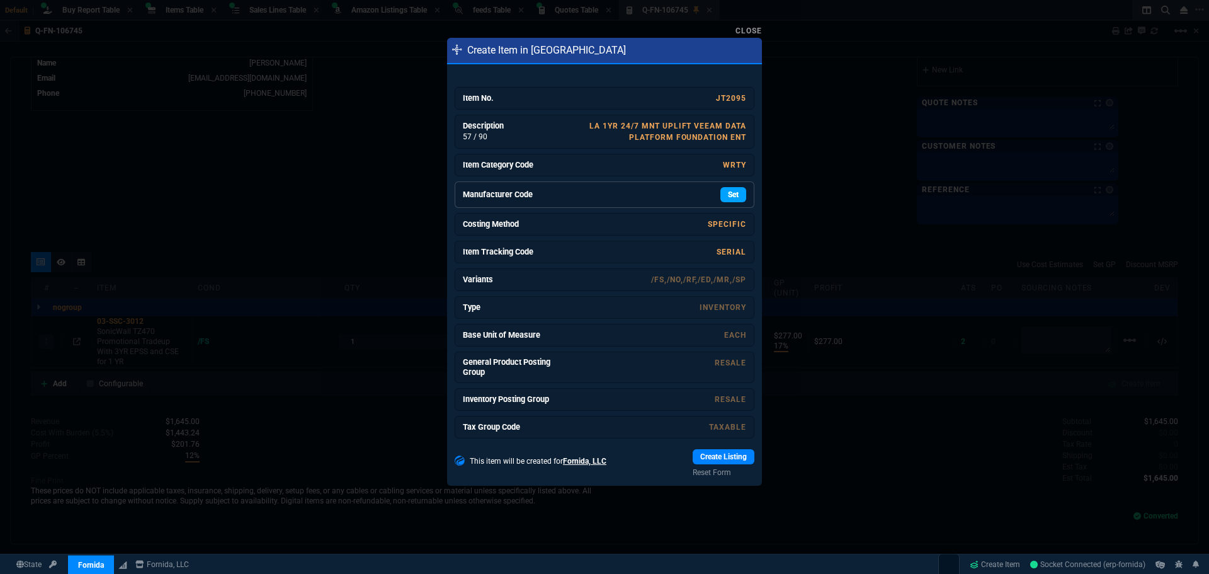
click at [729, 189] on link "Set" at bounding box center [733, 194] width 26 height 15
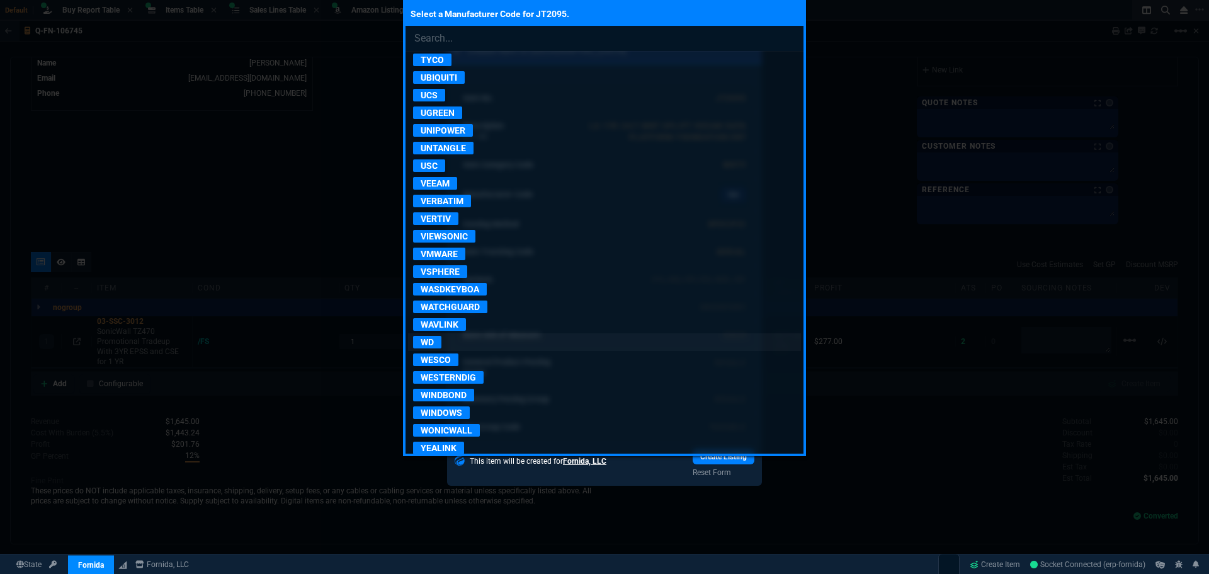
scroll to position [2678, 0]
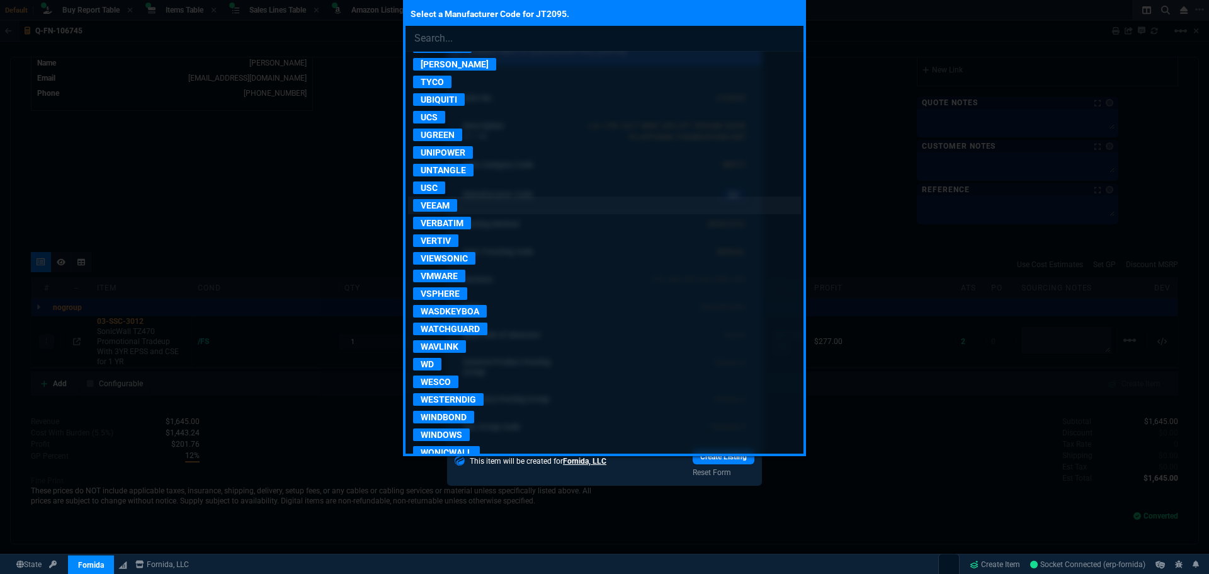
click at [439, 205] on p "VEEAM" at bounding box center [435, 205] width 44 height 13
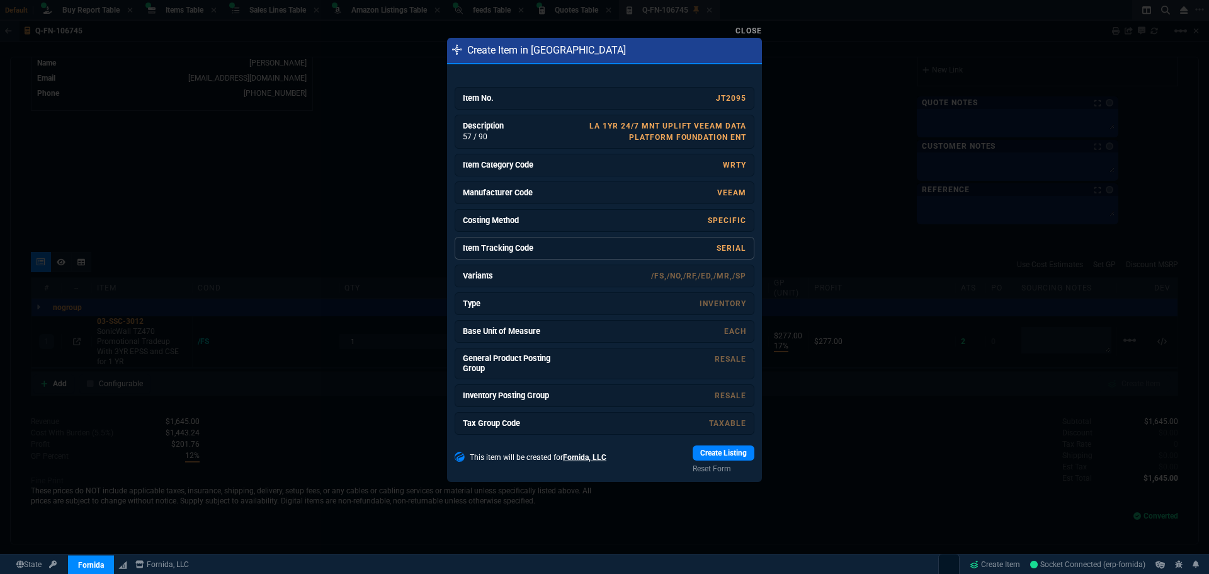
click at [721, 245] on link "SERIAL" at bounding box center [731, 248] width 30 height 9
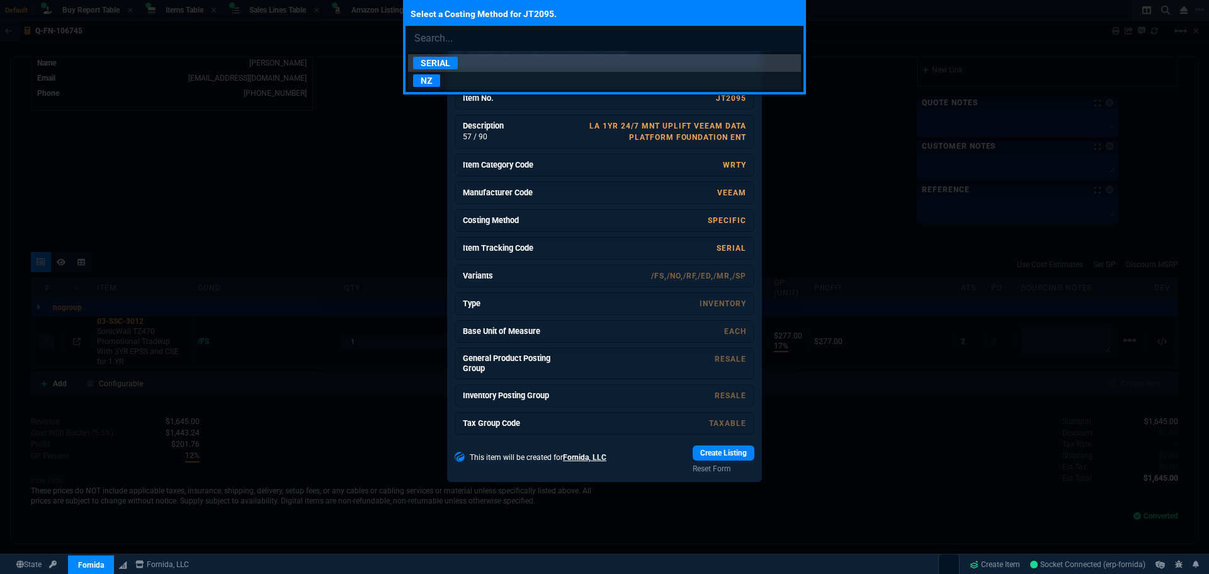
click at [432, 79] on p "NZ" at bounding box center [426, 80] width 27 height 13
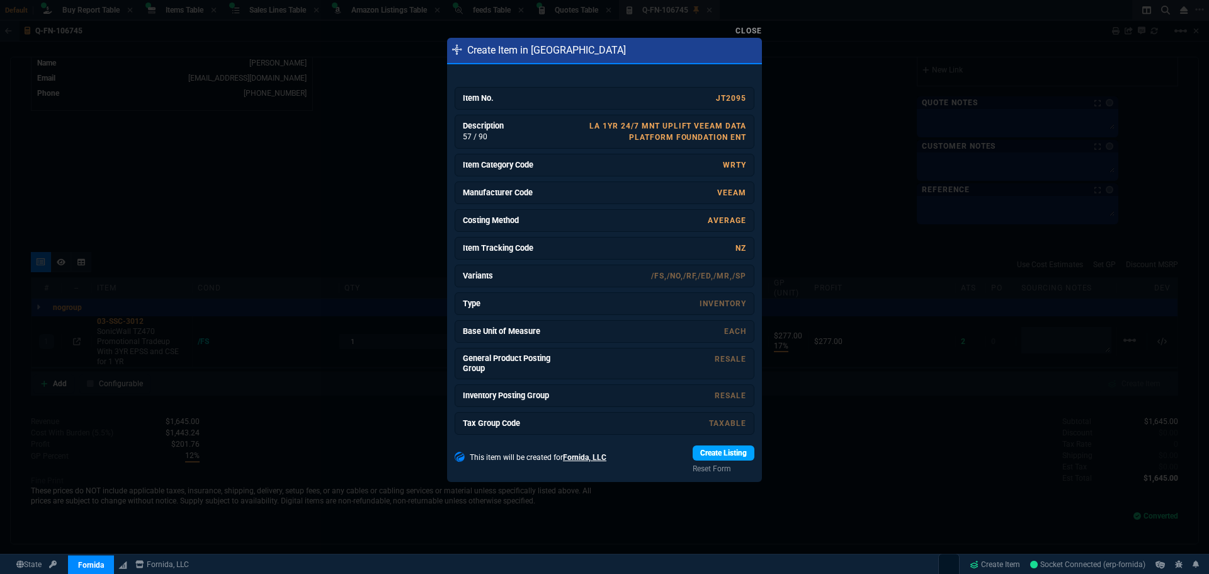
click at [733, 454] on link "Create Listing" at bounding box center [723, 452] width 62 height 15
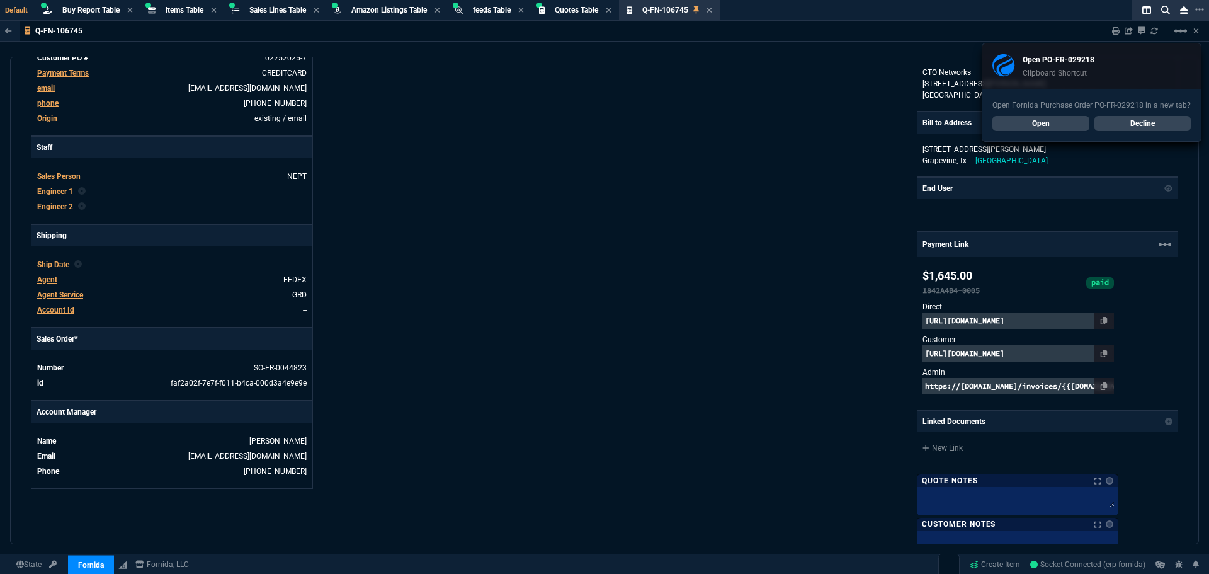
click at [1165, 125] on link "Decline" at bounding box center [1142, 123] width 97 height 15
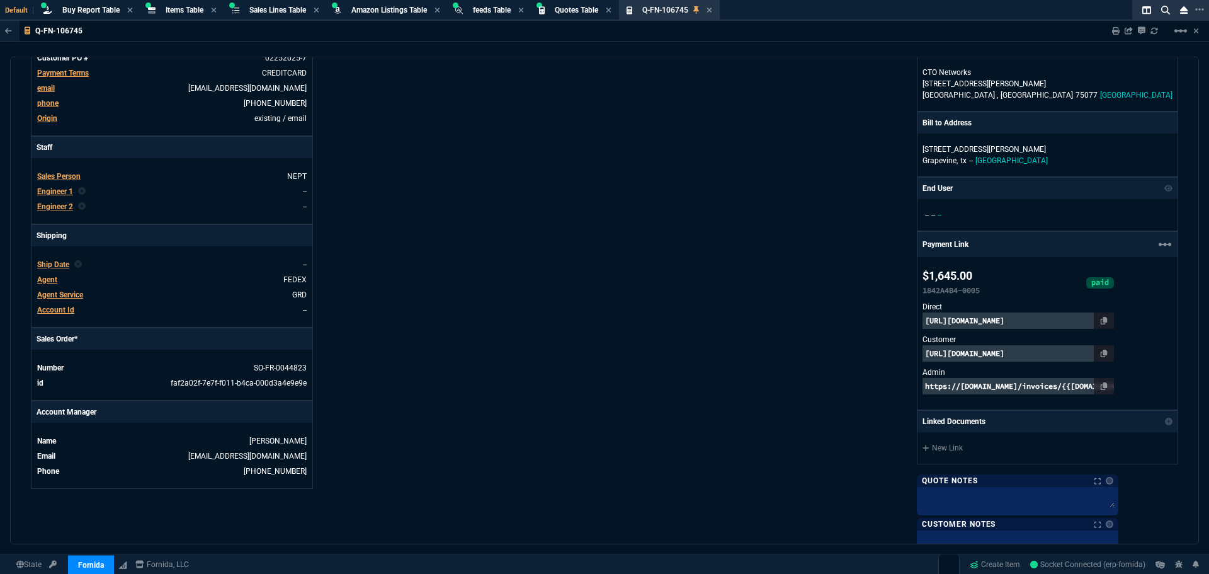
click at [724, 125] on div "Fornida, LLC 2609 Technology Dr Suite 300 Plano, TX 75074 Share Link Sarah Cost…" at bounding box center [891, 226] width 574 height 745
click at [712, 11] on icon at bounding box center [709, 10] width 6 height 8
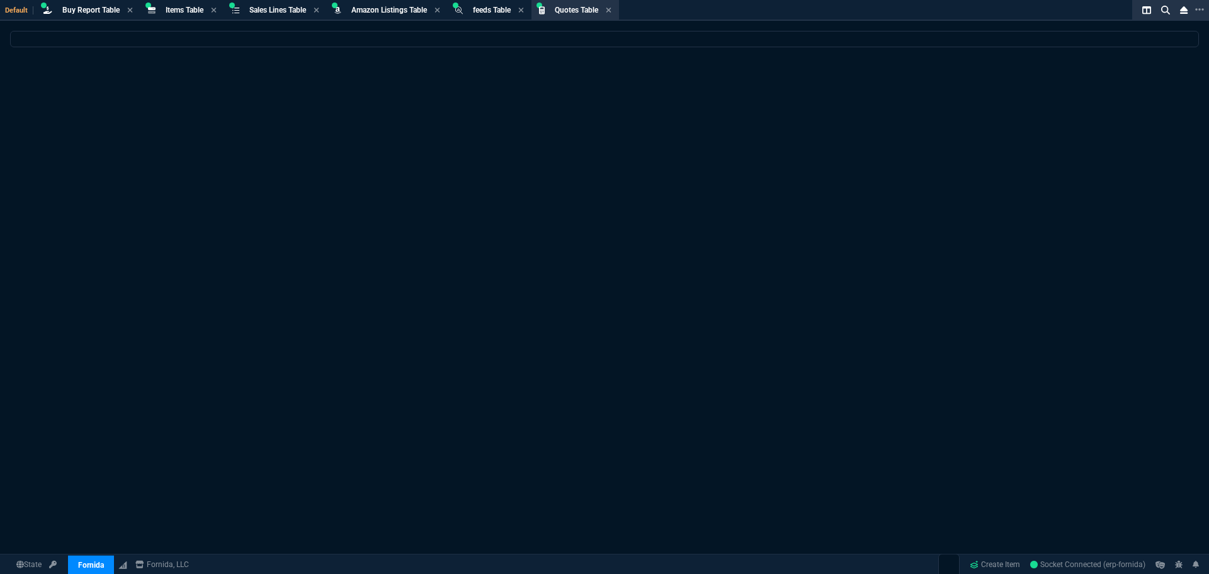
select select
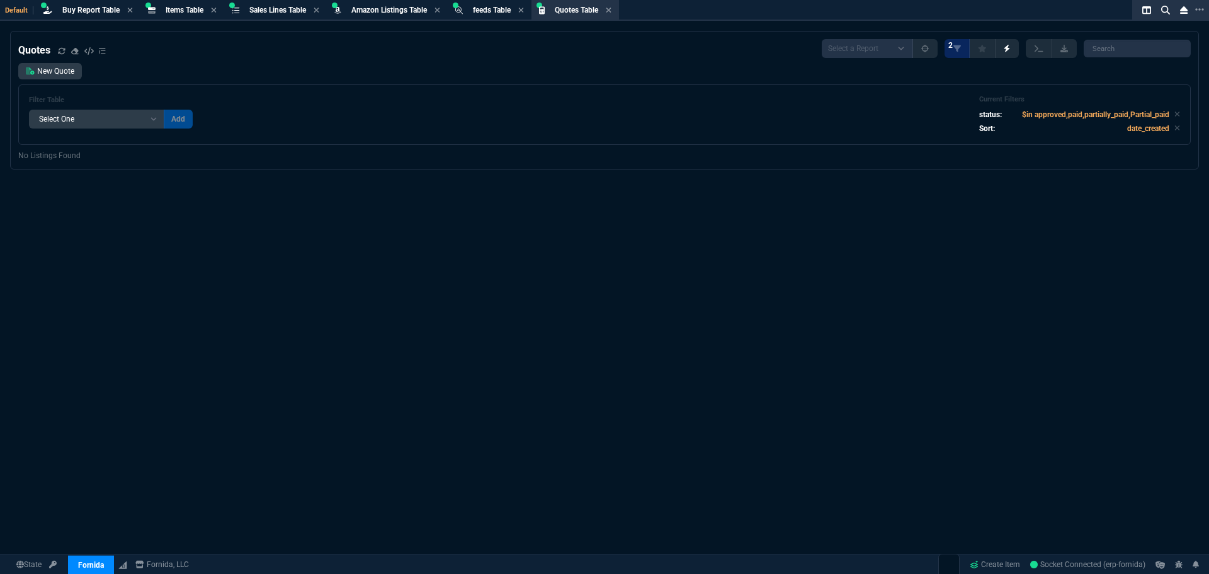
click at [521, 72] on div "New Quote Filter Table Select One Add Filter () creator (creator) Cust (headers…" at bounding box center [604, 104] width 1172 height 82
click at [86, 6] on span "Buy Report Table" at bounding box center [90, 10] width 57 height 9
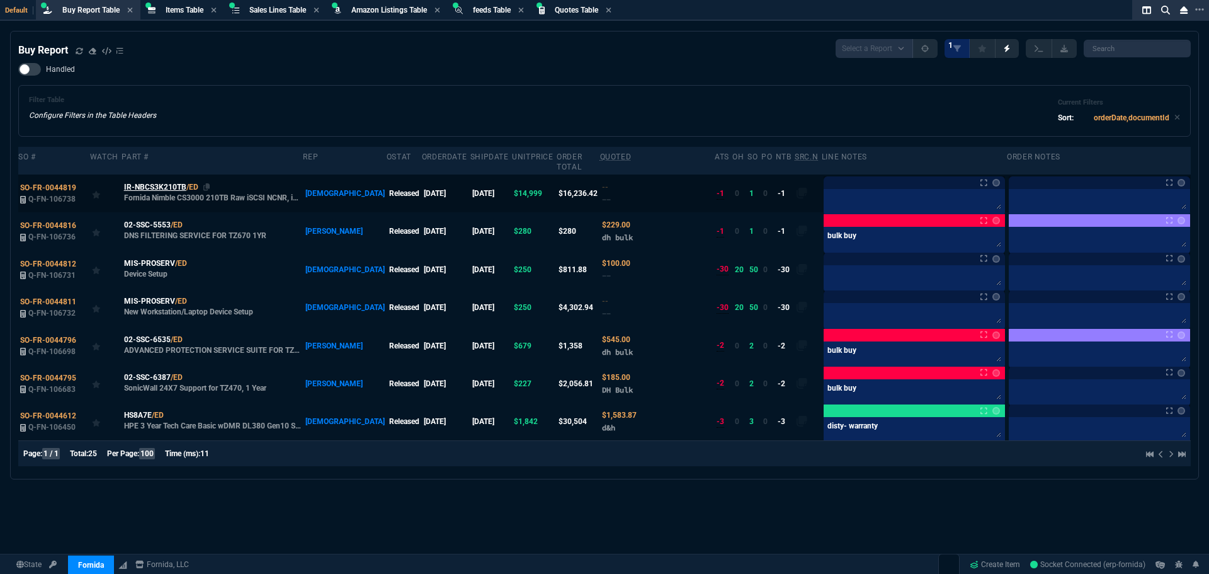
click at [170, 181] on span "IR-NBCS3K210TB" at bounding box center [155, 186] width 62 height 11
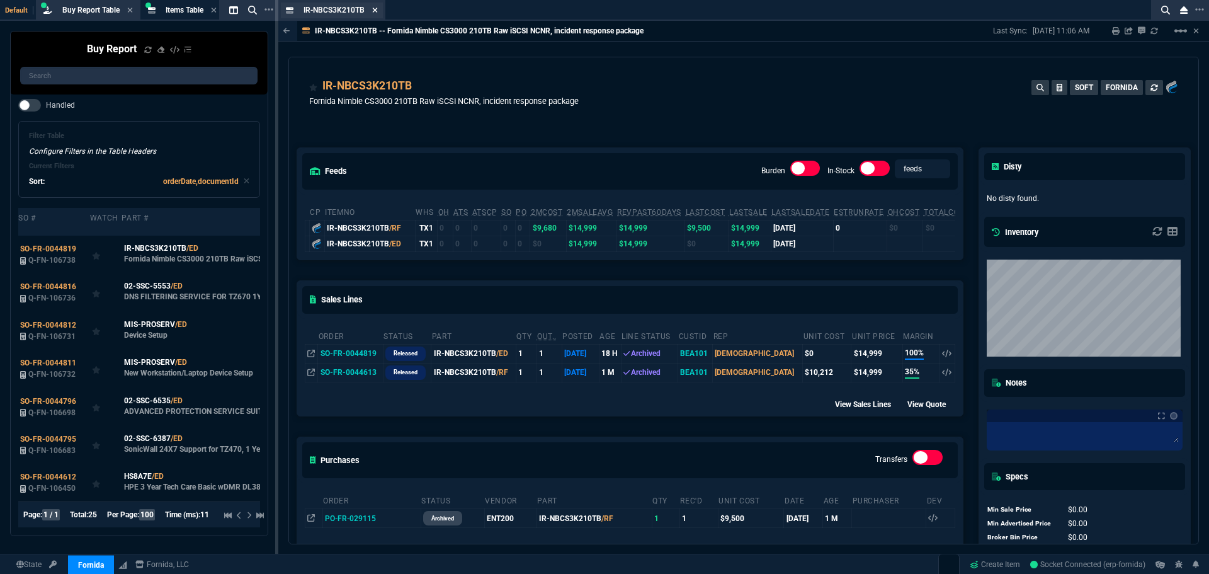
click at [374, 11] on icon at bounding box center [375, 10] width 6 height 8
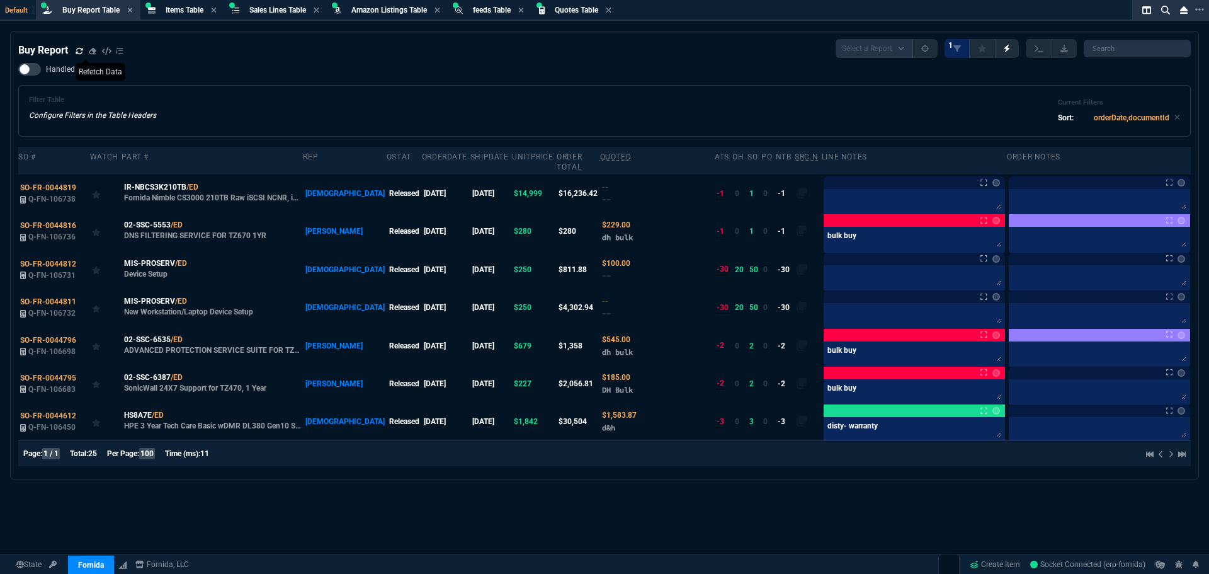
click at [81, 52] on icon at bounding box center [80, 51] width 8 height 8
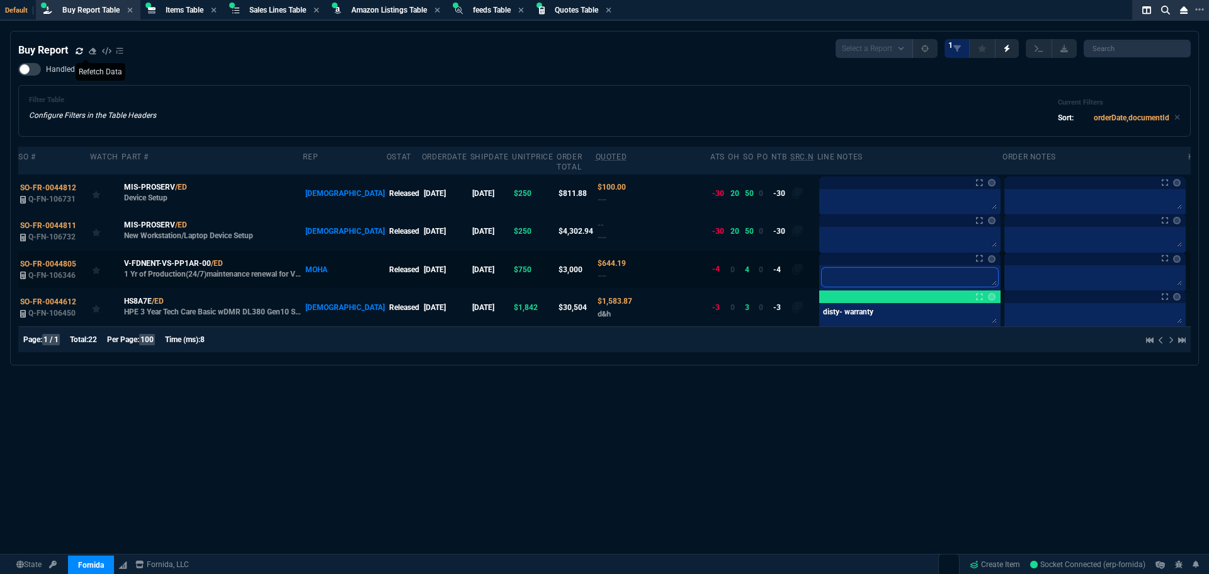
click at [822, 268] on textarea at bounding box center [910, 277] width 176 height 19
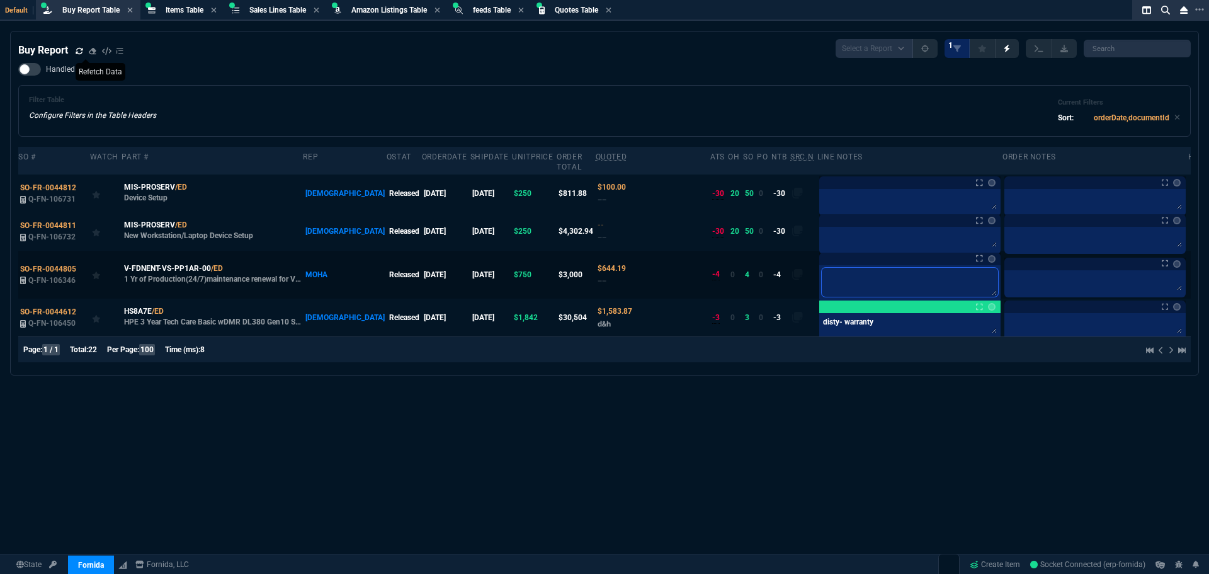
type textarea "a"
type textarea "al"
type textarea "ale"
type textarea "aler"
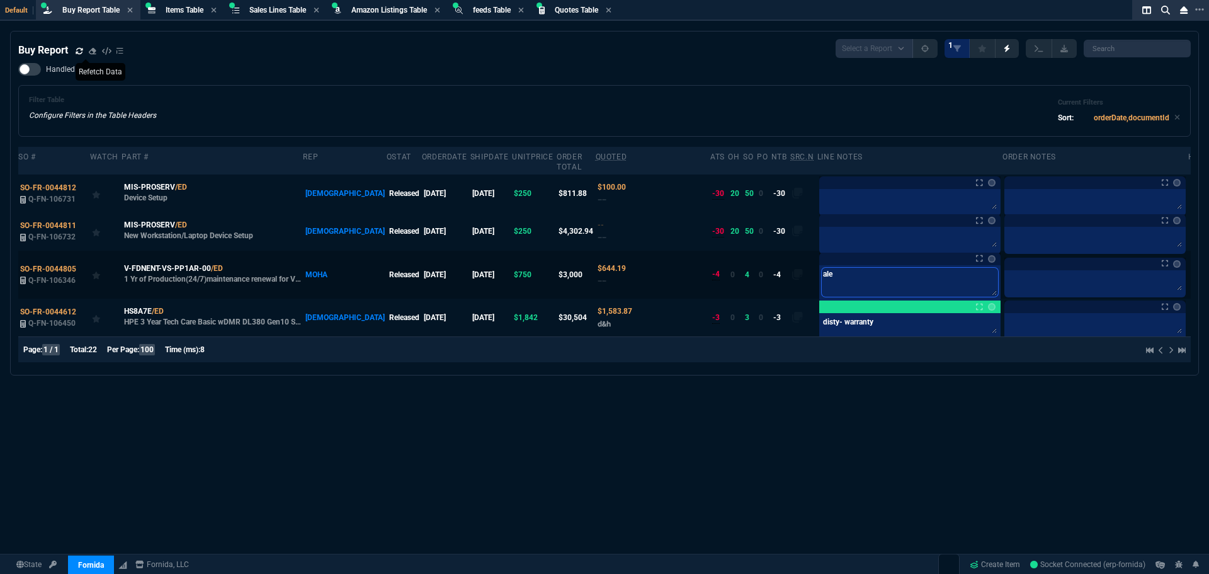
type textarea "aler"
type textarea "ale"
type textarea "al"
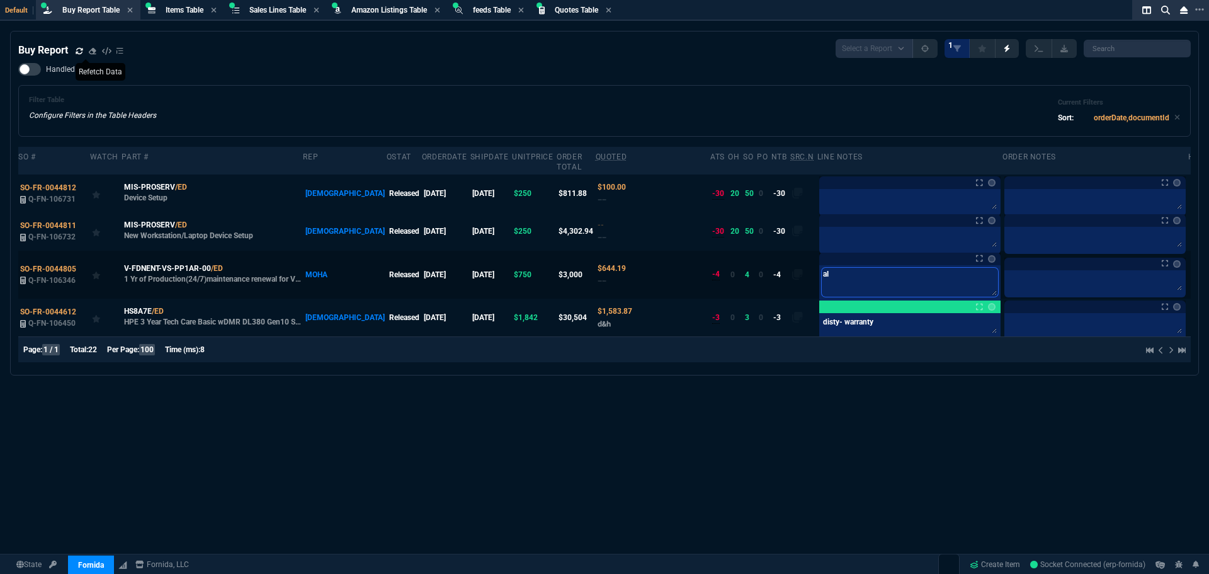
type textarea "alr"
type textarea "alre"
type textarea "alrea"
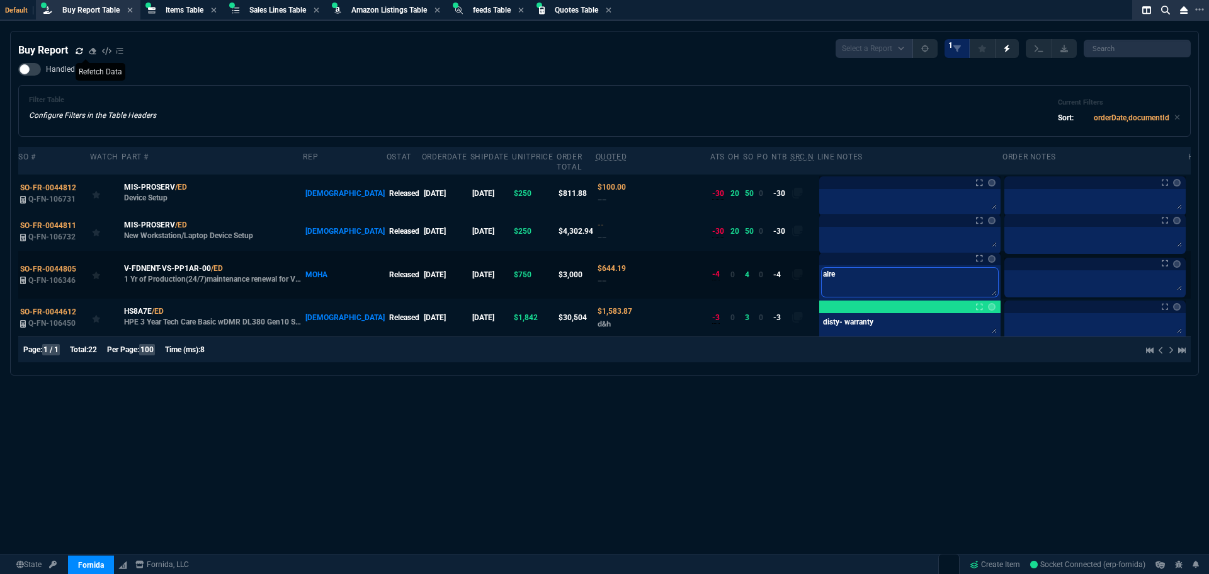
type textarea "alrea"
type textarea "alread"
type textarea "already"
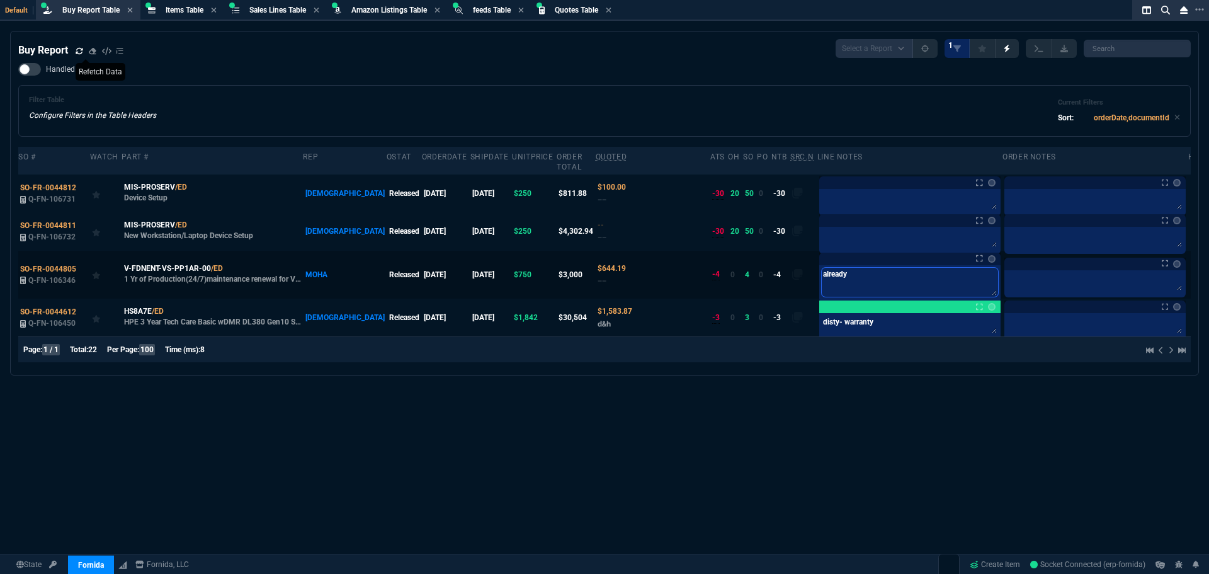
type textarea "already"
type textarea "already o"
type textarea "already or"
type textarea "already ord"
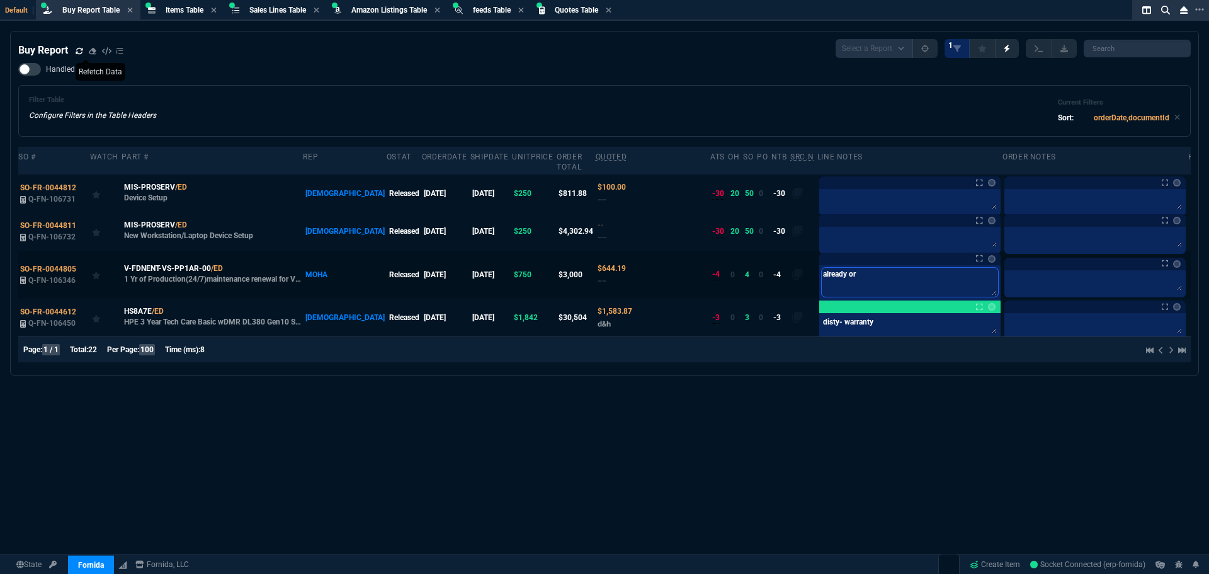
type textarea "already ord"
type textarea "already orde"
type textarea "already order"
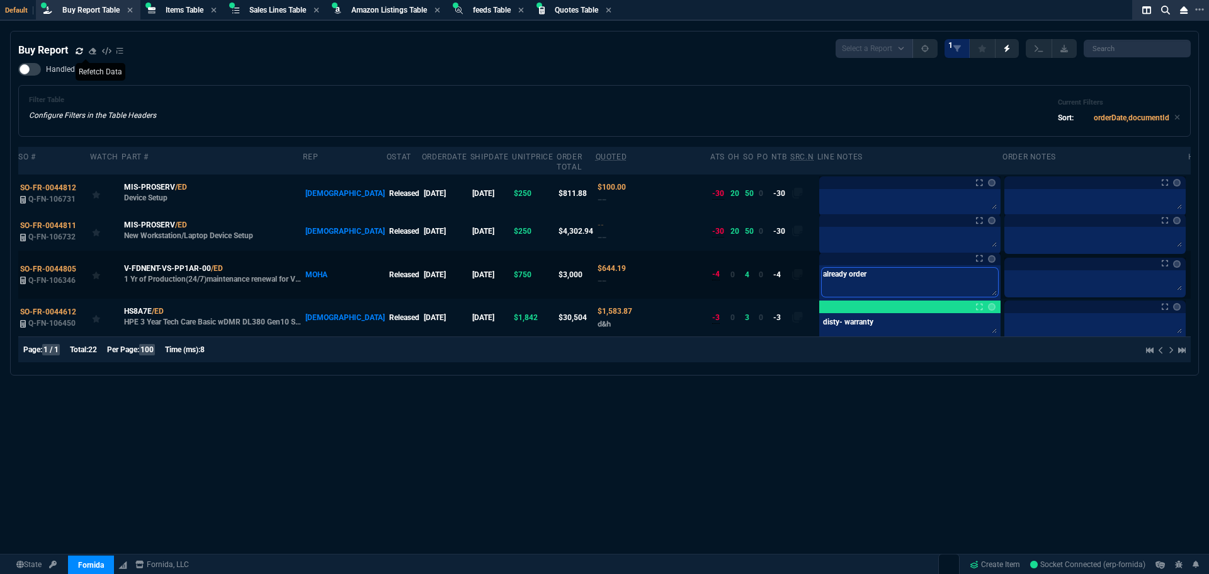
type textarea "already ordere"
type textarea "already ordered"
type textarea "already ordered-"
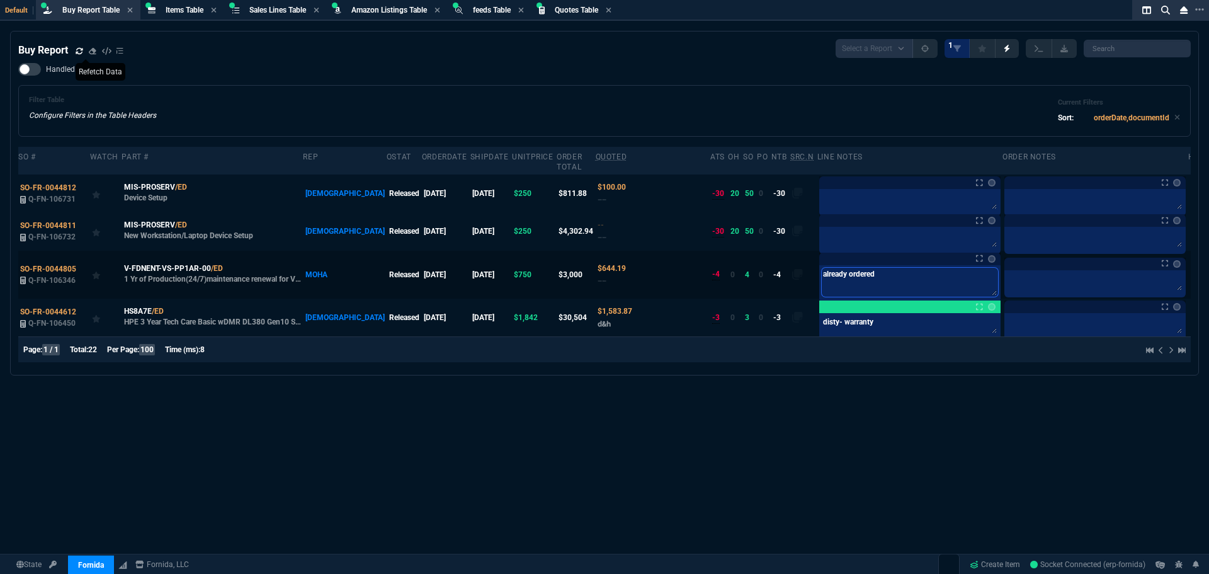
type textarea "already ordered-"
type textarea "already ordered- j"
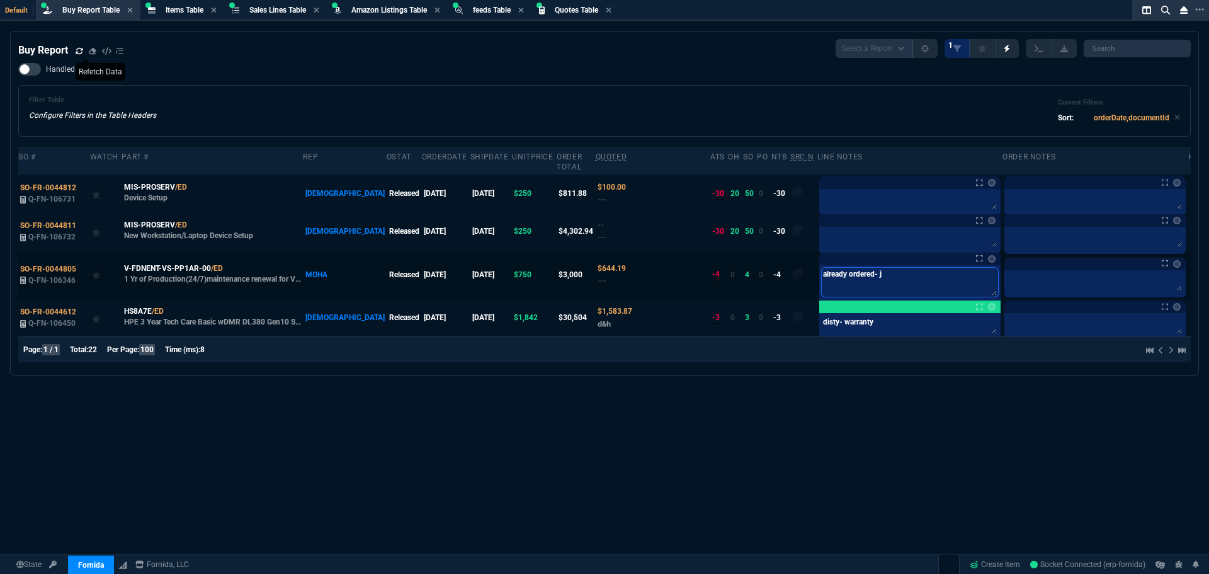
type textarea "already ordered- ju"
type textarea "already ordered- jus"
type textarea "already ordered- just"
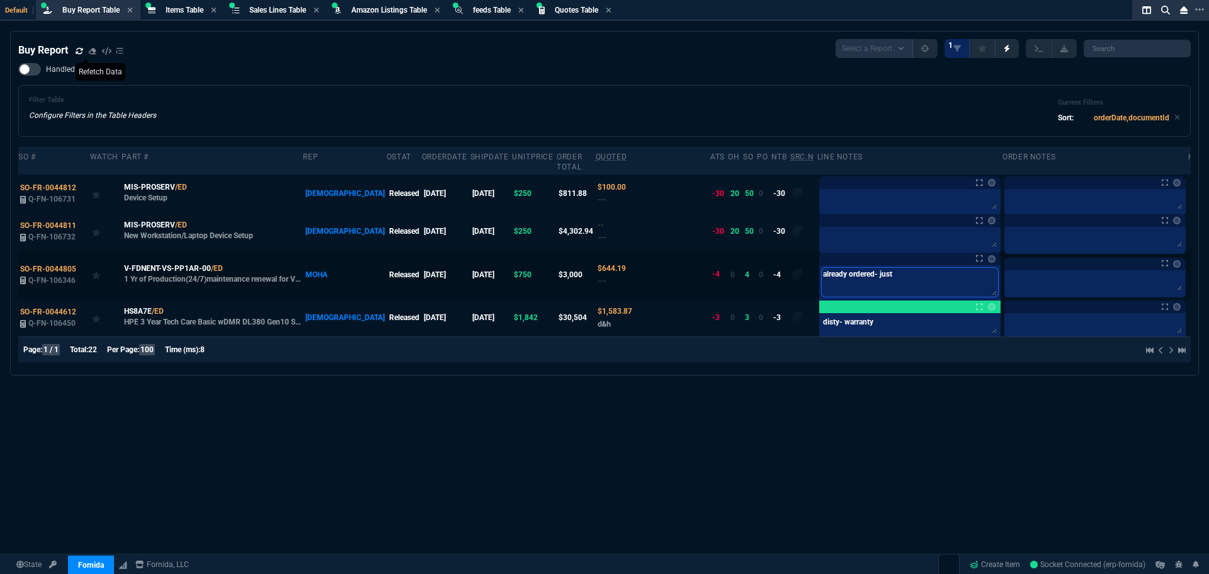
type textarea "already ordered- just"
type textarea "already ordered- just n"
type textarea "already ordered- just ne"
type textarea "already ordered- just nee"
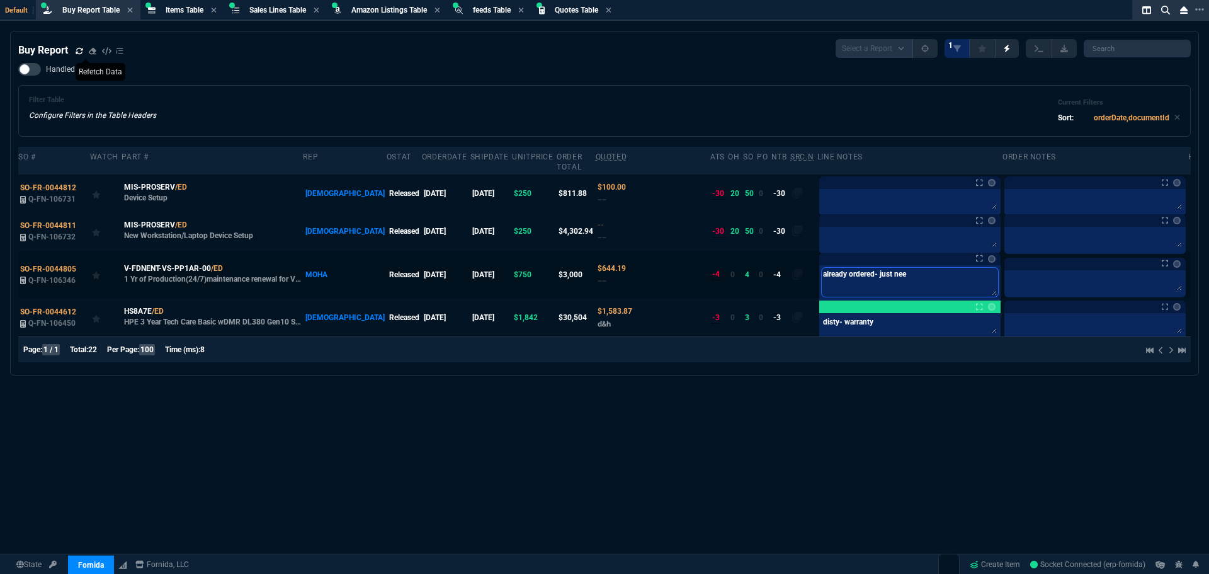
type textarea "already ordered- just need"
type textarea "already ordered- just need t"
type textarea "already ordered- just need to"
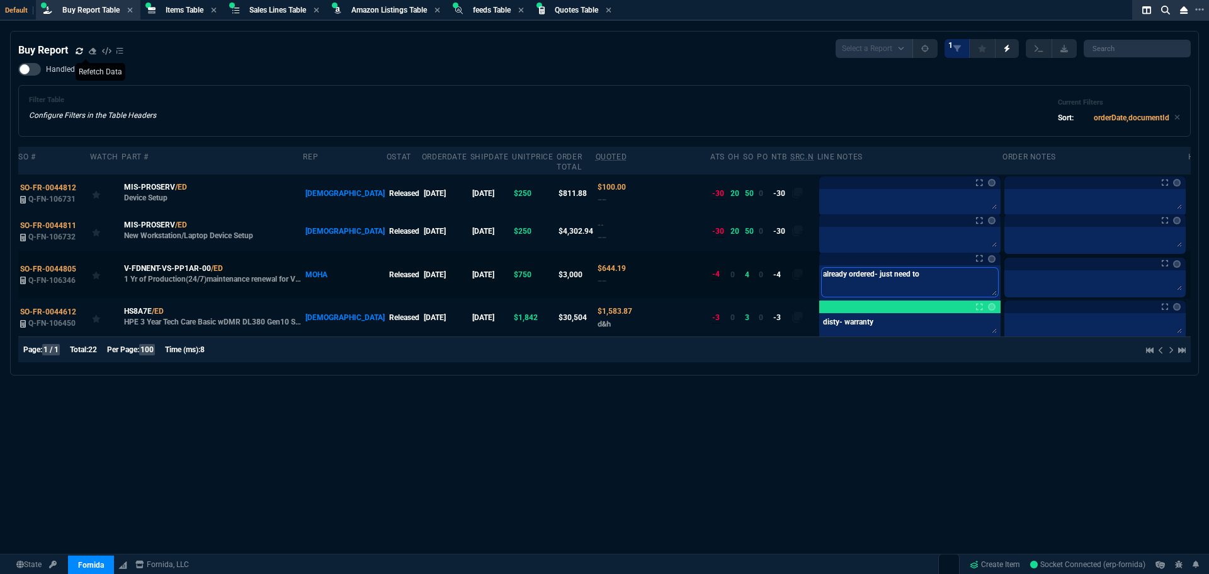
type textarea "already ordered- just need to"
type textarea "already ordered- just need to f"
type textarea "already ordered- just need to fi"
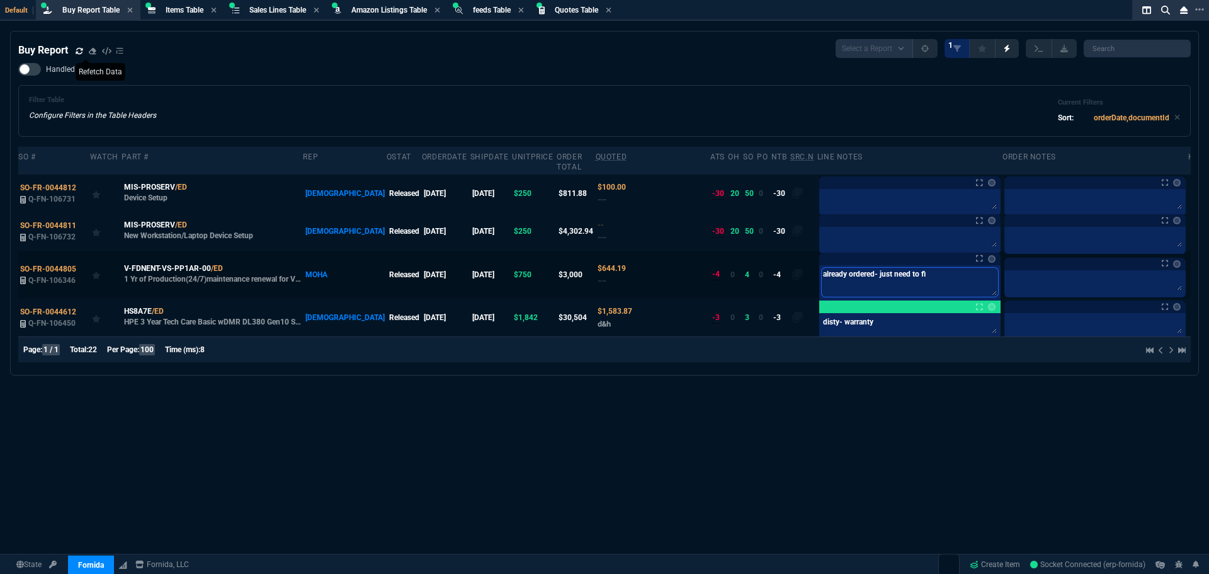
type textarea "already ordered- just need to fix"
type textarea "already ordered- just need to fix p"
type textarea "already ordered- just need to fix po"
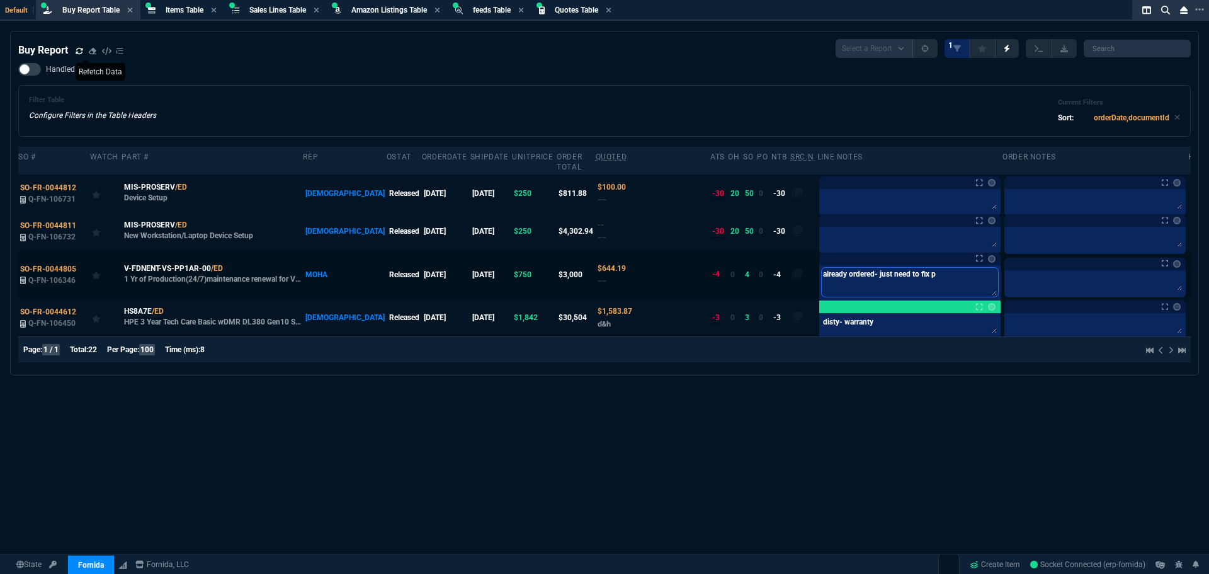
type textarea "already ordered- just need to fix po"
type textarea "already ordered- just need to fix po b"
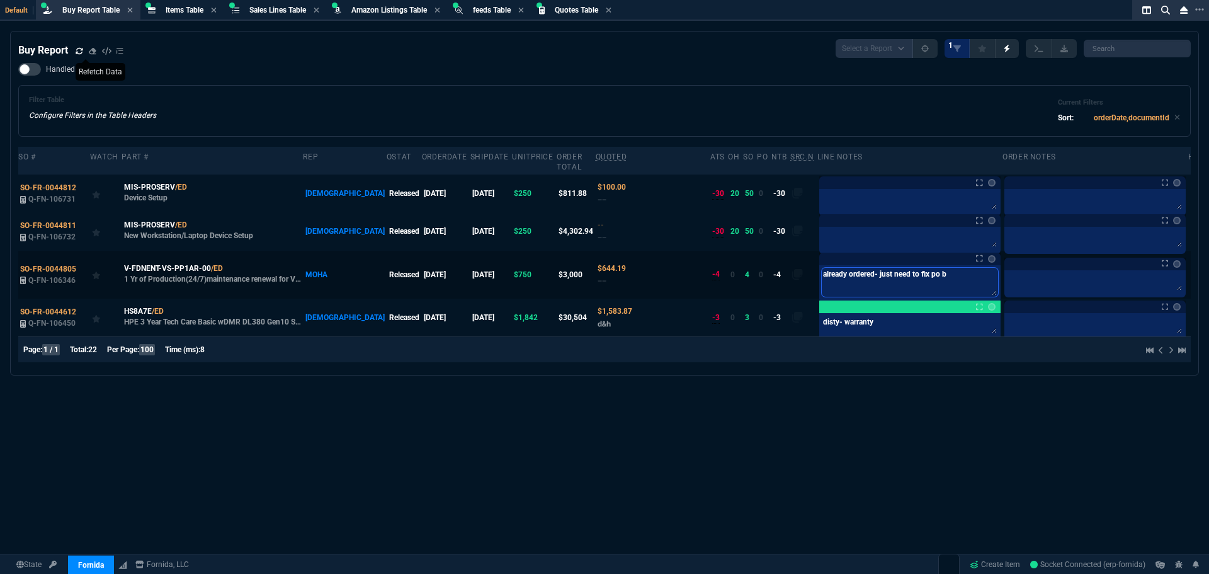
type textarea "already ordered- just need to fix po ba"
type textarea "already ordered- just need to fix po bac"
type textarea "already ordered- just need to fix po back"
type textarea "already ordered- just need to fix po back0"
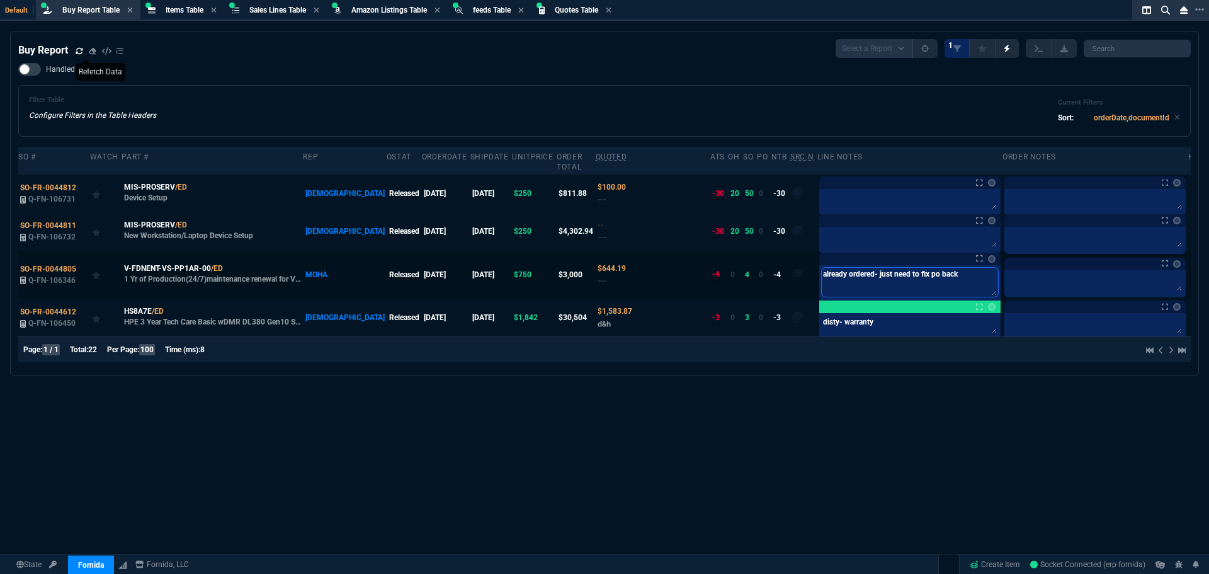
type textarea "already ordered- just need to fix po back0"
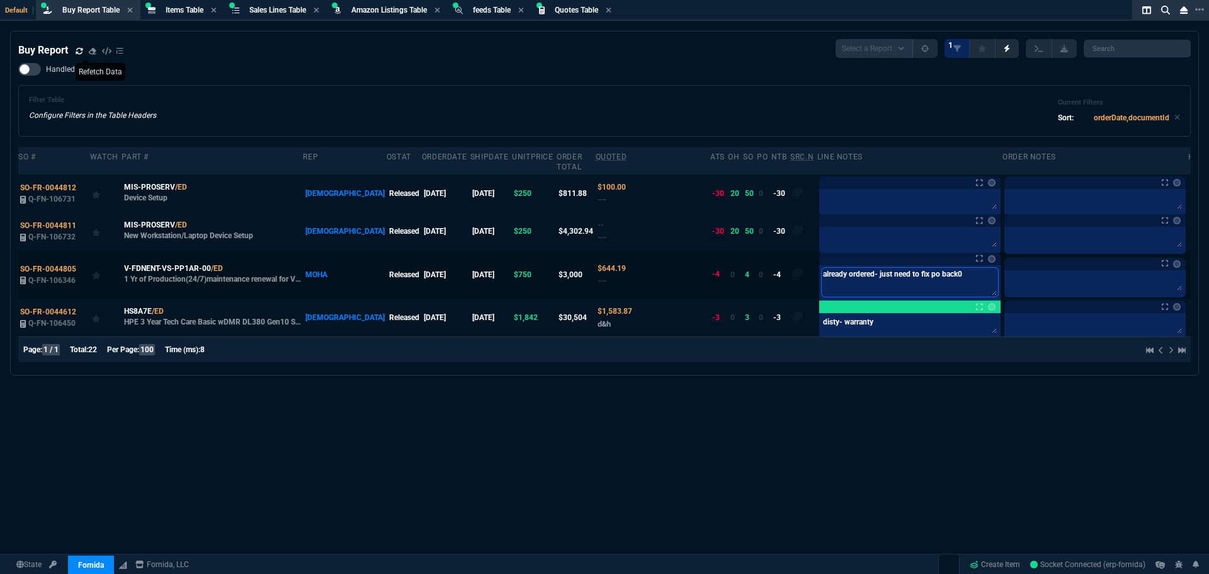
type textarea "already ordered- just need to fix po back"
type textarea "already ordered- just need to fix po back-"
type textarea "already ordered- just need to fix po back- i"
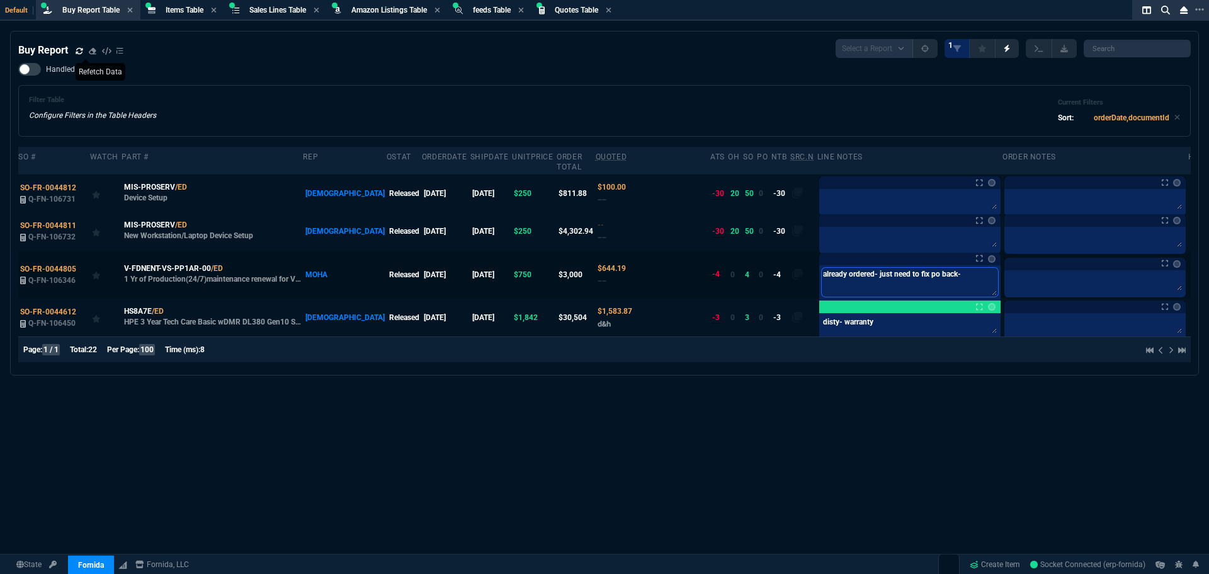
type textarea "already ordered- just need to fix po back- i"
type textarea "already ordered- just need to fix po back- in"
type textarea "already ordered- just need to fix po back- ing"
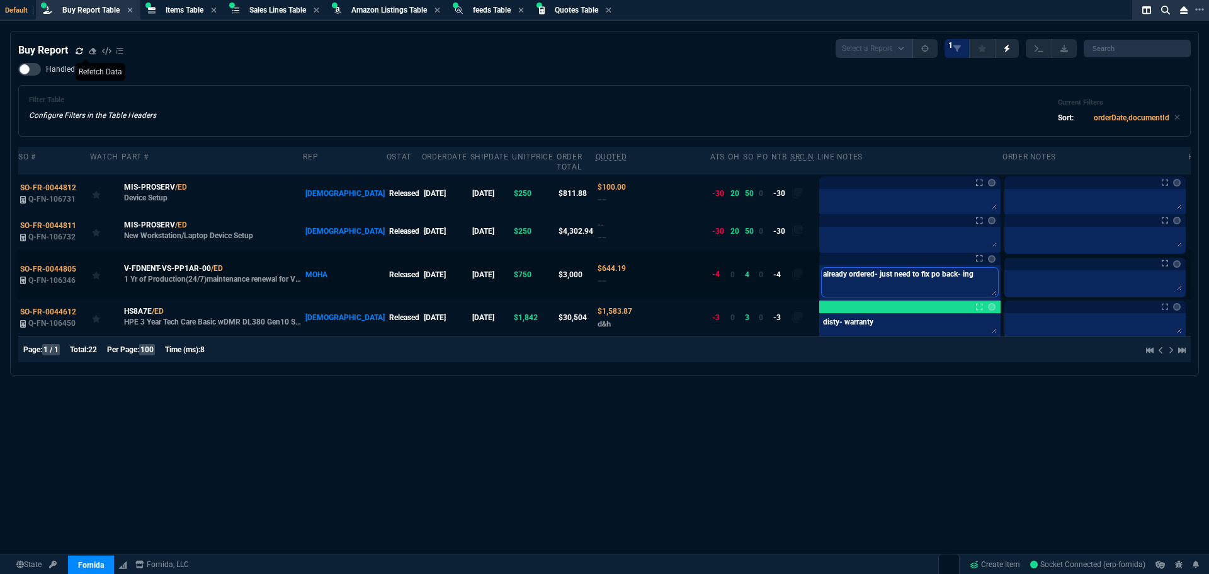
type textarea "already ordered- just need to fix po back- ingr"
type textarea "already ordered- just need to fix po back- ingra"
type textarea "already ordered- just need to fix po back- ingram"
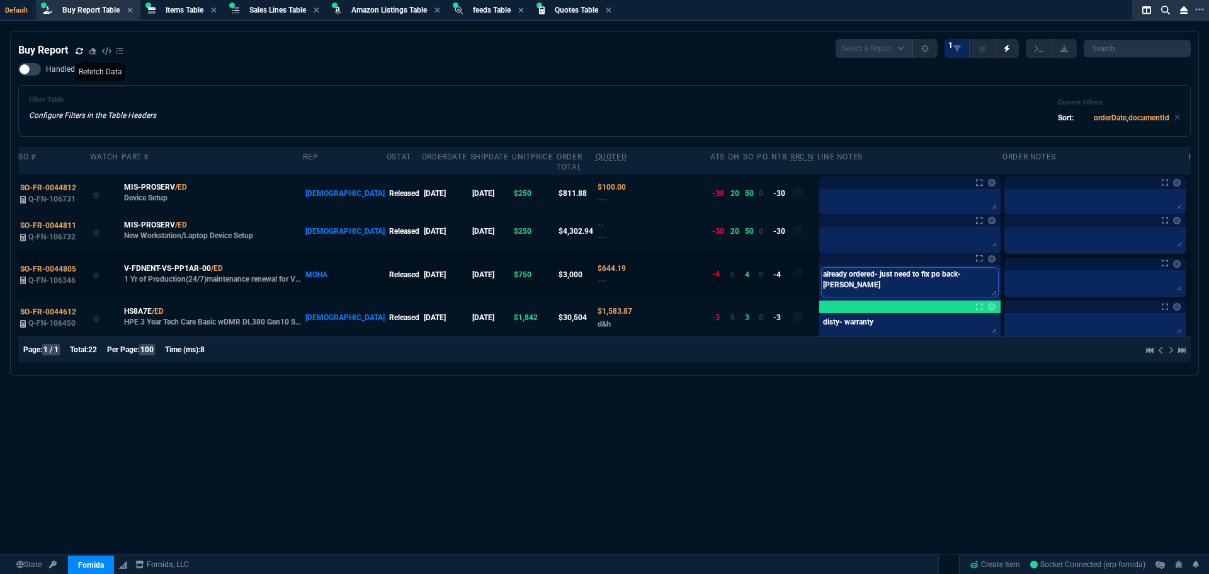
type textarea "already ordered- just need to fix po back- ingram"
type textarea "already ordered- just need to fix po back- ingram s"
type textarea "already ordered- just need to fix po back- ingram st"
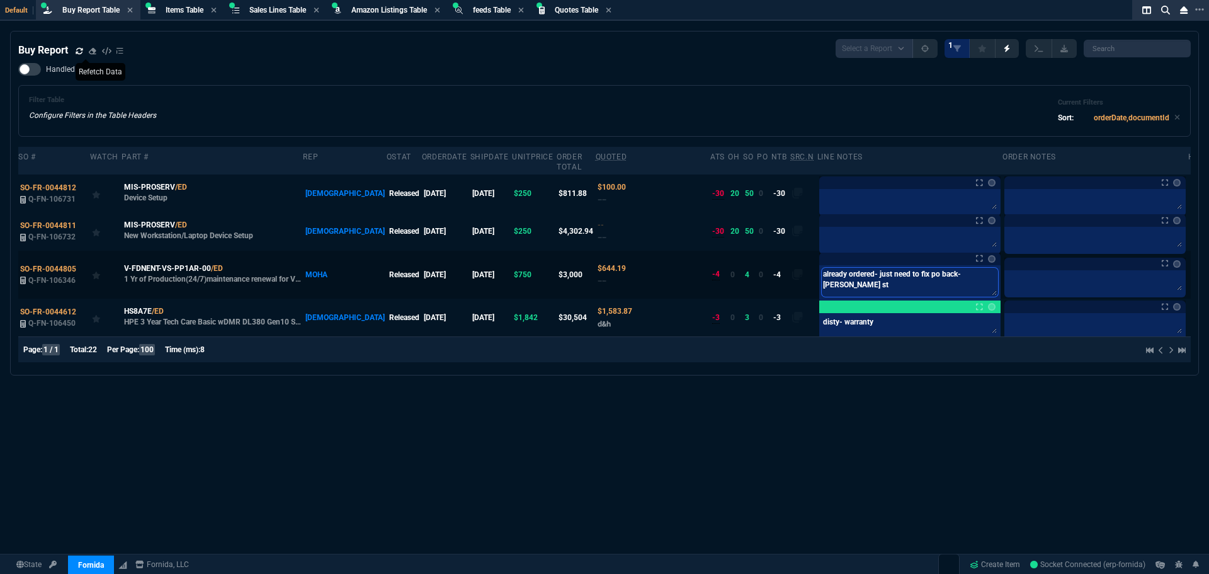
type textarea "already ordered- just need to fix po back- ingram stu"
type textarea "already ordered- just need to fix po back- ingram stup"
type textarea "already ordered- just need to fix po back- ingram stupi"
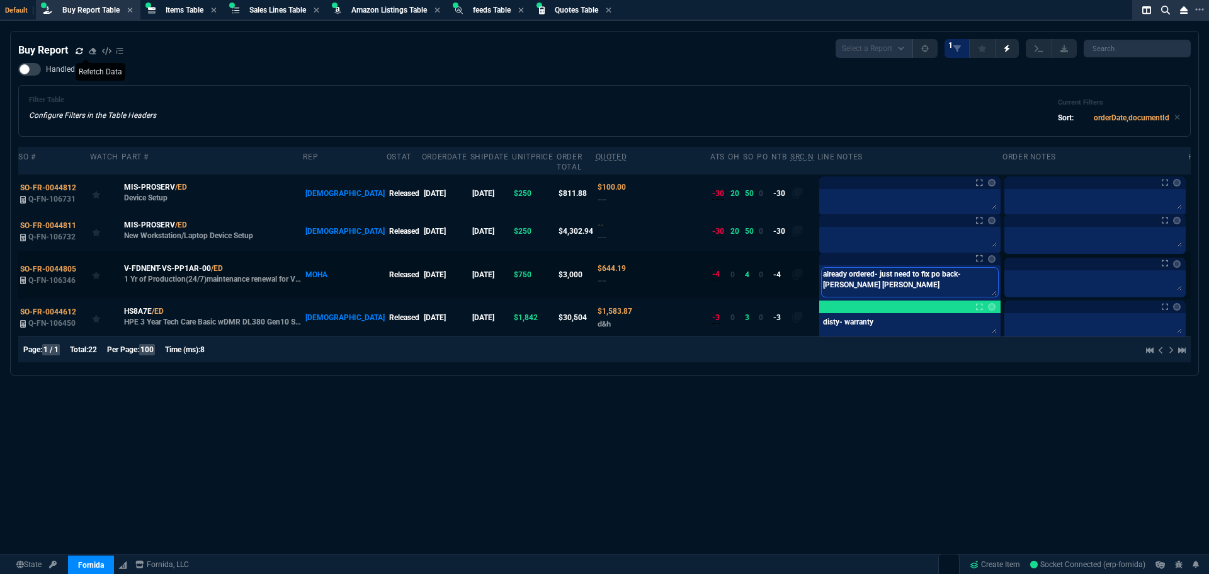
type textarea "already ordered- just need to fix po back- ingram stupi"
type textarea "already ordered- just need to fix po back- ingram stupid"
type textarea "already ordered- just need to fix po back- ingram stupidi"
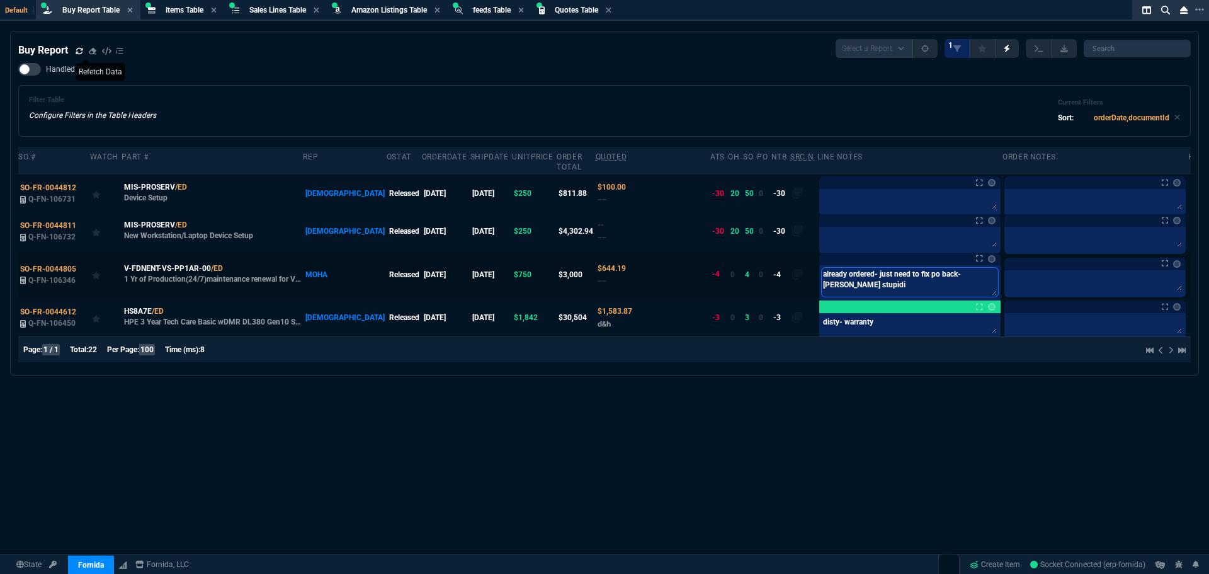
type textarea "already ordered- just need to fix po back- ingram stupidit"
type textarea "already ordered- just need to fix po back- ingram stupidity"
click at [755, 104] on div "Filter Table Configure Filters in the Table Headers Current Filters Sort: order…" at bounding box center [604, 111] width 1151 height 30
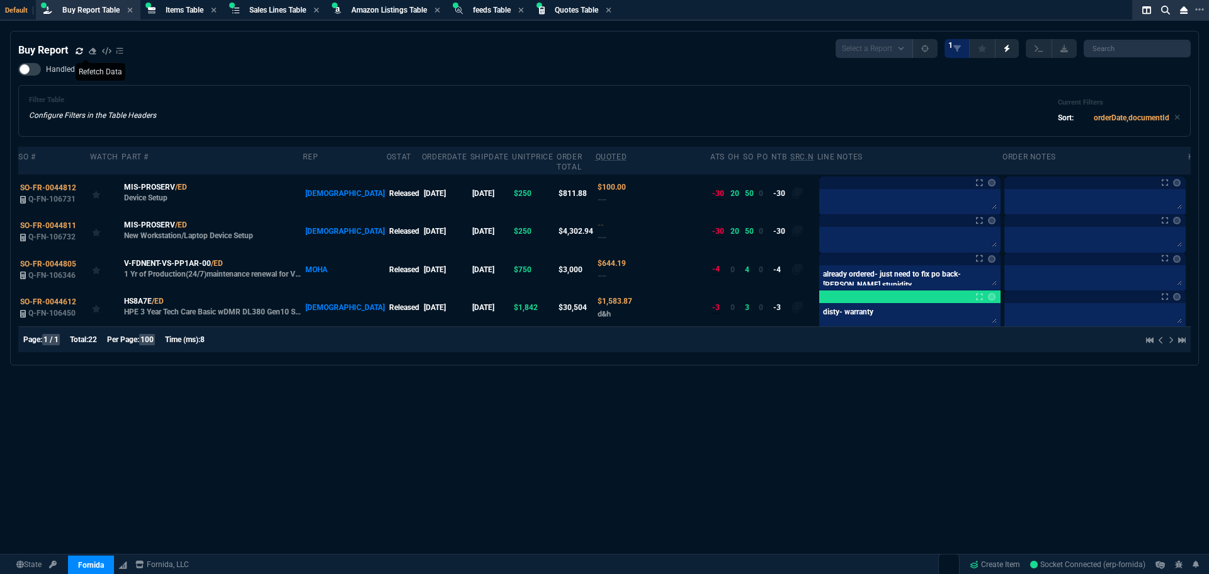
drag, startPoint x: 692, startPoint y: 106, endPoint x: 755, endPoint y: 81, distance: 67.5
click at [692, 106] on div "Filter Table Configure Filters in the Table Headers Current Filters Sort: order…" at bounding box center [604, 111] width 1151 height 30
click at [622, 89] on div "Filter Table Configure Filters in the Table Headers Current Filters Sort: order…" at bounding box center [604, 111] width 1172 height 52
click at [261, 66] on div "Handled Filter Table Configure Filters in the Table Headers Current Filters Sor…" at bounding box center [604, 100] width 1172 height 74
click at [298, 11] on span "Sales Lines Table" at bounding box center [277, 10] width 57 height 9
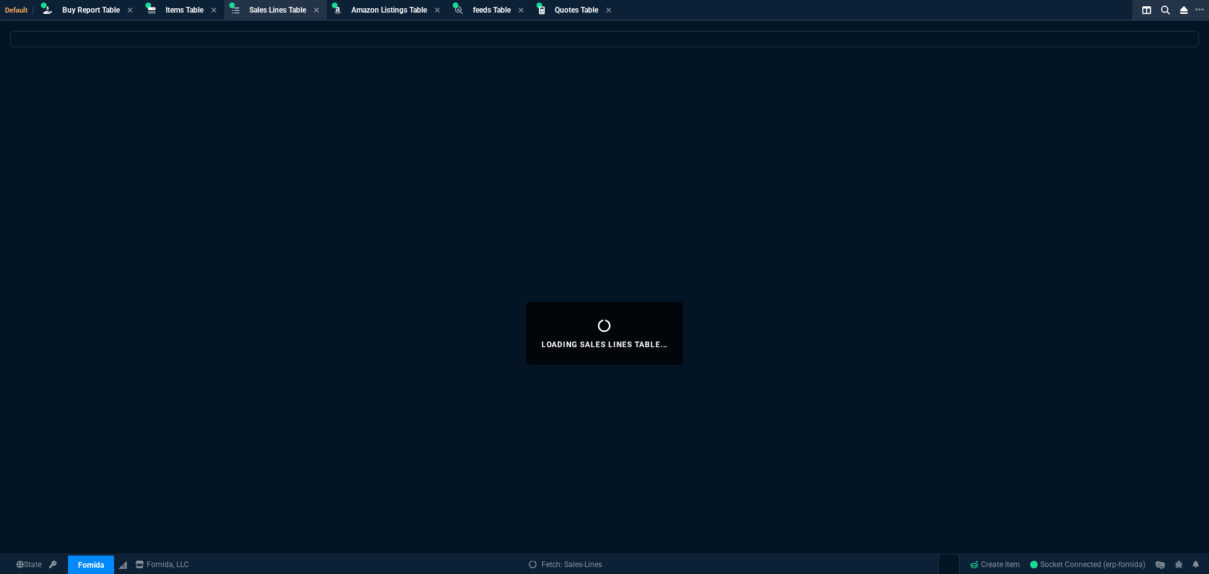
select select
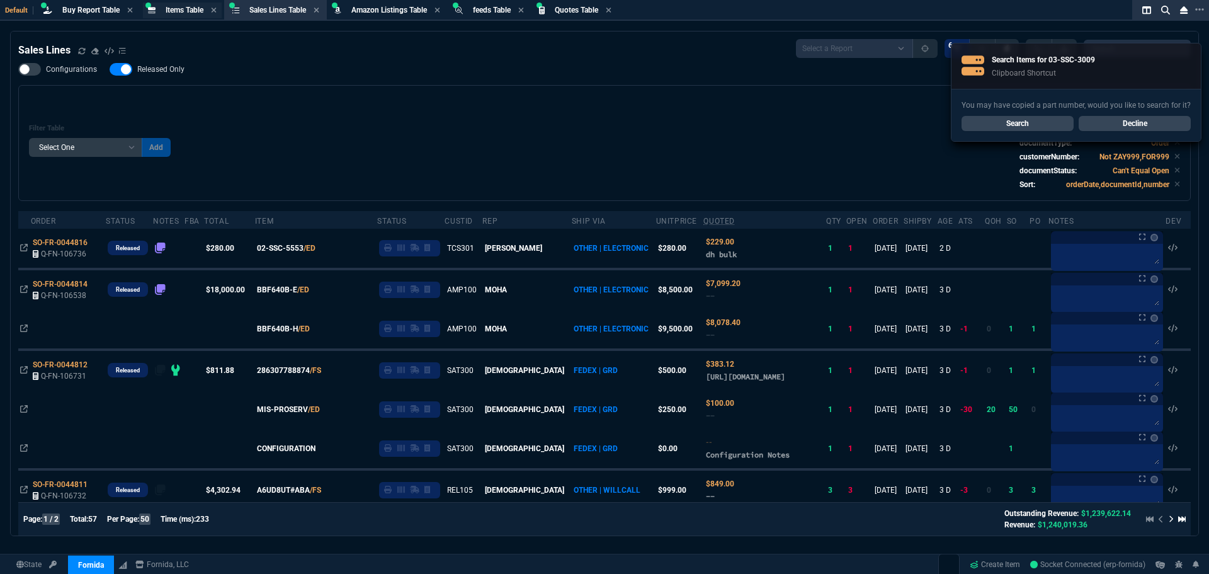
click at [186, 11] on span "Items Table" at bounding box center [185, 10] width 38 height 9
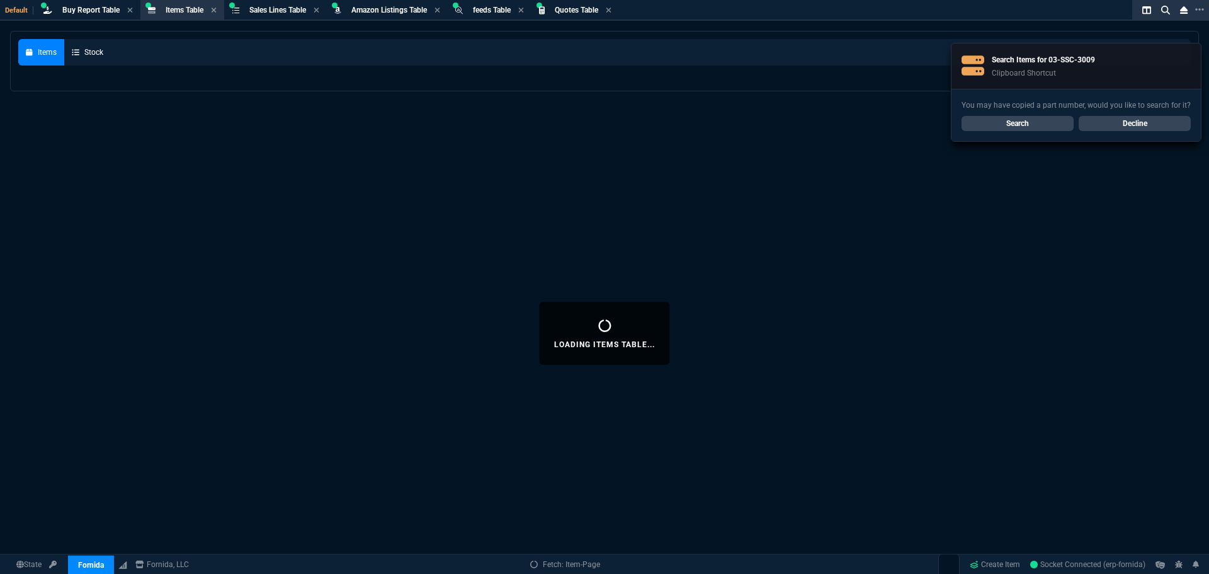
select select
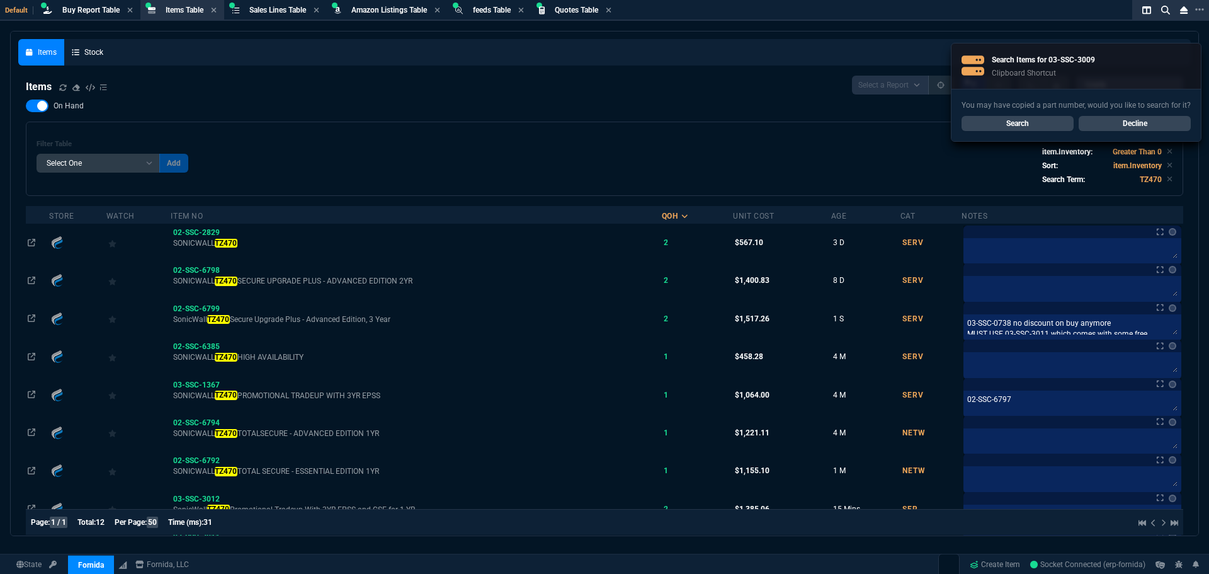
click at [1156, 126] on link "Decline" at bounding box center [1134, 123] width 112 height 15
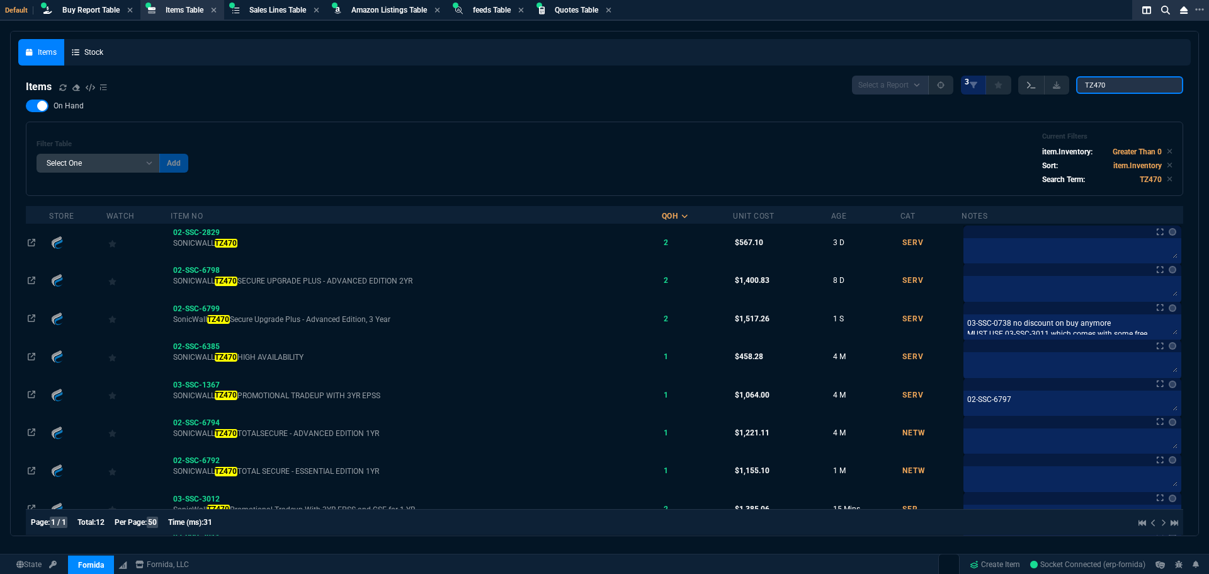
drag, startPoint x: 1116, startPoint y: 89, endPoint x: 1027, endPoint y: 84, distance: 89.6
click at [1029, 84] on div "Select a Report NEW QUERY 3 TZ470" at bounding box center [1017, 85] width 331 height 19
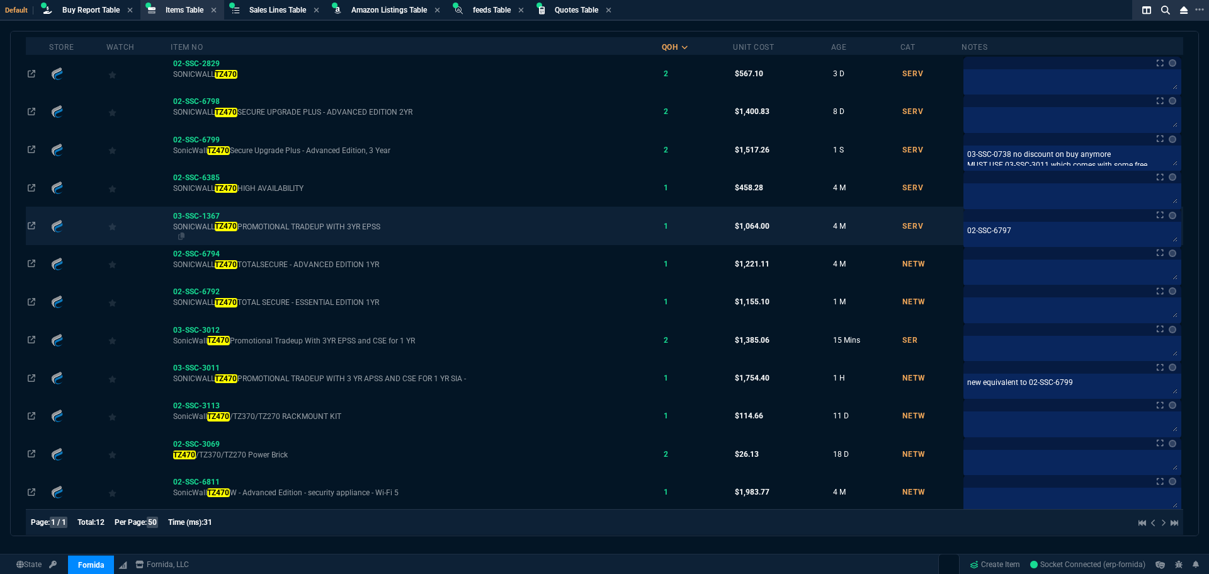
scroll to position [191, 0]
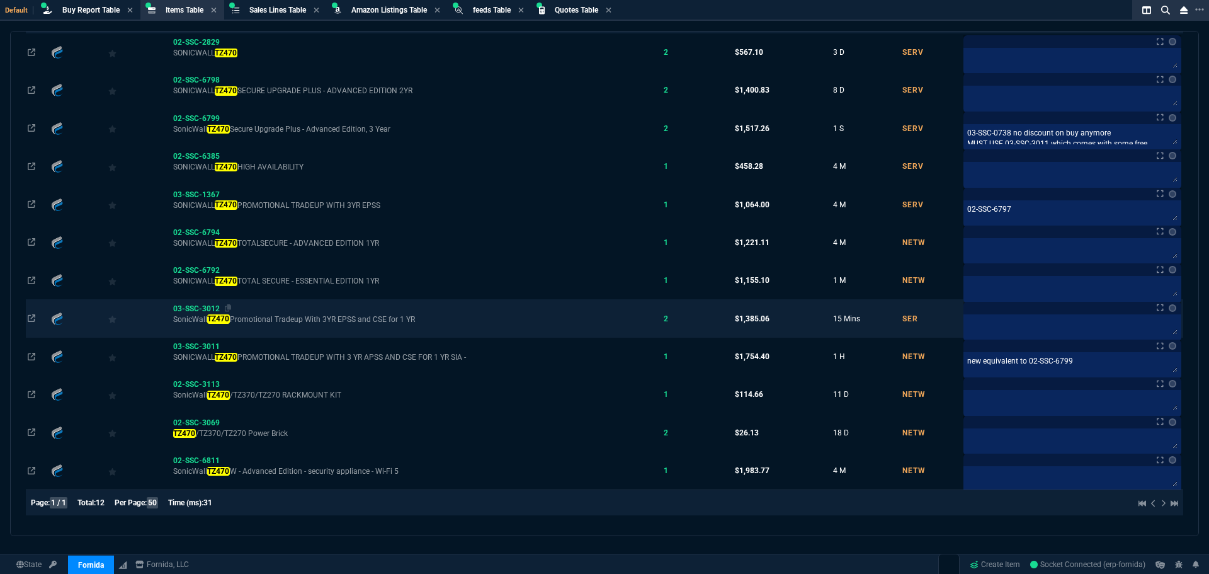
click at [199, 309] on span "03-SSC-3012" at bounding box center [196, 308] width 47 height 9
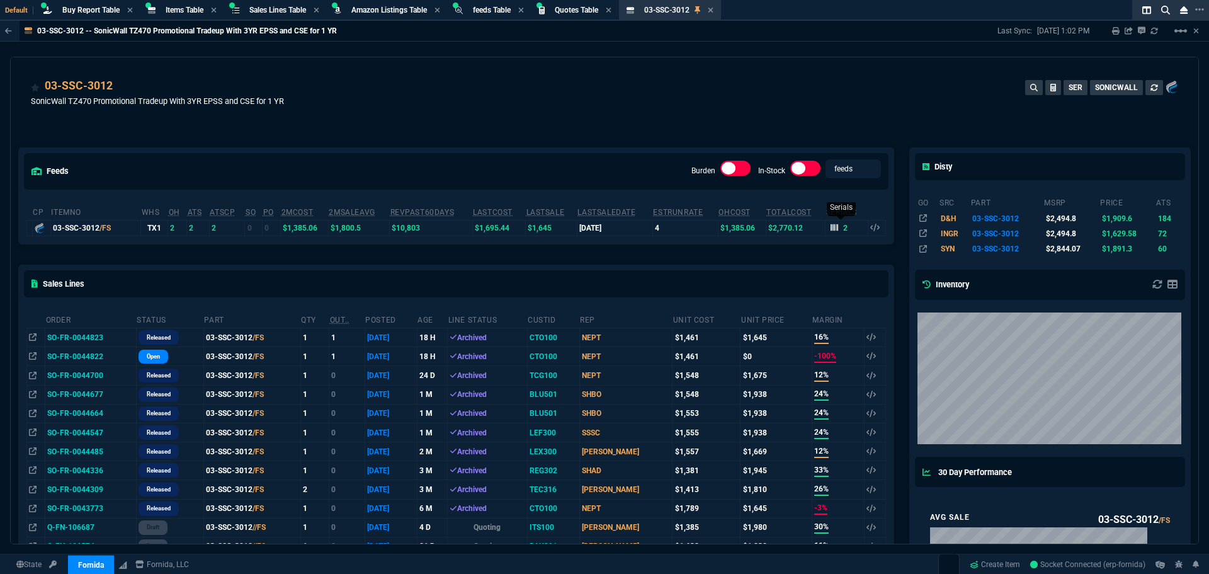
click at [832, 224] on icon at bounding box center [834, 227] width 8 height 8
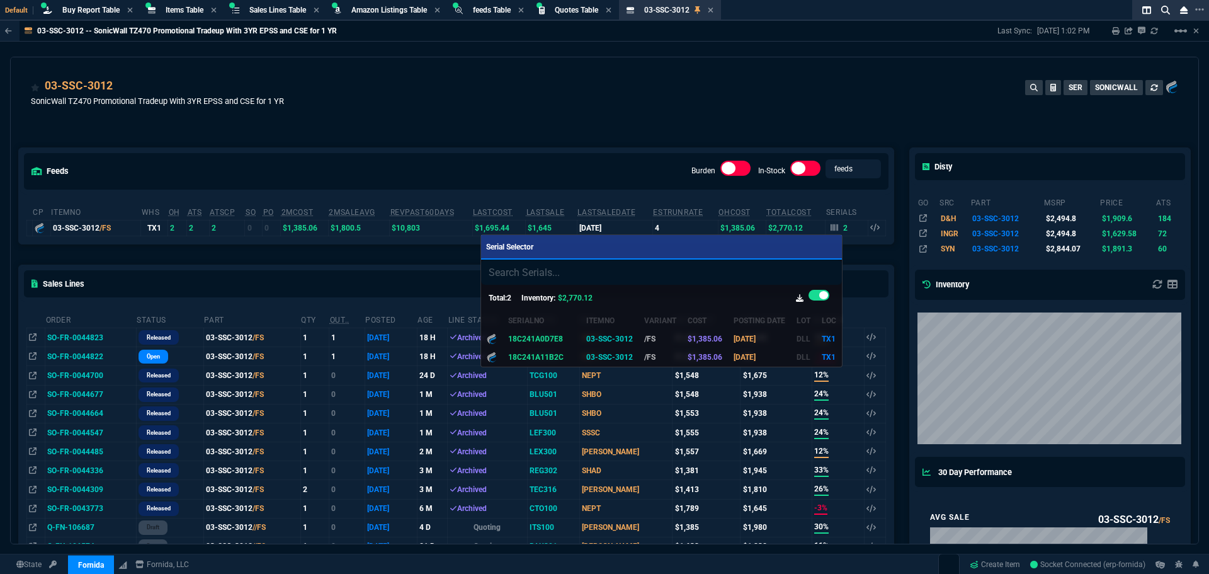
click at [594, 136] on div at bounding box center [604, 287] width 1209 height 574
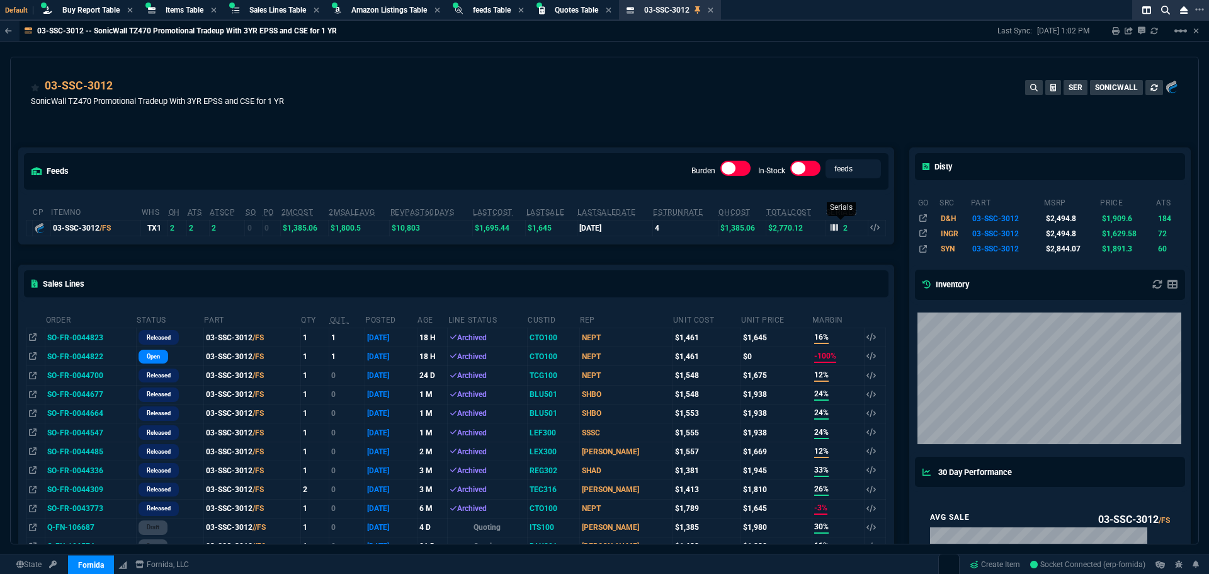
click at [830, 229] on icon at bounding box center [834, 227] width 8 height 7
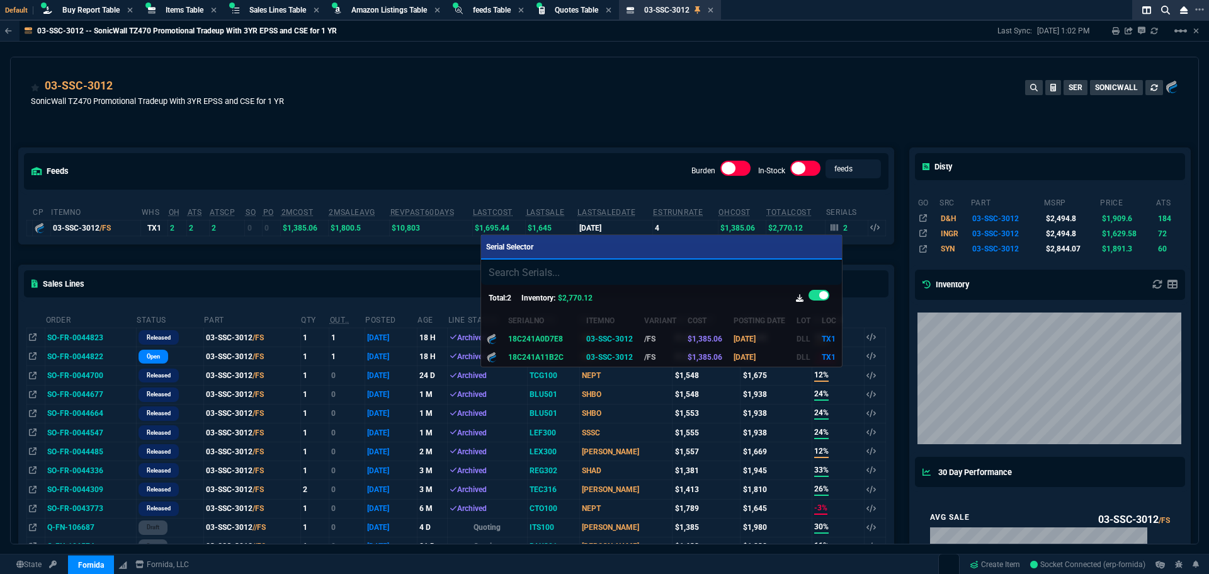
click at [609, 145] on div at bounding box center [604, 287] width 1209 height 574
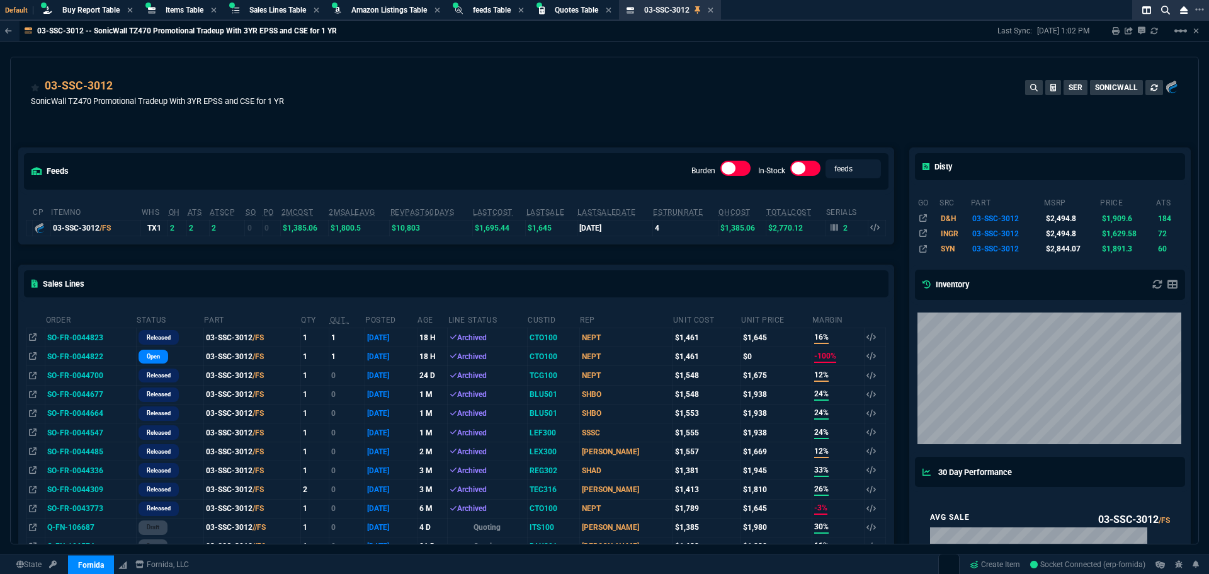
click at [784, 66] on div "03-SSC-3012 SonicWall TZ470 Promotional Tradeup With 3YR EPSS and CSE for 1 YR …" at bounding box center [604, 94] width 1187 height 75
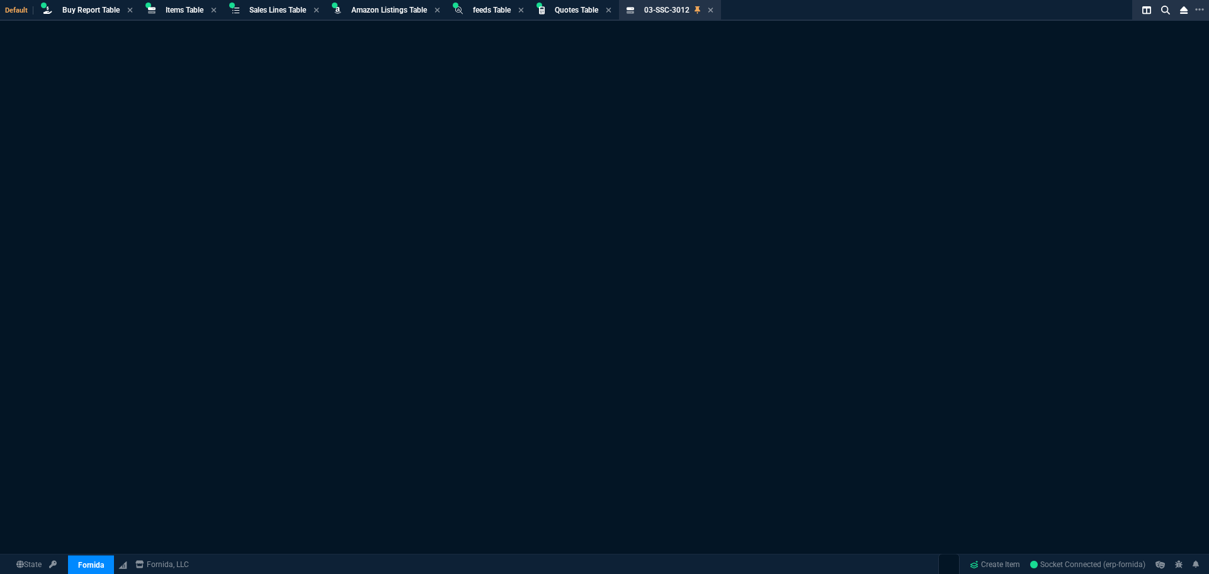
select select "8: NEPT"
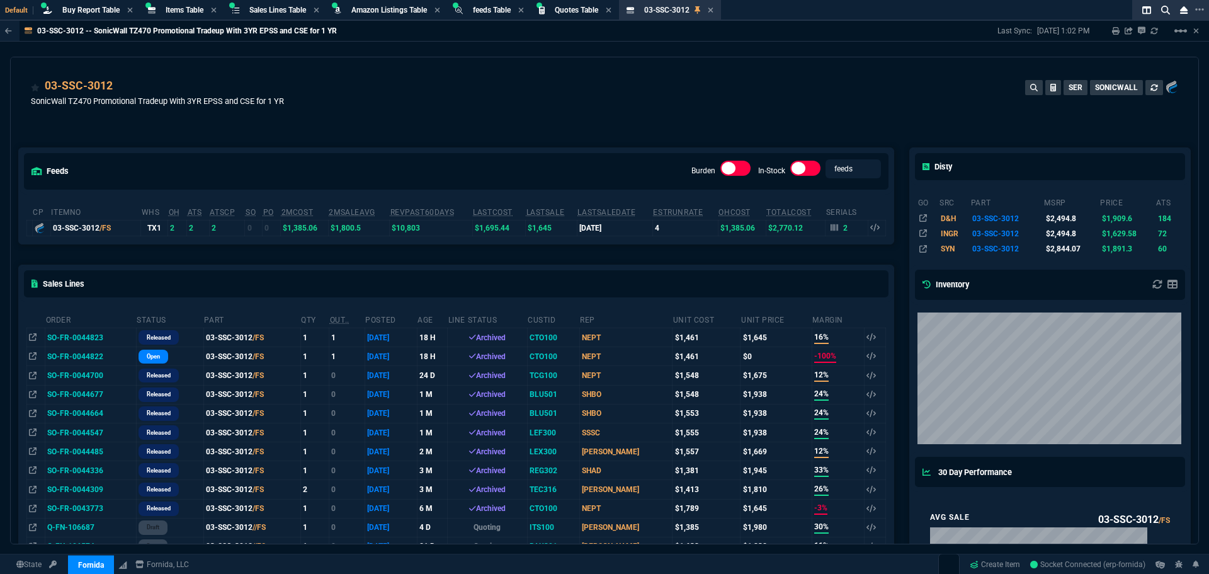
click at [519, 123] on div "feeds Burden In-Stock feeds prices cp ItemNo WHS OH ATS ATSCP SO PO 2MCost 2MSa…" at bounding box center [456, 565] width 891 height 891
click at [524, 122] on div "feeds Burden In-Stock feeds prices cp ItemNo WHS OH ATS ATSCP SO PO 2MCost 2MSa…" at bounding box center [456, 565] width 891 height 891
click at [298, 14] on div "Sales Lines Table Sales Line" at bounding box center [277, 10] width 57 height 11
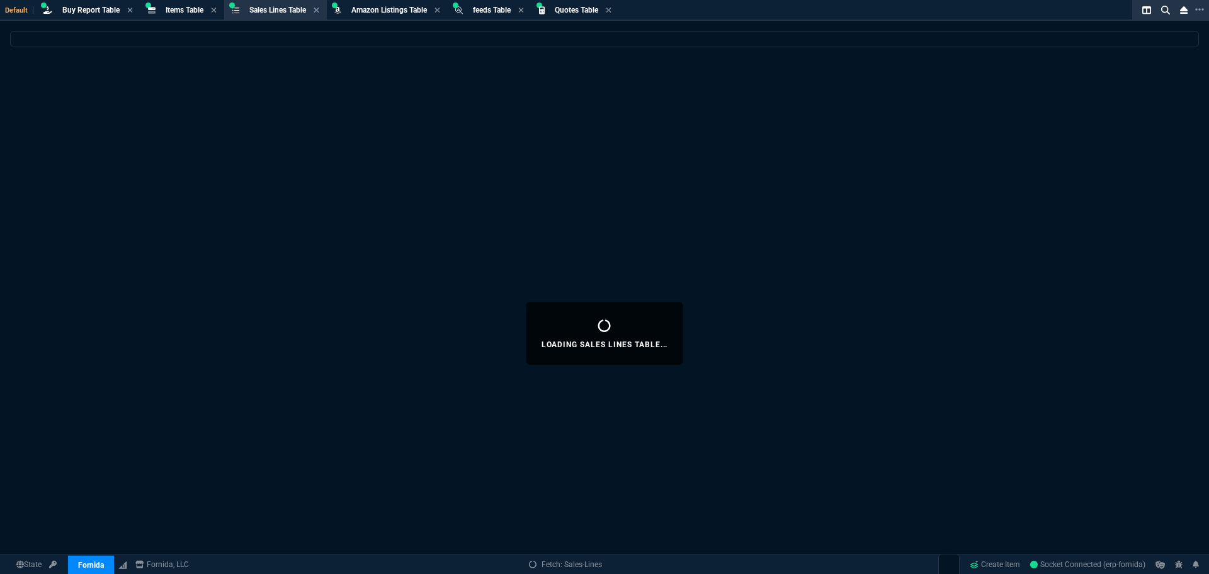
select select
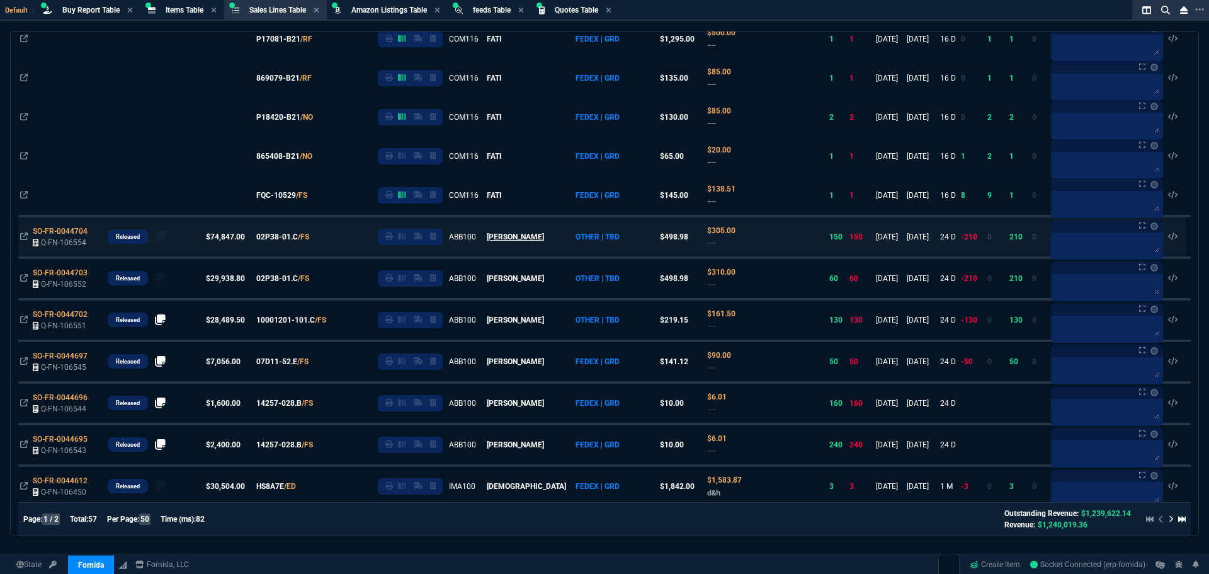
scroll to position [881, 0]
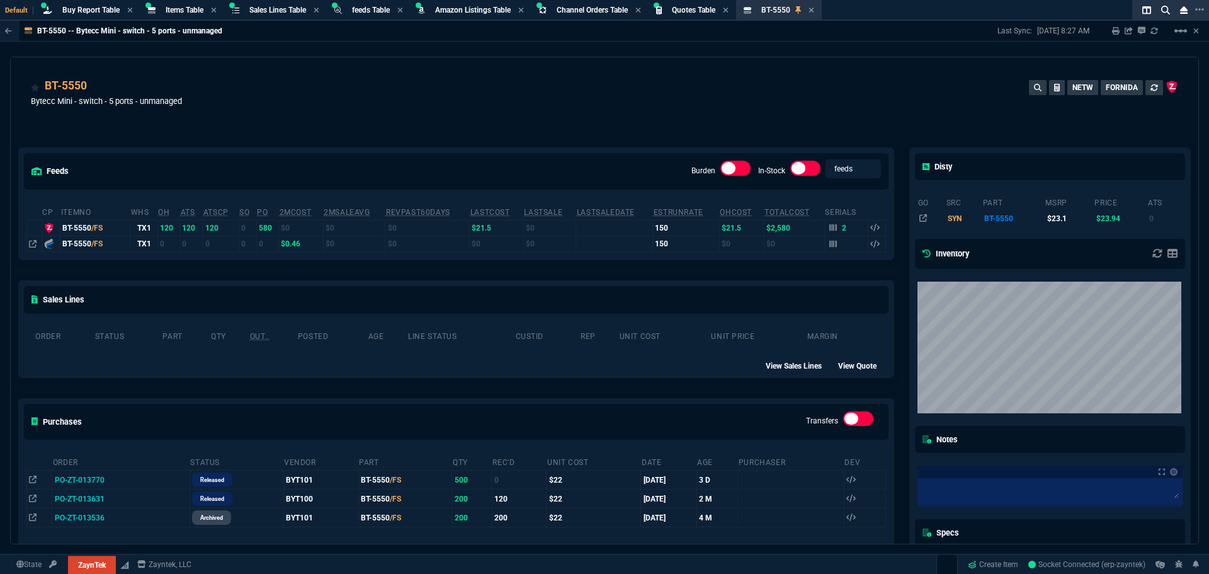
select select "8: NEPT"
click at [232, 91] on div "BT-5550 Bytecc Mini - switch - 5 ports - unmanaged NETW FORNIDA" at bounding box center [604, 99] width 1147 height 45
click at [271, 10] on span "Sales Lines Table" at bounding box center [277, 10] width 57 height 9
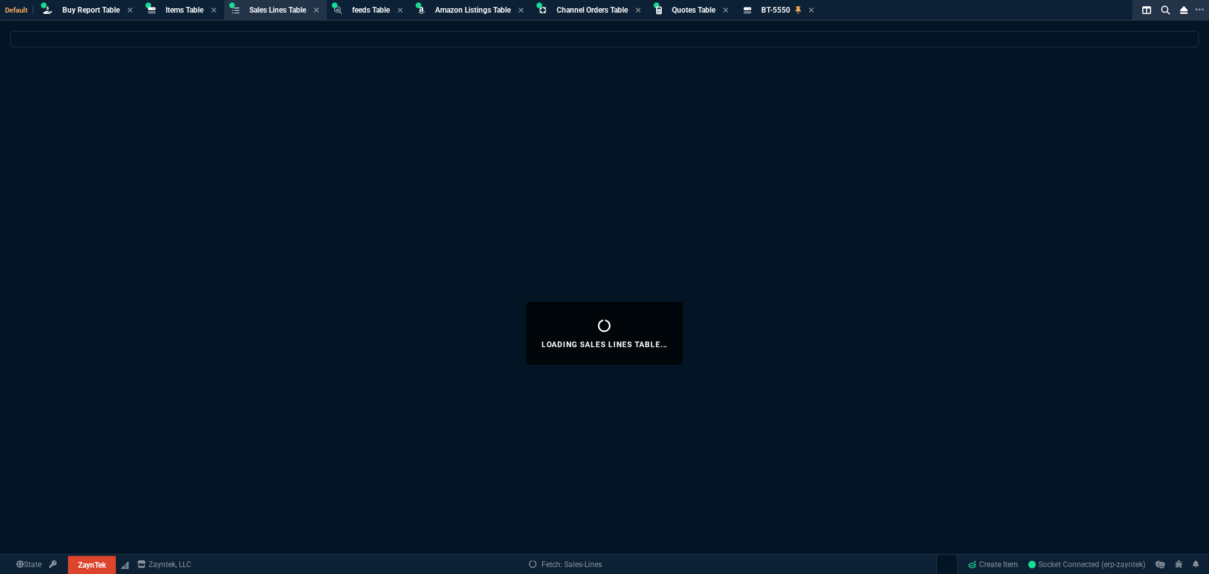
select select
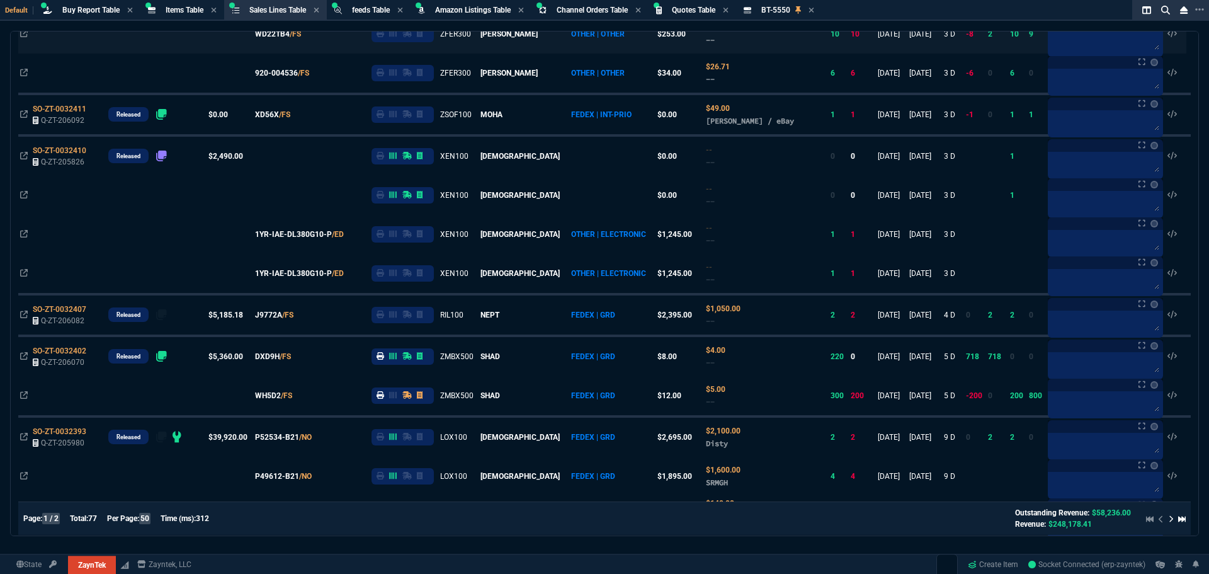
scroll to position [441, 0]
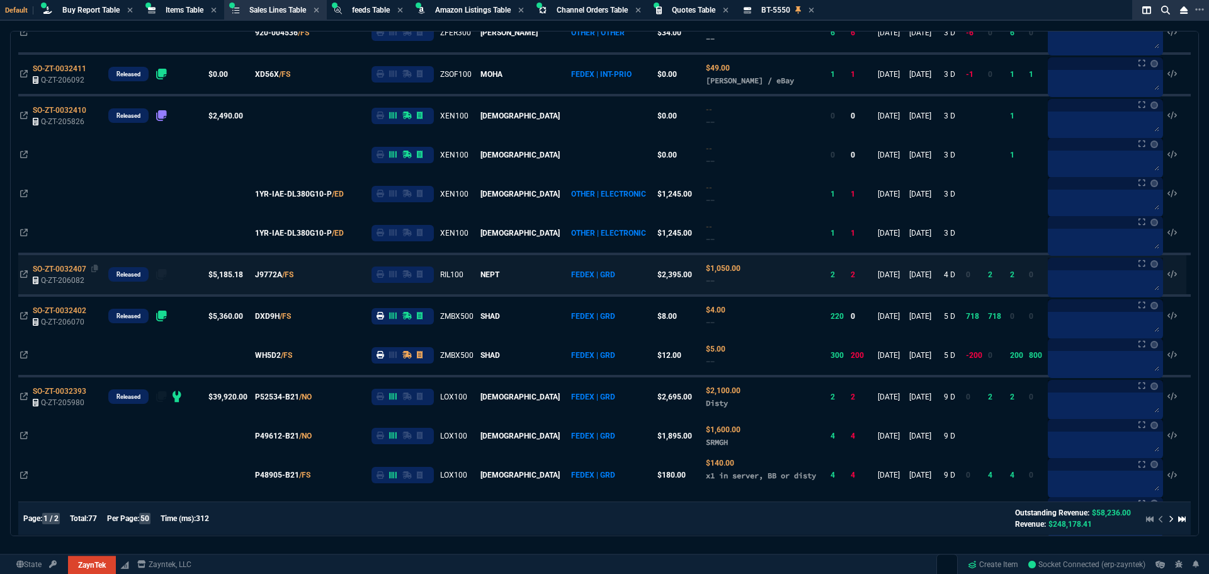
click at [82, 269] on span "SO-ZT-0032407" at bounding box center [60, 268] width 54 height 9
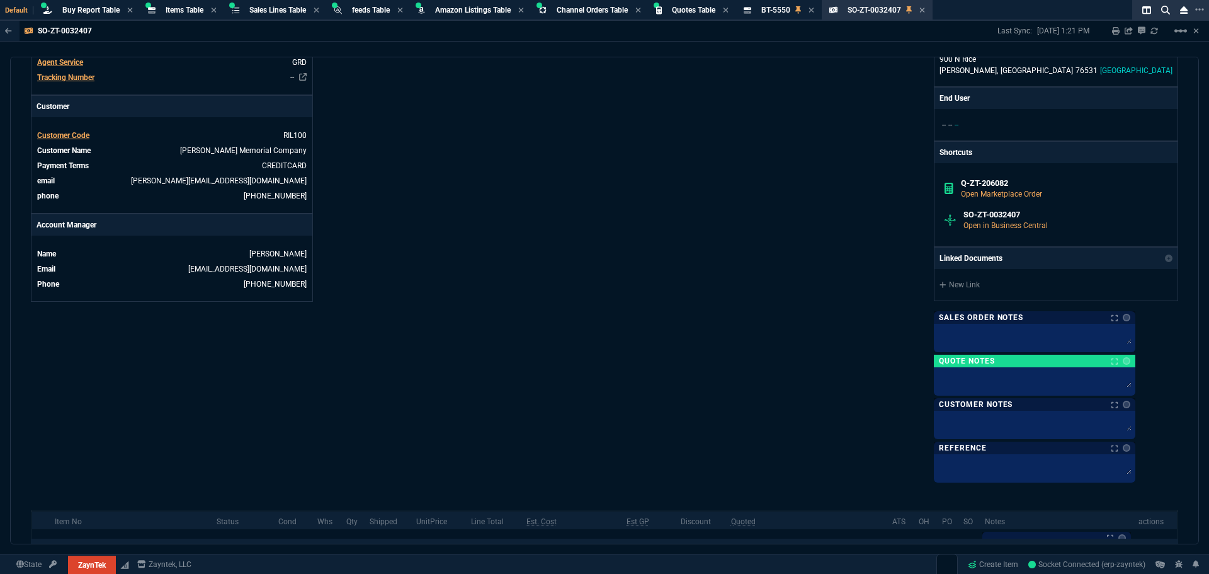
drag, startPoint x: 752, startPoint y: 213, endPoint x: 725, endPoint y: 213, distance: 27.7
click at [752, 213] on div "ZaynTek, LLC [STREET_ADDRESS] Share Link [PERSON_NAME] oneOnOne chat SEND Tiny …" at bounding box center [891, 71] width 574 height 815
click at [733, 194] on div "ZaynTek, LLC [STREET_ADDRESS] Share Link [PERSON_NAME] oneOnOne chat SEND Tiny …" at bounding box center [891, 71] width 574 height 815
